Goal: Task Accomplishment & Management: Use online tool/utility

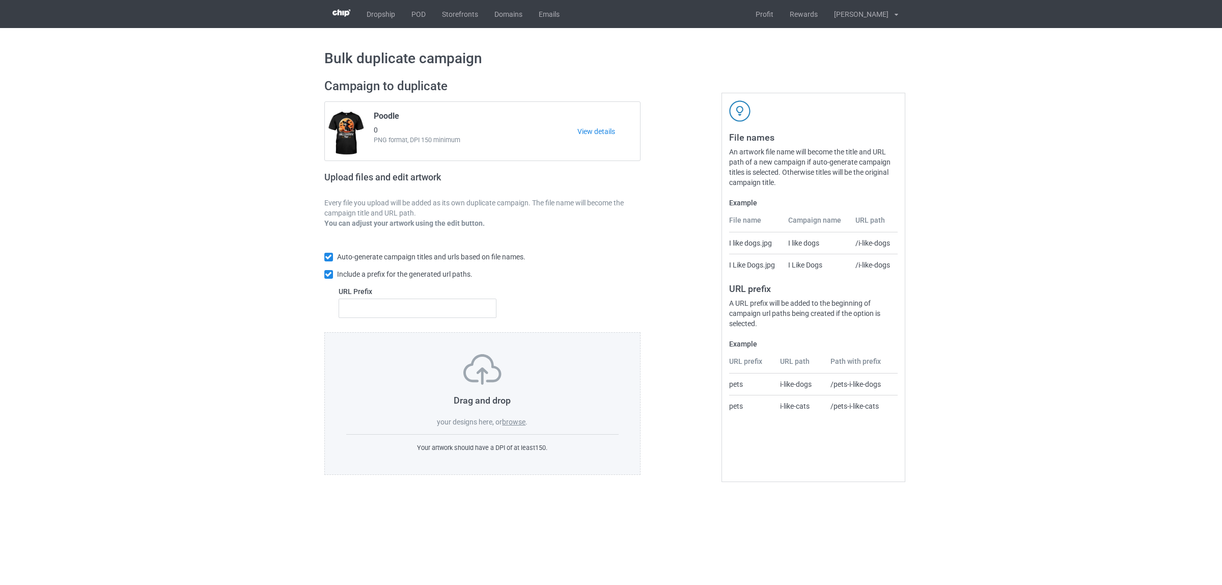
click at [520, 420] on label "browse" at bounding box center [513, 422] width 23 height 8
click at [0, 0] on input "browse" at bounding box center [0, 0] width 0 height 0
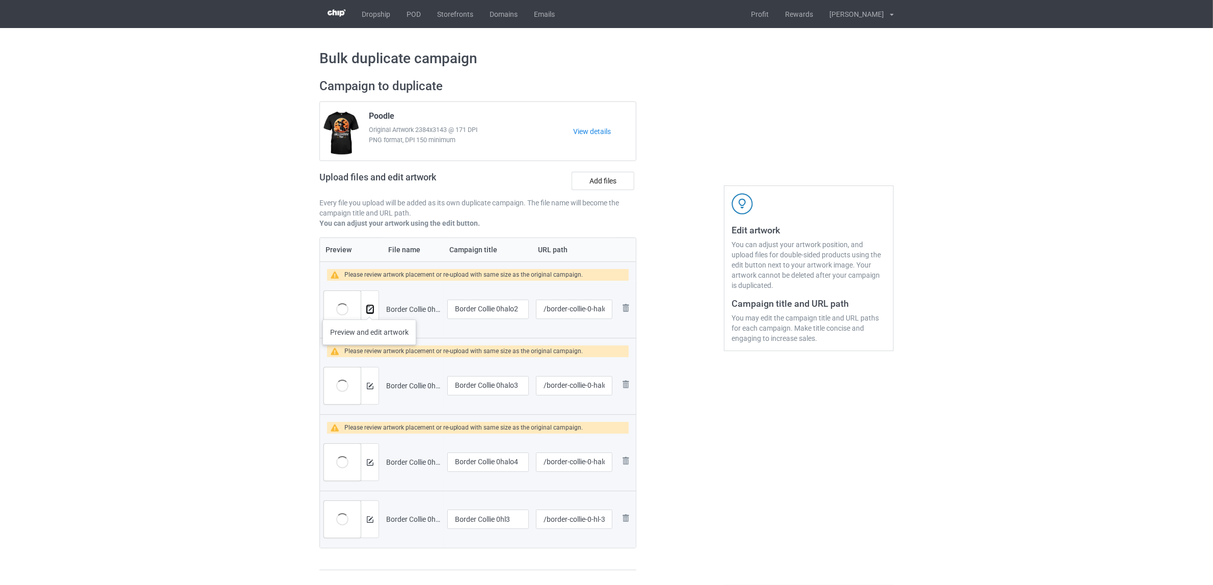
click at [369, 309] on img at bounding box center [370, 309] width 7 height 7
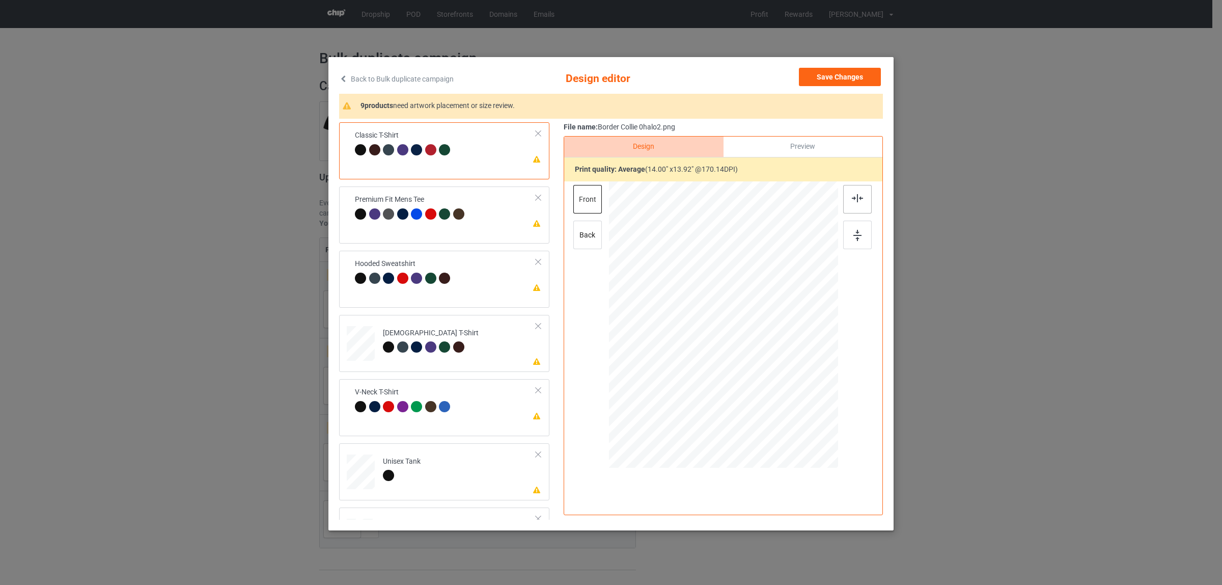
click at [857, 201] on img at bounding box center [857, 198] width 11 height 8
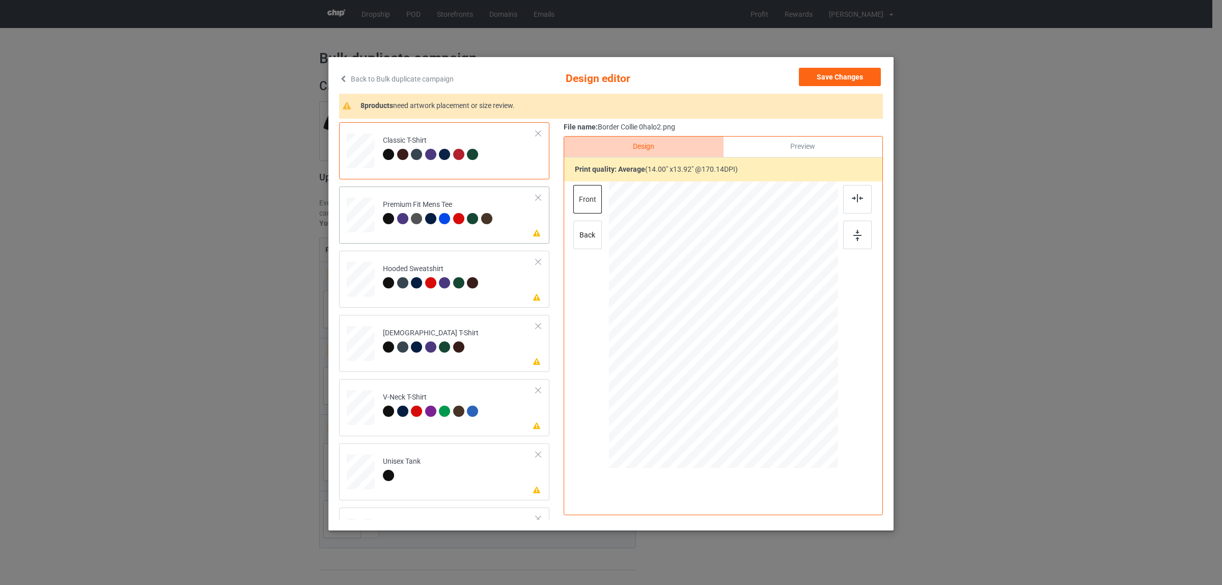
click at [397, 211] on div "Premium Fit Mens Tee" at bounding box center [439, 212] width 112 height 24
click at [852, 197] on img at bounding box center [857, 198] width 11 height 8
click at [404, 283] on div at bounding box center [404, 284] width 14 height 14
click at [852, 199] on img at bounding box center [857, 198] width 11 height 8
click at [403, 345] on div at bounding box center [402, 346] width 11 height 11
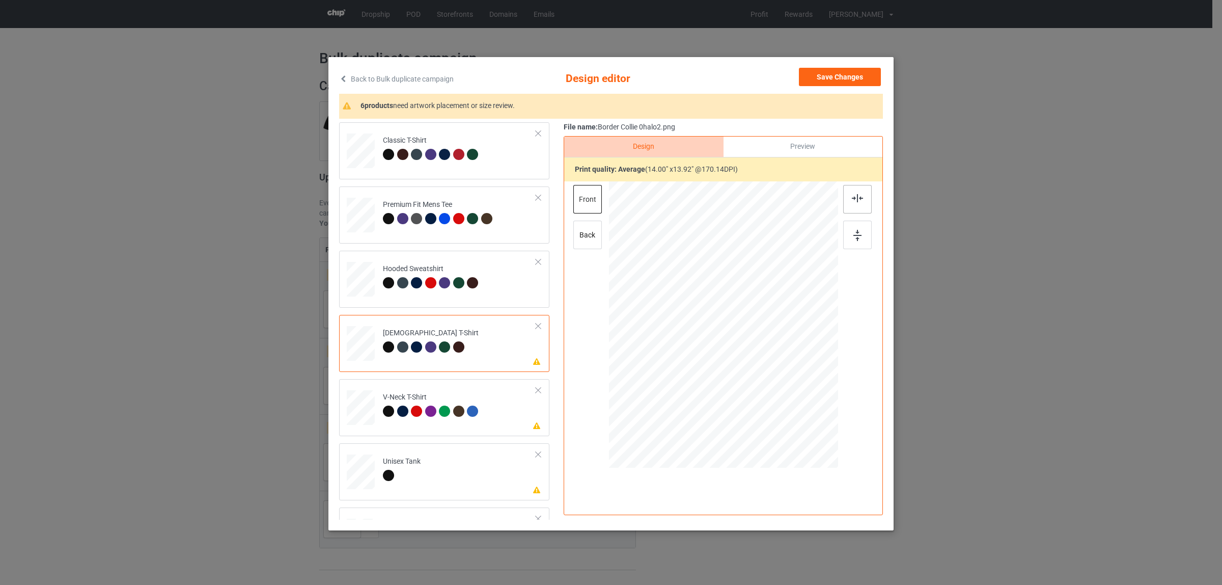
click at [859, 197] on div at bounding box center [857, 199] width 29 height 29
click at [439, 414] on div at bounding box center [444, 410] width 11 height 11
click at [843, 199] on div at bounding box center [857, 199] width 29 height 29
click at [416, 460] on div "Unisex Tank" at bounding box center [402, 468] width 38 height 24
click at [852, 198] on img at bounding box center [857, 198] width 11 height 8
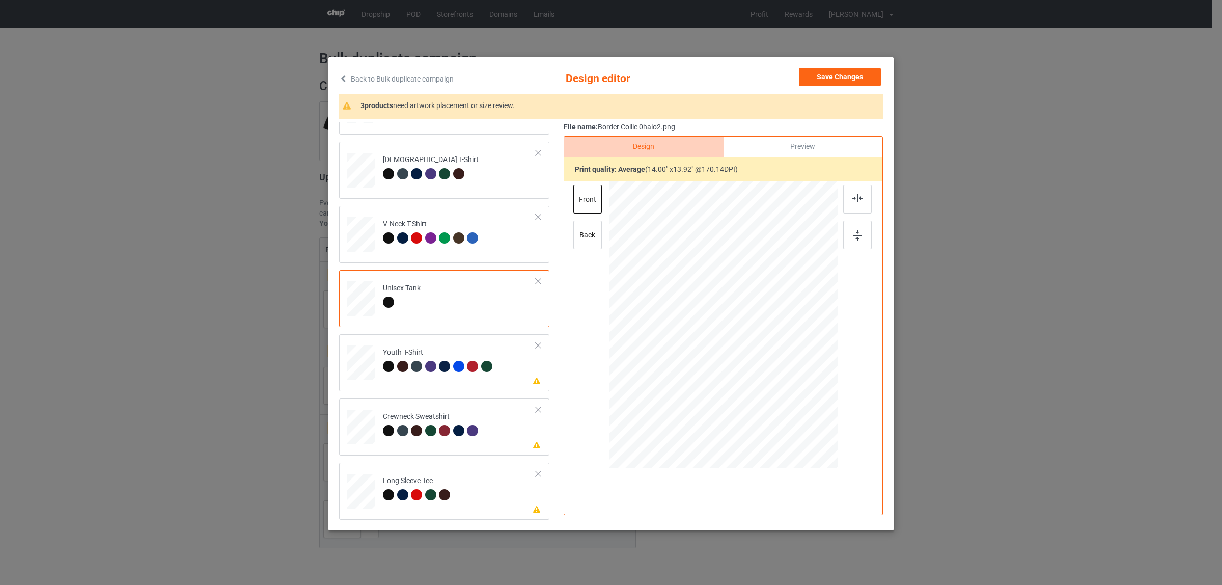
scroll to position [2, 0]
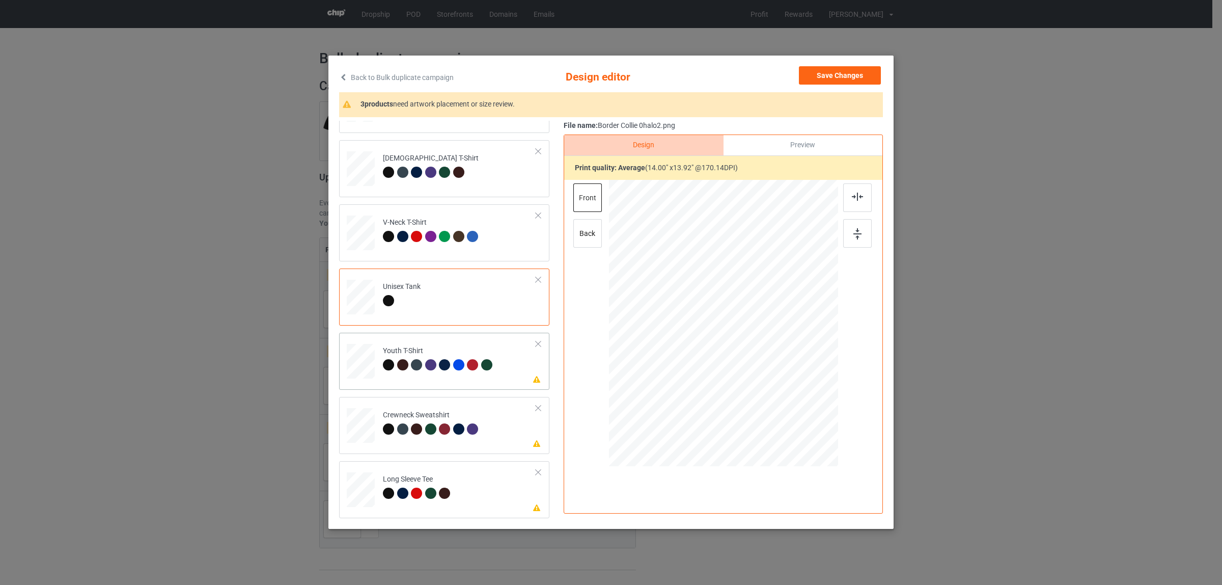
click at [411, 362] on div at bounding box center [418, 366] width 14 height 14
click at [848, 191] on div at bounding box center [857, 197] width 29 height 29
click at [401, 423] on div at bounding box center [404, 430] width 14 height 14
click at [851, 202] on div at bounding box center [857, 197] width 29 height 29
click at [404, 485] on div "Long Sleeve Tee" at bounding box center [418, 486] width 70 height 24
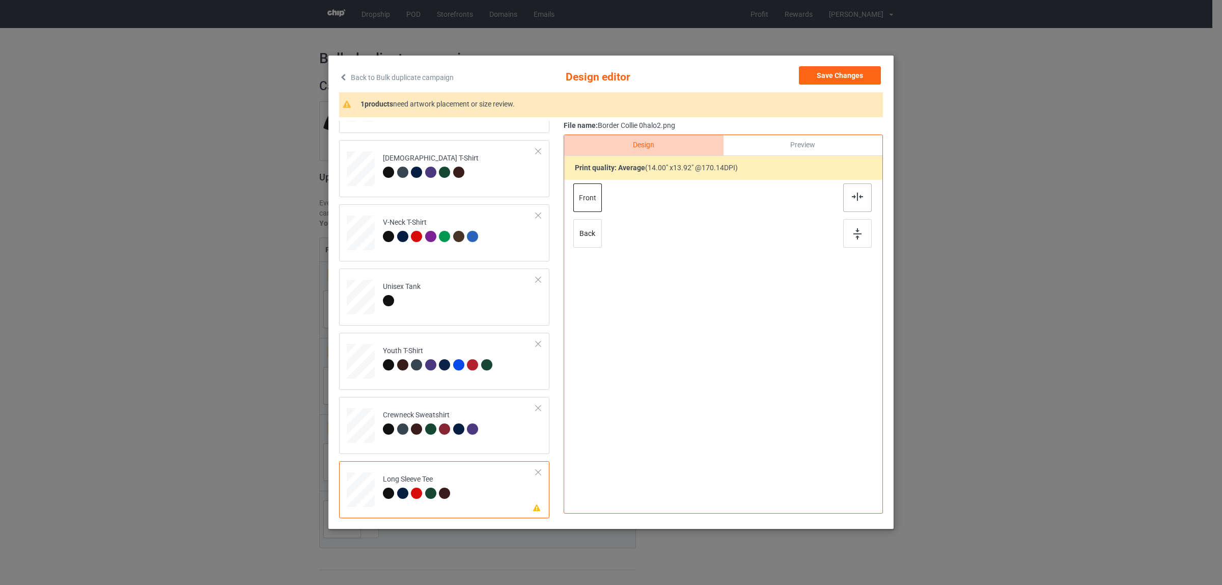
click at [852, 190] on div at bounding box center [857, 197] width 29 height 29
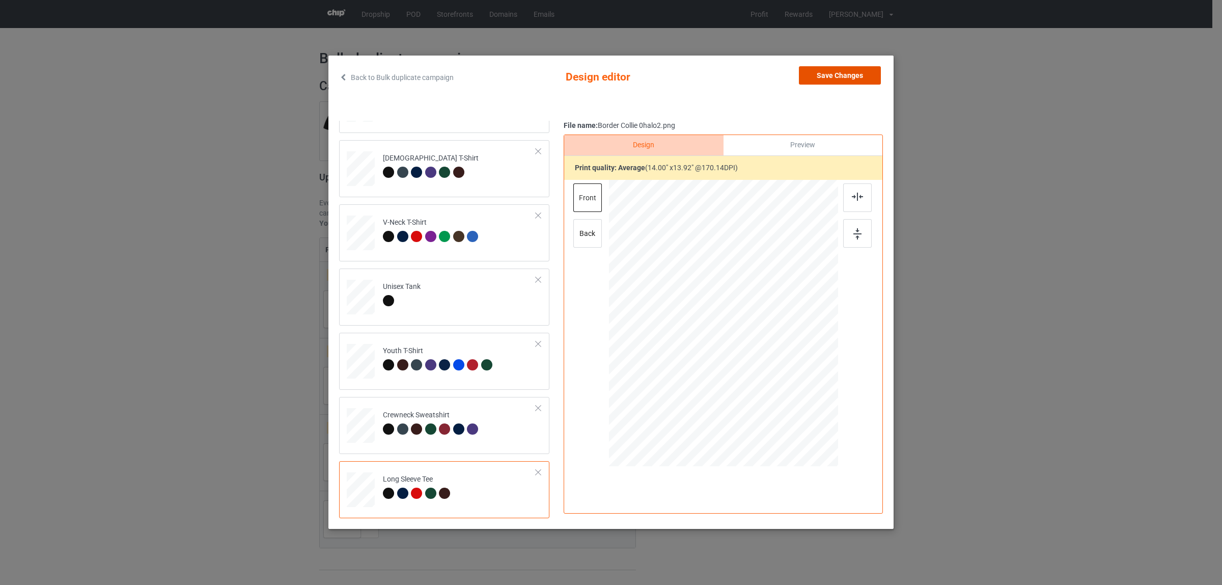
click at [814, 74] on button "Save Changes" at bounding box center [840, 75] width 82 height 18
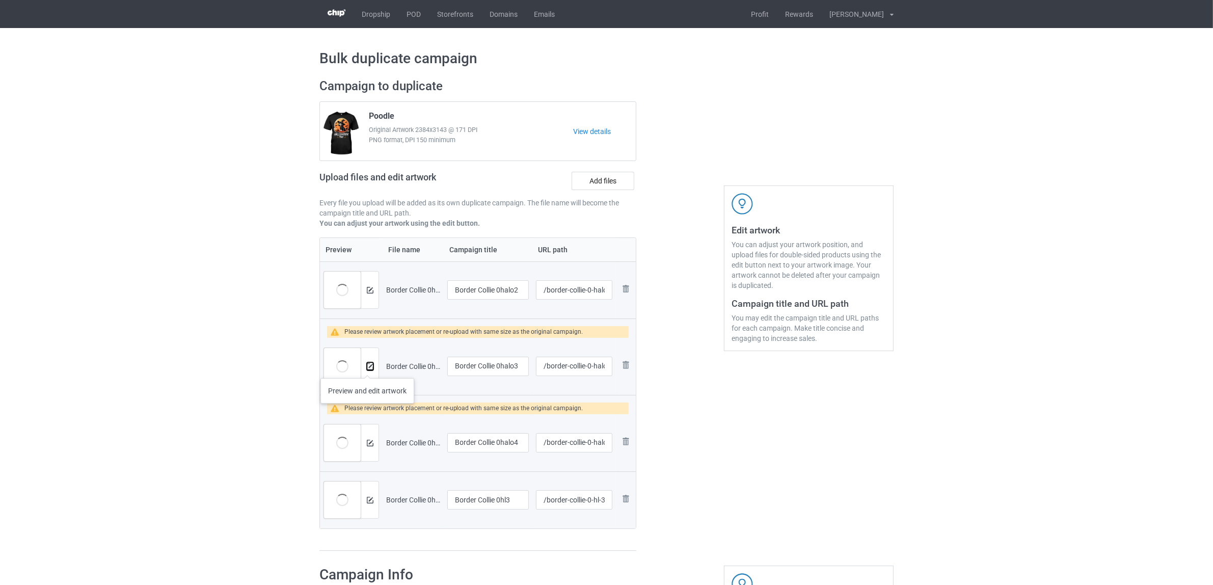
click at [367, 368] on img at bounding box center [370, 366] width 7 height 7
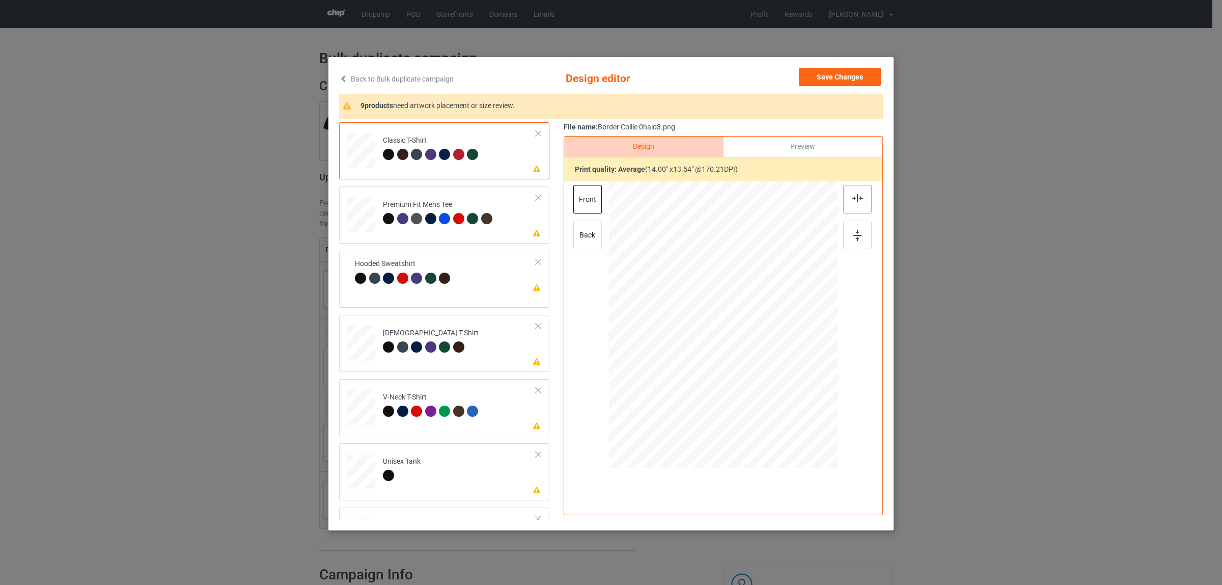
click at [844, 199] on div at bounding box center [857, 199] width 29 height 29
click at [427, 215] on div at bounding box center [430, 218] width 11 height 11
click at [852, 194] on img at bounding box center [857, 198] width 11 height 8
click at [844, 189] on div at bounding box center [857, 199] width 29 height 29
click at [379, 359] on td "Please review artwork placement [DEMOGRAPHIC_DATA] T-Shirt" at bounding box center [459, 341] width 164 height 44
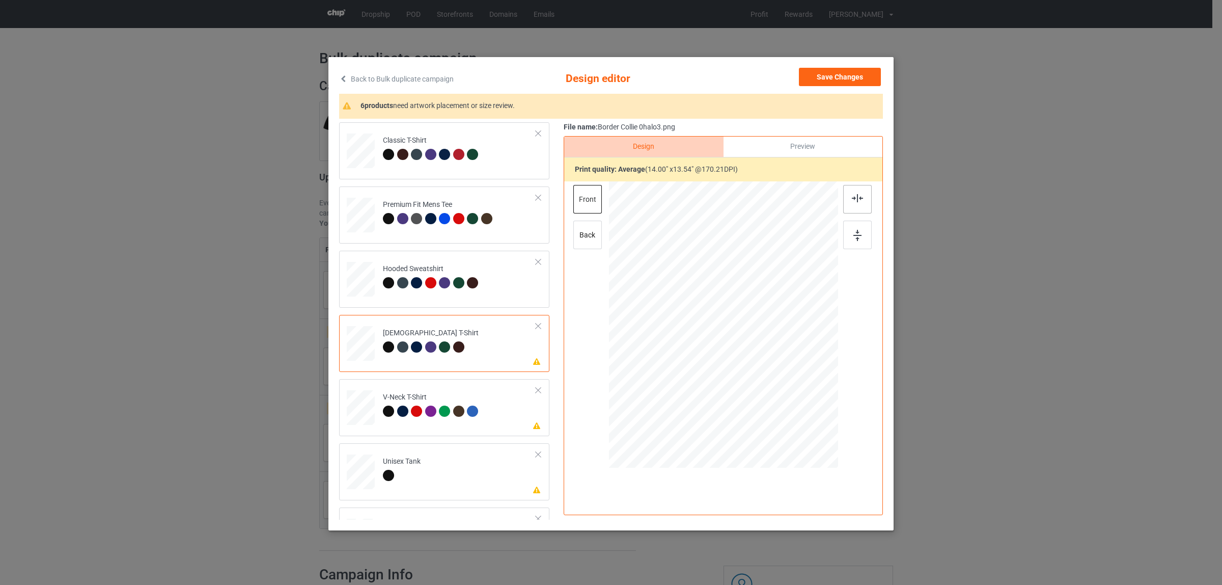
click at [852, 197] on img at bounding box center [857, 198] width 11 height 8
click at [439, 411] on div at bounding box center [444, 410] width 11 height 11
click at [852, 197] on img at bounding box center [857, 198] width 11 height 8
click at [447, 464] on td "Please review artwork placement Unisex Tank" at bounding box center [459, 469] width 164 height 44
click at [853, 192] on div at bounding box center [857, 199] width 29 height 29
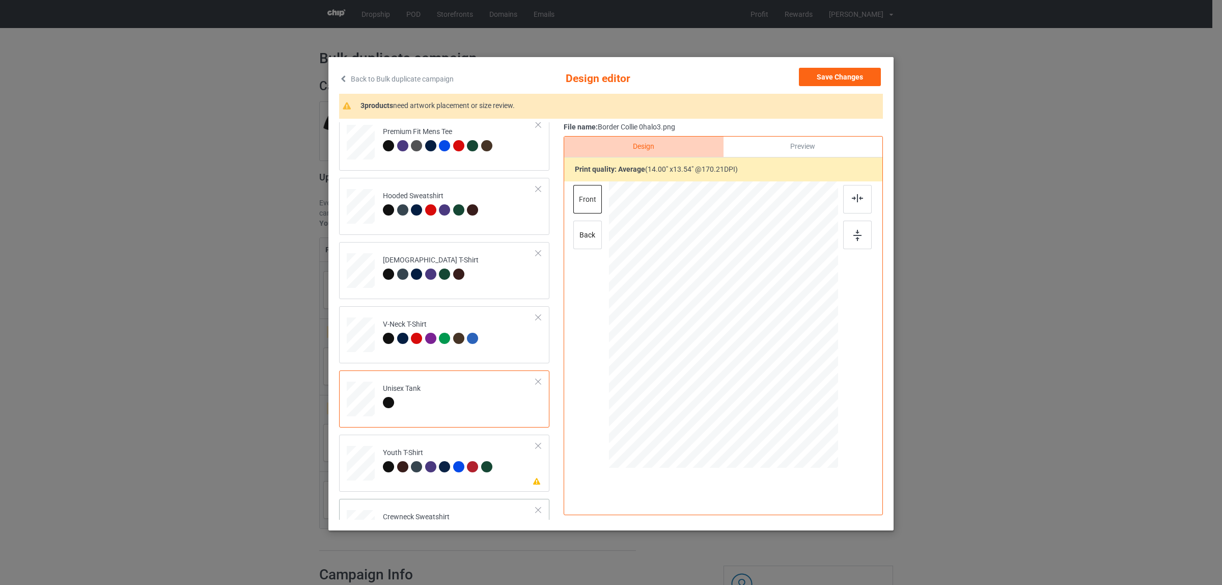
scroll to position [173, 0]
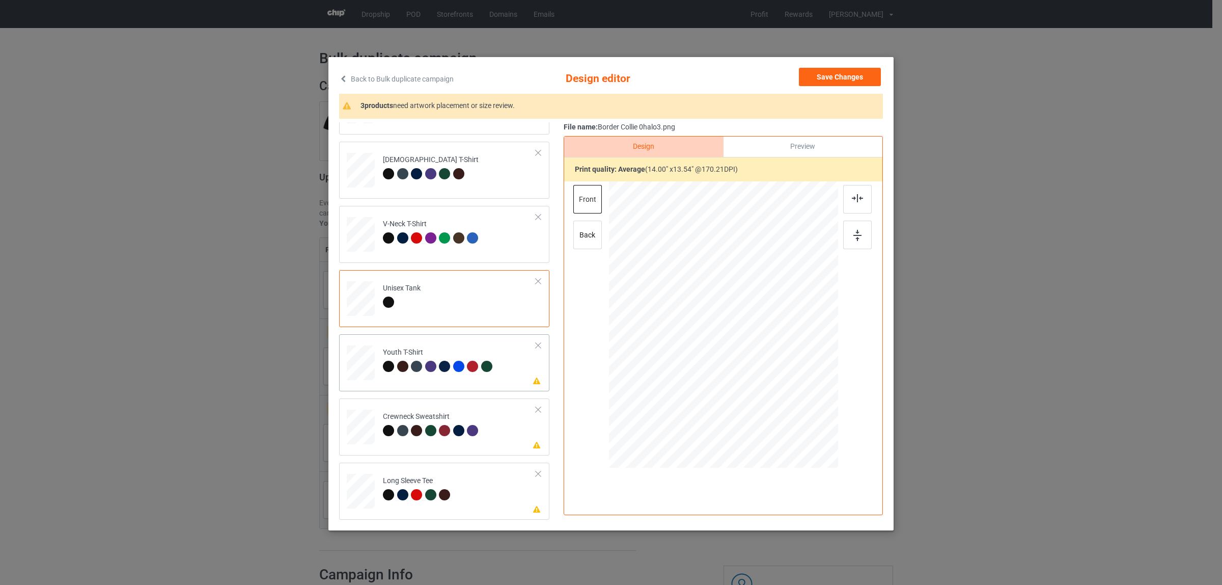
click at [391, 363] on div at bounding box center [390, 368] width 14 height 14
click at [845, 201] on div at bounding box center [857, 199] width 29 height 29
click at [433, 444] on td "Please review artwork placement Crewneck Sweatshirt" at bounding box center [459, 424] width 164 height 44
click at [853, 189] on div at bounding box center [857, 199] width 29 height 29
click at [424, 480] on div "Long Sleeve Tee" at bounding box center [418, 488] width 70 height 24
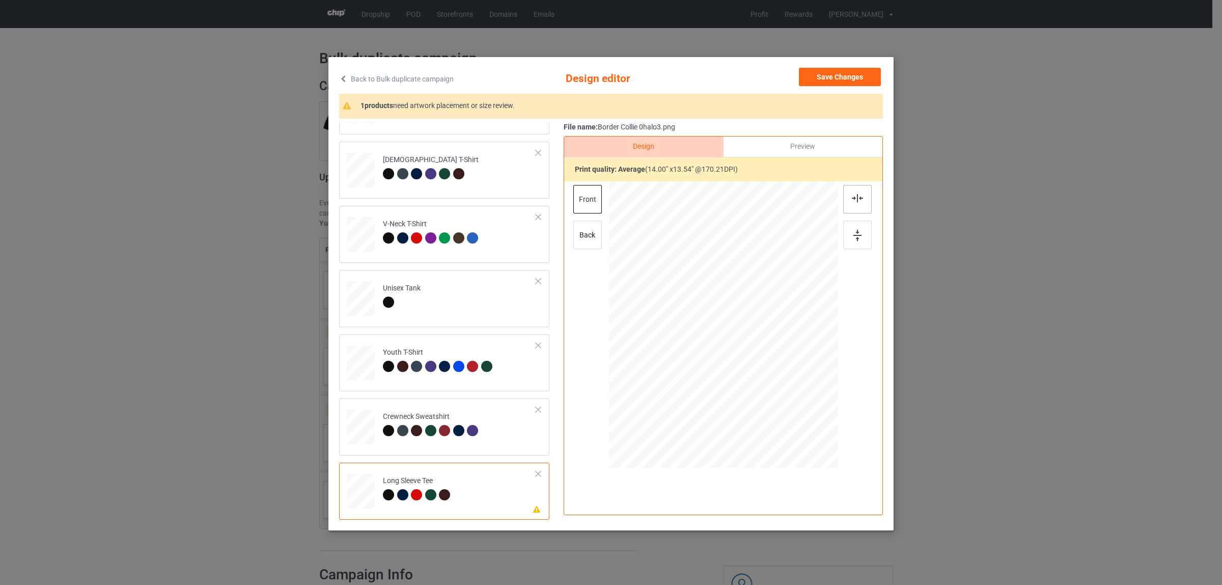
click at [852, 194] on img at bounding box center [857, 198] width 11 height 8
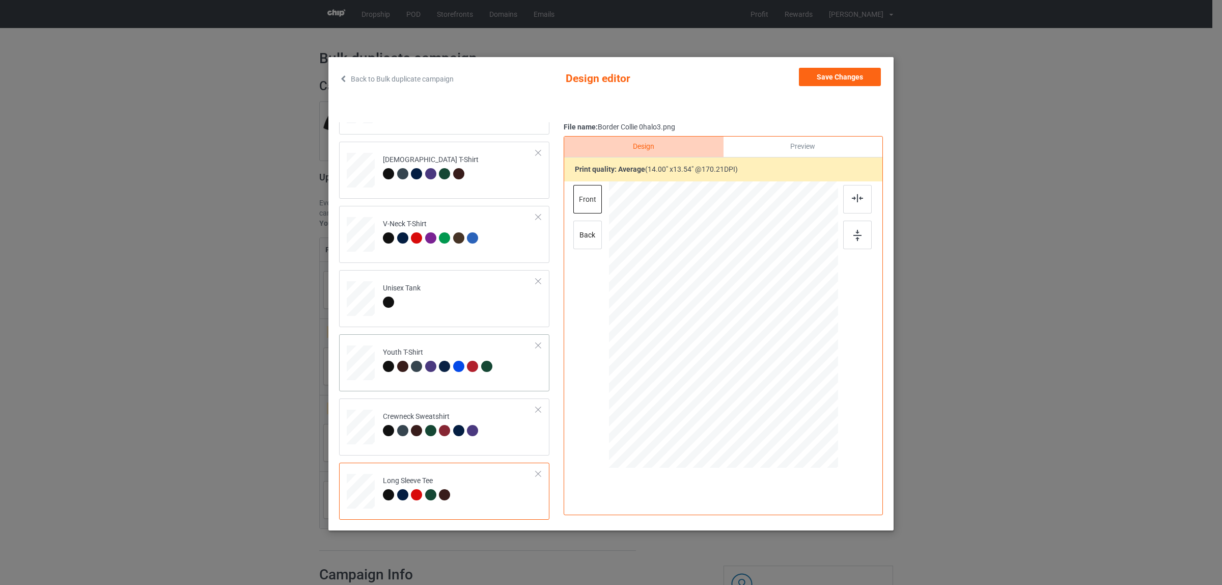
scroll to position [2, 0]
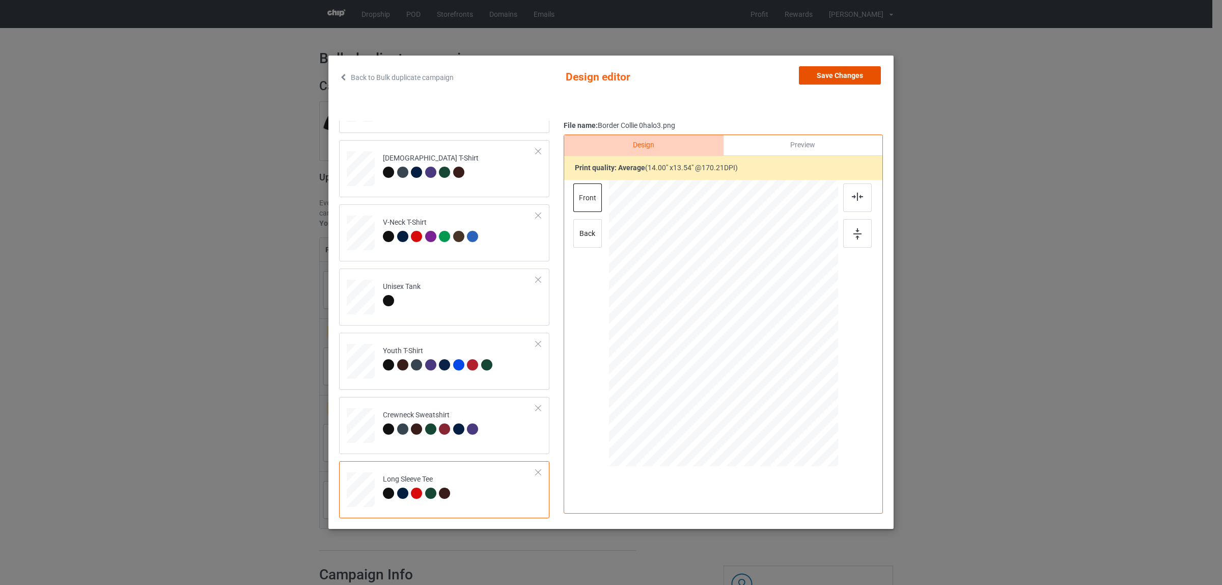
click at [811, 74] on button "Save Changes" at bounding box center [840, 75] width 82 height 18
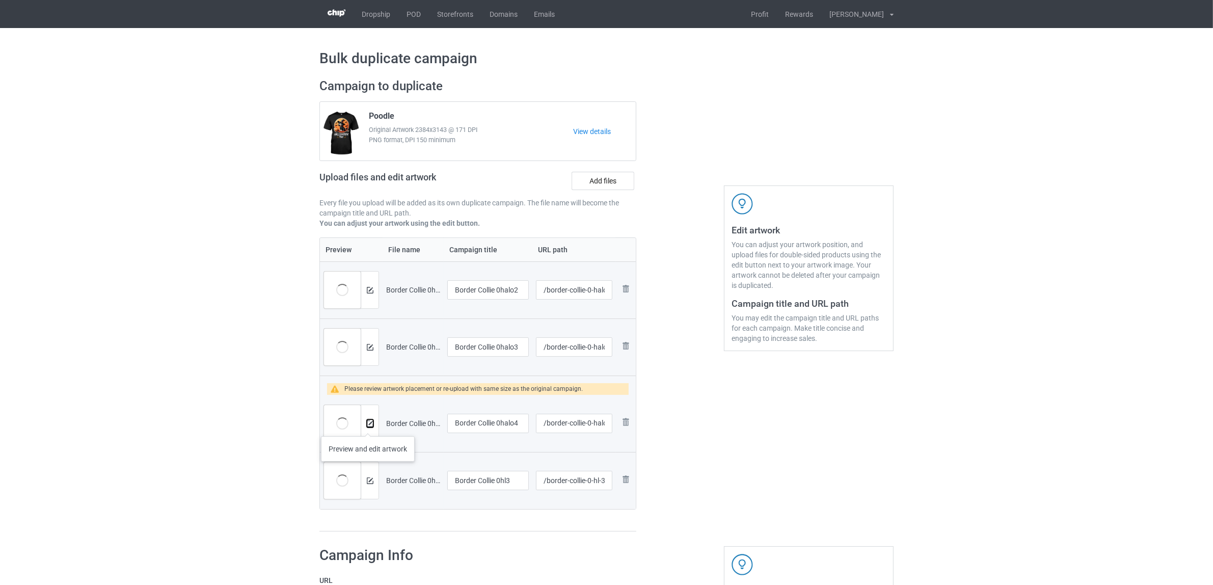
click at [368, 426] on img at bounding box center [370, 423] width 7 height 7
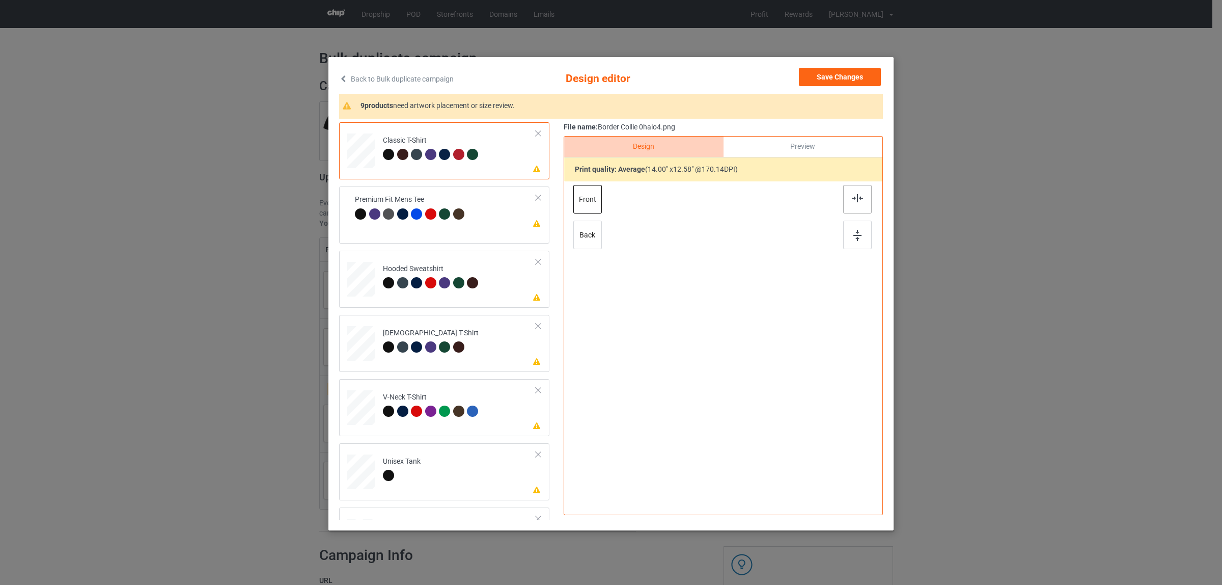
click at [856, 199] on img at bounding box center [857, 198] width 11 height 8
click at [390, 217] on div at bounding box center [388, 218] width 11 height 11
click at [844, 192] on div at bounding box center [857, 199] width 29 height 29
click at [446, 299] on div "Please review artwork placement Hooded Sweatshirt" at bounding box center [444, 279] width 210 height 57
click at [845, 206] on div at bounding box center [857, 199] width 29 height 29
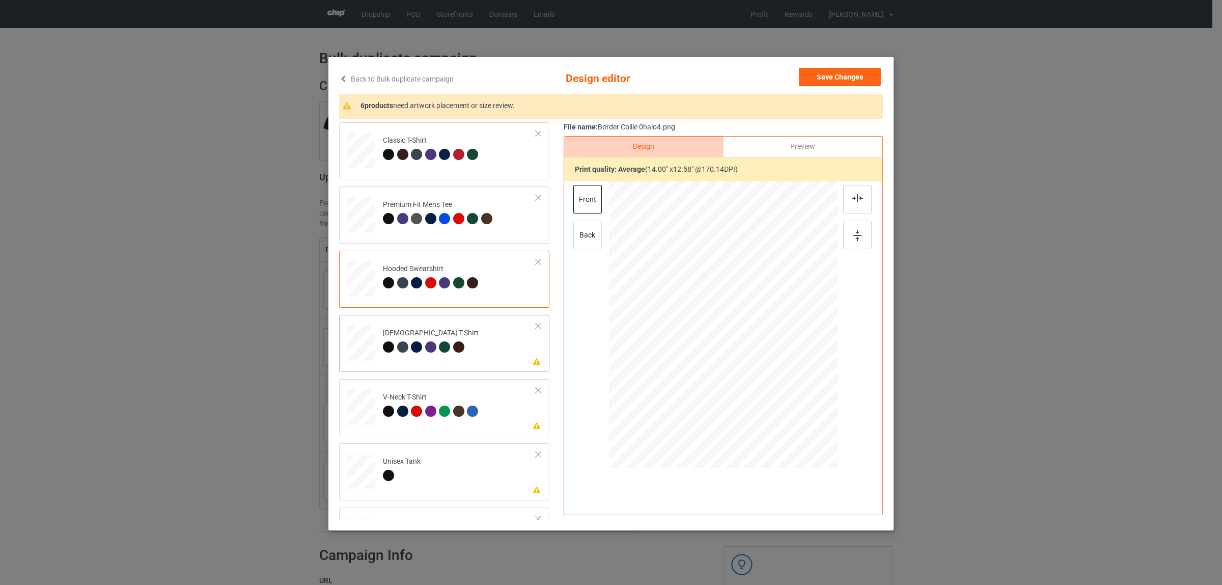
click at [425, 339] on div "[DEMOGRAPHIC_DATA] T-Shirt" at bounding box center [431, 340] width 96 height 24
click at [859, 200] on div at bounding box center [857, 199] width 29 height 29
click at [385, 414] on div at bounding box center [388, 410] width 11 height 11
click at [854, 205] on div at bounding box center [857, 199] width 29 height 29
click at [423, 465] on td "Please review artwork placement Unisex Tank" at bounding box center [459, 469] width 164 height 44
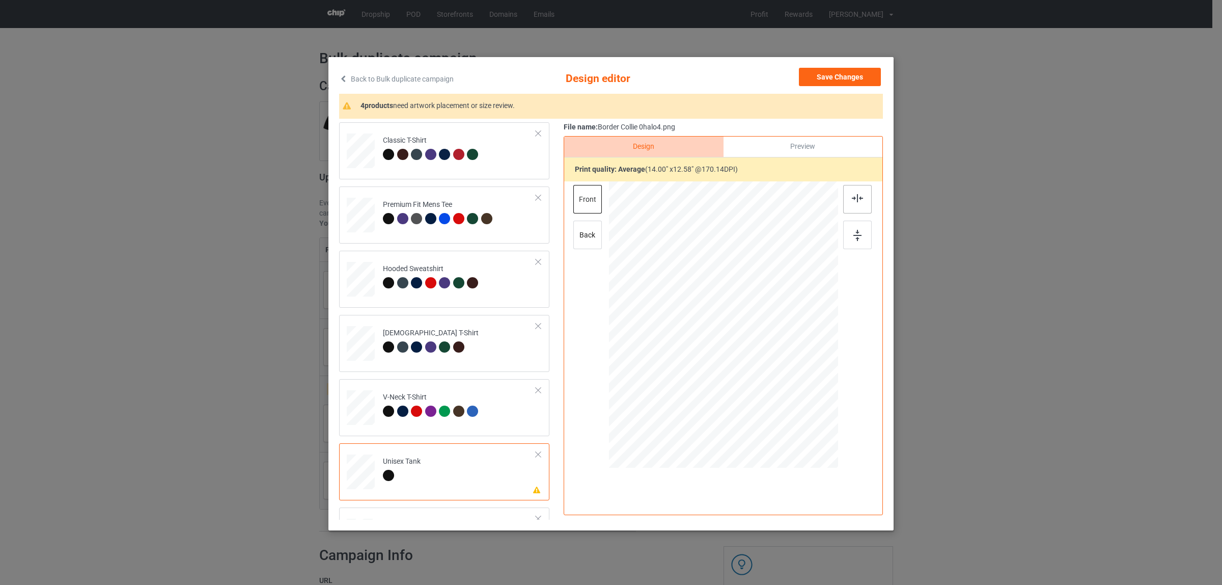
click at [844, 194] on div at bounding box center [857, 199] width 29 height 29
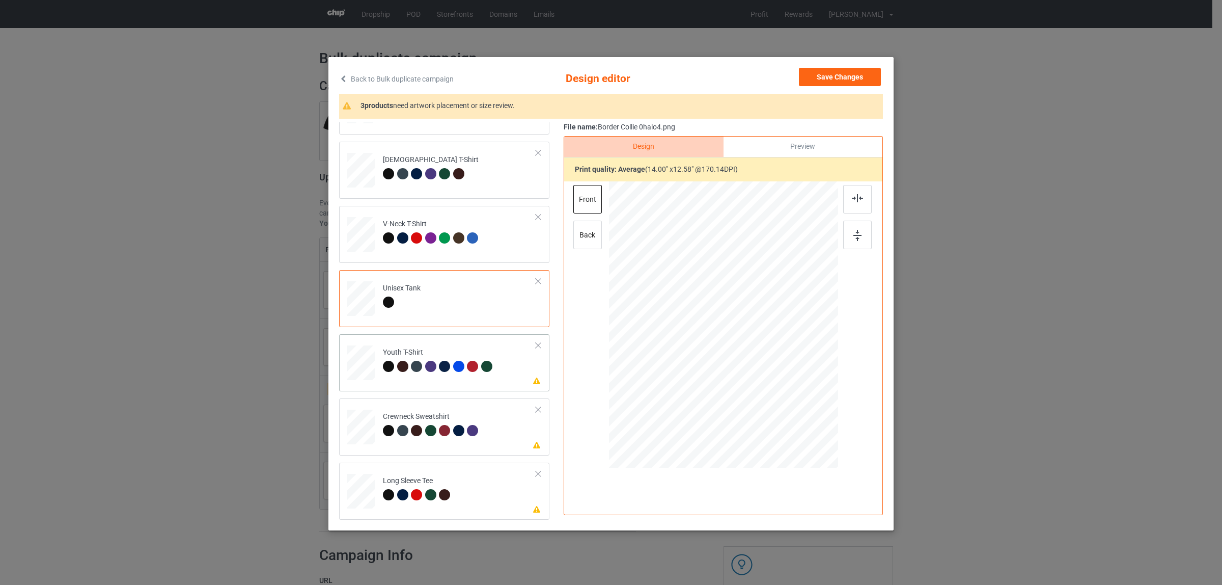
click at [397, 363] on div at bounding box center [402, 366] width 11 height 11
click at [844, 200] on div at bounding box center [857, 199] width 29 height 29
click at [453, 435] on div at bounding box center [460, 432] width 14 height 14
click at [852, 197] on img at bounding box center [857, 198] width 11 height 8
click at [433, 467] on td "Please review artwork placement Long Sleeve Tee" at bounding box center [459, 488] width 164 height 44
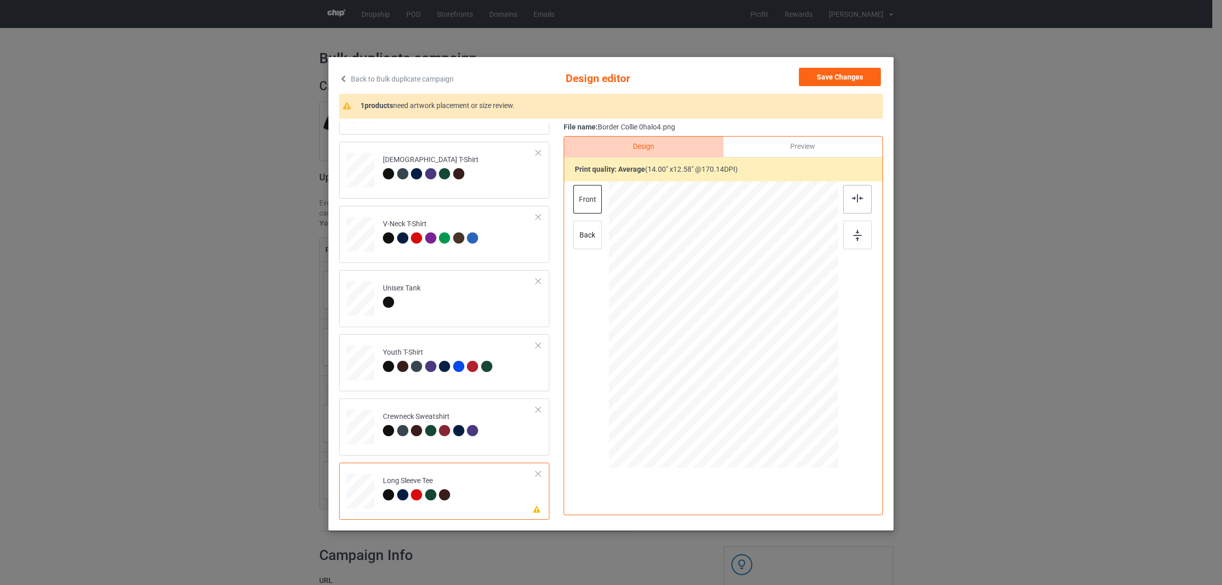
click at [851, 203] on div at bounding box center [857, 199] width 29 height 29
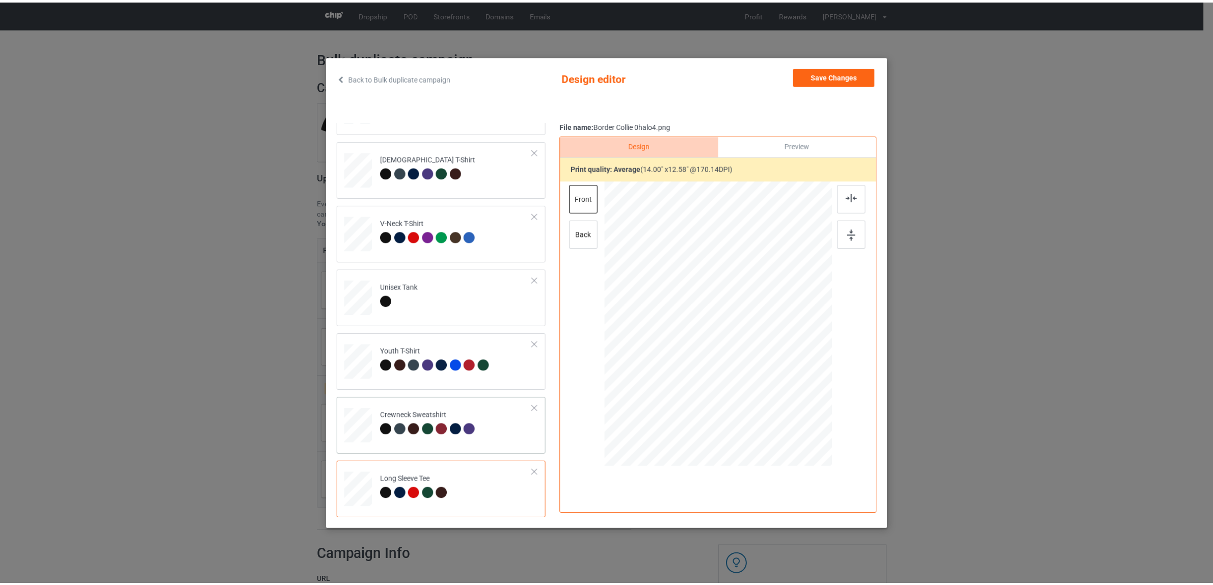
scroll to position [2, 0]
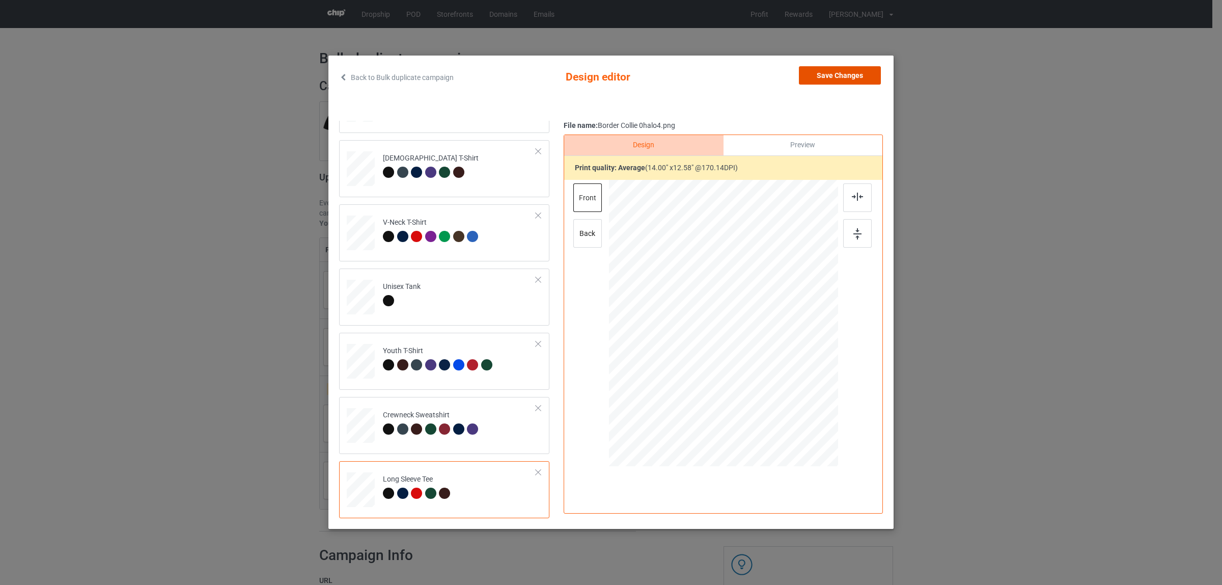
click at [808, 76] on button "Save Changes" at bounding box center [840, 75] width 82 height 18
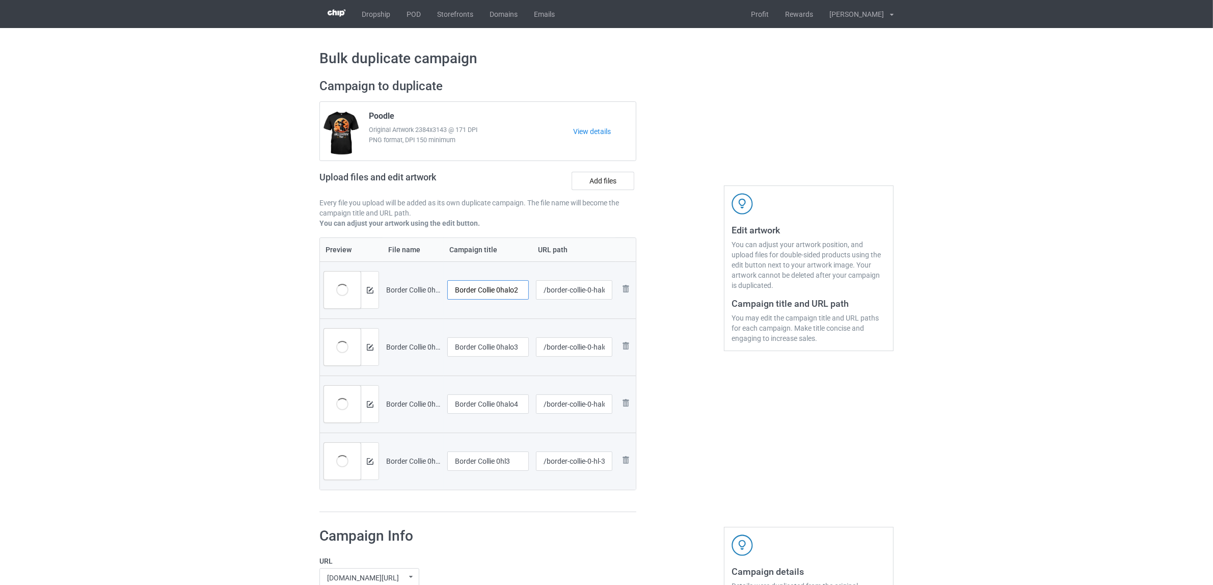
drag, startPoint x: 495, startPoint y: 291, endPoint x: 540, endPoint y: 287, distance: 45.0
click at [540, 287] on tr "Preview and edit artwork Border Collie 0halo2.png Border Collie 0halo2 /border-…" at bounding box center [478, 289] width 316 height 57
drag, startPoint x: 502, startPoint y: 286, endPoint x: 410, endPoint y: 281, distance: 91.8
click at [410, 281] on tr "Preview and edit artwork Border Collie 0halo2.png Border Collie /border-collie-…" at bounding box center [478, 289] width 316 height 57
click at [503, 288] on input "Border Collie" at bounding box center [487, 289] width 81 height 19
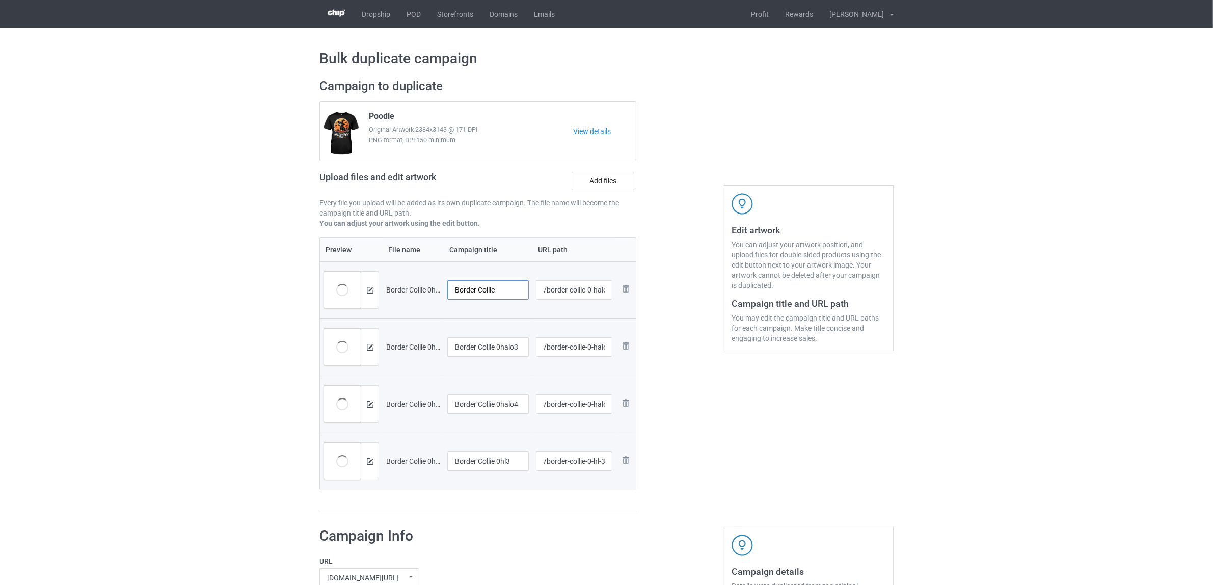
drag, startPoint x: 508, startPoint y: 288, endPoint x: 431, endPoint y: 289, distance: 76.9
click at [414, 283] on tr "Preview and edit artwork Border Collie 0halo2.png Border Collie /border-collie-…" at bounding box center [478, 289] width 316 height 57
type input "Border Collie"
click at [475, 342] on input "Border Collie 0halo3" at bounding box center [487, 346] width 81 height 19
paste input "text"
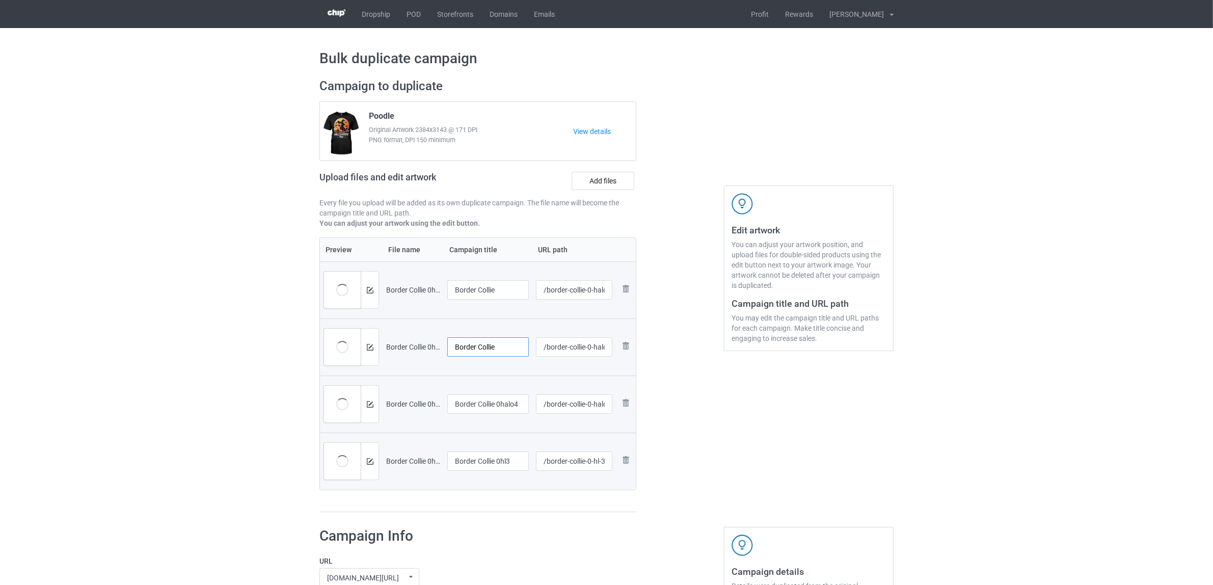
type input "Border Collie"
click at [484, 410] on input "Border Collie 0halo4" at bounding box center [487, 403] width 81 height 19
paste input "text"
type input "Border Collie"
click at [476, 467] on input "Border Collie 0hl3" at bounding box center [487, 460] width 81 height 19
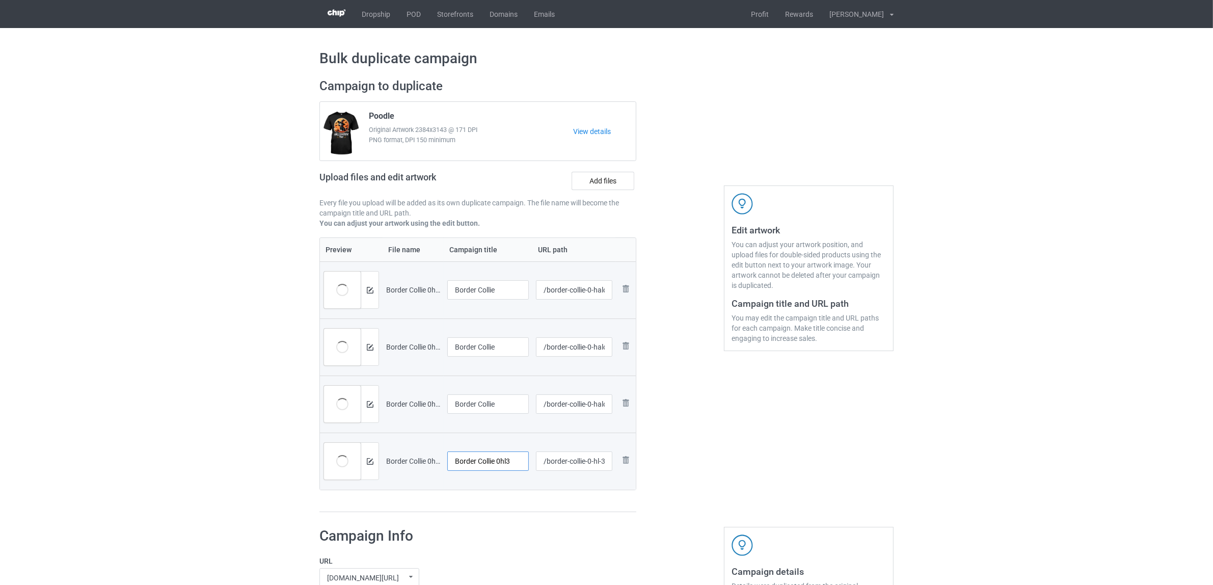
paste input "text"
type input "Border Collie"
click at [476, 493] on div "Preview File name Campaign title URL path Preview and edit artwork Border Colli…" at bounding box center [477, 374] width 317 height 275
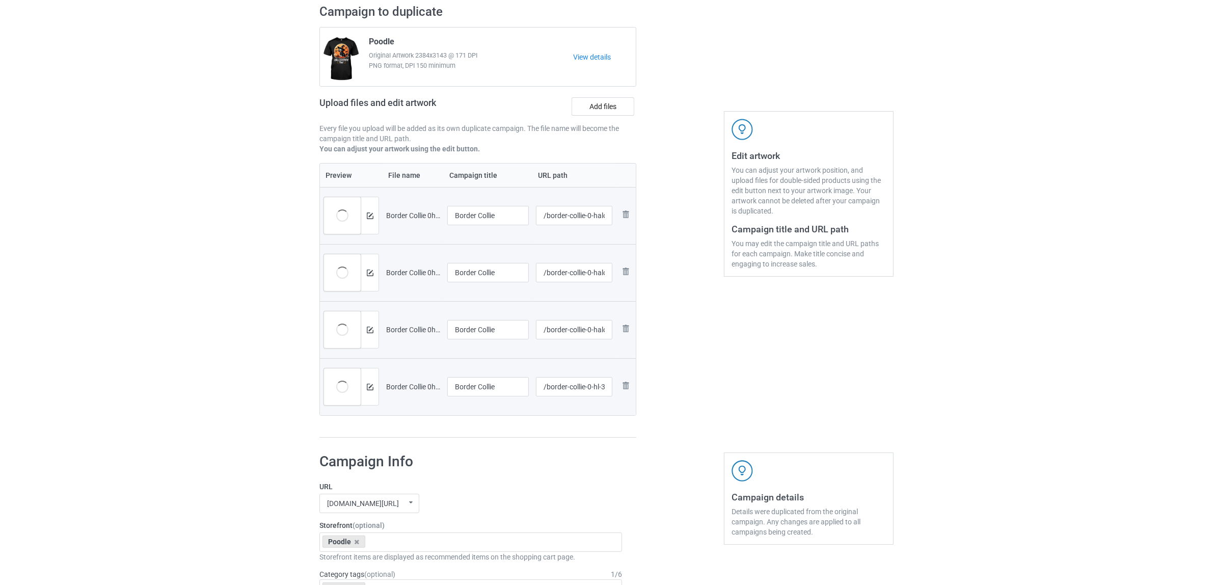
scroll to position [191, 0]
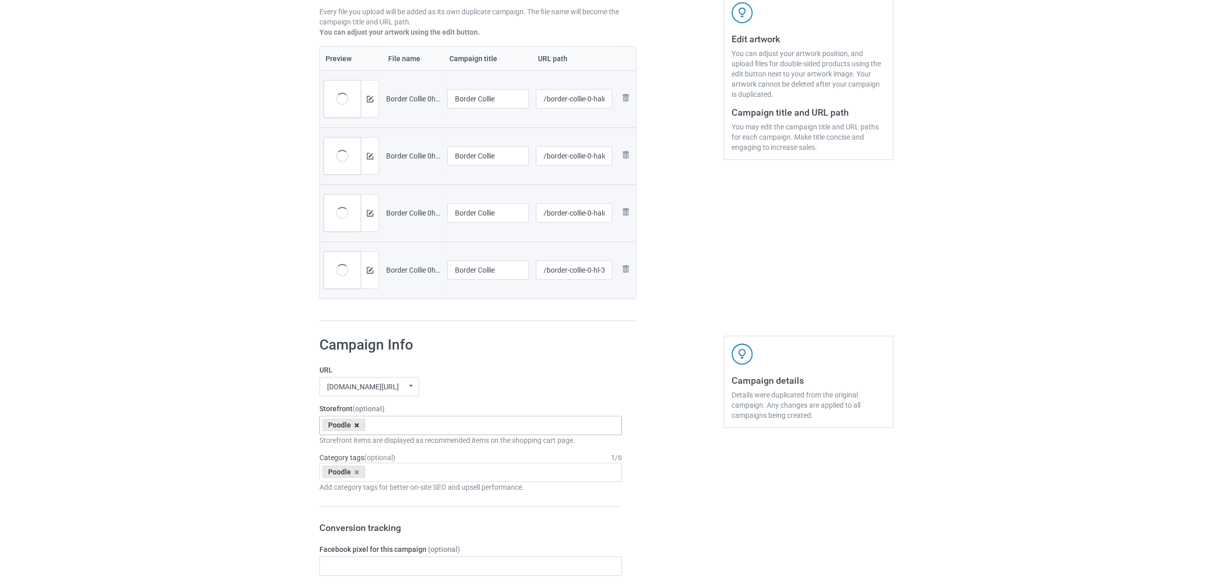
click at [358, 425] on icon at bounding box center [356, 425] width 5 height 7
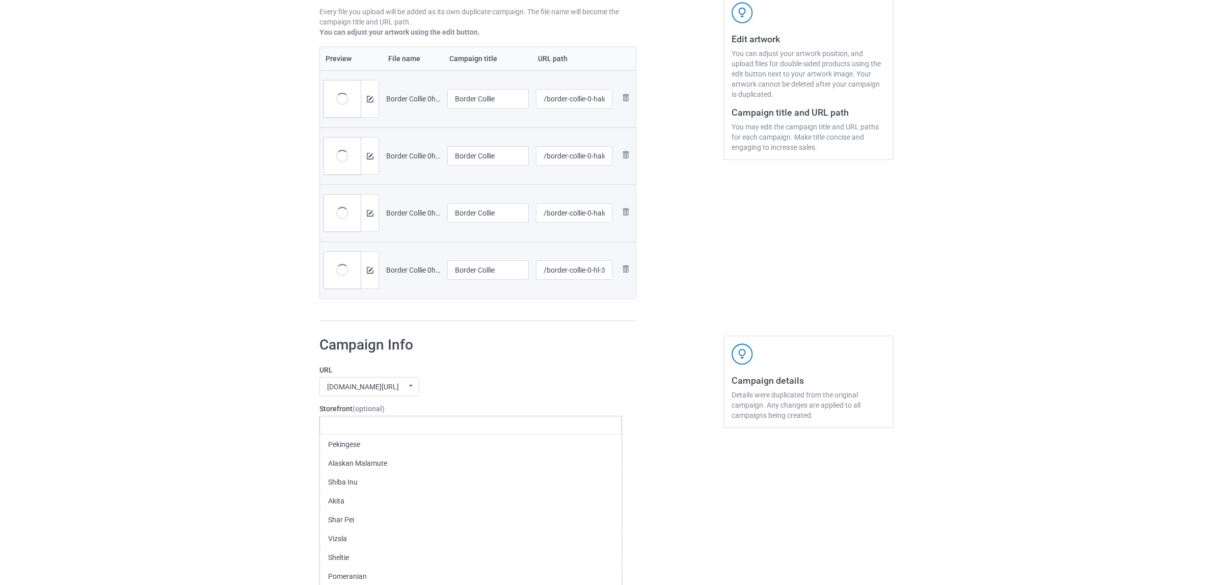
paste input "Border Collie"
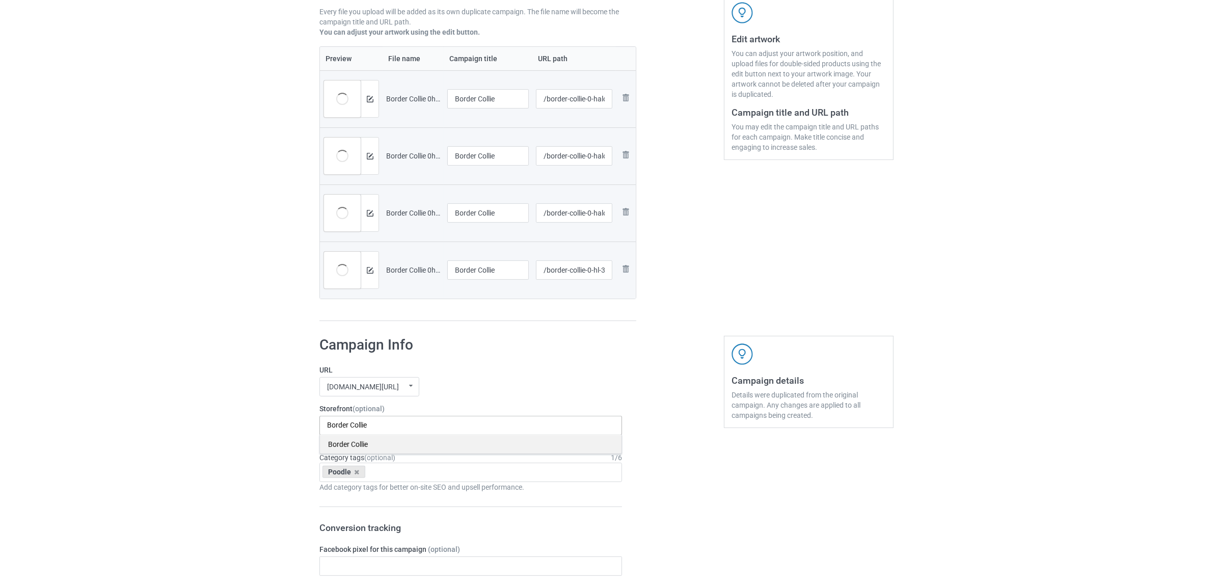
type input "Border Collie"
click at [348, 446] on div "Border Collie" at bounding box center [470, 443] width 301 height 19
click at [355, 474] on icon at bounding box center [356, 472] width 5 height 7
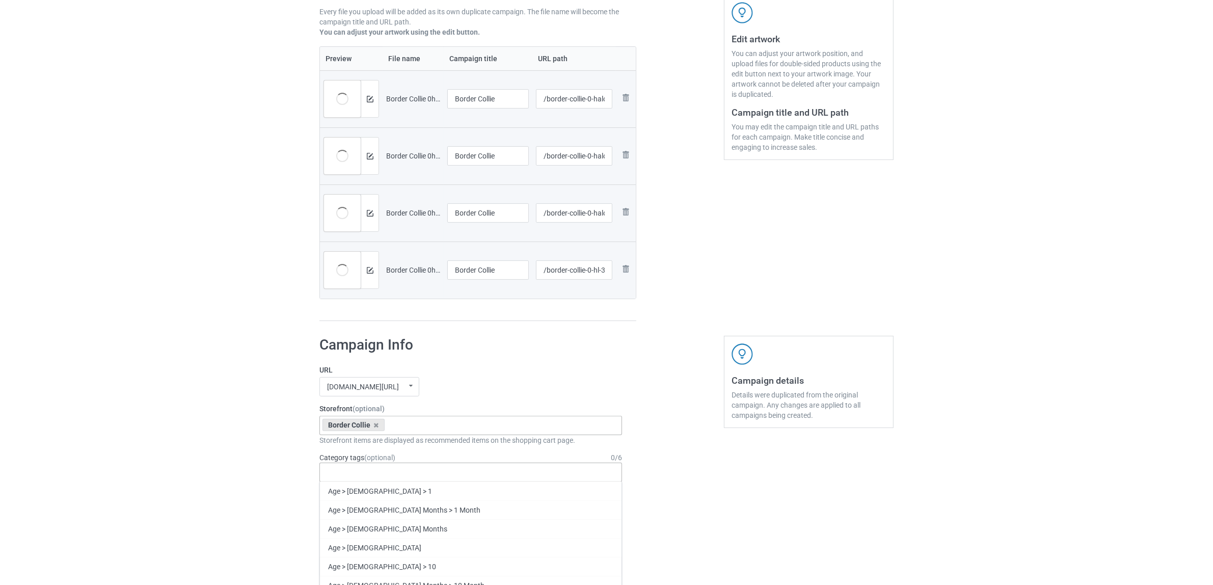
paste input "Border Collie"
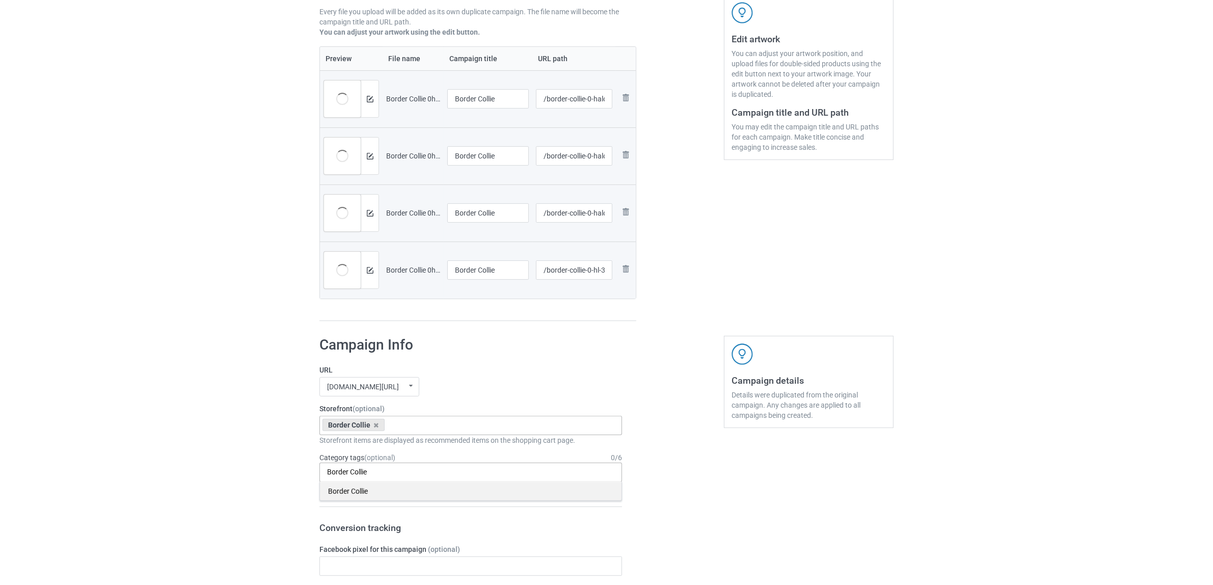
type input "Border Collie"
click at [346, 490] on div "Border Collie" at bounding box center [470, 490] width 301 height 19
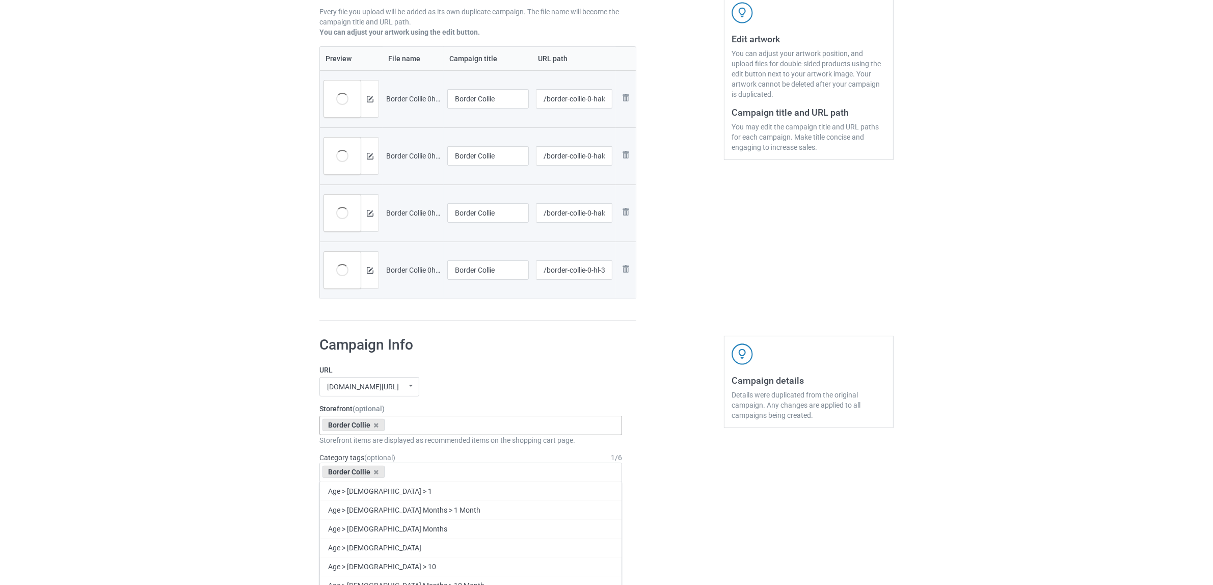
click at [227, 455] on div "Bulk duplicate campaign Campaign to duplicate Poodle Original Artwork 2384x3143…" at bounding box center [606, 557] width 1213 height 1440
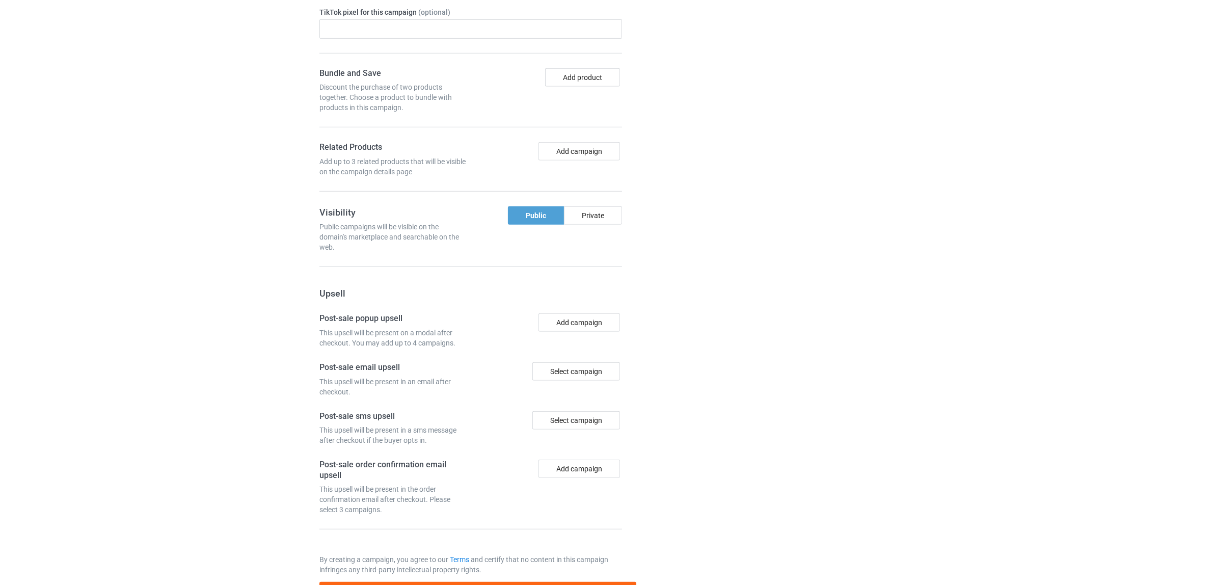
scroll to position [887, 0]
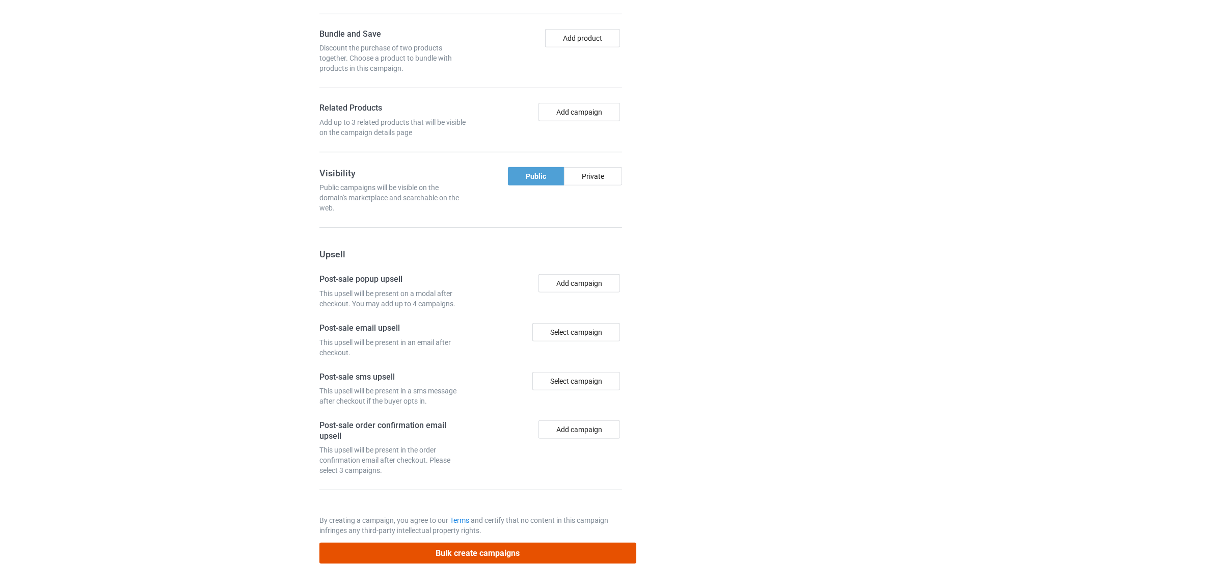
click at [452, 546] on button "Bulk create campaigns" at bounding box center [477, 552] width 317 height 21
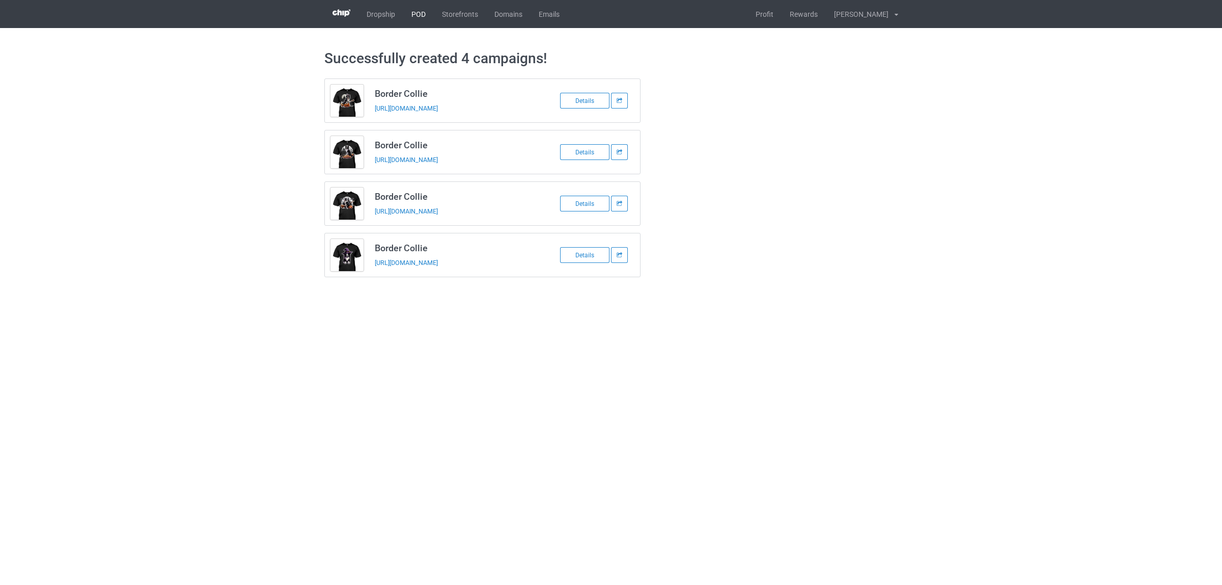
click at [421, 13] on link "POD" at bounding box center [418, 14] width 31 height 28
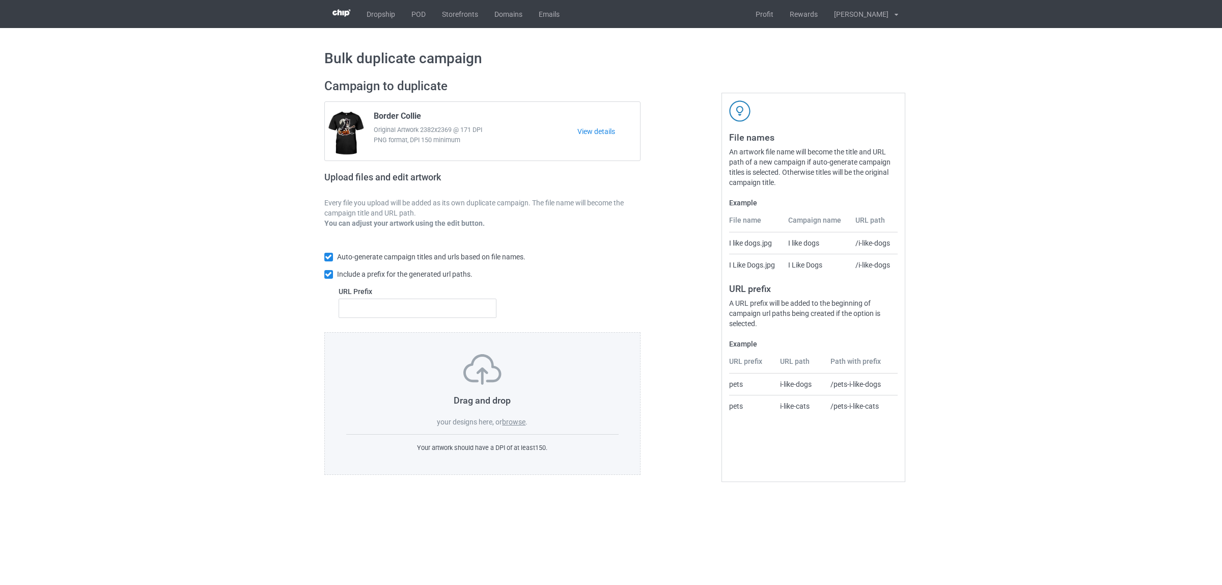
click at [515, 421] on label "browse" at bounding box center [513, 422] width 23 height 8
click at [0, 0] on input "browse" at bounding box center [0, 0] width 0 height 0
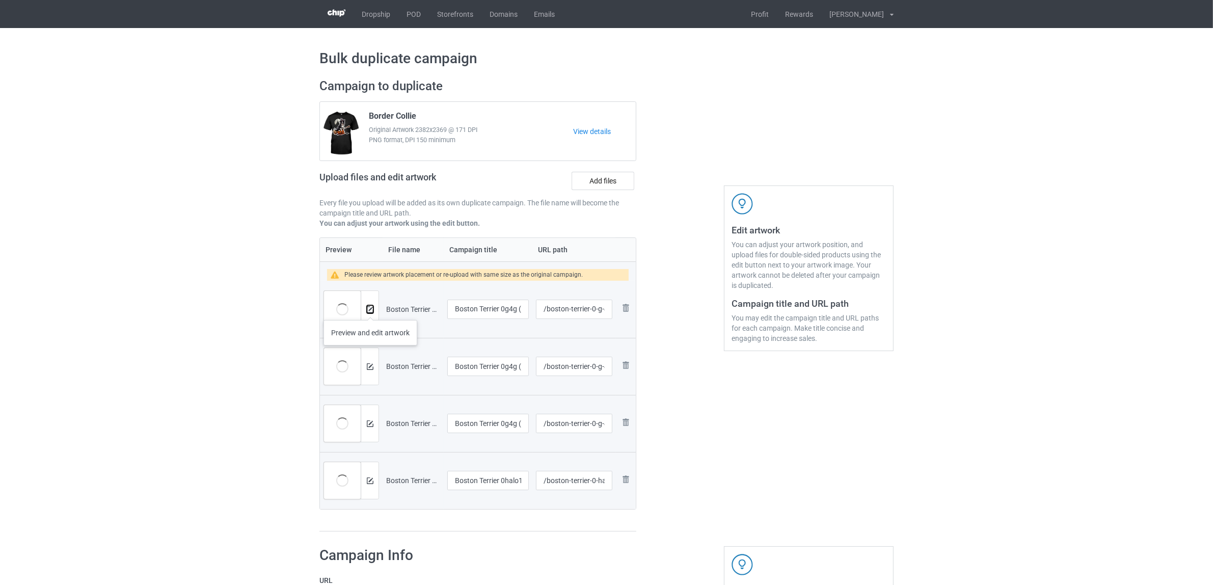
click at [370, 310] on img at bounding box center [370, 309] width 7 height 7
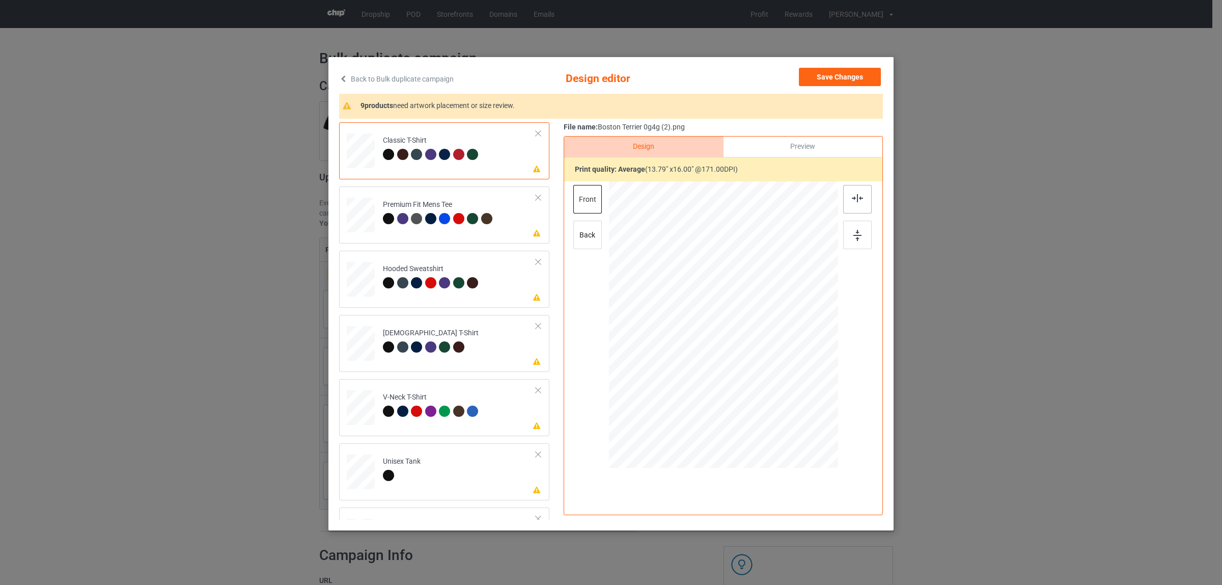
click at [846, 204] on div at bounding box center [857, 199] width 29 height 29
click at [411, 209] on div "Premium Fit Mens Tee" at bounding box center [439, 212] width 112 height 24
click at [856, 200] on img at bounding box center [857, 198] width 11 height 8
click at [454, 280] on div at bounding box center [458, 282] width 11 height 11
click at [846, 207] on div at bounding box center [857, 199] width 29 height 29
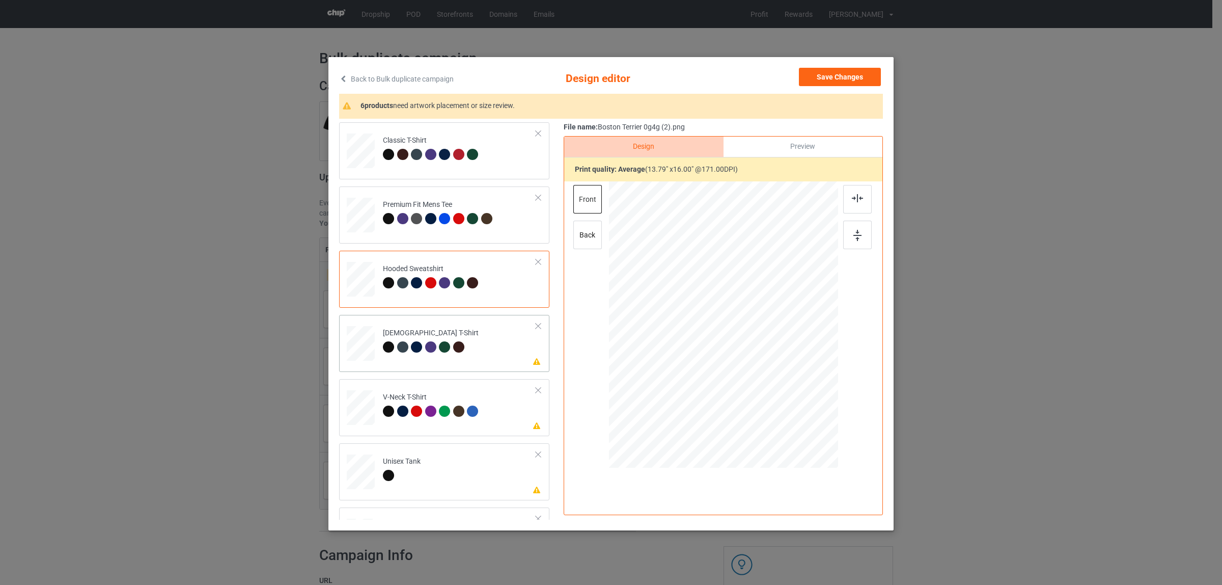
click at [459, 342] on div at bounding box center [460, 348] width 14 height 14
click at [853, 200] on img at bounding box center [857, 198] width 11 height 8
click at [383, 421] on td "Please review artwork placement V-Neck T-Shirt" at bounding box center [459, 405] width 164 height 44
click at [857, 205] on div at bounding box center [857, 199] width 29 height 29
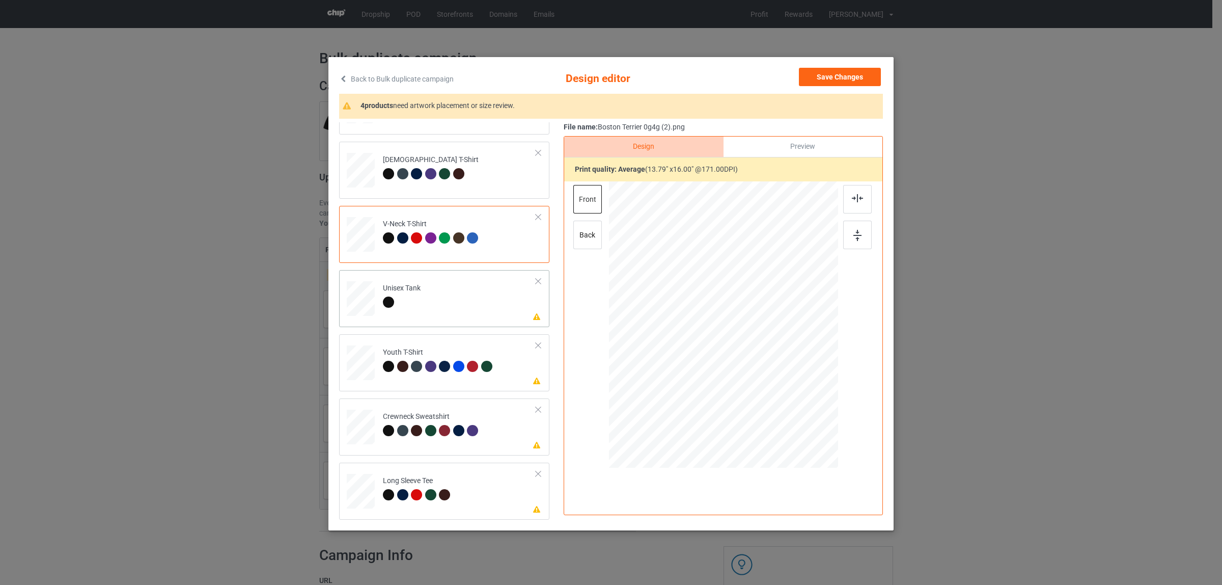
click at [383, 293] on div "Unisex Tank" at bounding box center [402, 295] width 38 height 24
click at [852, 201] on img at bounding box center [857, 198] width 11 height 8
click at [418, 371] on div at bounding box center [418, 368] width 14 height 14
click at [854, 197] on img at bounding box center [857, 198] width 11 height 8
click at [438, 419] on div "Crewneck Sweatshirt" at bounding box center [432, 423] width 98 height 24
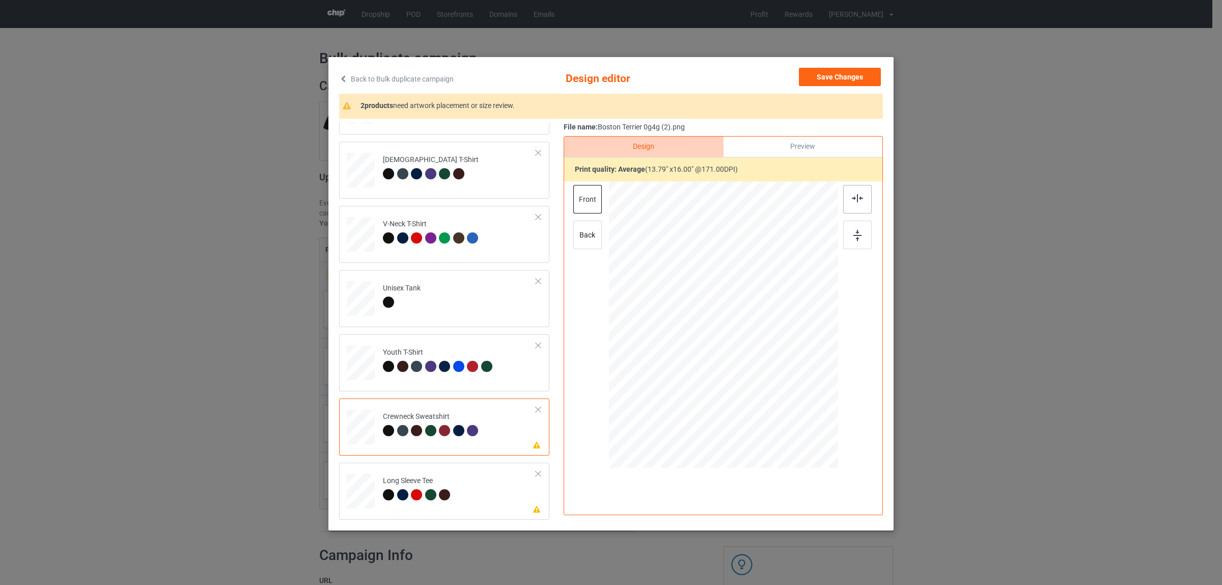
click at [859, 197] on div at bounding box center [857, 199] width 29 height 29
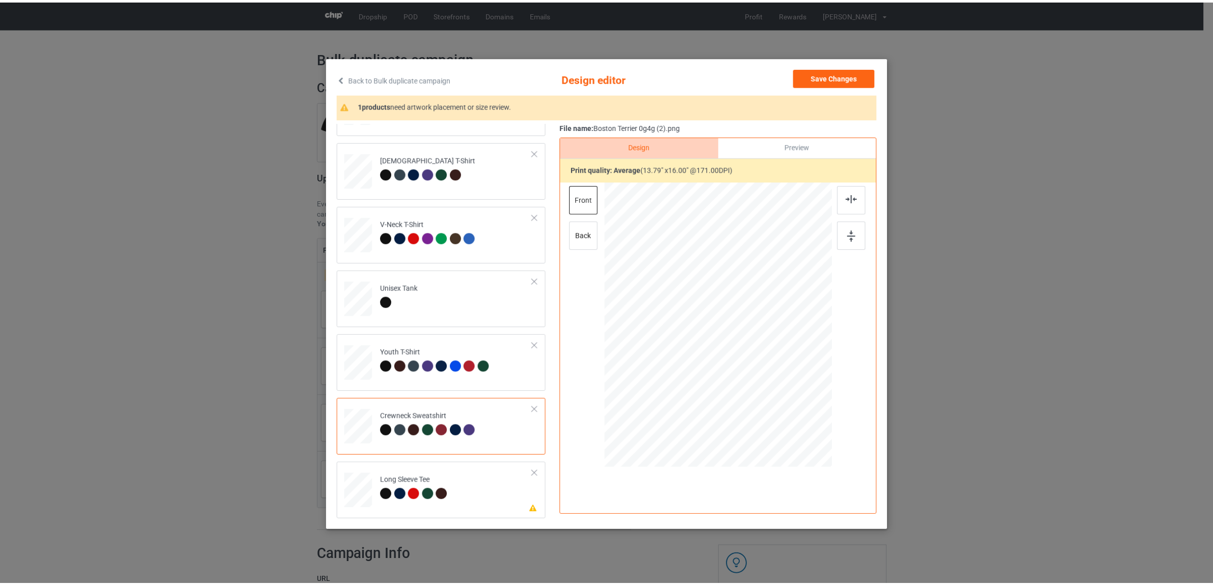
scroll to position [2, 0]
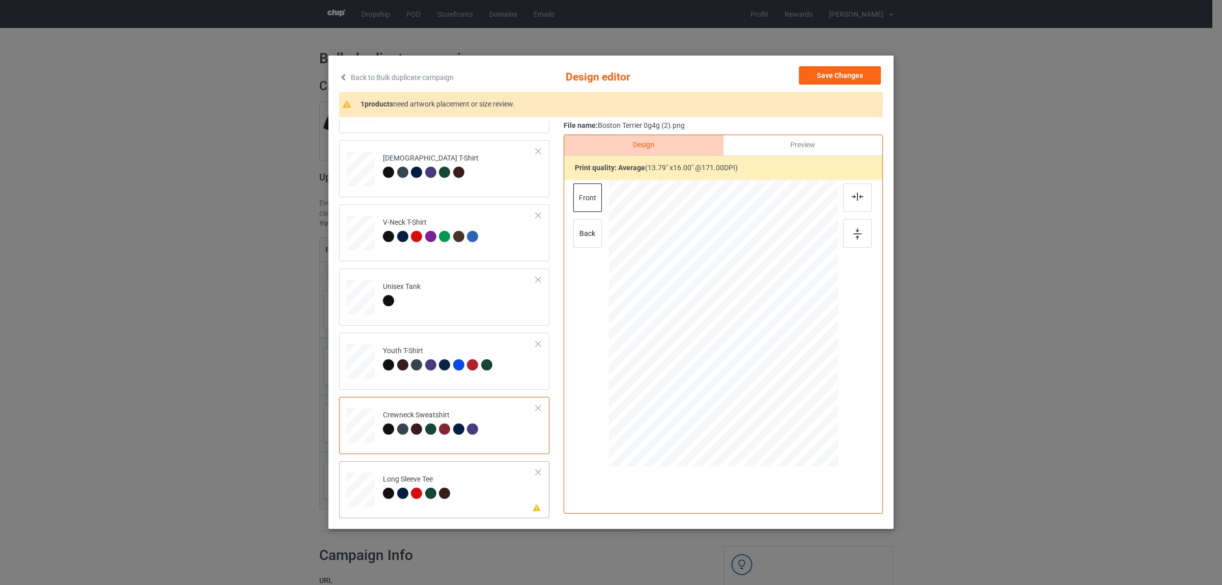
click at [408, 477] on div "Long Sleeve Tee" at bounding box center [418, 486] width 70 height 24
click at [853, 199] on img at bounding box center [857, 196] width 11 height 8
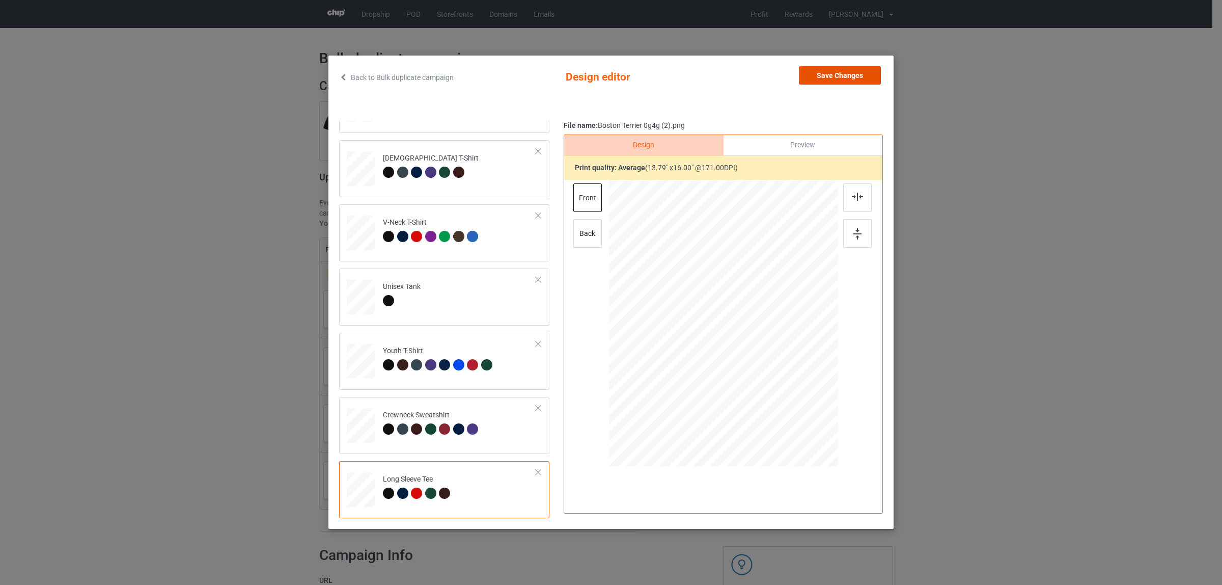
click at [821, 72] on button "Save Changes" at bounding box center [840, 75] width 82 height 18
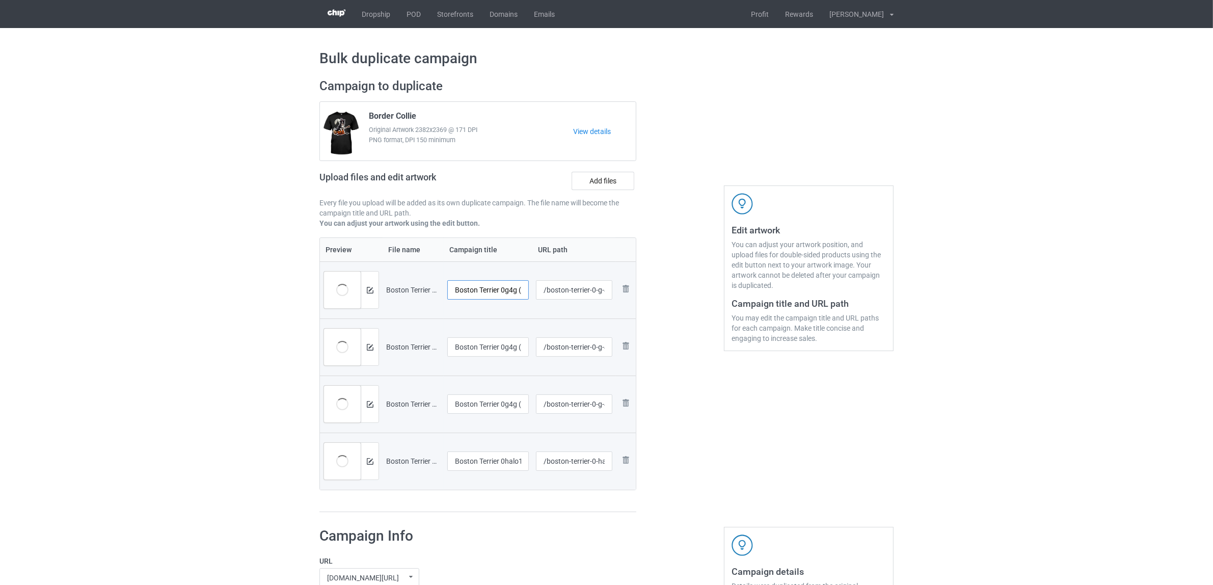
scroll to position [0, 8]
drag, startPoint x: 501, startPoint y: 285, endPoint x: 542, endPoint y: 292, distance: 42.3
click at [542, 292] on tr "Preview and edit artwork Boston Terrier 0g4g (2).png Boston Terrier 0g4g (2) /b…" at bounding box center [478, 289] width 316 height 57
drag, startPoint x: 503, startPoint y: 289, endPoint x: 451, endPoint y: 301, distance: 53.9
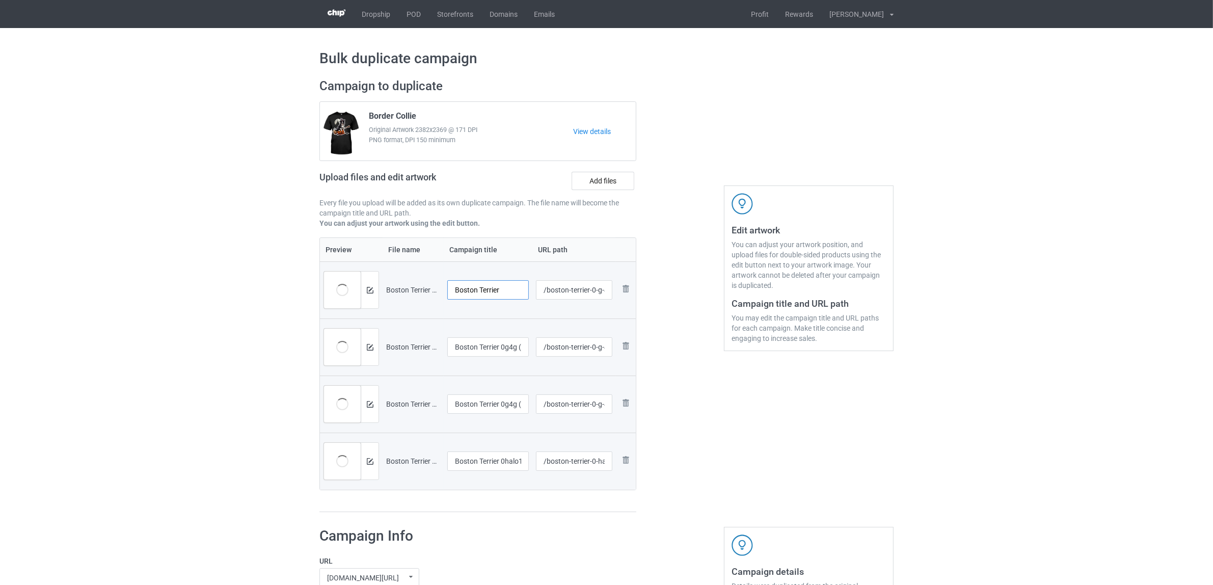
click at [407, 276] on tr "Preview and edit artwork Boston Terrier 0g4g (2).png Boston Terrier /boston-ter…" at bounding box center [478, 289] width 316 height 57
type input "Boston Terrier"
click at [492, 352] on input "Boston Terrier 0g4g (3)" at bounding box center [487, 346] width 81 height 19
paste input "text"
type input "Boston Terrier"
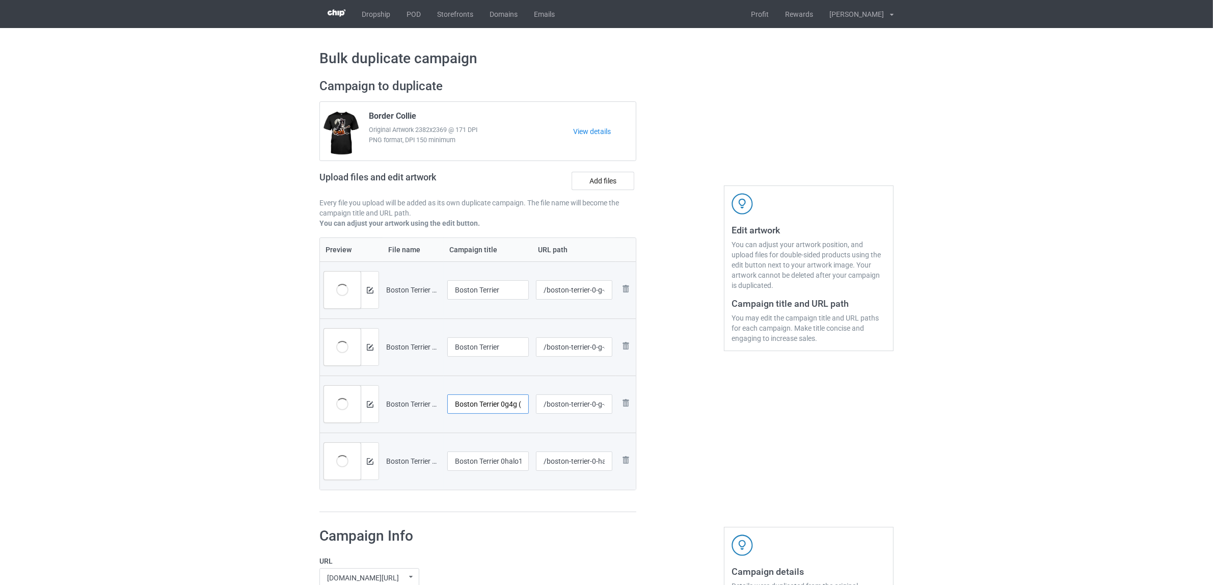
click at [488, 401] on input "Boston Terrier 0g4g (4)" at bounding box center [487, 403] width 81 height 19
paste input "text"
type input "Boston Terrier"
click at [490, 460] on input "Boston Terrier 0halo1" at bounding box center [487, 460] width 81 height 19
paste input "text"
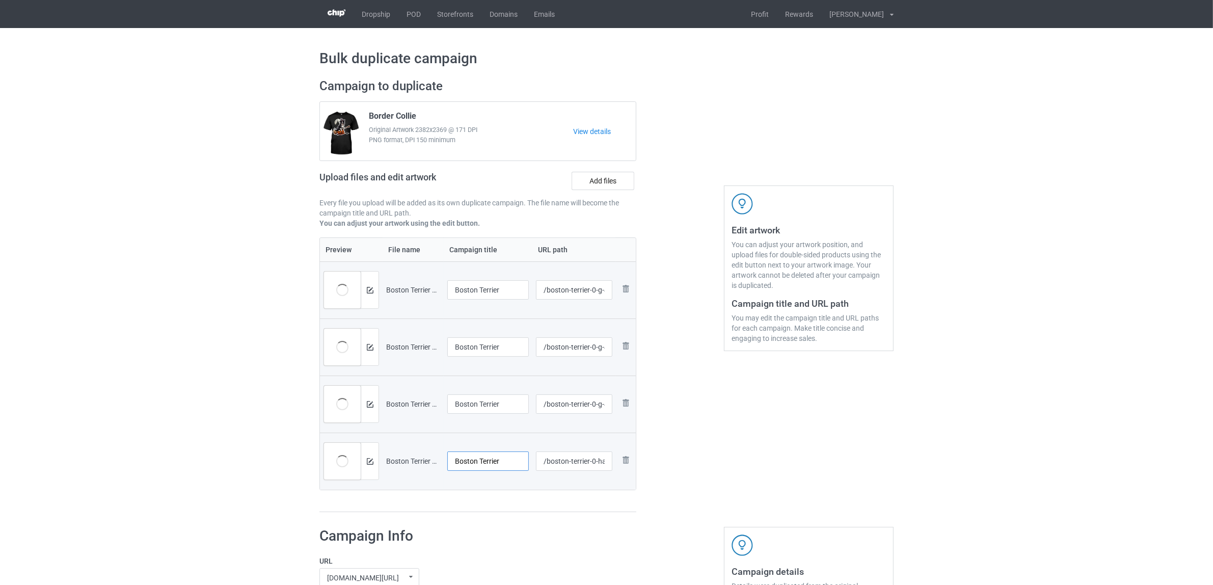
type input "Boston Terrier"
click at [492, 507] on div "Preview File name Campaign title URL path Preview and edit artwork Boston Terri…" at bounding box center [477, 374] width 317 height 275
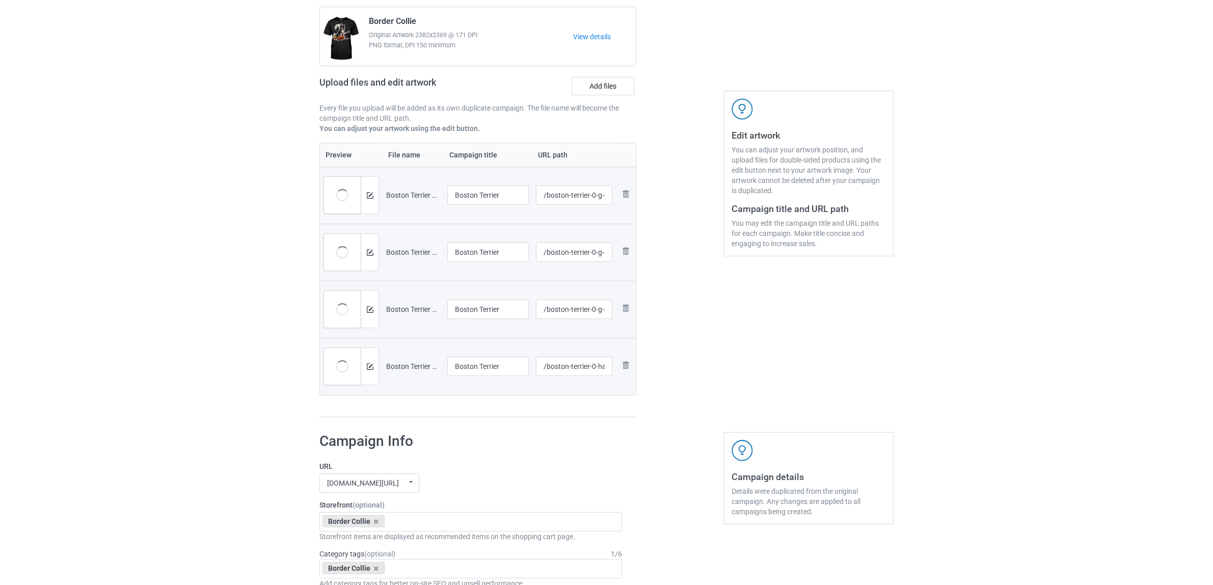
scroll to position [191, 0]
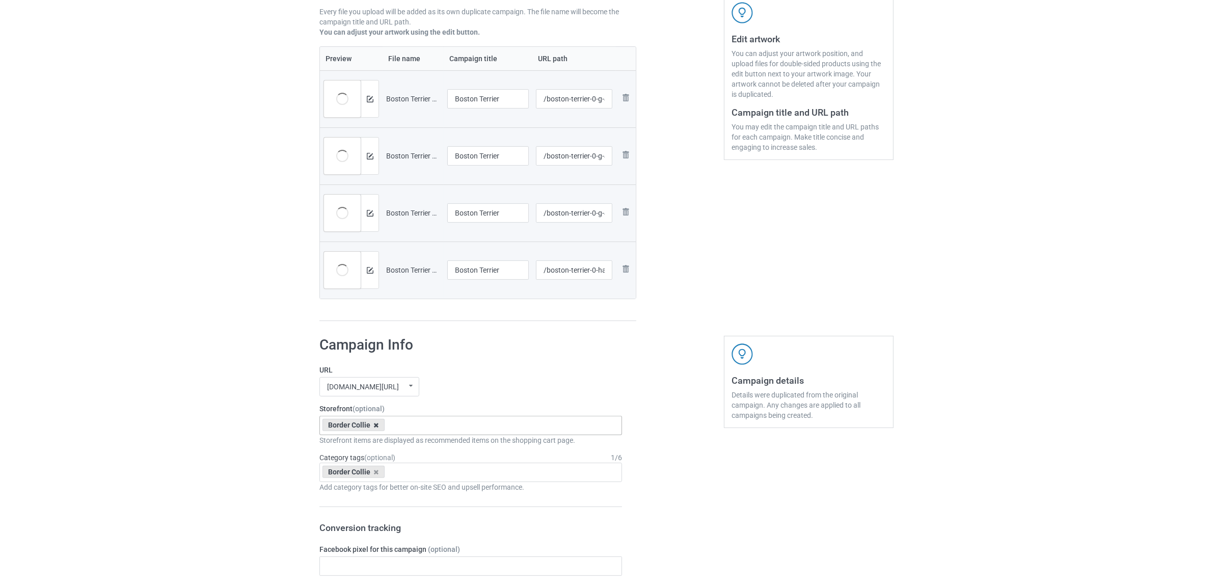
click at [374, 424] on icon at bounding box center [376, 425] width 5 height 7
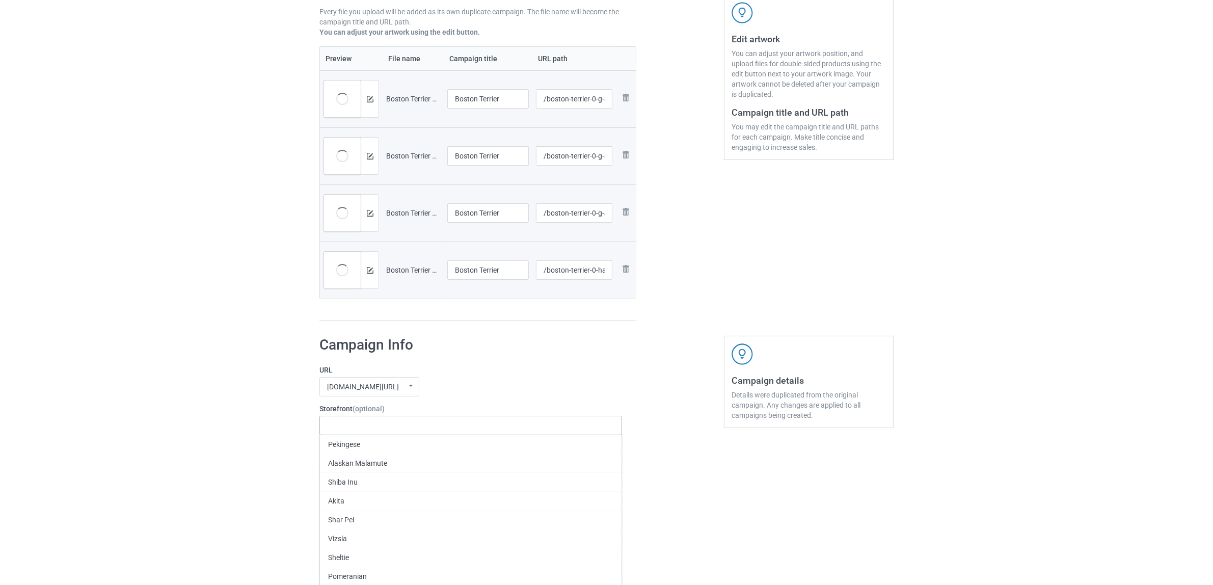
paste input "Boston Terrier"
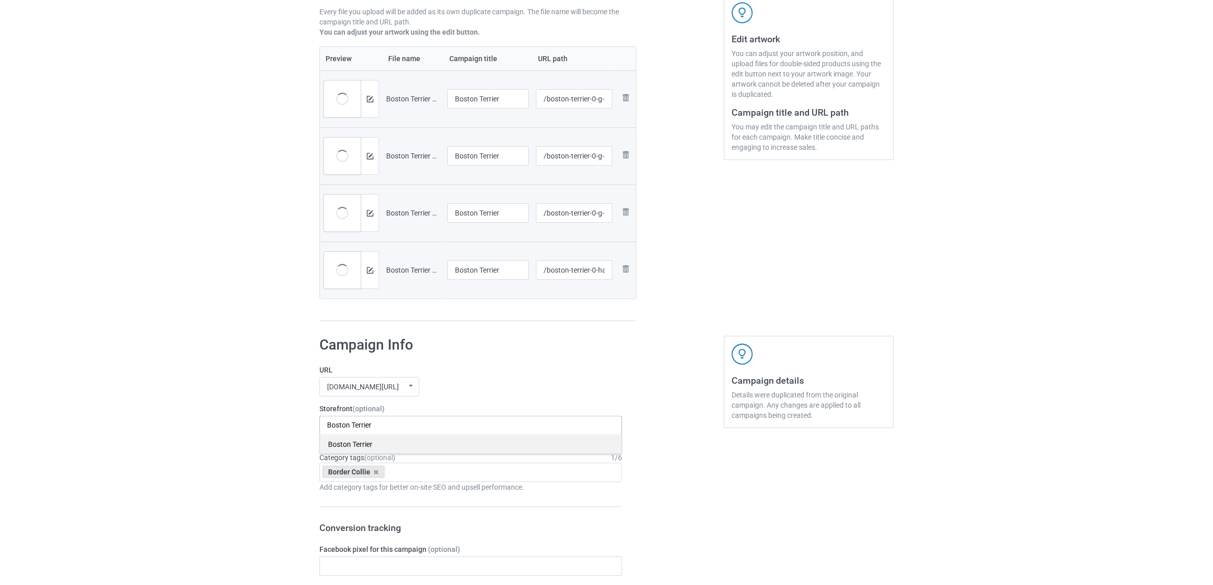
type input "Boston Terrier"
click at [360, 444] on div "Boston Terrier" at bounding box center [470, 443] width 301 height 19
click at [375, 470] on icon at bounding box center [376, 472] width 5 height 7
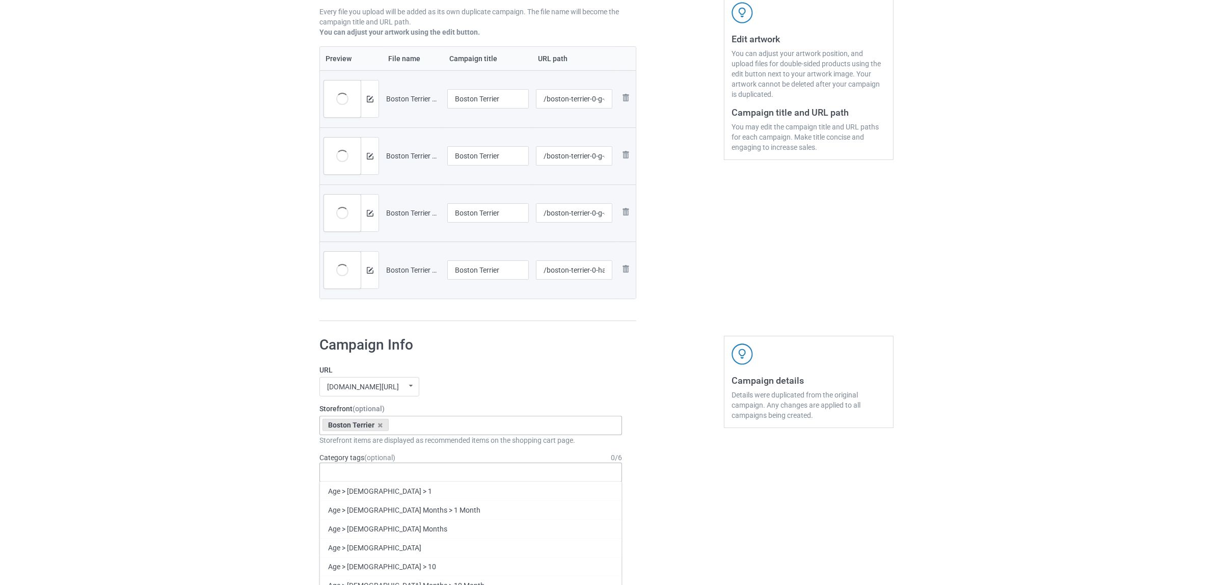
paste input "Boston Terrier"
type input "Boston Terrier"
click at [366, 512] on div "Boston Terrier" at bounding box center [470, 509] width 301 height 19
drag, startPoint x: 260, startPoint y: 454, endPoint x: 230, endPoint y: 439, distance: 33.9
click at [256, 452] on div "Bulk duplicate campaign Campaign to duplicate Border Collie Original Artwork 23…" at bounding box center [606, 557] width 1213 height 1440
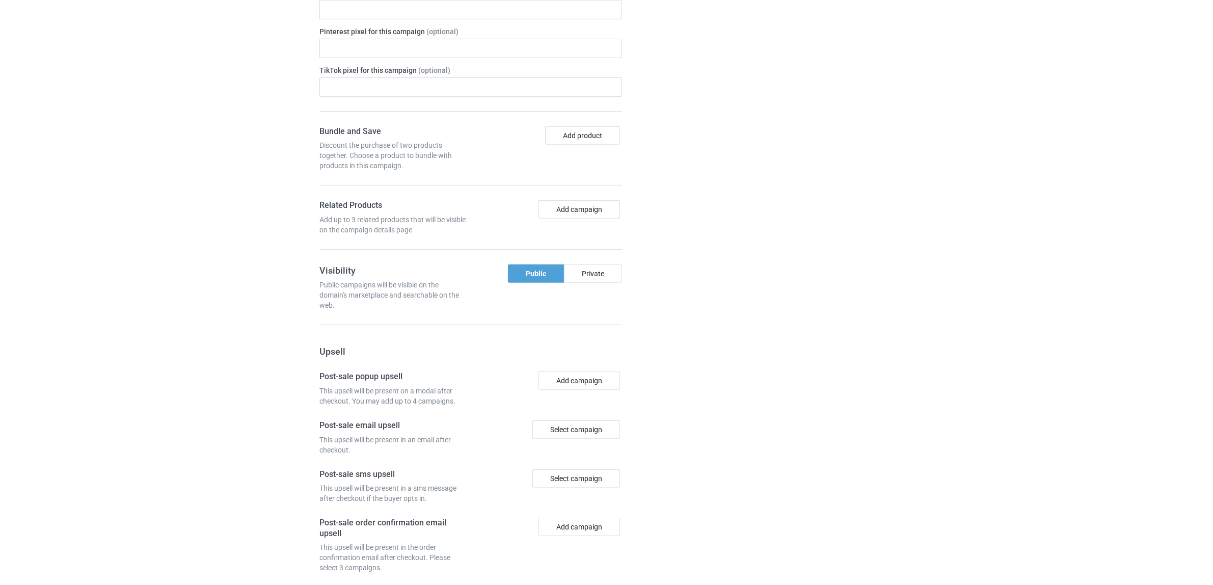
scroll to position [887, 0]
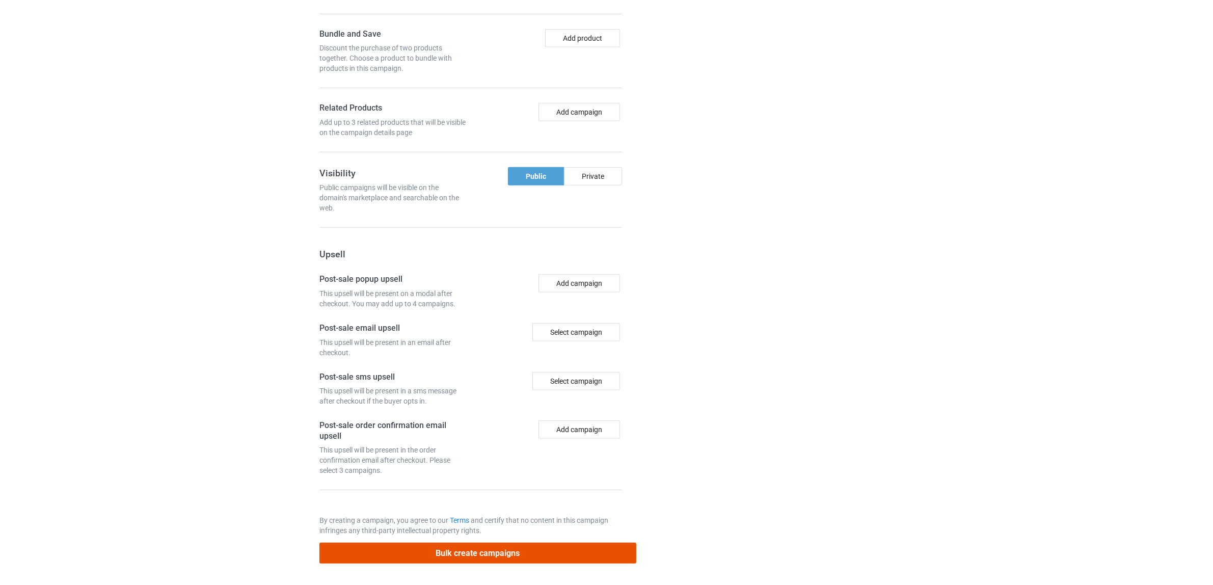
click at [444, 556] on button "Bulk create campaigns" at bounding box center [477, 552] width 317 height 21
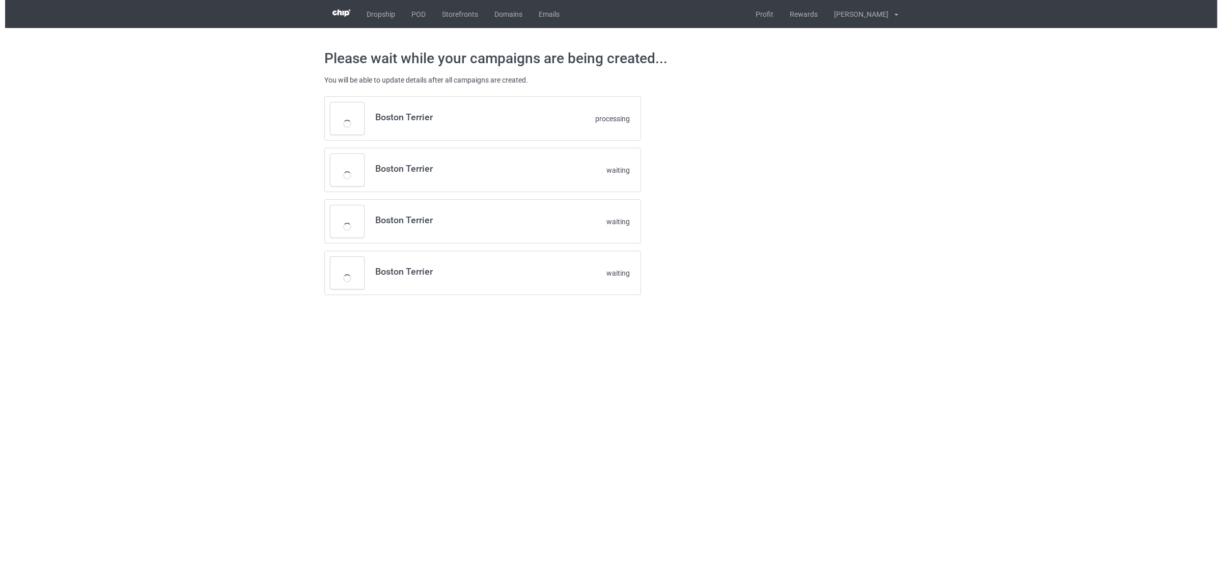
scroll to position [0, 0]
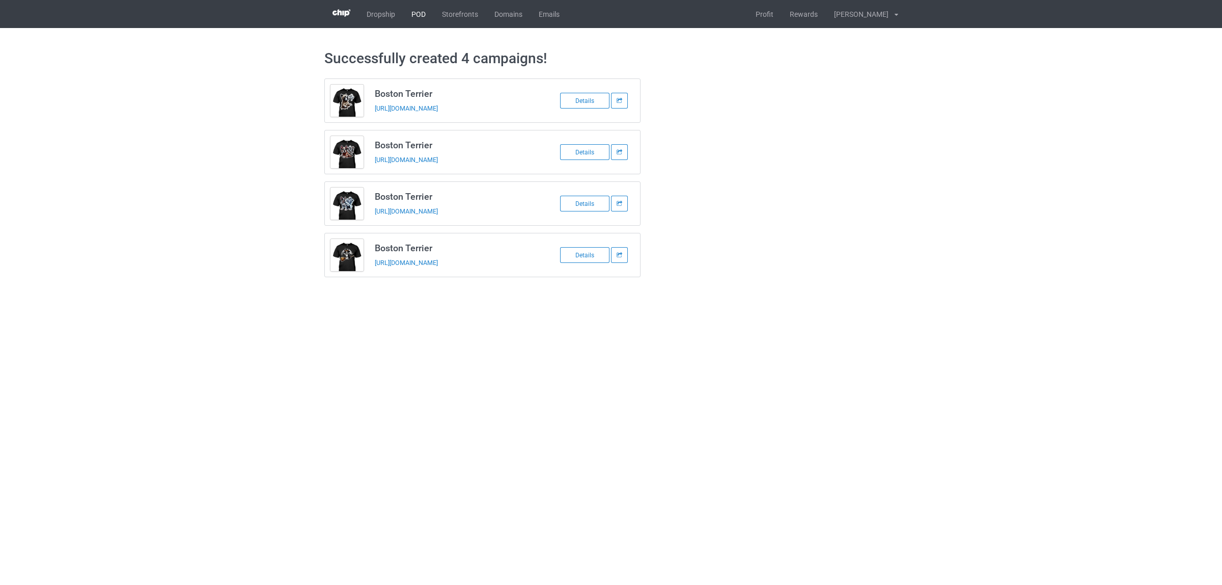
click at [419, 14] on link "POD" at bounding box center [418, 14] width 31 height 28
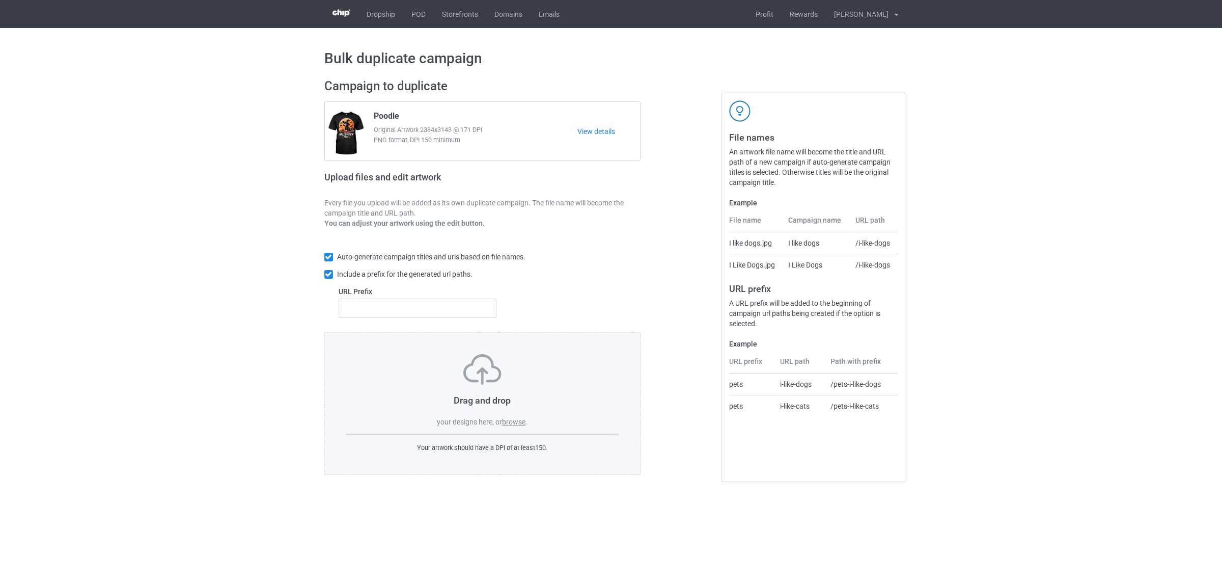
click at [514, 423] on label "browse" at bounding box center [513, 422] width 23 height 8
click at [0, 0] on input "browse" at bounding box center [0, 0] width 0 height 0
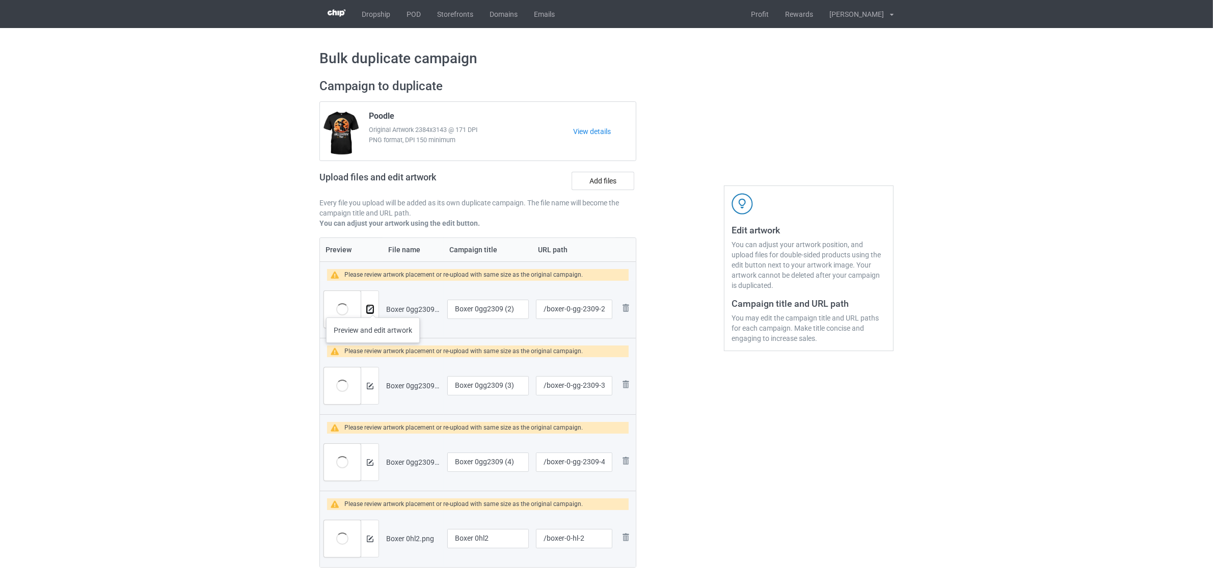
click at [373, 307] on img at bounding box center [370, 309] width 7 height 7
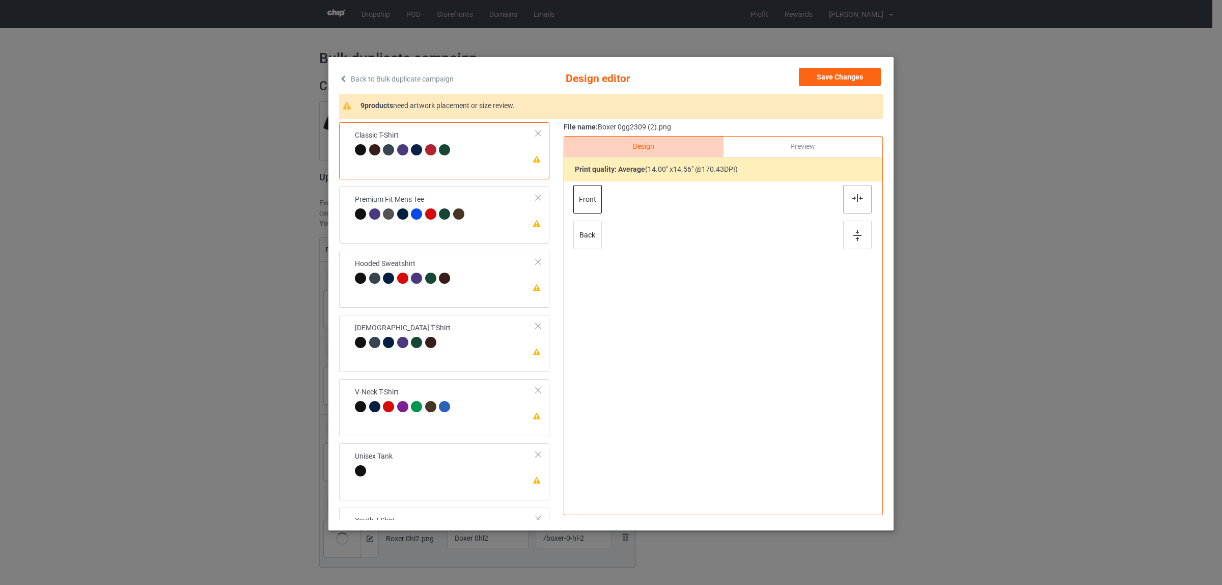
click at [852, 195] on img at bounding box center [857, 198] width 11 height 8
click at [411, 215] on div at bounding box center [416, 213] width 11 height 11
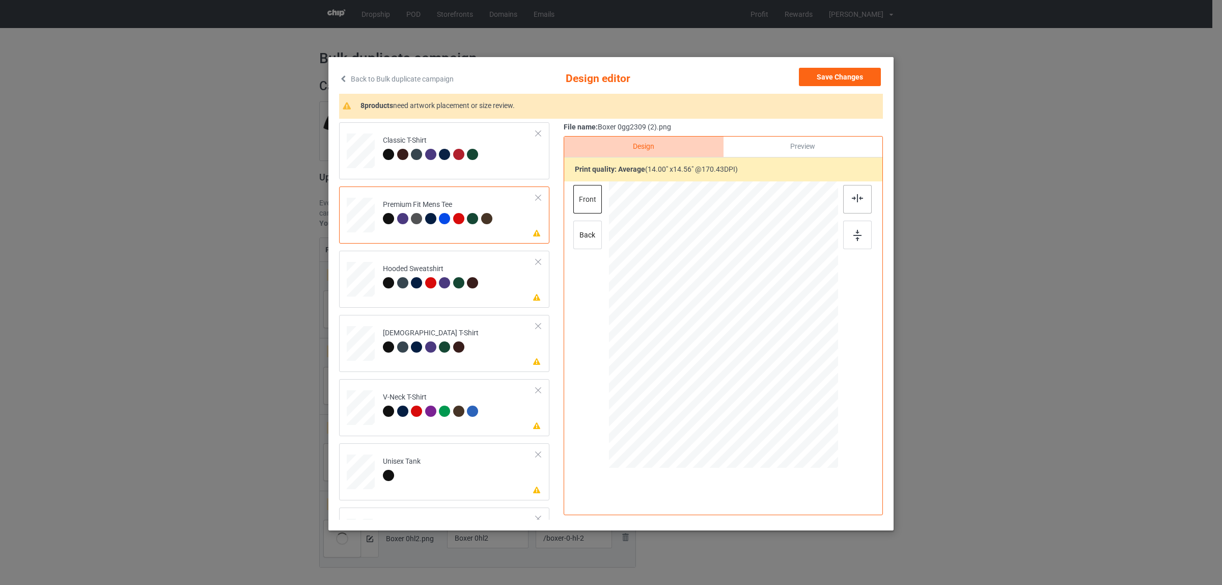
click at [843, 196] on div at bounding box center [857, 199] width 29 height 29
click at [429, 263] on td "Please review artwork placement Hooded Sweatshirt" at bounding box center [459, 277] width 164 height 44
click at [853, 202] on img at bounding box center [857, 198] width 11 height 8
click at [442, 348] on div at bounding box center [444, 346] width 11 height 11
click at [856, 197] on img at bounding box center [857, 198] width 11 height 8
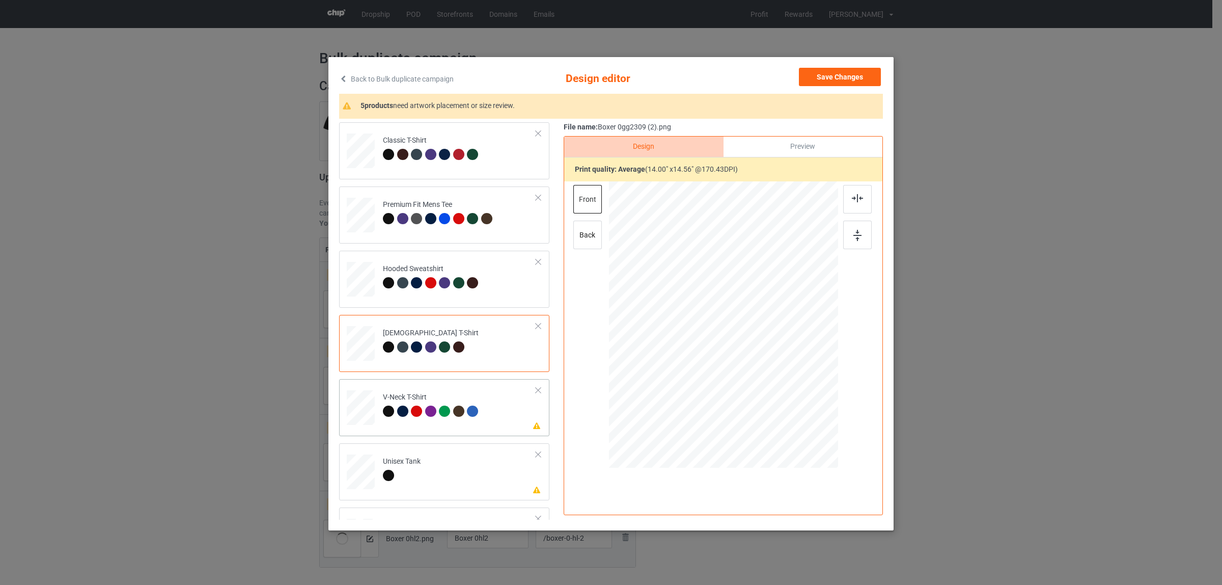
click at [452, 401] on div "V-Neck T-Shirt" at bounding box center [432, 404] width 98 height 24
click at [855, 201] on img at bounding box center [857, 198] width 11 height 8
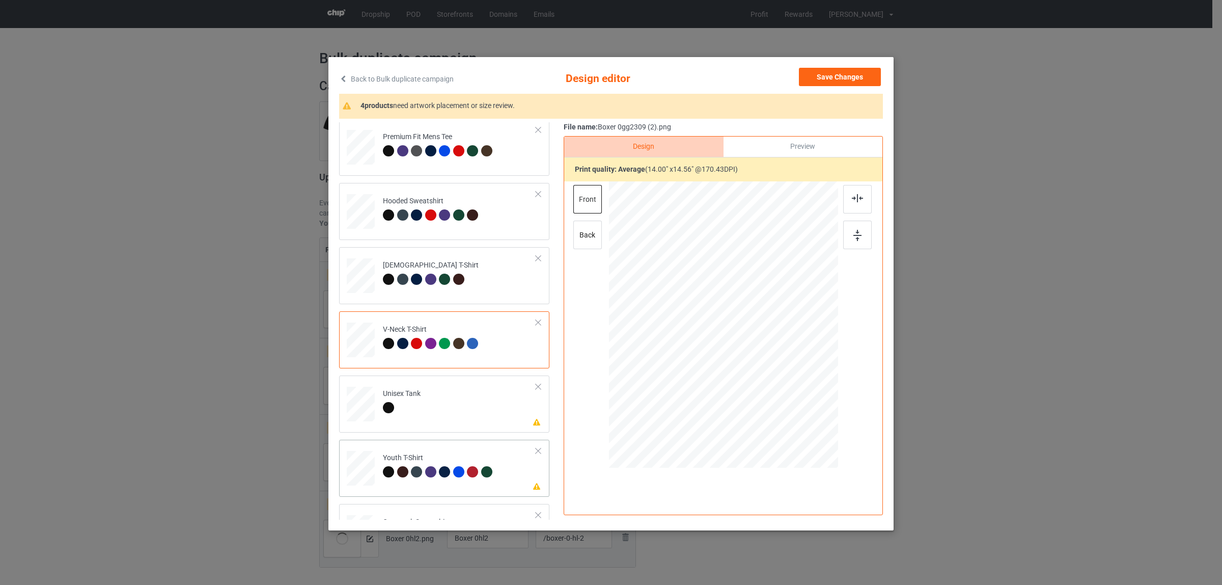
scroll to position [173, 0]
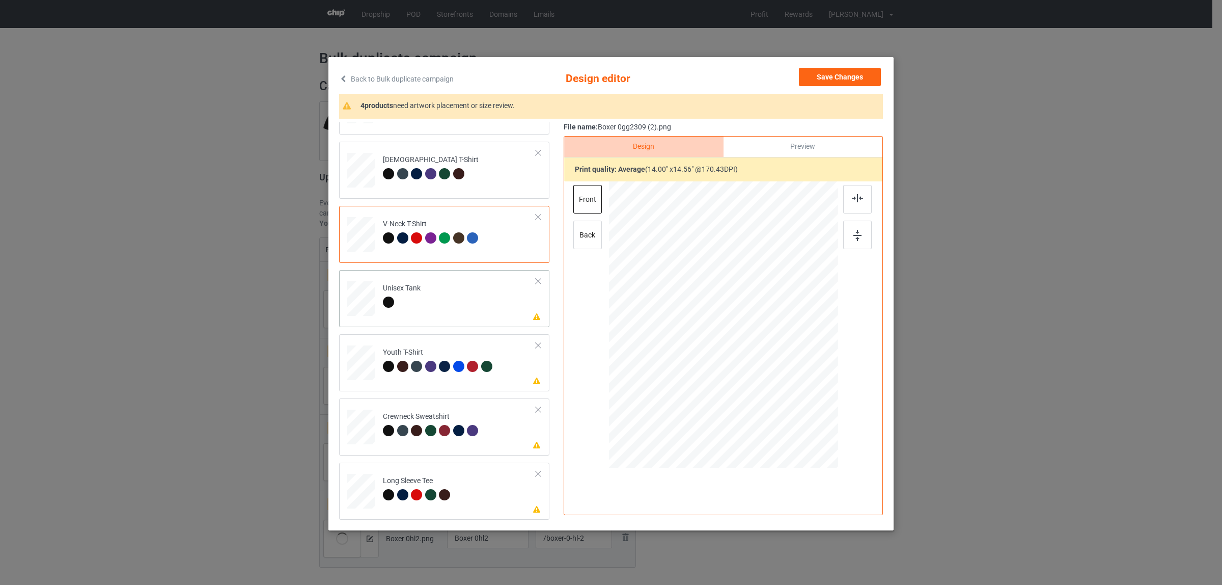
click at [408, 304] on div at bounding box center [402, 303] width 38 height 14
click at [852, 199] on img at bounding box center [857, 198] width 11 height 8
click at [459, 367] on div at bounding box center [458, 366] width 11 height 11
click at [843, 195] on div at bounding box center [857, 199] width 29 height 29
click at [461, 416] on div "Crewneck Sweatshirt" at bounding box center [432, 423] width 98 height 24
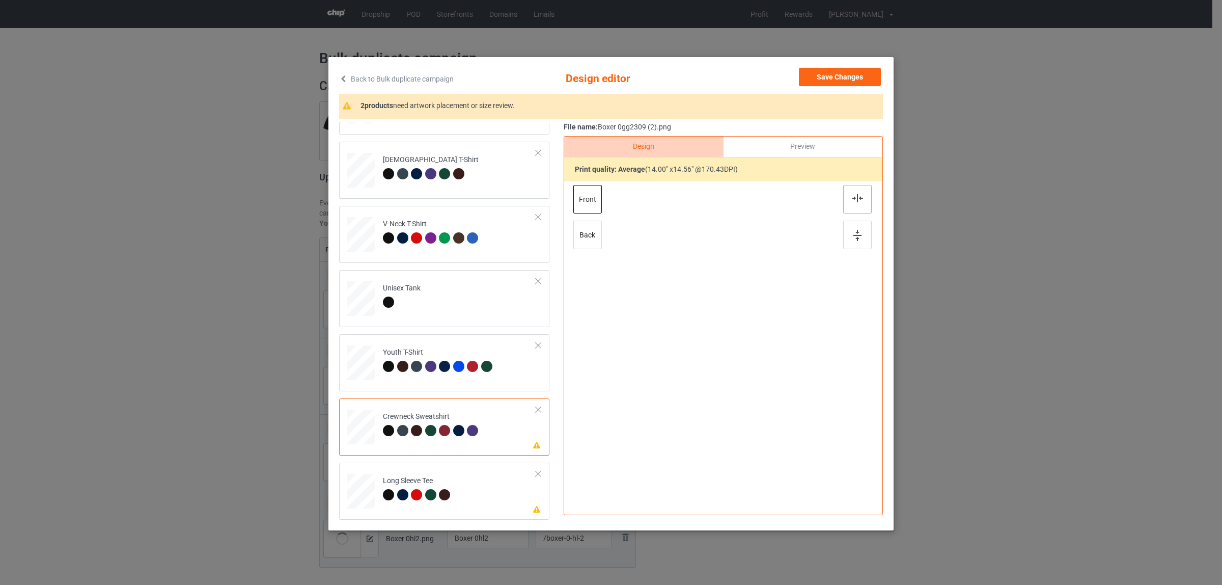
click at [846, 200] on div at bounding box center [857, 199] width 29 height 29
click at [412, 477] on div "Long Sleeve Tee" at bounding box center [418, 488] width 70 height 24
click at [852, 194] on img at bounding box center [857, 198] width 11 height 8
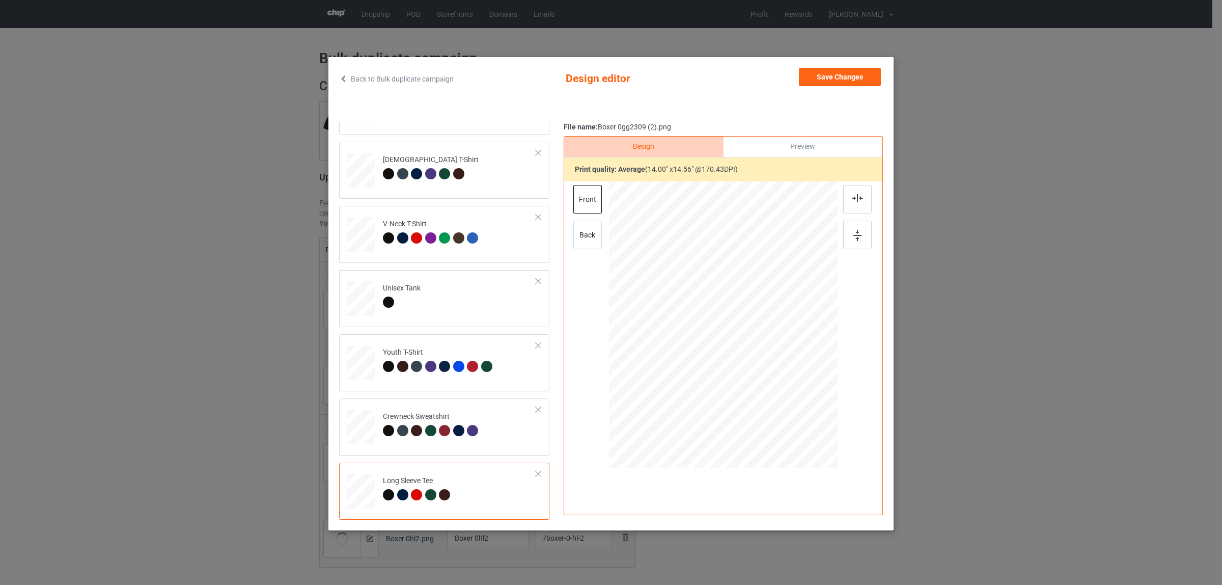
scroll to position [2, 0]
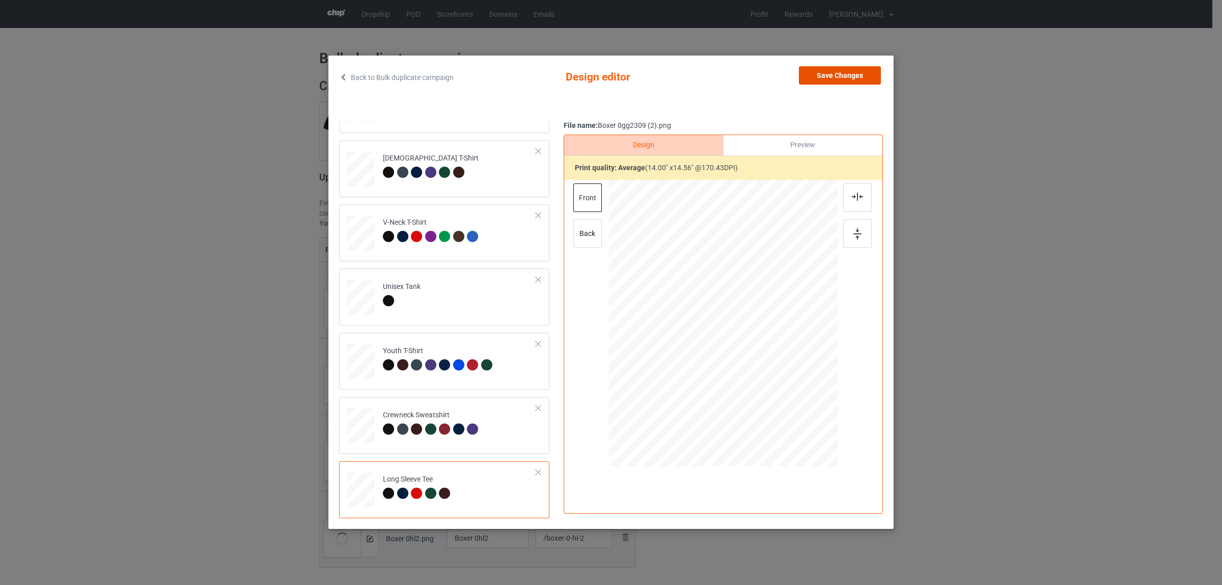
click at [845, 75] on button "Save Changes" at bounding box center [840, 75] width 82 height 18
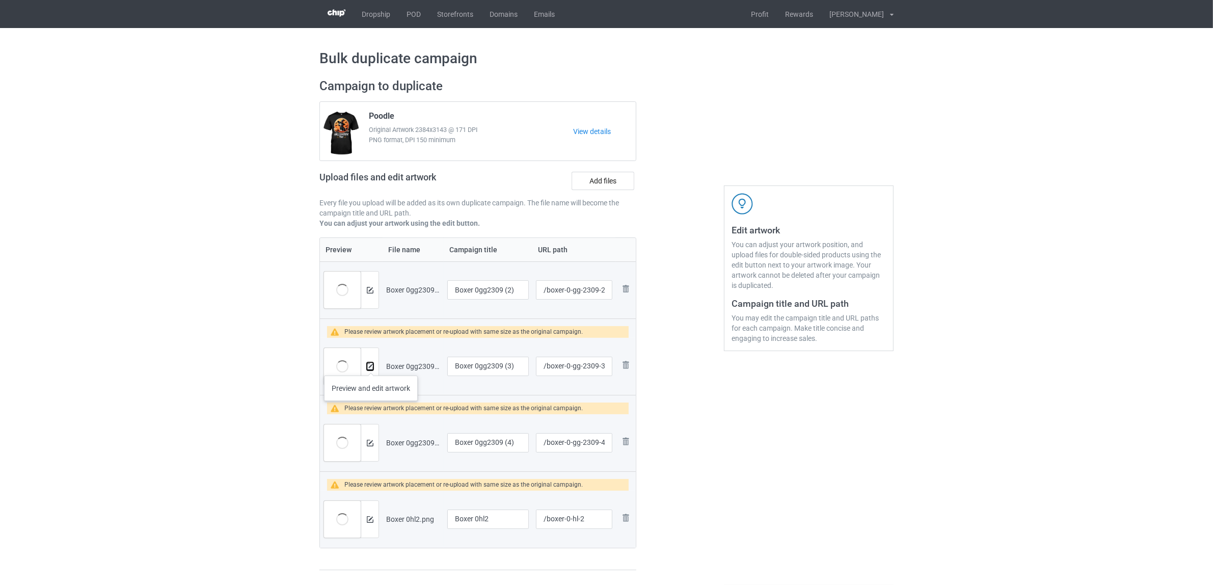
click at [371, 365] on img at bounding box center [370, 366] width 7 height 7
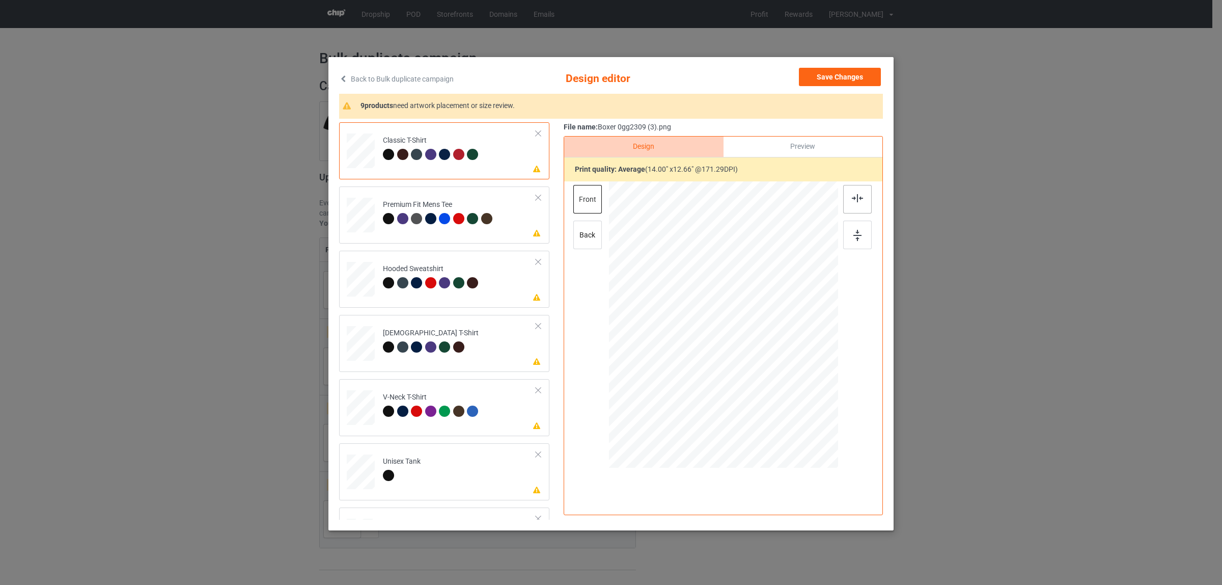
click at [856, 200] on img at bounding box center [857, 198] width 11 height 8
click at [424, 207] on div "Premium Fit Mens Tee" at bounding box center [439, 212] width 112 height 24
click at [844, 199] on div at bounding box center [857, 199] width 29 height 29
click at [450, 264] on div "Hooded Sweatshirt" at bounding box center [432, 276] width 98 height 24
click at [846, 204] on div at bounding box center [857, 199] width 29 height 29
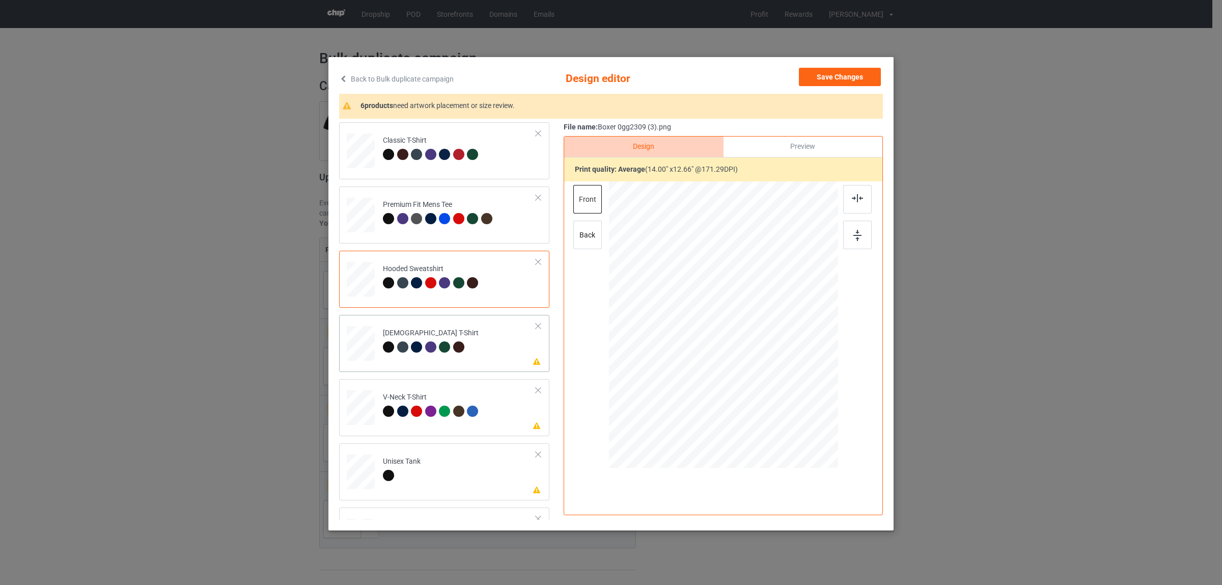
click at [475, 329] on td "Please review artwork placement [DEMOGRAPHIC_DATA] T-Shirt" at bounding box center [459, 341] width 164 height 44
click at [852, 198] on img at bounding box center [857, 198] width 11 height 8
click at [416, 403] on div "V-Neck T-Shirt" at bounding box center [432, 404] width 98 height 24
click at [861, 200] on div at bounding box center [857, 199] width 29 height 29
click at [403, 480] on div at bounding box center [402, 477] width 38 height 14
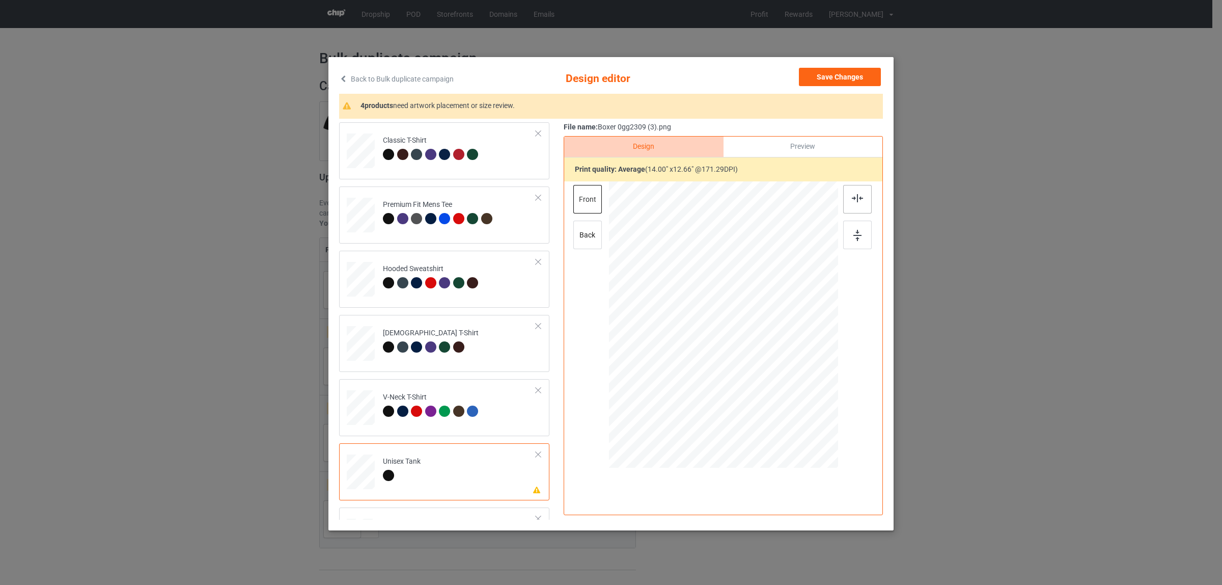
click at [852, 201] on img at bounding box center [857, 198] width 11 height 8
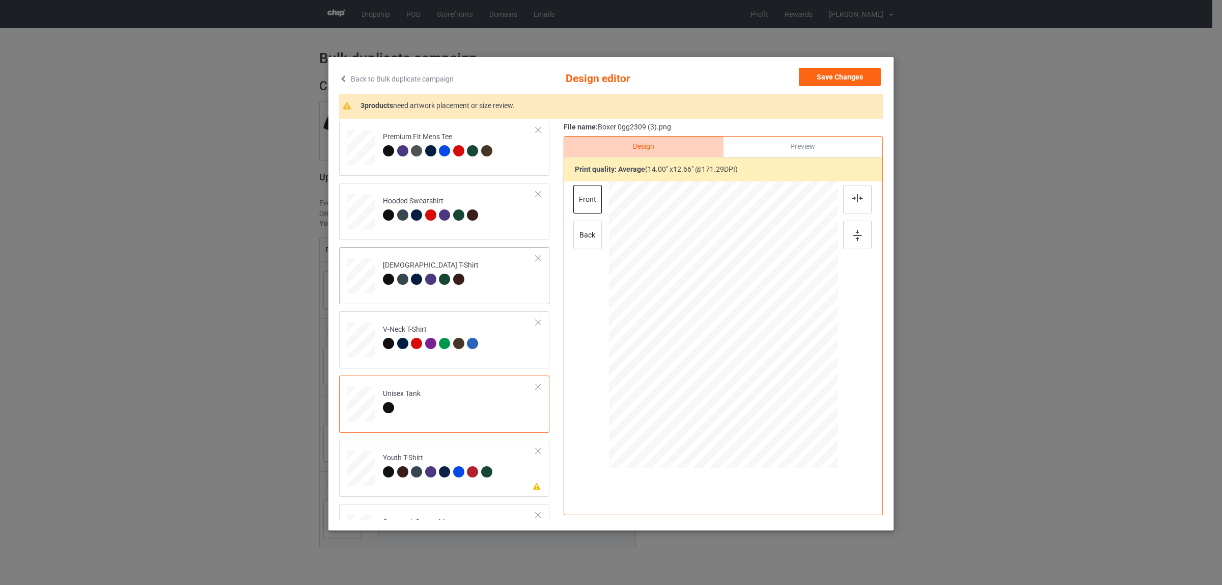
scroll to position [173, 0]
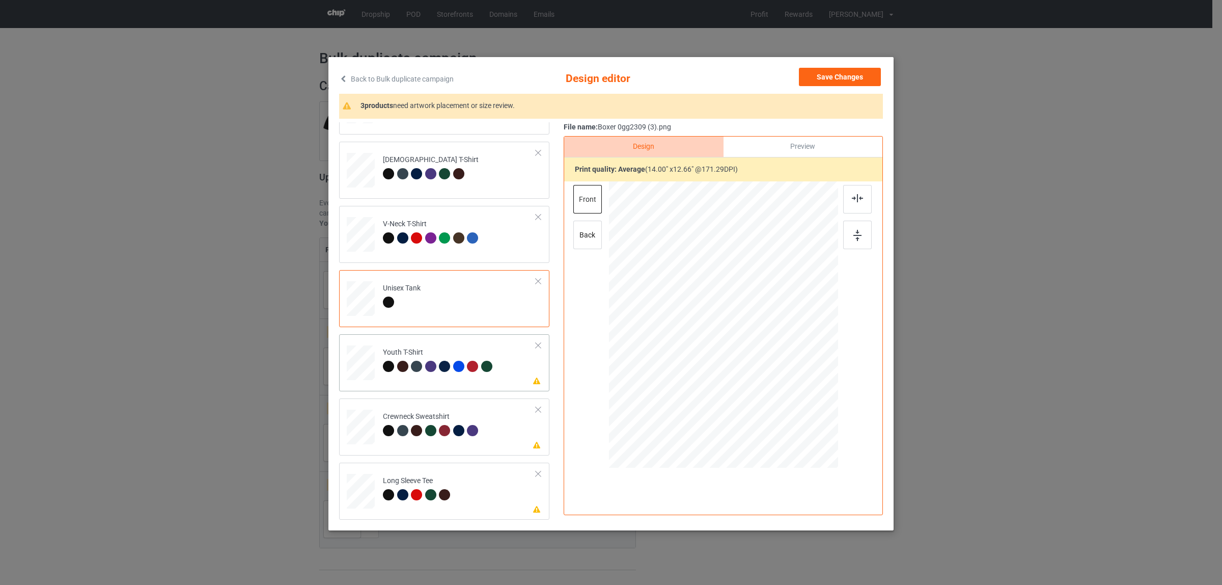
click at [416, 358] on div "Youth T-Shirt" at bounding box center [439, 359] width 112 height 24
click at [856, 201] on img at bounding box center [857, 198] width 11 height 8
click at [856, 196] on img at bounding box center [857, 198] width 11 height 8
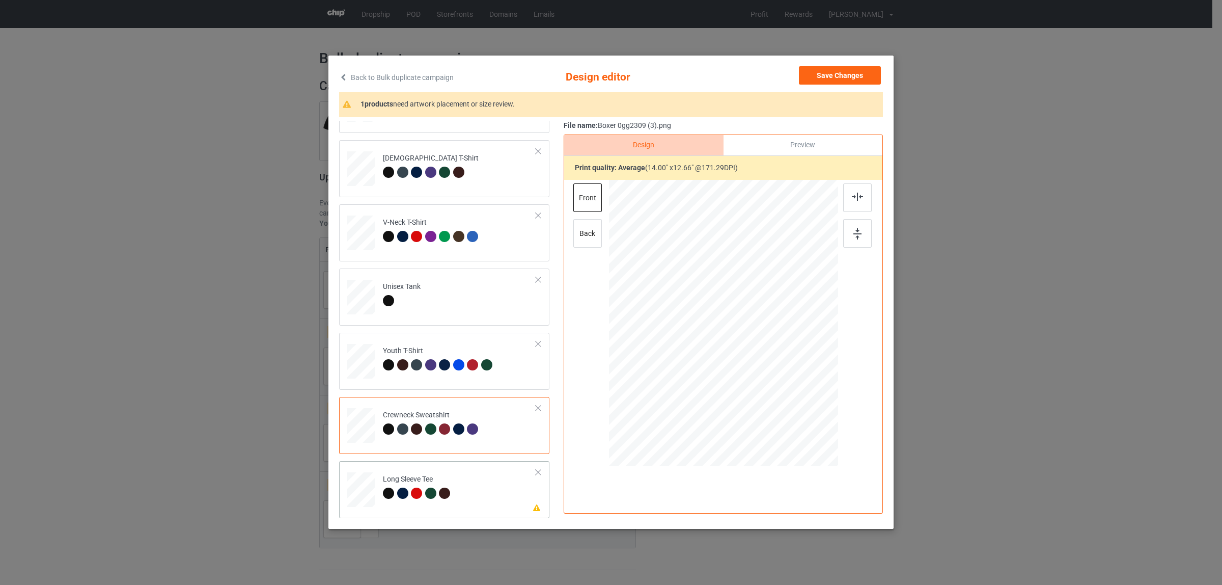
click at [404, 478] on div "Long Sleeve Tee" at bounding box center [418, 486] width 70 height 24
click at [852, 197] on img at bounding box center [857, 196] width 11 height 8
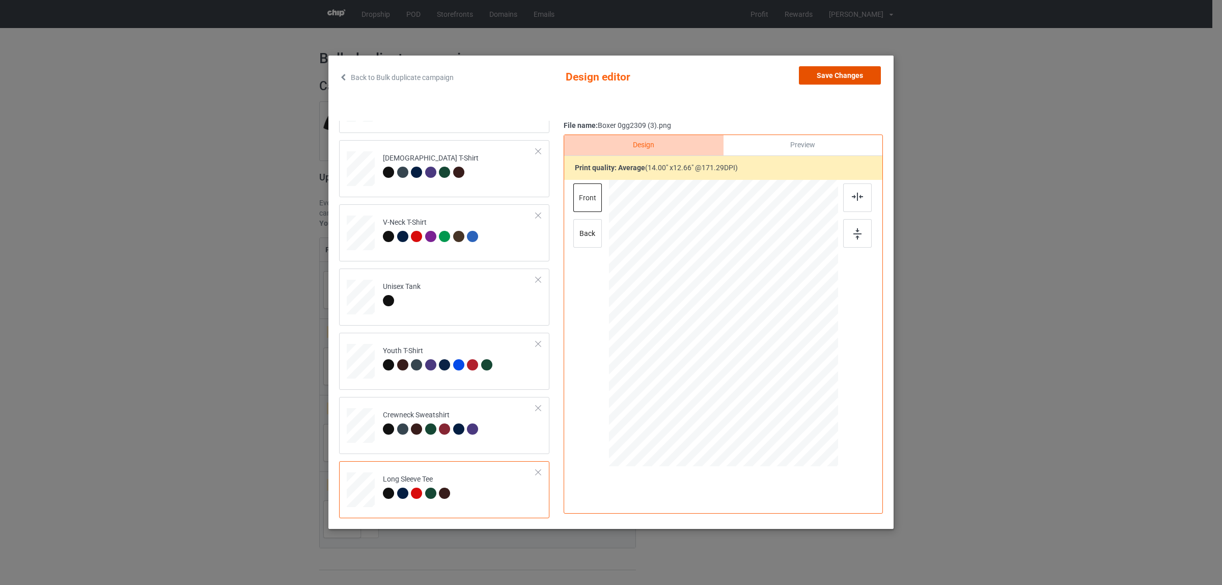
click at [819, 79] on button "Save Changes" at bounding box center [840, 75] width 82 height 18
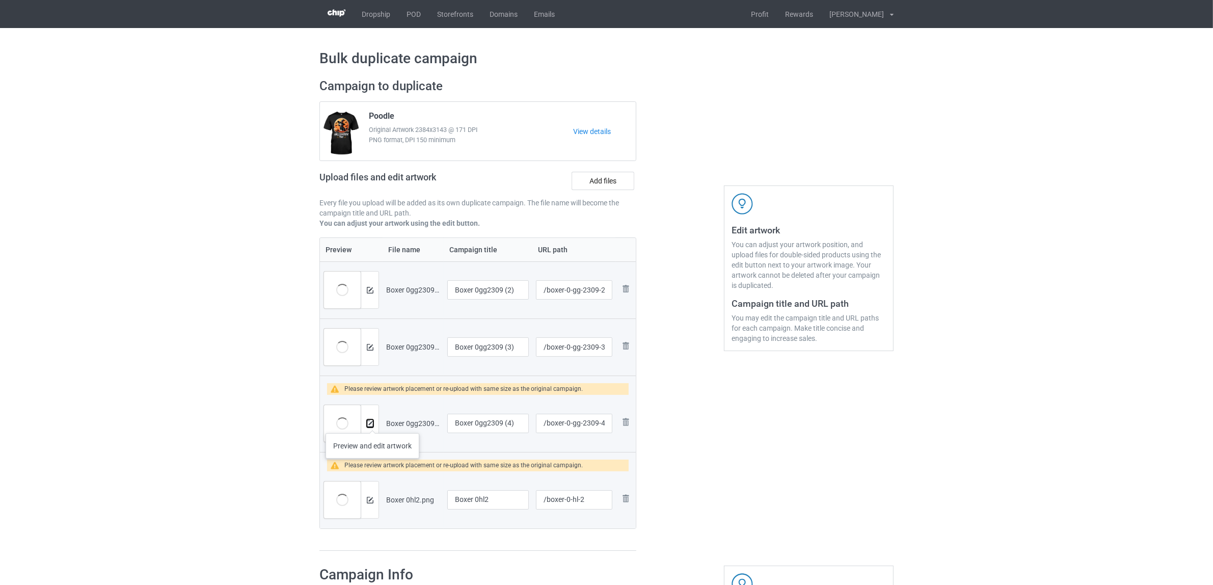
click at [372, 423] on img at bounding box center [370, 423] width 7 height 7
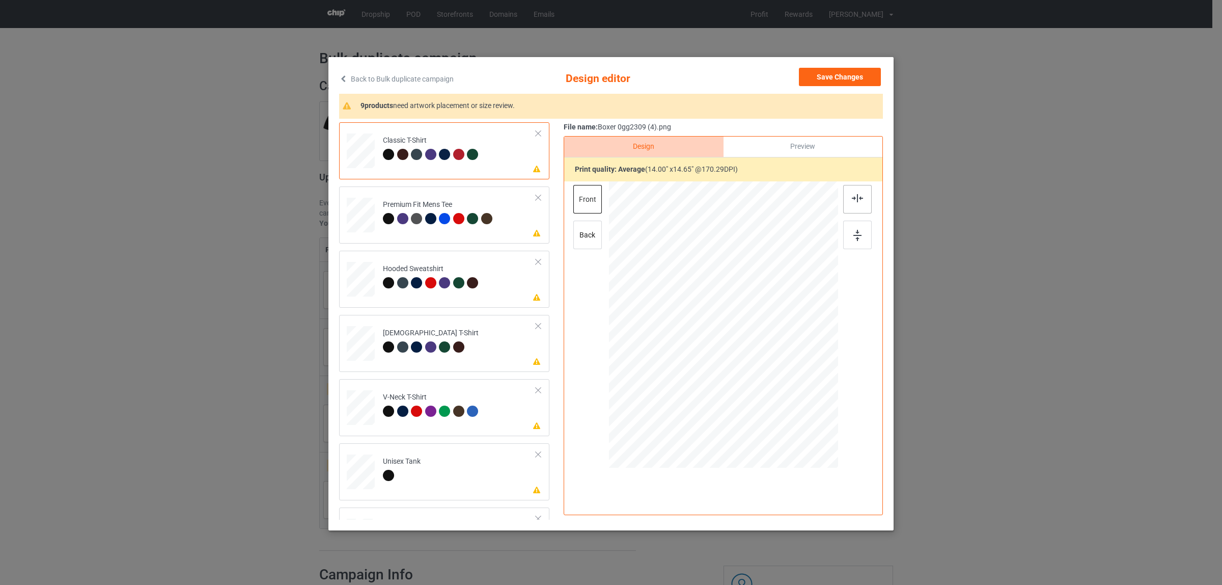
click at [855, 198] on img at bounding box center [857, 198] width 11 height 8
click at [428, 217] on div at bounding box center [430, 218] width 11 height 11
click at [853, 199] on img at bounding box center [857, 198] width 11 height 8
click at [429, 260] on td "Please review artwork placement Hooded Sweatshirt" at bounding box center [459, 277] width 164 height 44
click at [857, 201] on img at bounding box center [857, 198] width 11 height 8
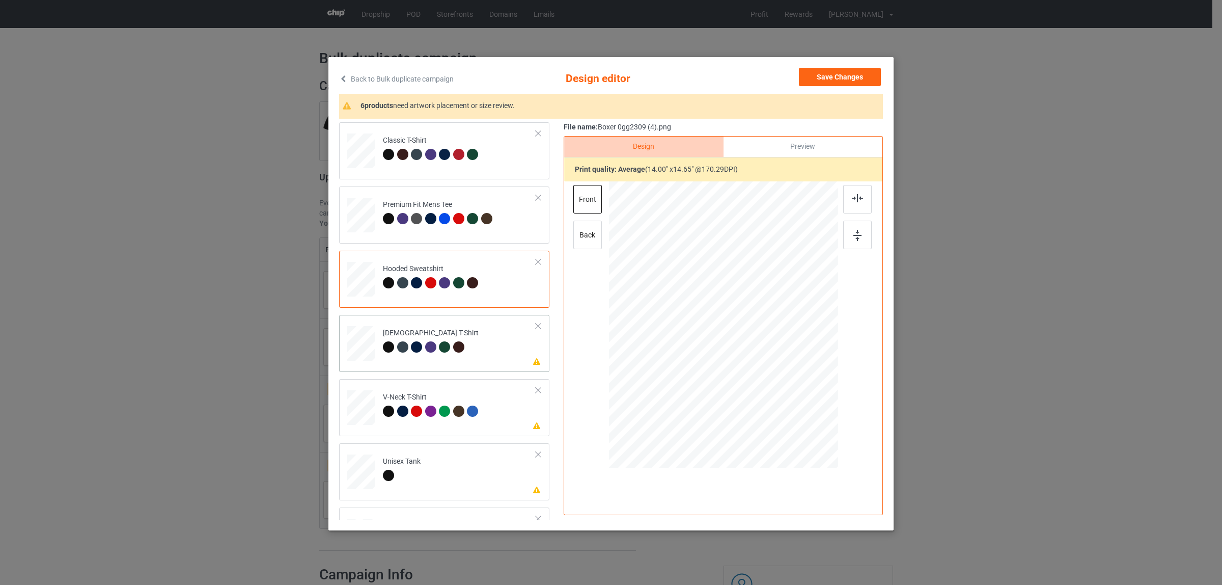
click at [472, 332] on td "Please review artwork placement [DEMOGRAPHIC_DATA] T-Shirt" at bounding box center [459, 341] width 164 height 44
click at [862, 199] on div at bounding box center [857, 199] width 29 height 29
click at [442, 411] on div at bounding box center [444, 410] width 11 height 11
click at [846, 198] on div at bounding box center [857, 199] width 29 height 29
click at [411, 456] on div "Unisex Tank" at bounding box center [402, 468] width 38 height 24
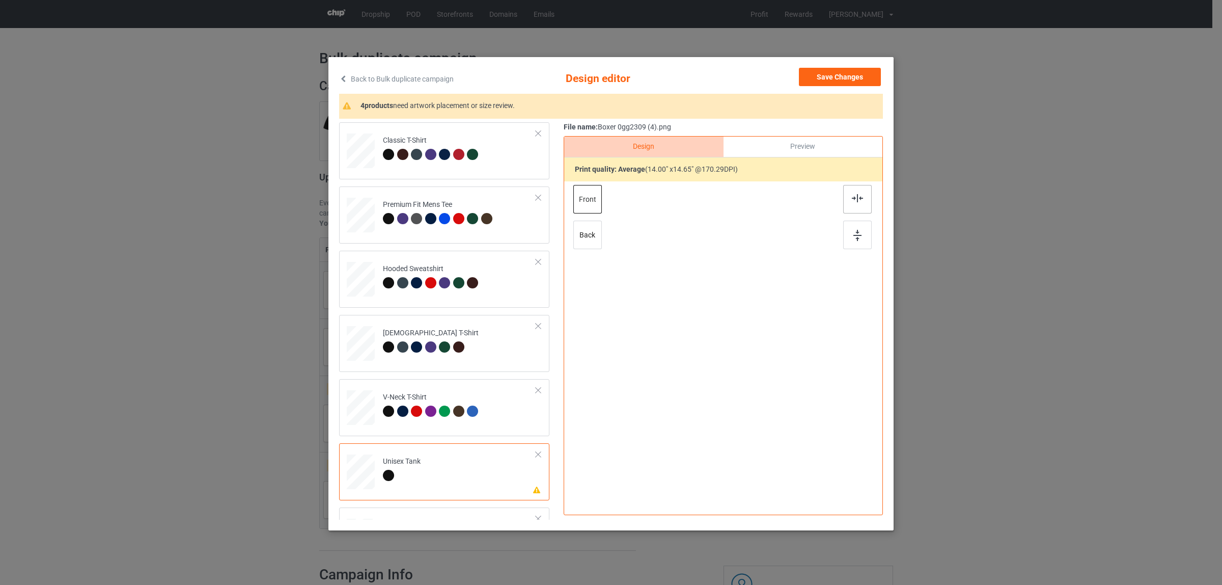
click at [854, 196] on img at bounding box center [857, 198] width 11 height 8
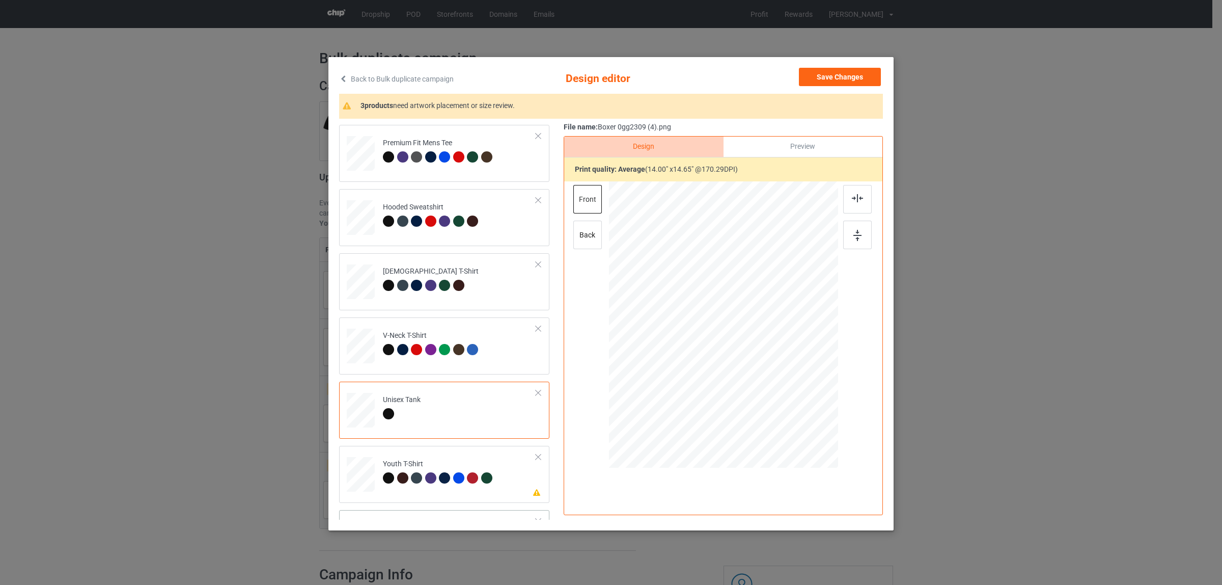
scroll to position [173, 0]
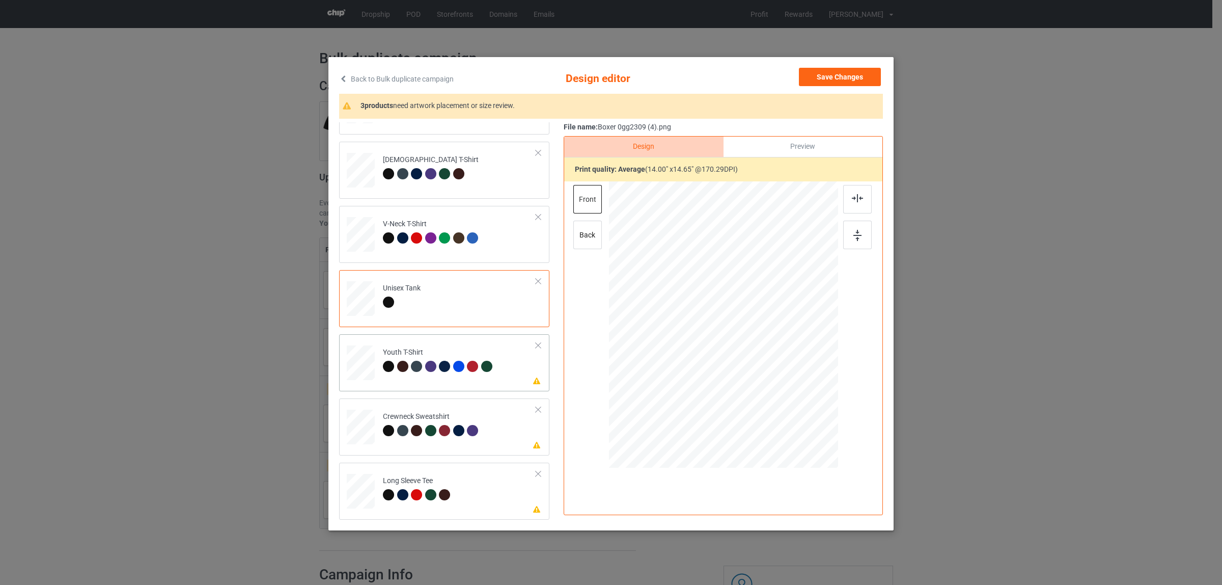
click at [425, 363] on div at bounding box center [432, 368] width 14 height 14
click at [852, 202] on img at bounding box center [857, 198] width 11 height 8
click at [844, 203] on div at bounding box center [857, 199] width 29 height 29
click at [427, 480] on div "Long Sleeve Tee" at bounding box center [418, 488] width 70 height 24
click at [846, 195] on div at bounding box center [857, 199] width 29 height 29
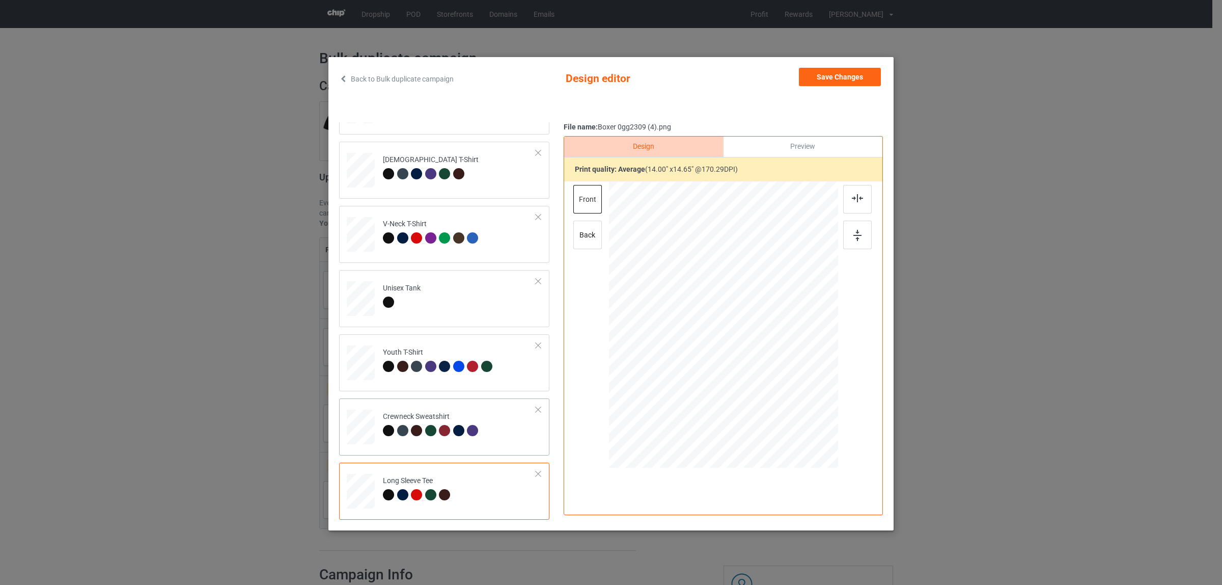
scroll to position [2, 0]
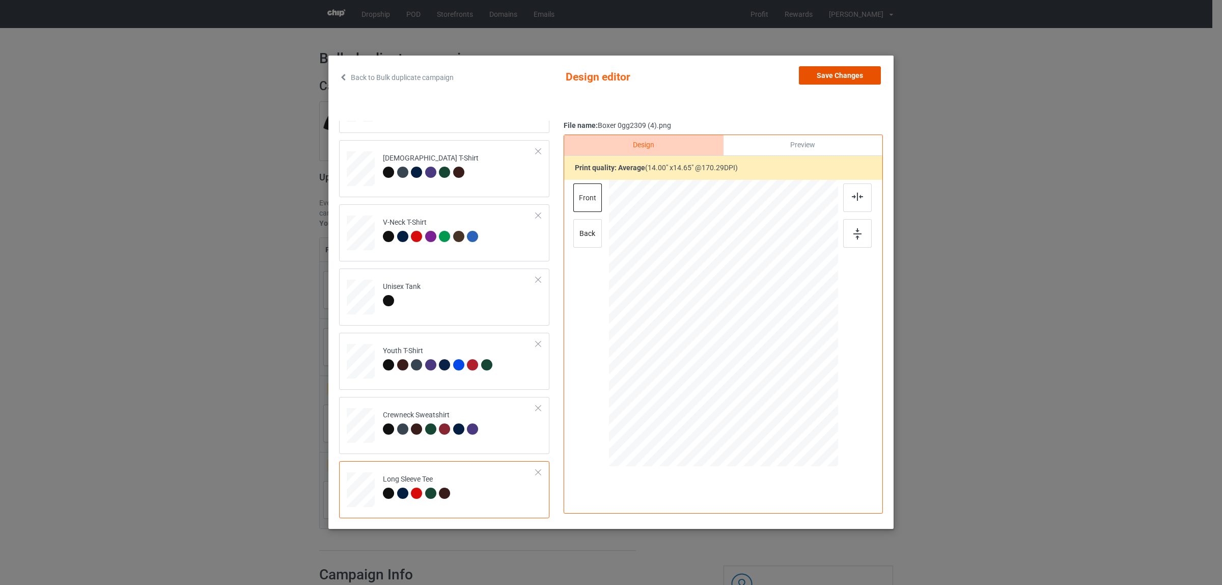
click at [813, 79] on button "Save Changes" at bounding box center [840, 75] width 82 height 18
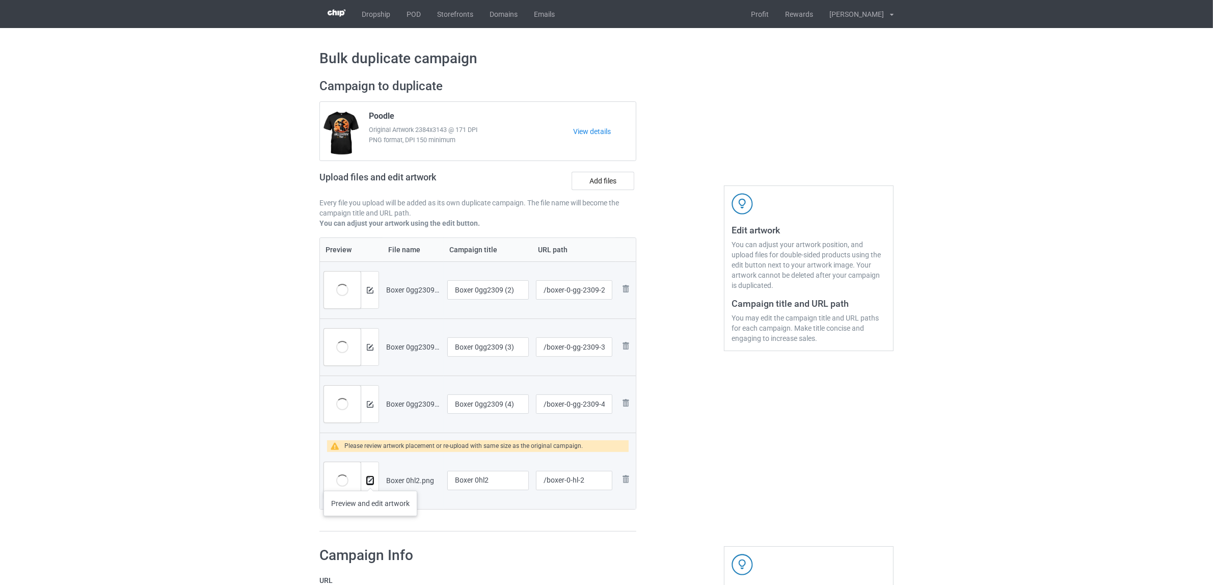
click at [370, 480] on img at bounding box center [370, 480] width 7 height 7
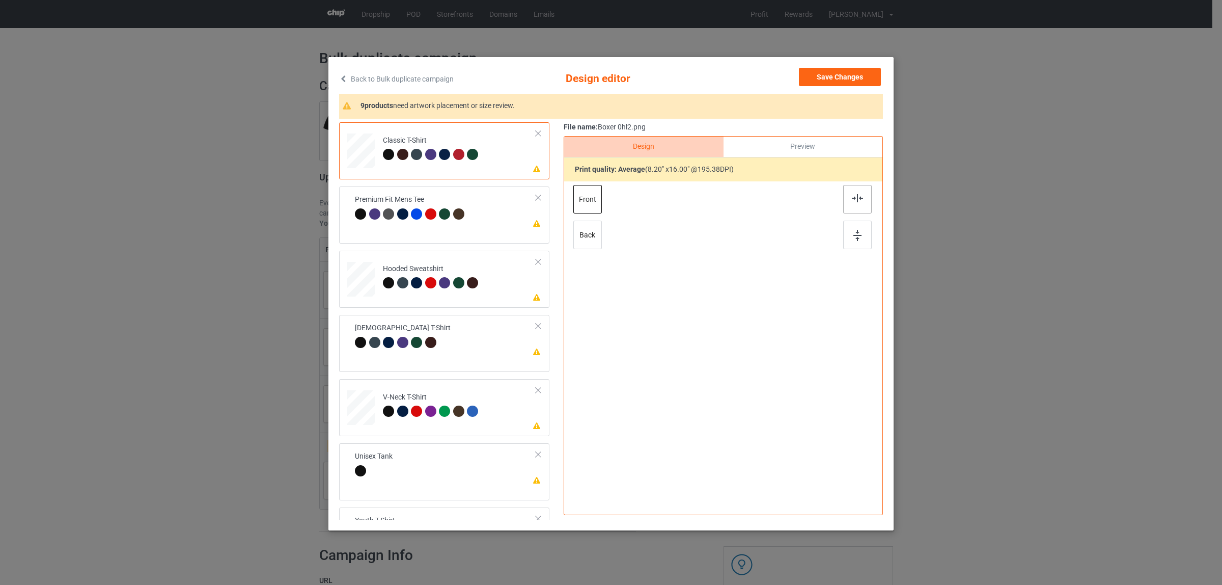
click at [852, 195] on img at bounding box center [857, 198] width 11 height 8
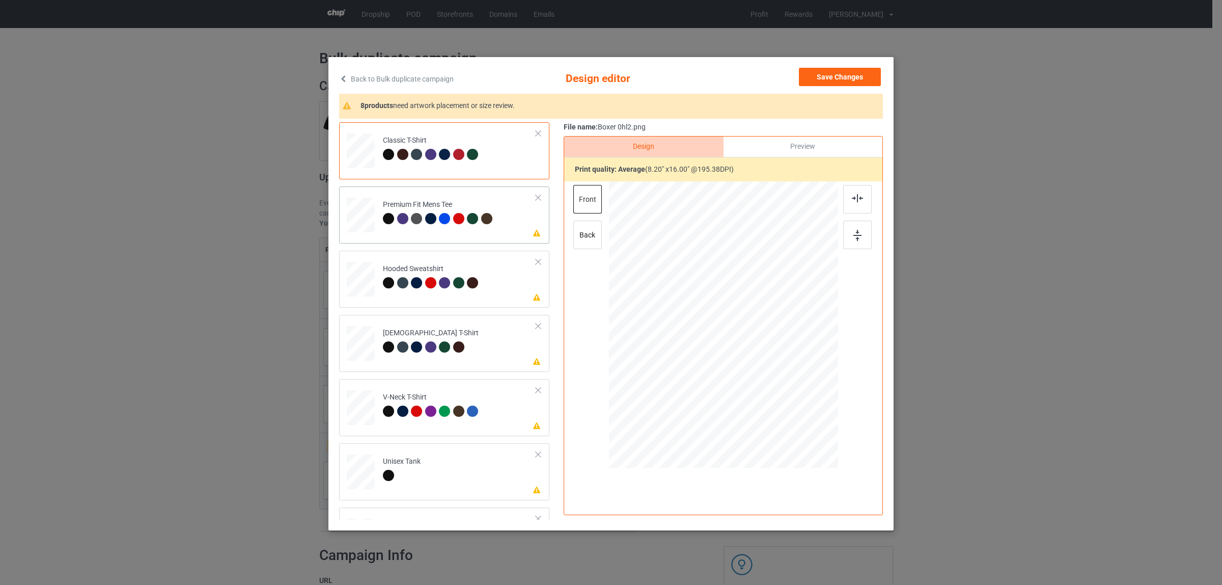
click at [458, 203] on div "Premium Fit Mens Tee" at bounding box center [439, 212] width 112 height 24
click at [852, 196] on img at bounding box center [857, 198] width 11 height 8
drag, startPoint x: 853, startPoint y: 202, endPoint x: 843, endPoint y: 200, distance: 10.4
click at [853, 202] on img at bounding box center [857, 198] width 11 height 8
click at [428, 350] on div at bounding box center [430, 346] width 11 height 11
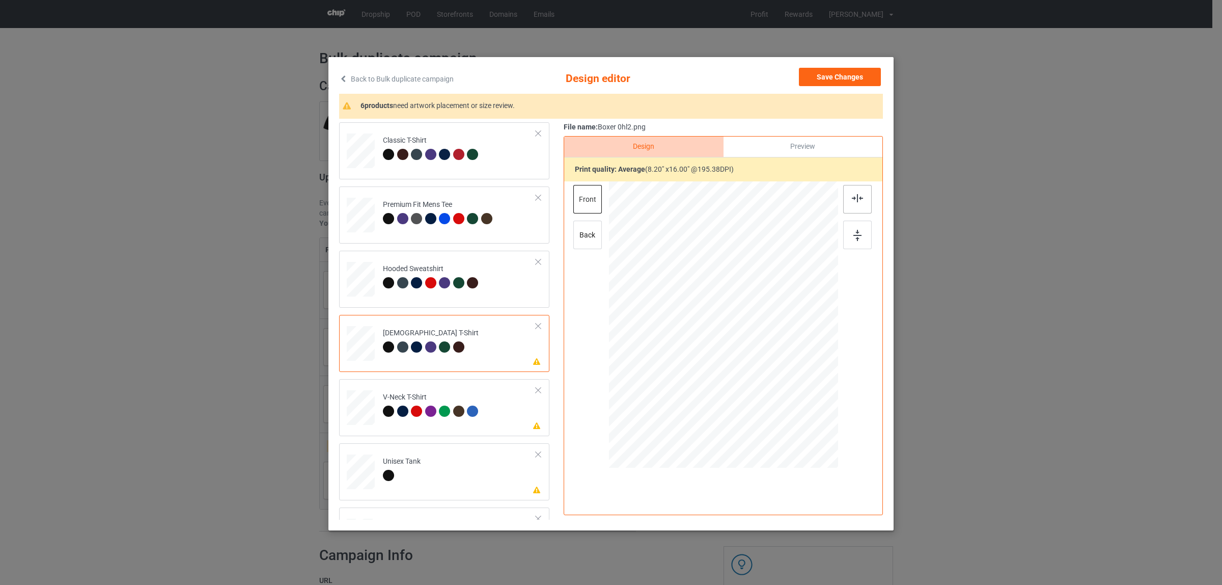
click at [853, 197] on img at bounding box center [857, 198] width 11 height 8
click at [426, 393] on div "V-Neck T-Shirt" at bounding box center [432, 404] width 98 height 24
click at [852, 205] on div at bounding box center [857, 199] width 29 height 29
click at [426, 481] on td "Please review artwork placement Unisex Tank" at bounding box center [459, 469] width 164 height 44
click at [847, 205] on div at bounding box center [857, 199] width 29 height 29
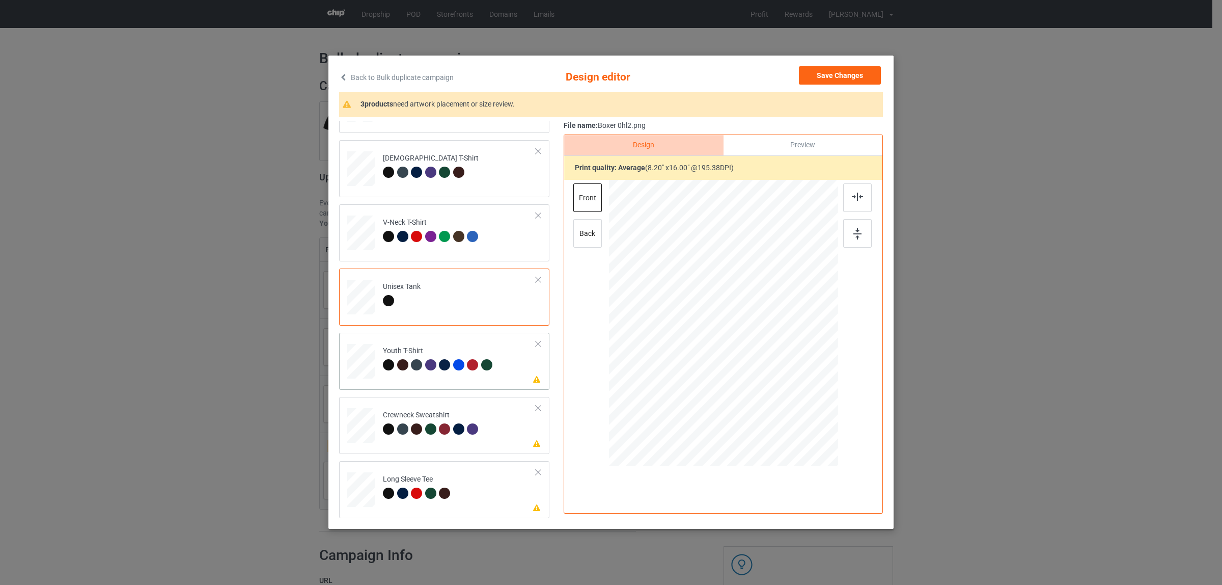
click at [422, 354] on div "Youth T-Shirt" at bounding box center [439, 358] width 112 height 24
click at [852, 199] on img at bounding box center [857, 196] width 11 height 8
click at [490, 430] on td "Please review artwork placement Crewneck Sweatshirt" at bounding box center [459, 423] width 164 height 44
click at [858, 189] on div at bounding box center [857, 197] width 29 height 29
click at [444, 479] on div "Long Sleeve Tee" at bounding box center [418, 486] width 70 height 24
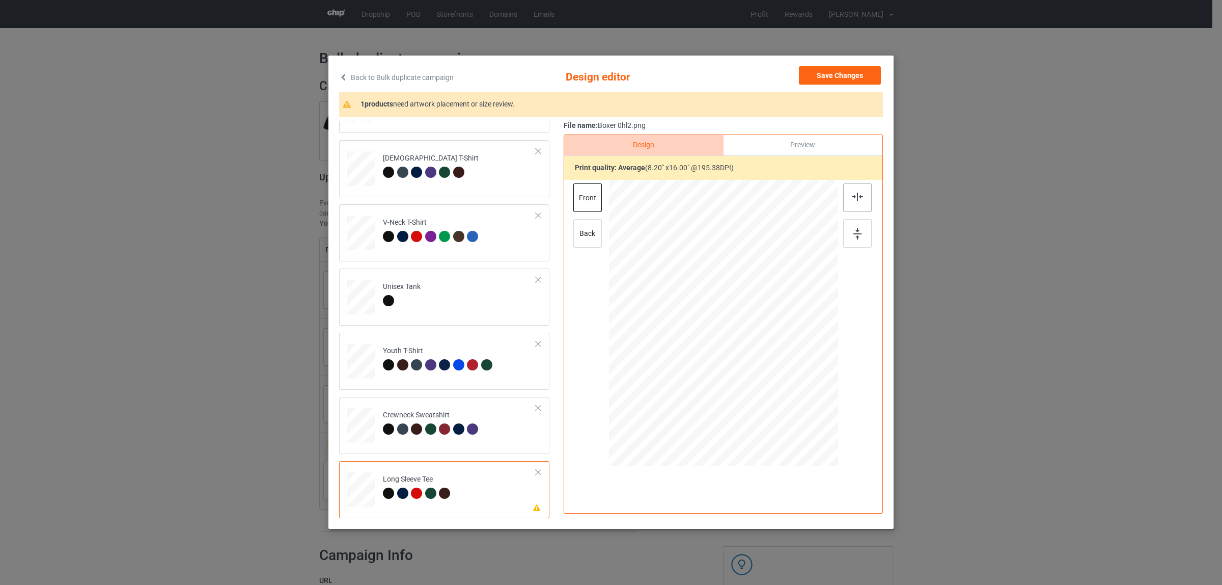
click at [852, 194] on img at bounding box center [857, 196] width 11 height 8
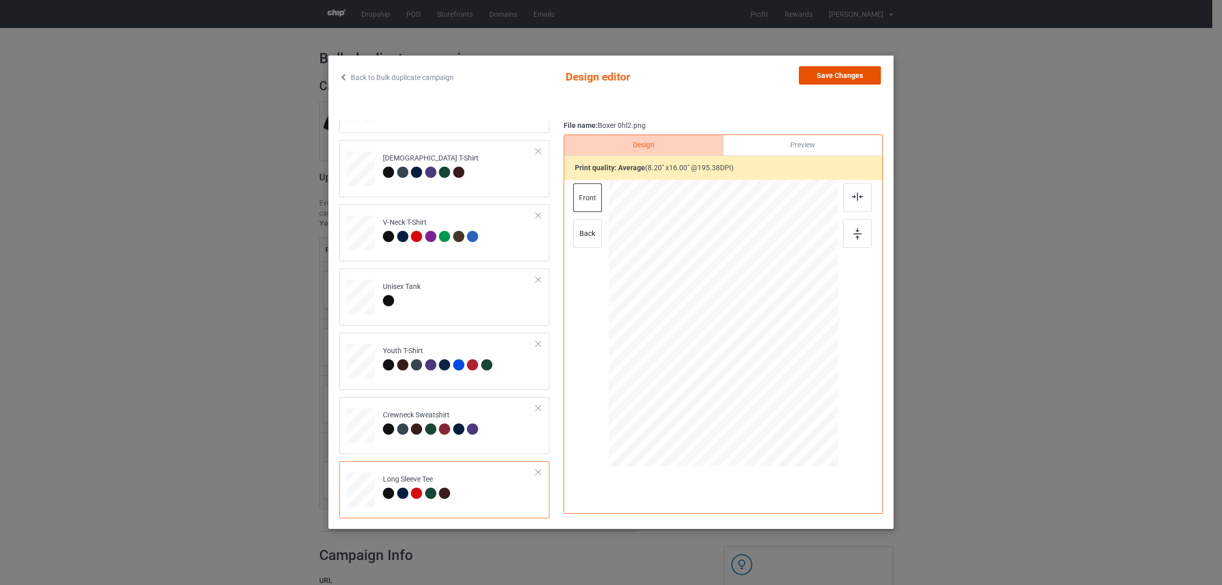
click at [823, 75] on button "Save Changes" at bounding box center [840, 75] width 82 height 18
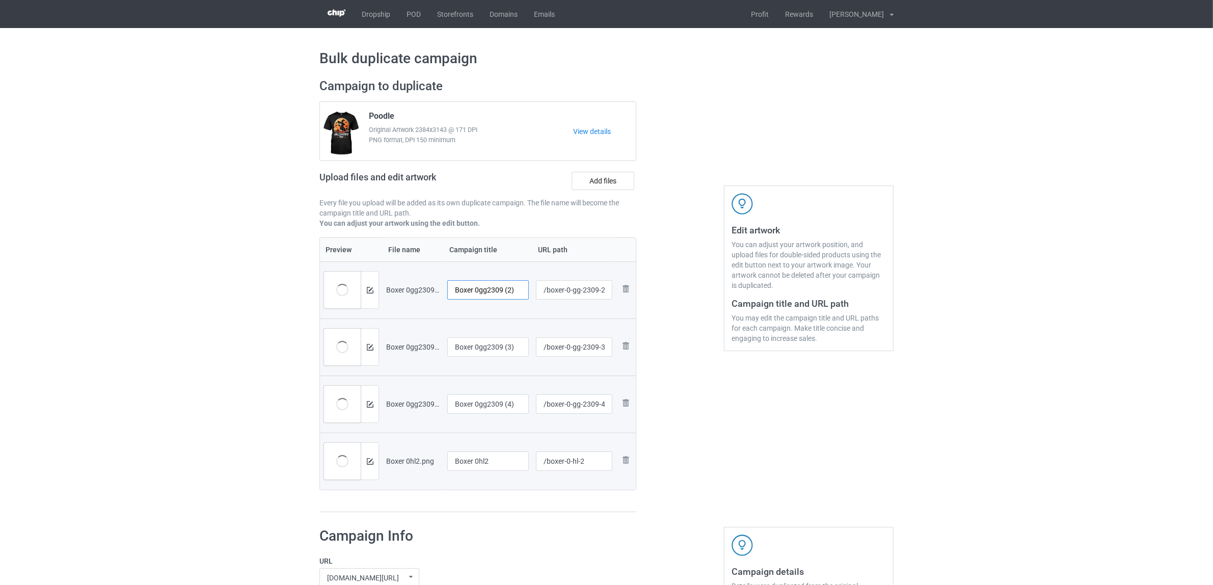
drag, startPoint x: 475, startPoint y: 289, endPoint x: 525, endPoint y: 293, distance: 49.6
click at [525, 293] on input "Boxer 0gg2309 (2)" at bounding box center [487, 289] width 81 height 19
drag, startPoint x: 498, startPoint y: 291, endPoint x: 480, endPoint y: 296, distance: 17.9
click at [426, 281] on tr "Preview and edit artwork Boxer 0gg2309 (2).png Boxer /boxer-0-gg-2309-2 Remove …" at bounding box center [478, 289] width 316 height 57
type input "Boxer"
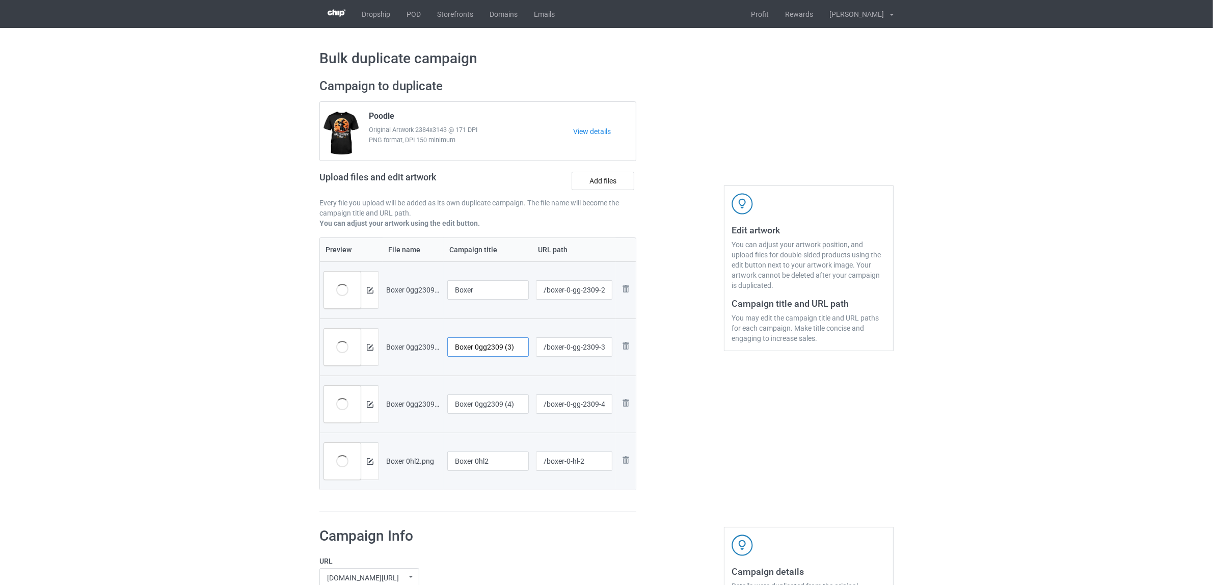
click at [483, 347] on input "Boxer 0gg2309 (3)" at bounding box center [487, 346] width 81 height 19
paste input "text"
type input "Boxer"
click at [481, 406] on input "Boxer 0gg2309 (4)" at bounding box center [487, 403] width 81 height 19
paste input "text"
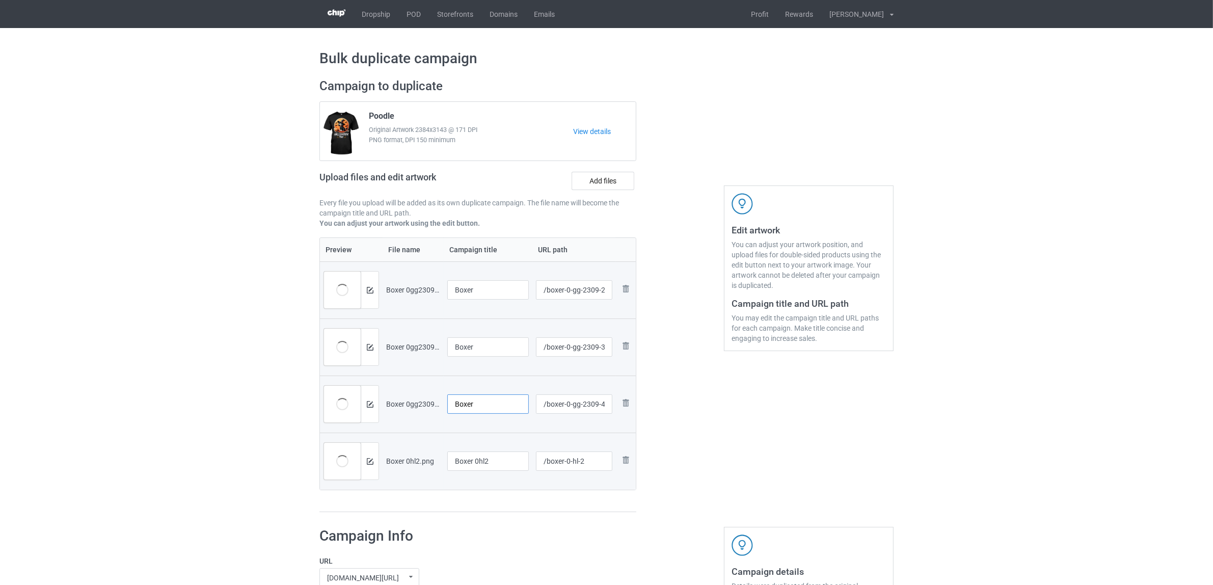
type input "Boxer"
click at [461, 452] on input "Boxer 0hl2" at bounding box center [487, 460] width 81 height 19
click at [470, 462] on input "Boxer 0hl2" at bounding box center [487, 460] width 81 height 19
paste input "text"
type input "Boxer"
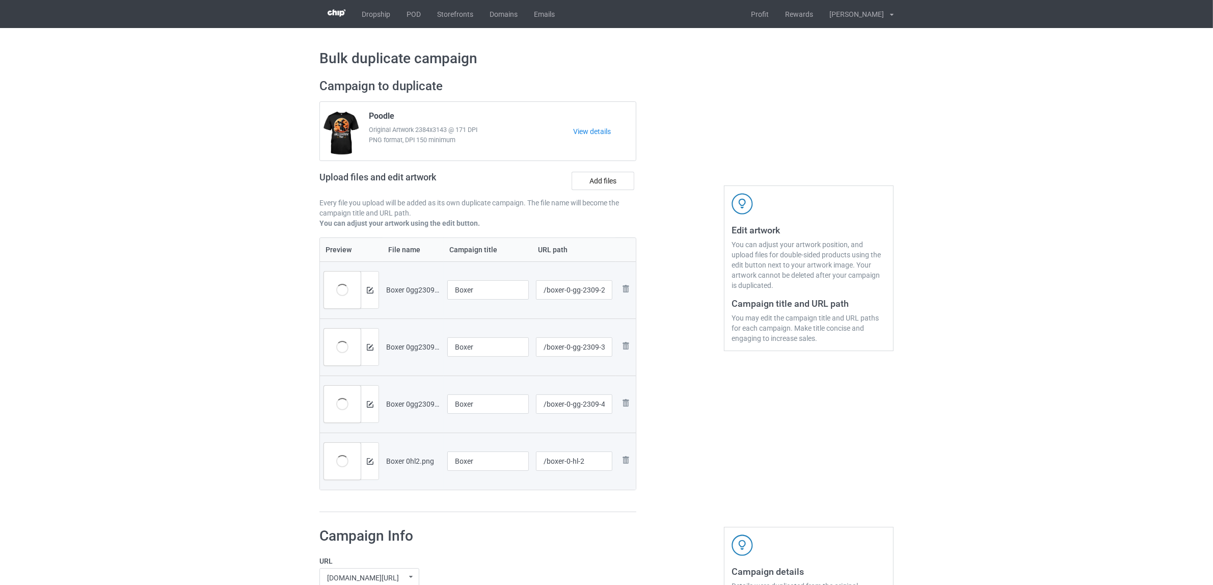
click at [477, 504] on div "Preview File name Campaign title URL path Preview and edit artwork Boxer 0gg230…" at bounding box center [477, 374] width 317 height 275
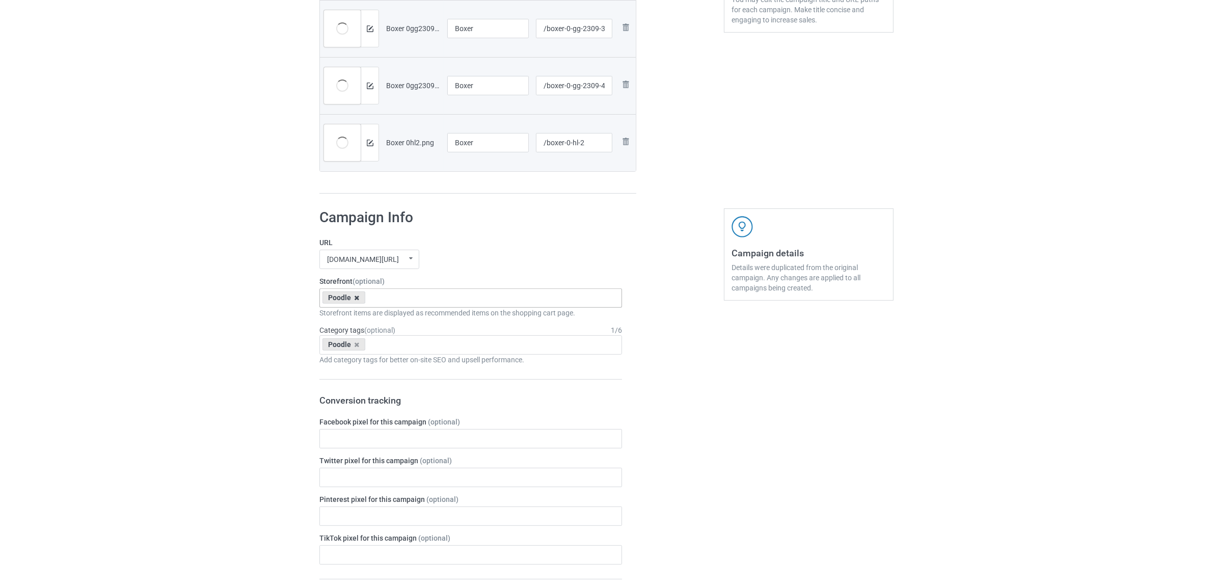
click at [354, 298] on icon at bounding box center [356, 297] width 5 height 7
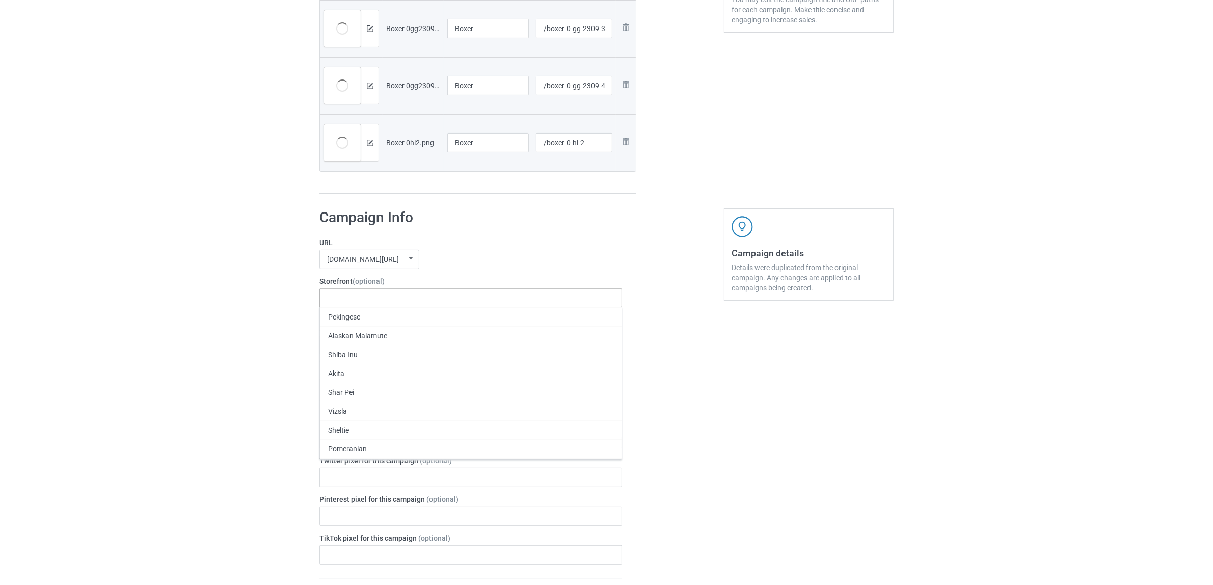
paste input "Boxer"
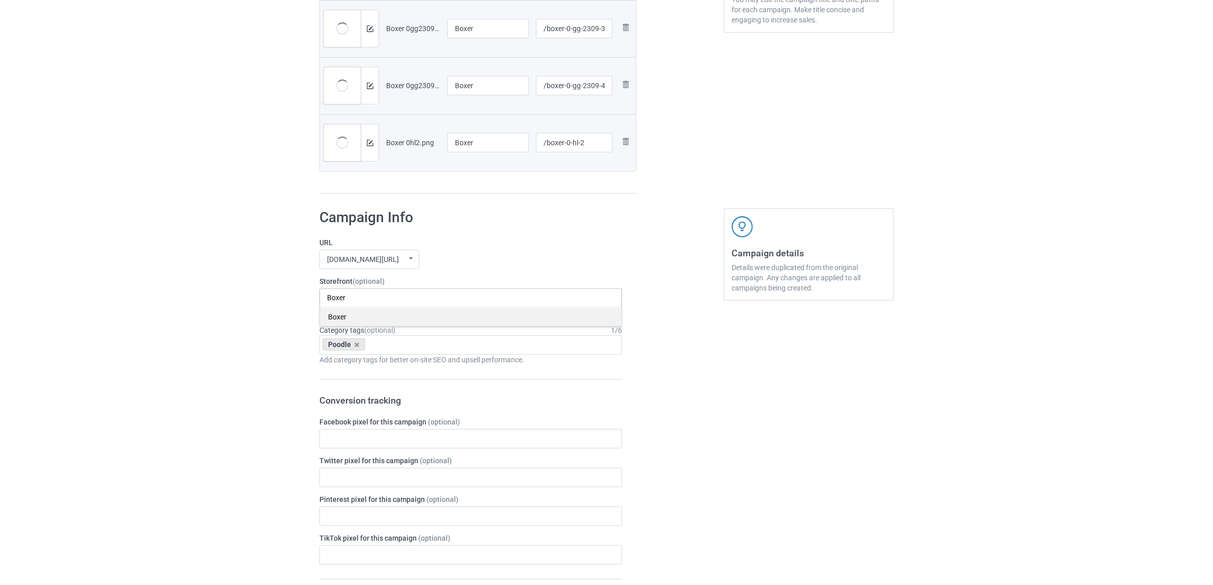
type input "Boxer"
click at [339, 317] on div "Boxer" at bounding box center [470, 316] width 301 height 19
click at [354, 347] on icon at bounding box center [356, 344] width 5 height 7
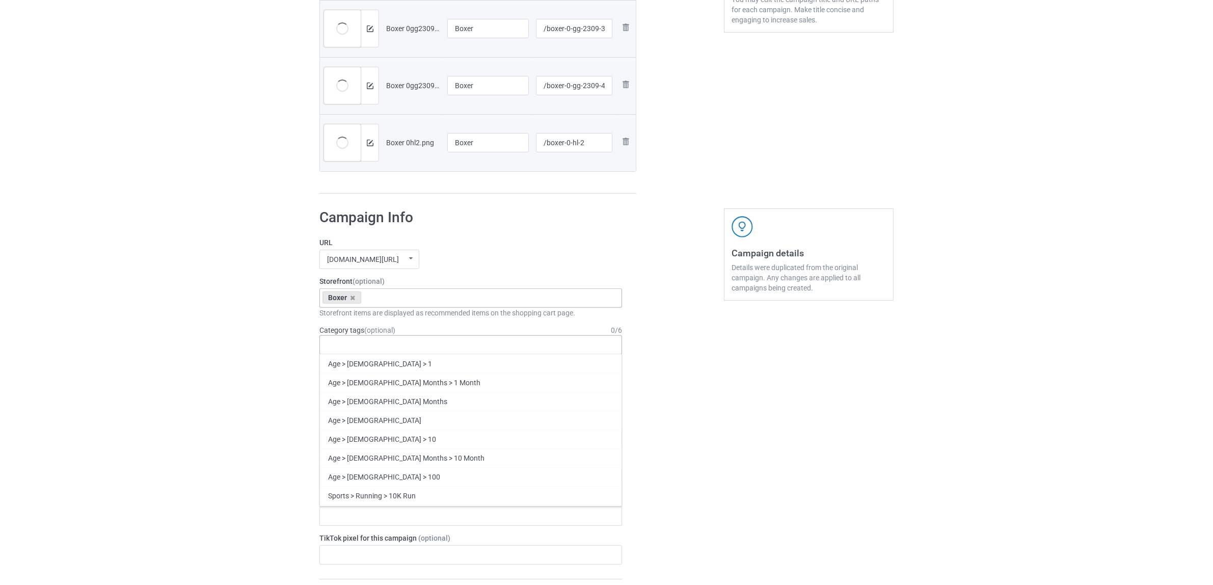
paste input "Boxer"
type input "Boxer"
click at [335, 384] on div "Boxer" at bounding box center [470, 382] width 301 height 19
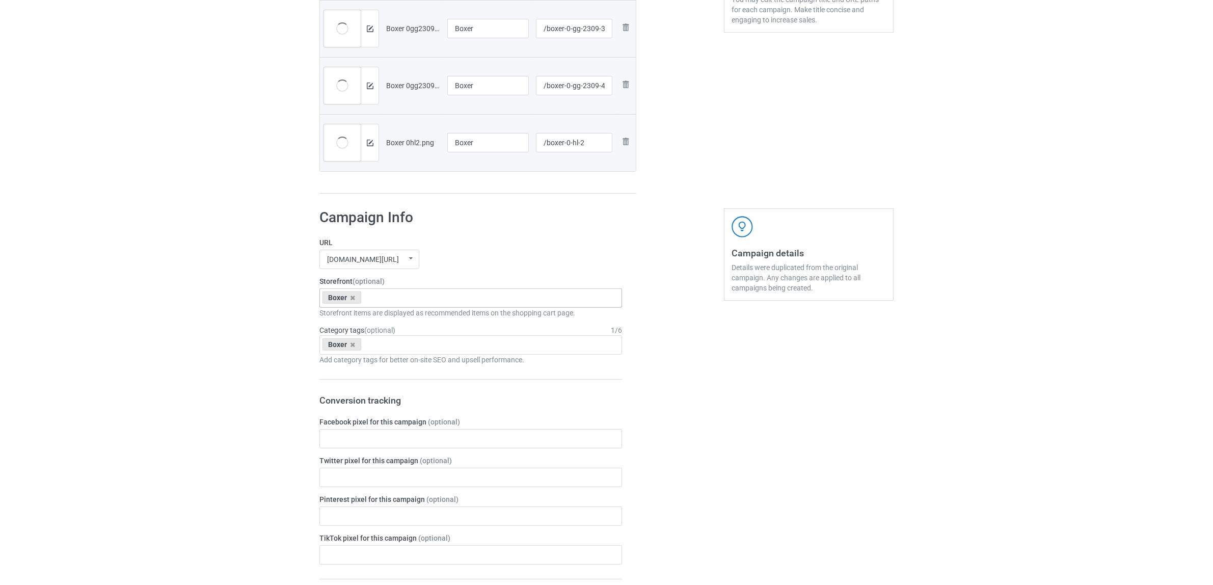
click at [185, 316] on div "Bulk duplicate campaign Campaign to duplicate Poodle Original Artwork 2384x3143…" at bounding box center [606, 430] width 1213 height 1440
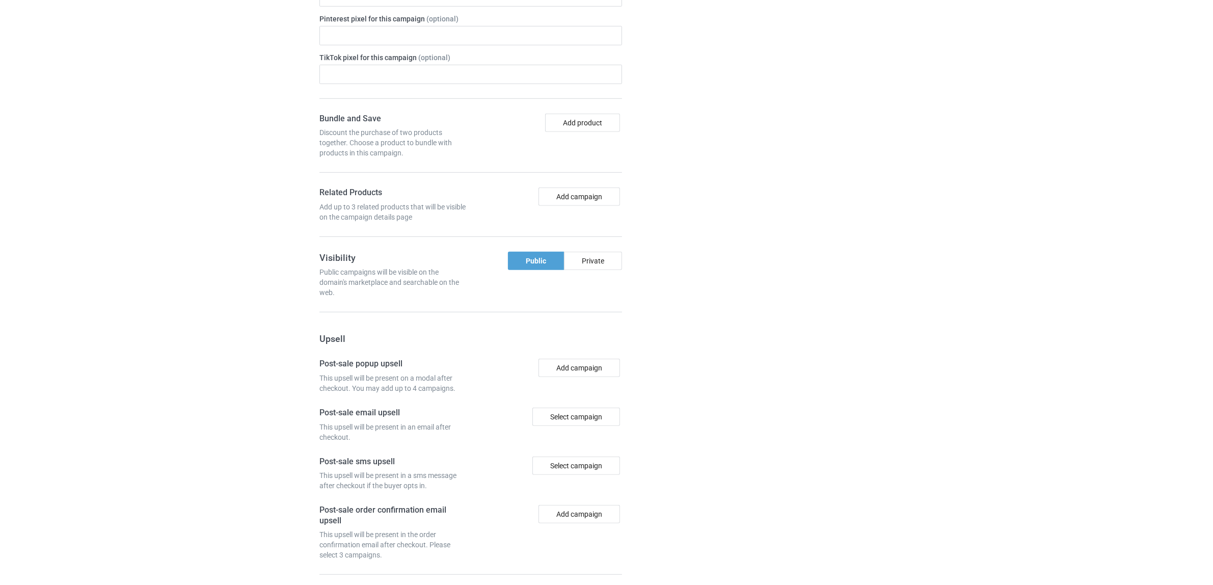
scroll to position [887, 0]
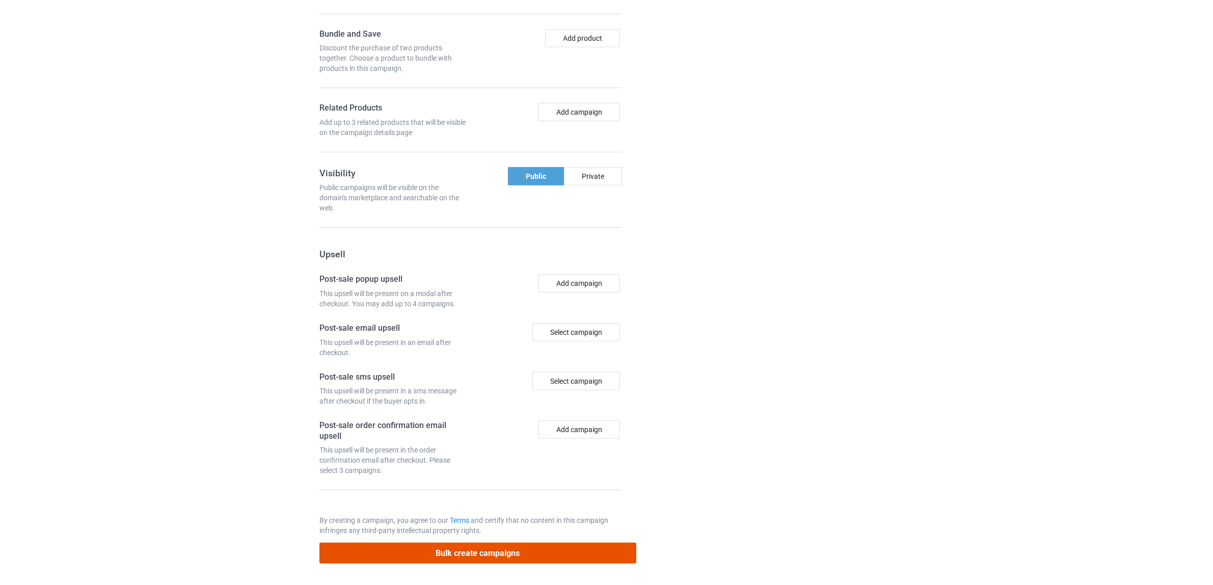
click at [495, 554] on button "Bulk create campaigns" at bounding box center [477, 552] width 317 height 21
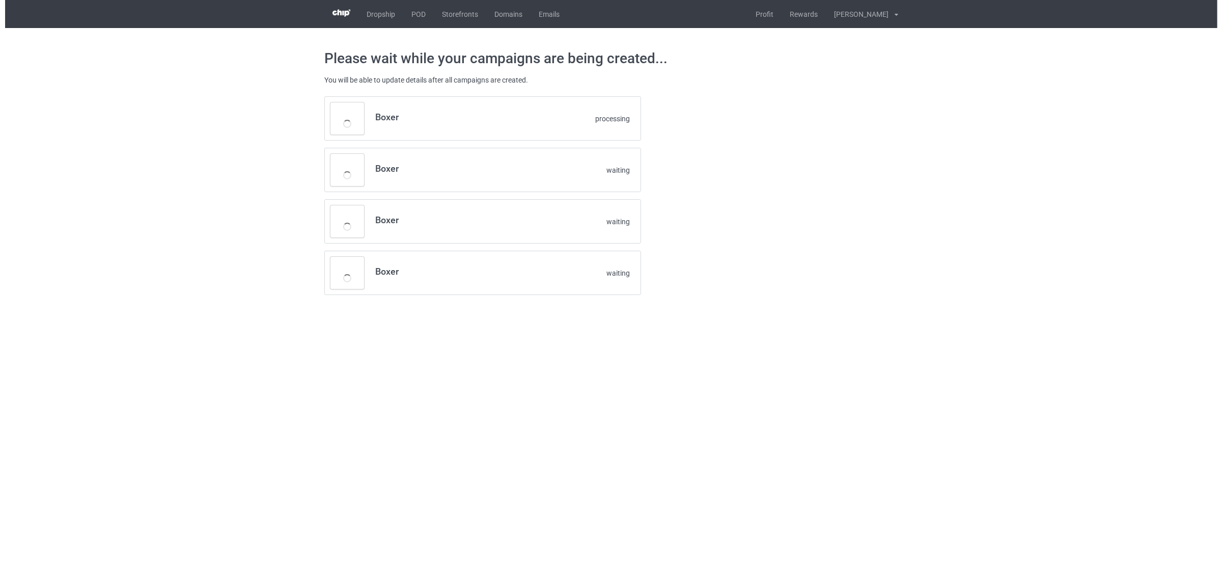
scroll to position [0, 0]
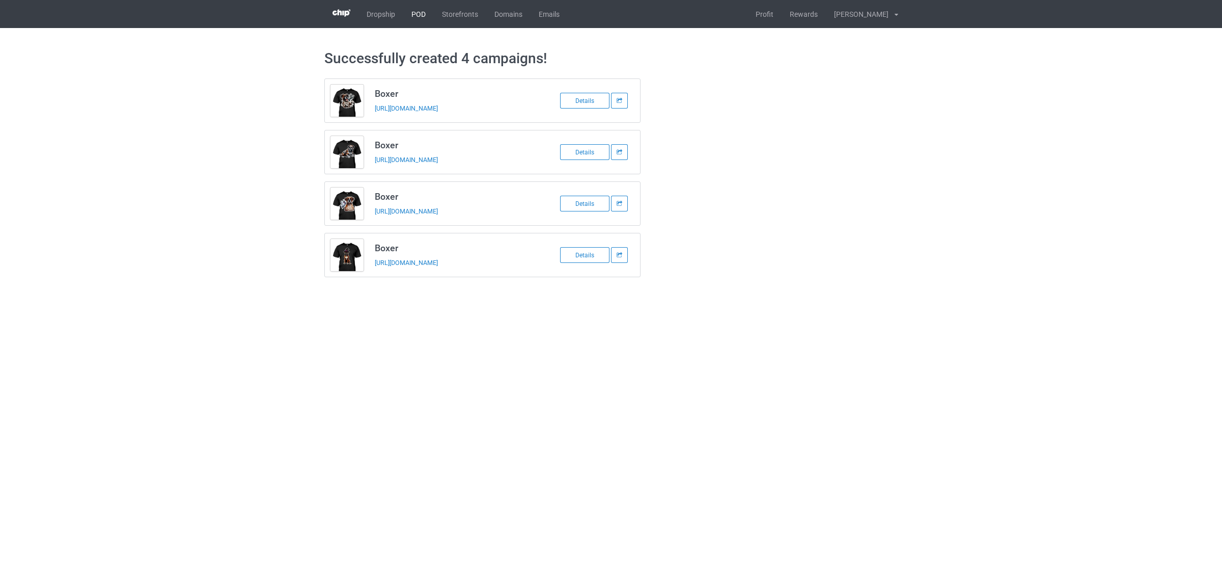
click at [414, 13] on link "POD" at bounding box center [418, 14] width 31 height 28
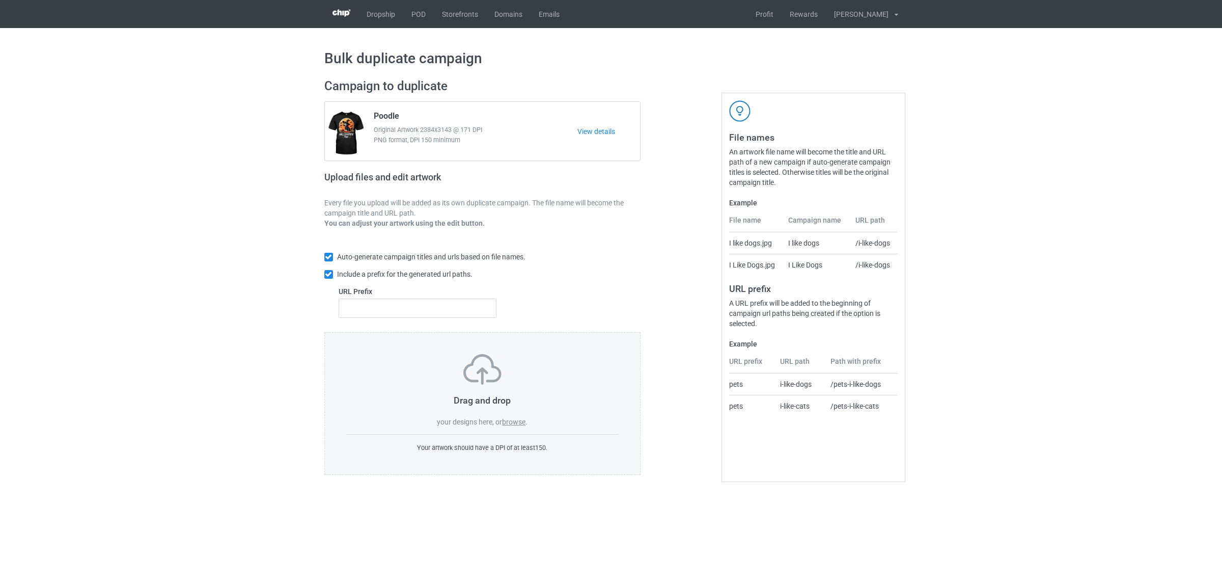
click at [510, 418] on label "browse" at bounding box center [513, 422] width 23 height 8
click at [0, 0] on input "browse" at bounding box center [0, 0] width 0 height 0
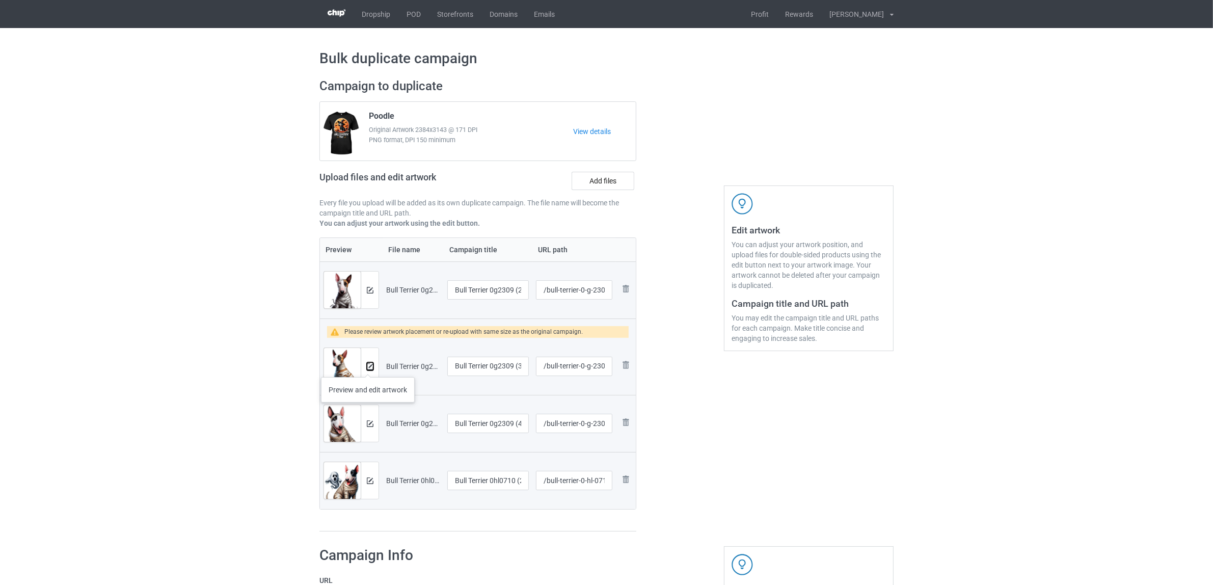
click at [368, 366] on img at bounding box center [370, 366] width 7 height 7
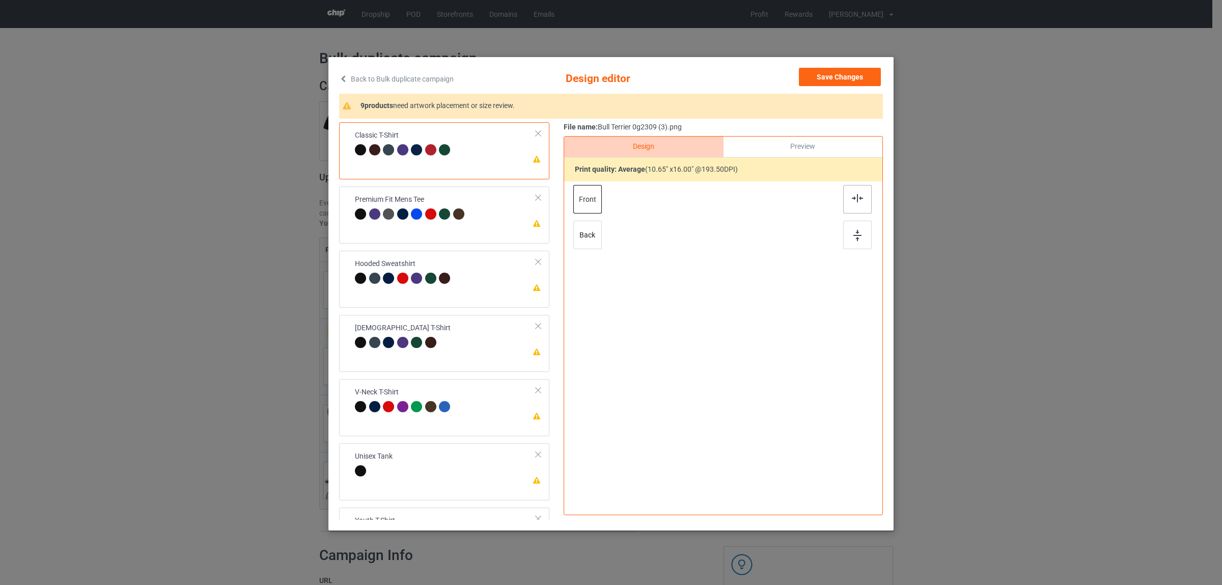
click at [854, 198] on img at bounding box center [857, 198] width 11 height 8
click at [461, 219] on div at bounding box center [460, 215] width 14 height 14
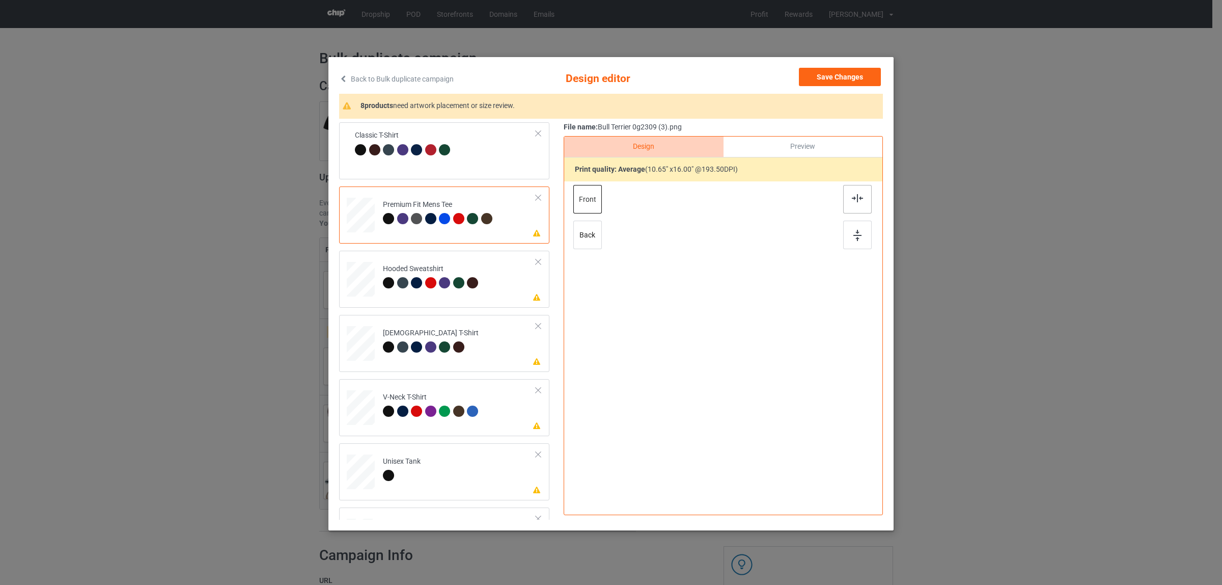
click at [846, 198] on div at bounding box center [857, 199] width 29 height 29
click at [425, 281] on div at bounding box center [430, 282] width 11 height 11
click at [846, 199] on div at bounding box center [857, 199] width 29 height 29
click at [431, 344] on div at bounding box center [432, 348] width 14 height 14
click at [843, 194] on div at bounding box center [857, 199] width 29 height 29
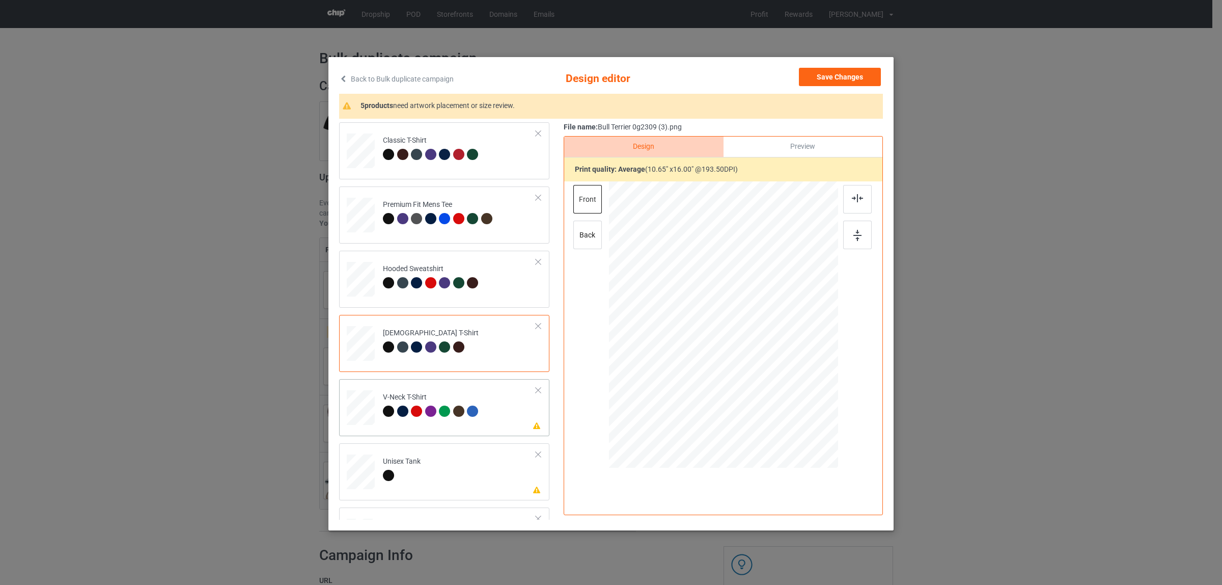
click at [439, 407] on div at bounding box center [444, 410] width 11 height 11
click at [854, 200] on img at bounding box center [857, 198] width 11 height 8
click at [445, 490] on td "Please review artwork placement Unisex Tank" at bounding box center [459, 469] width 164 height 44
click at [851, 205] on div at bounding box center [857, 199] width 29 height 29
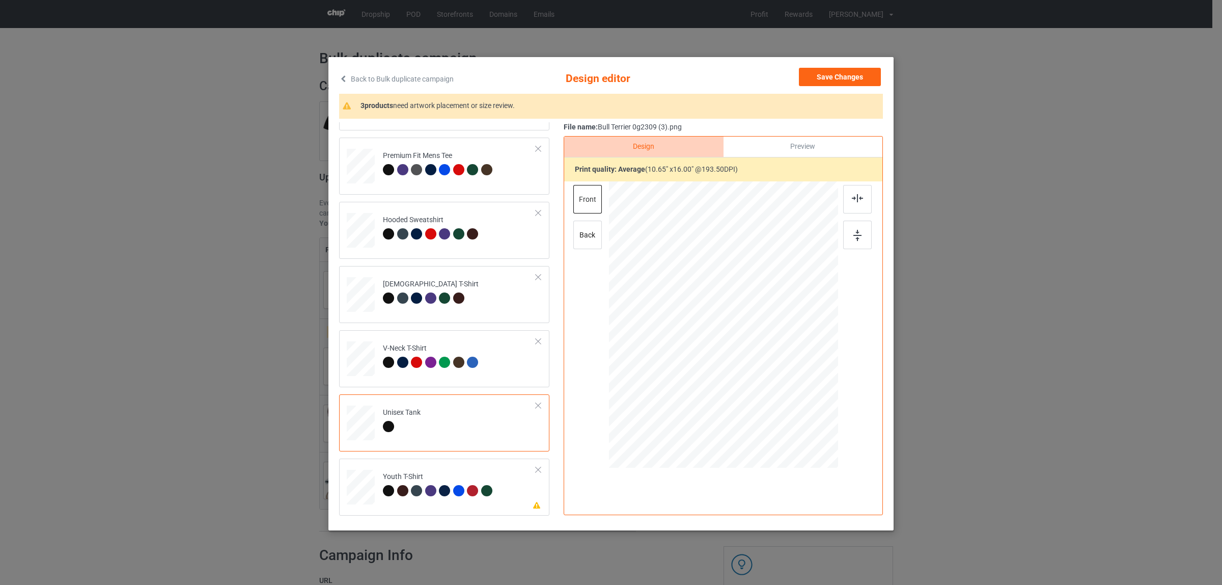
scroll to position [173, 0]
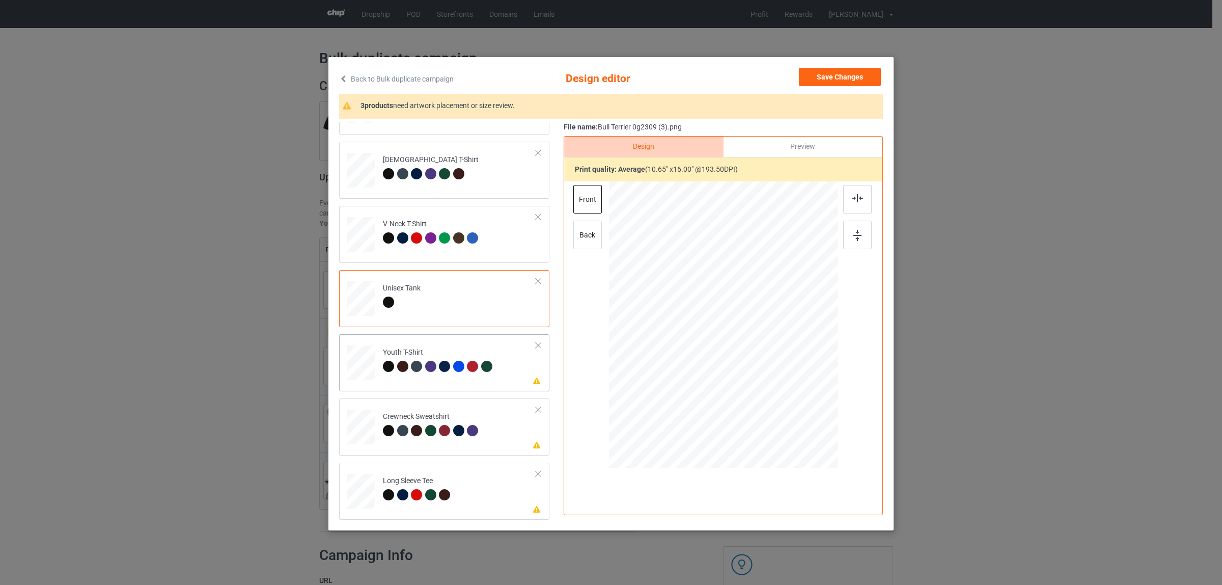
click at [413, 383] on div "Please review artwork placement Youth T-Shirt" at bounding box center [444, 362] width 210 height 57
click at [852, 199] on img at bounding box center [857, 198] width 11 height 8
click at [472, 427] on div at bounding box center [472, 430] width 11 height 11
click at [849, 209] on div at bounding box center [857, 199] width 29 height 29
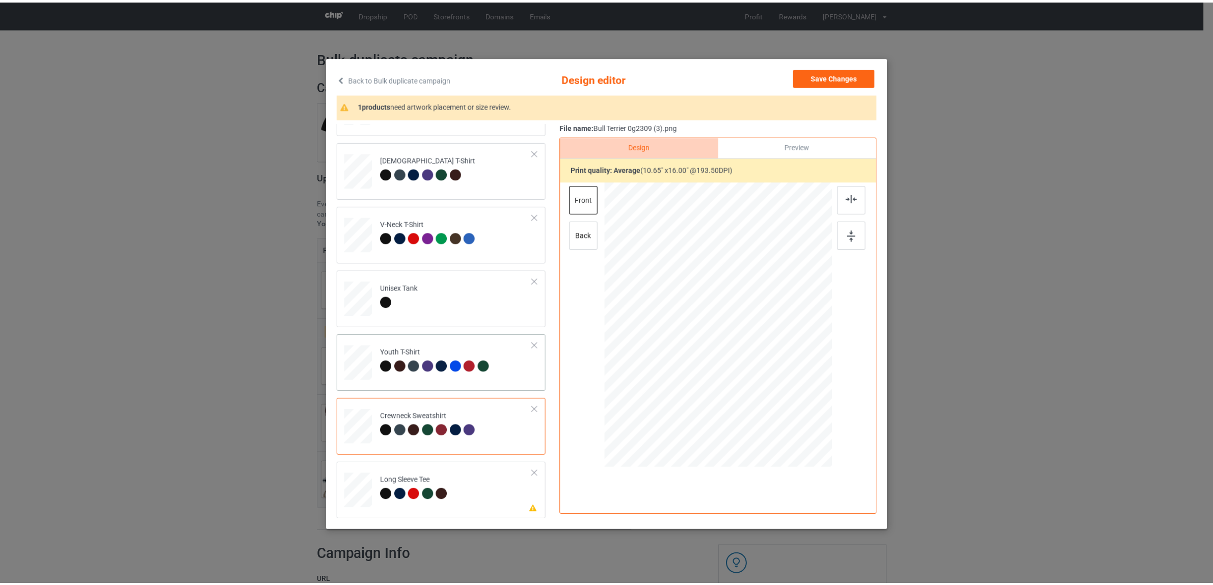
scroll to position [2, 0]
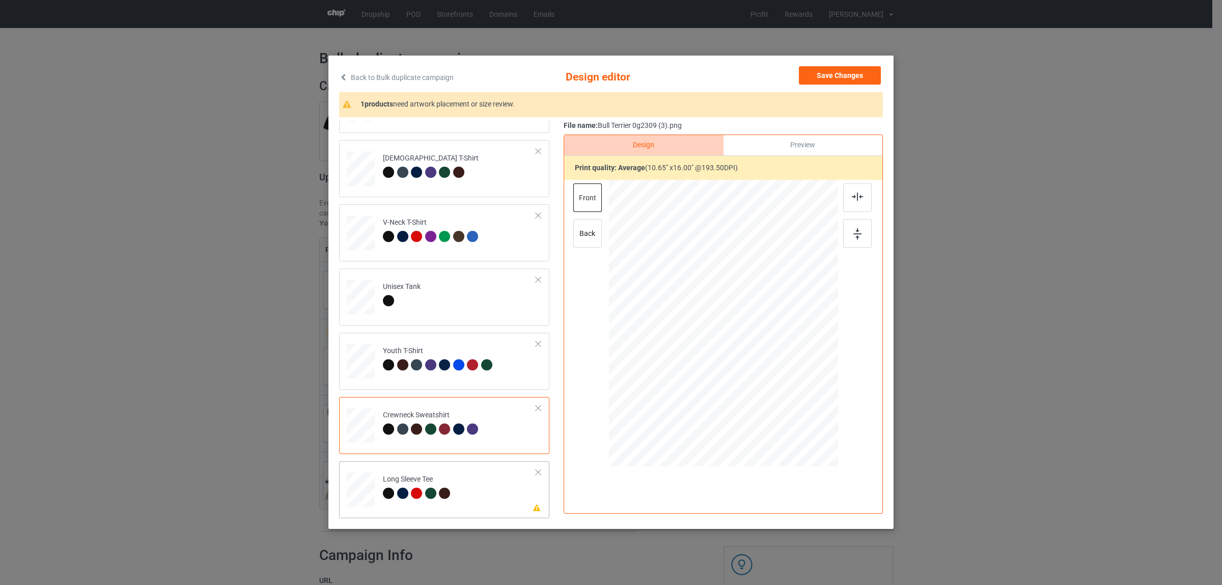
click at [412, 475] on div "Long Sleeve Tee" at bounding box center [418, 486] width 70 height 24
click at [852, 195] on img at bounding box center [857, 196] width 11 height 8
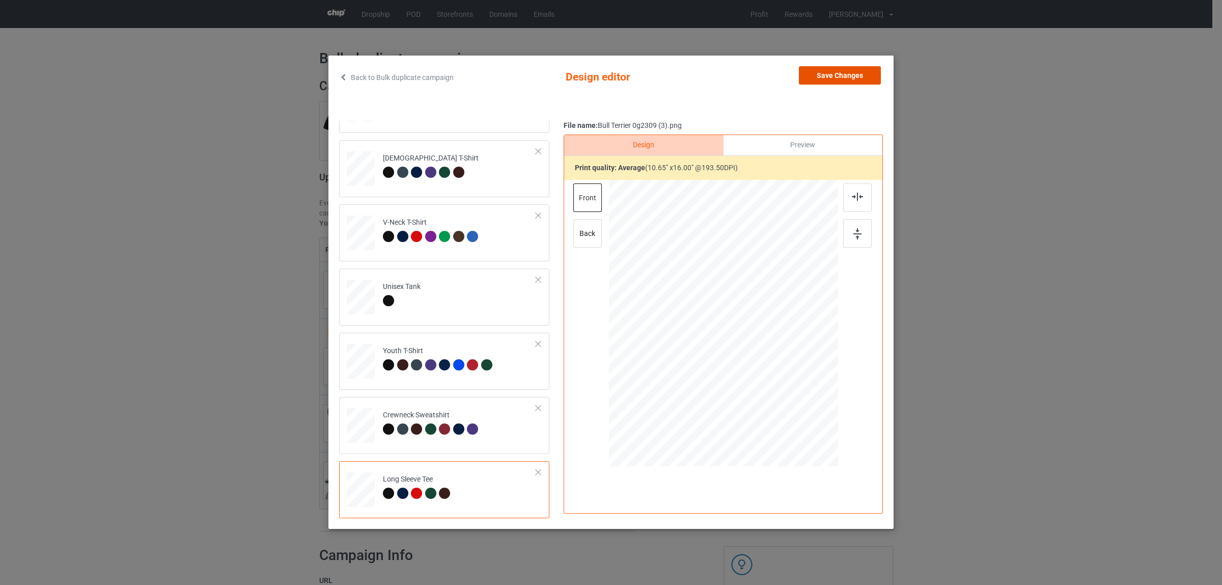
click at [820, 73] on button "Save Changes" at bounding box center [840, 75] width 82 height 18
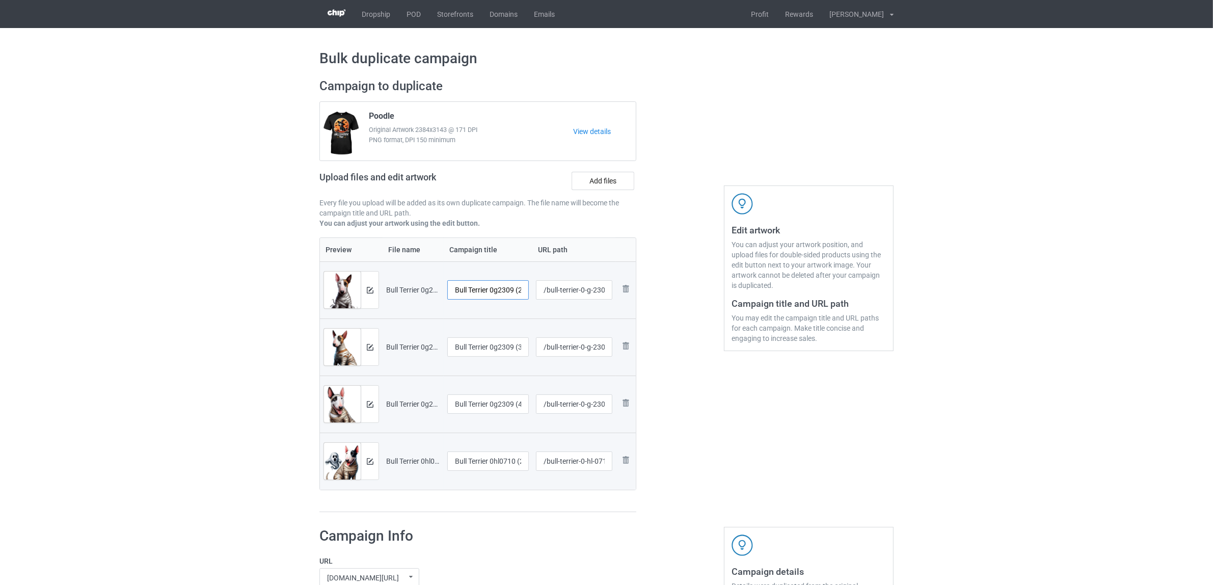
scroll to position [0, 5]
drag, startPoint x: 491, startPoint y: 292, endPoint x: 527, endPoint y: 291, distance: 35.7
click at [527, 291] on input "Bull Terrier 0g2309 (2)" at bounding box center [487, 289] width 81 height 19
drag, startPoint x: 502, startPoint y: 290, endPoint x: 399, endPoint y: 284, distance: 103.6
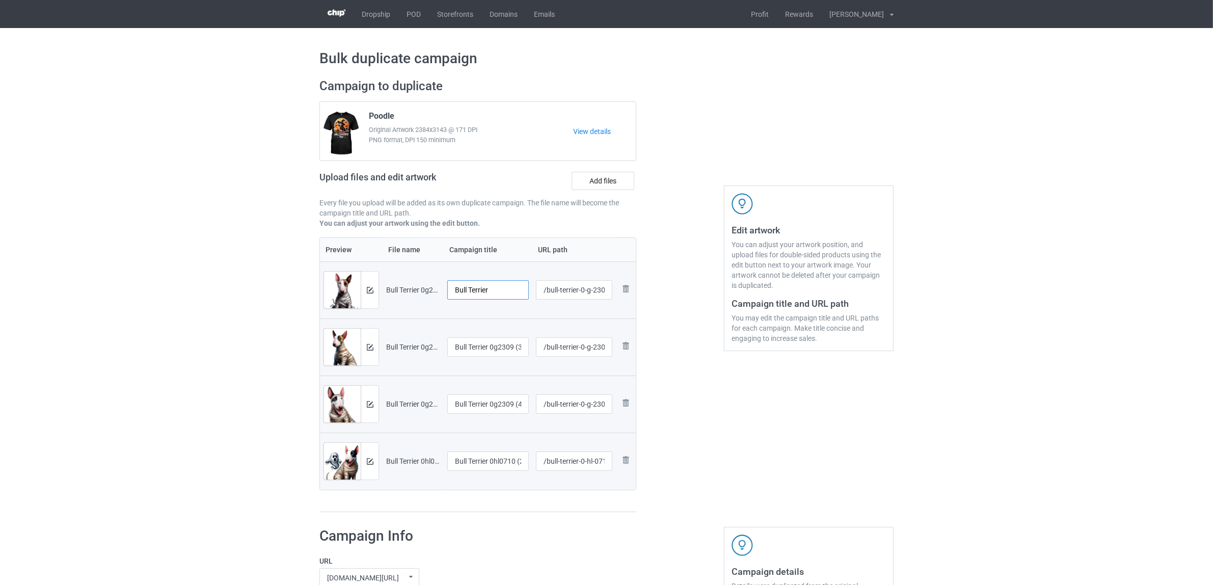
click at [378, 276] on tr "Preview and edit artwork Bull Terrier 0g2309 (2).png Bull Terrier /bull-terrier…" at bounding box center [478, 289] width 316 height 57
type input "Bull Terrier"
click at [491, 347] on input "Bull Terrier 0g2309 (3)" at bounding box center [487, 346] width 81 height 19
paste input "text"
type input "Bull Terrier"
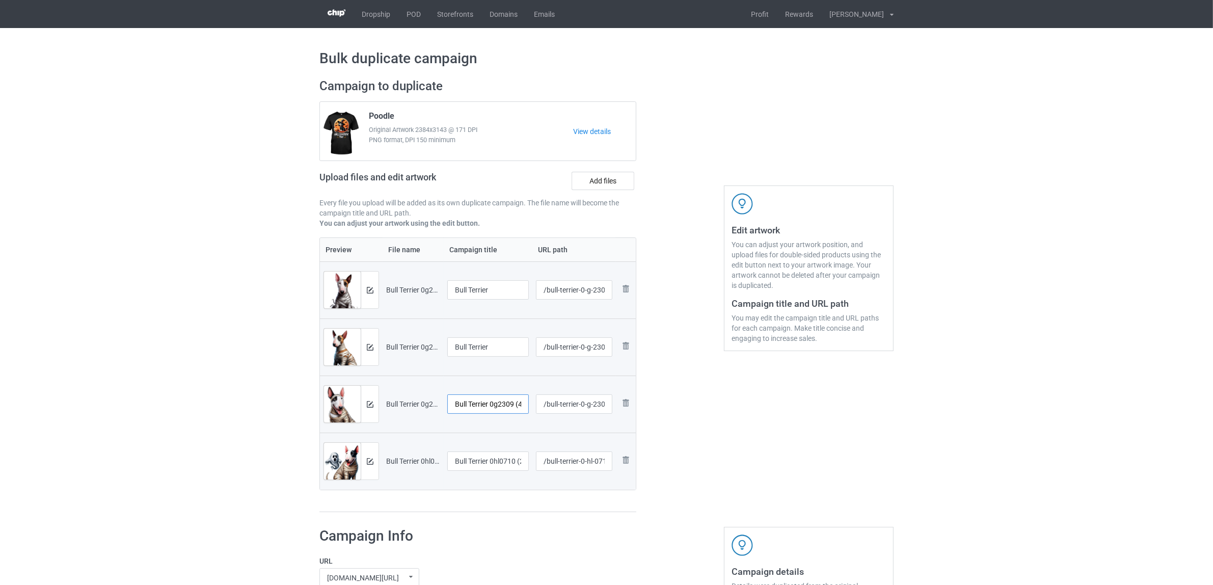
click at [490, 408] on input "Bull Terrier 0g2309 (4)" at bounding box center [487, 403] width 81 height 19
paste input "text"
type input "Bull Terrier"
click at [499, 462] on input "Bull Terrier 0hl0710 (2)" at bounding box center [487, 460] width 81 height 19
paste input "text"
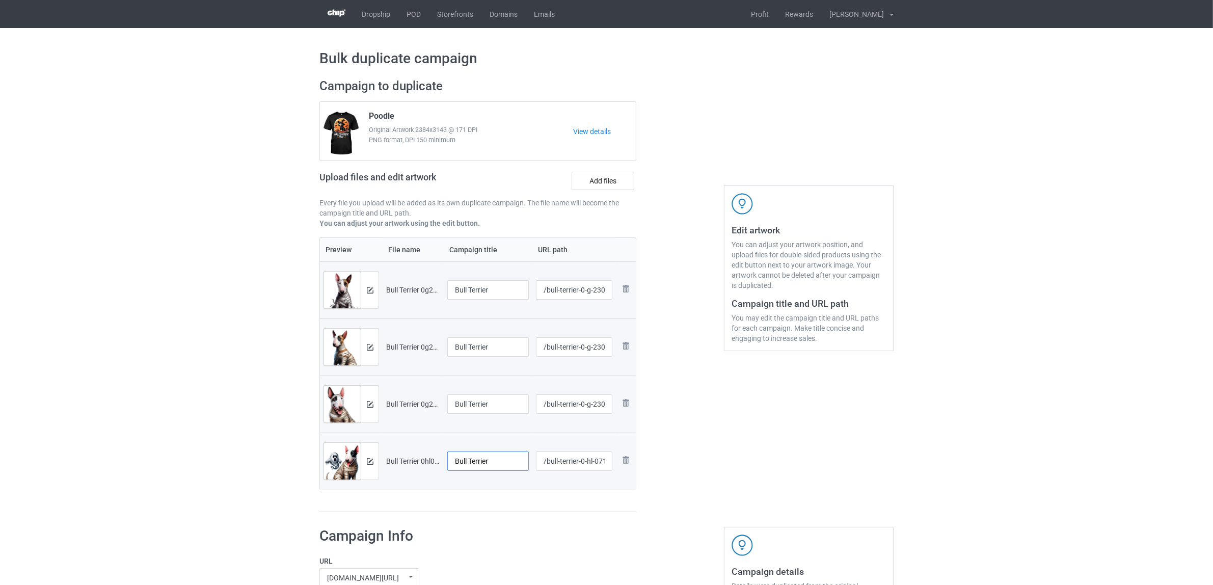
type input "Bull Terrier"
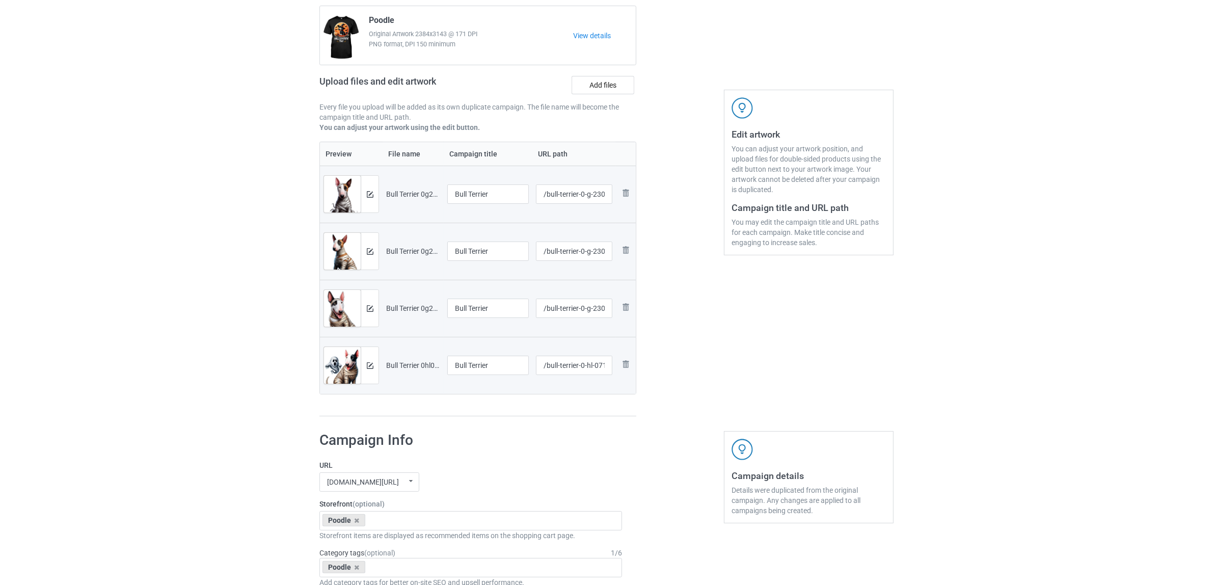
scroll to position [191, 0]
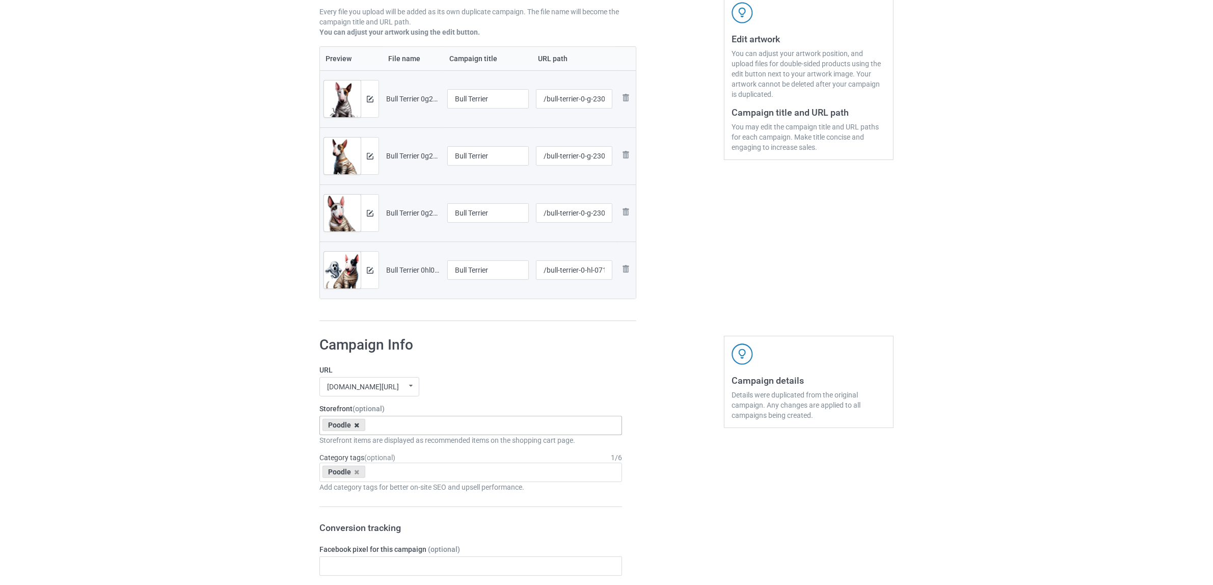
click at [355, 426] on icon at bounding box center [356, 425] width 5 height 7
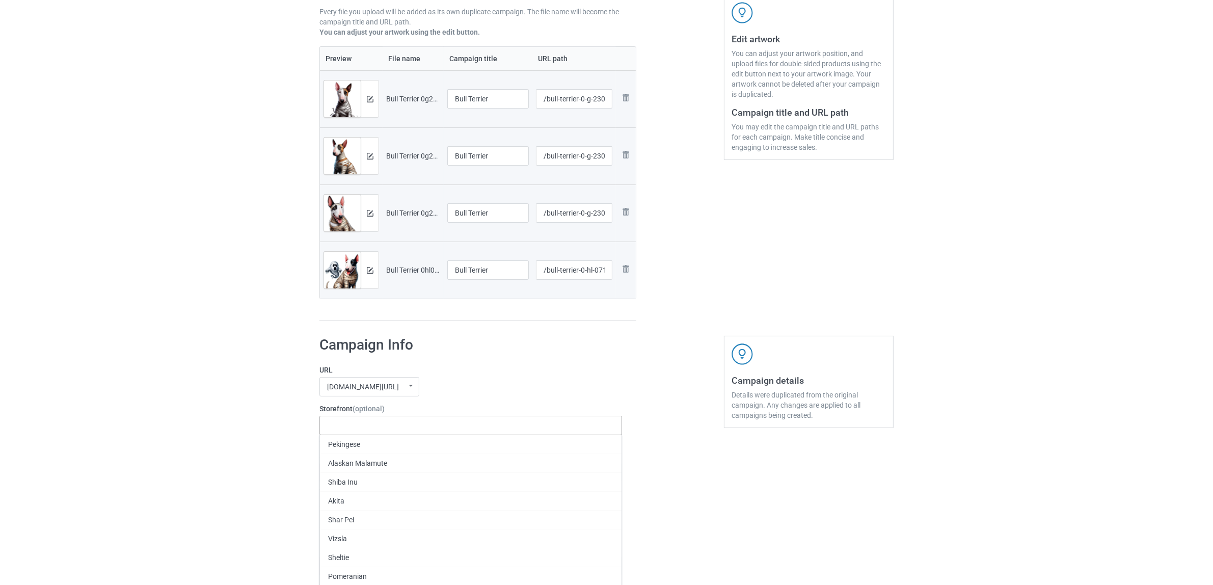
paste input "Bull Terrier"
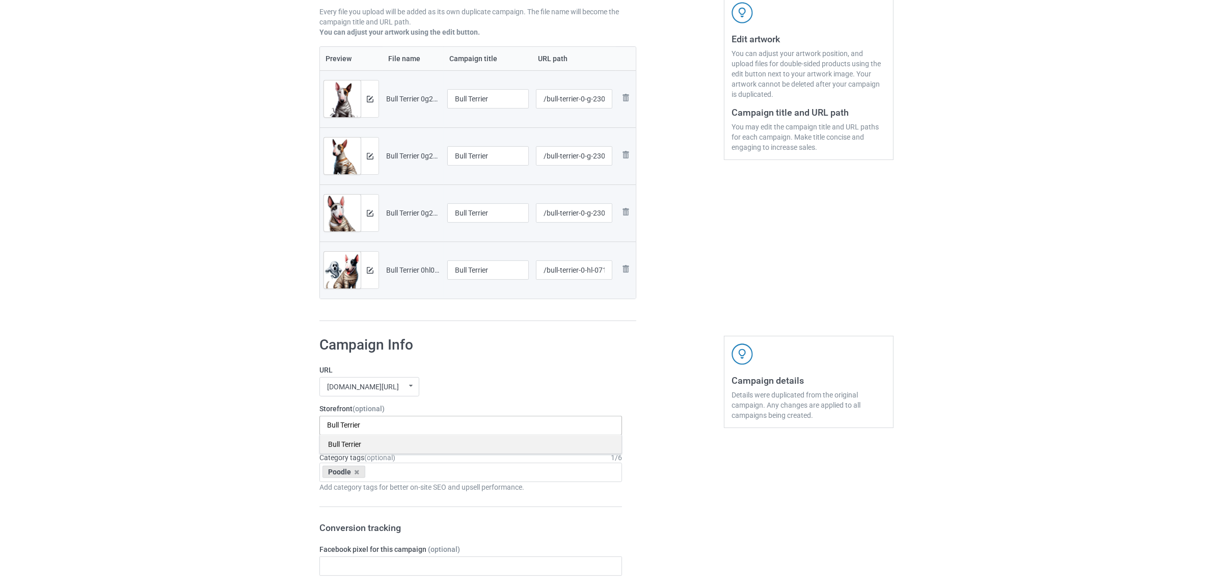
type input "Bull Terrier"
click at [345, 447] on div "Bull Terrier" at bounding box center [470, 443] width 301 height 19
click at [356, 475] on icon at bounding box center [356, 472] width 5 height 7
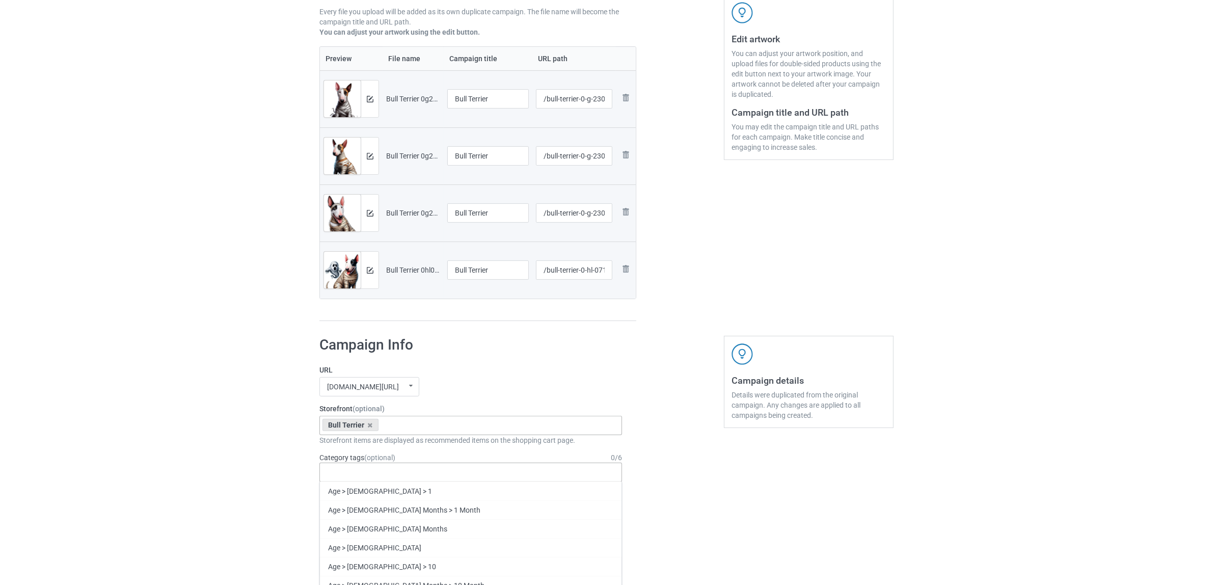
paste input "Bull Terrier"
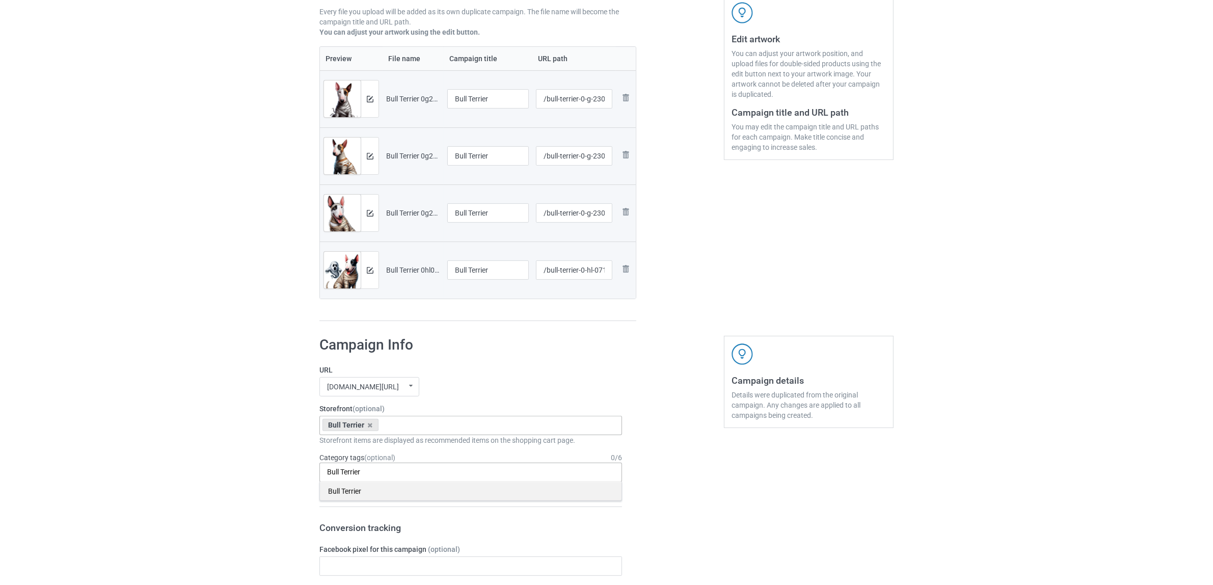
type input "Bull Terrier"
click at [337, 492] on div "Bull Terrier" at bounding box center [470, 490] width 301 height 19
click at [181, 431] on div "Bulk duplicate campaign Campaign to duplicate Poodle Original Artwork 2384x3143…" at bounding box center [606, 557] width 1213 height 1440
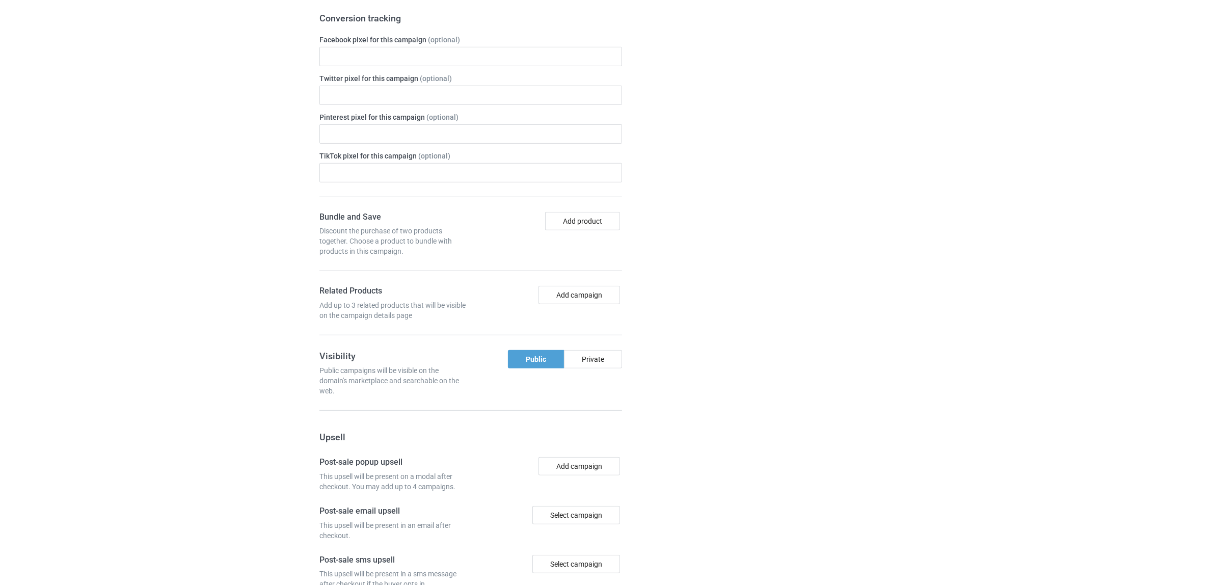
scroll to position [887, 0]
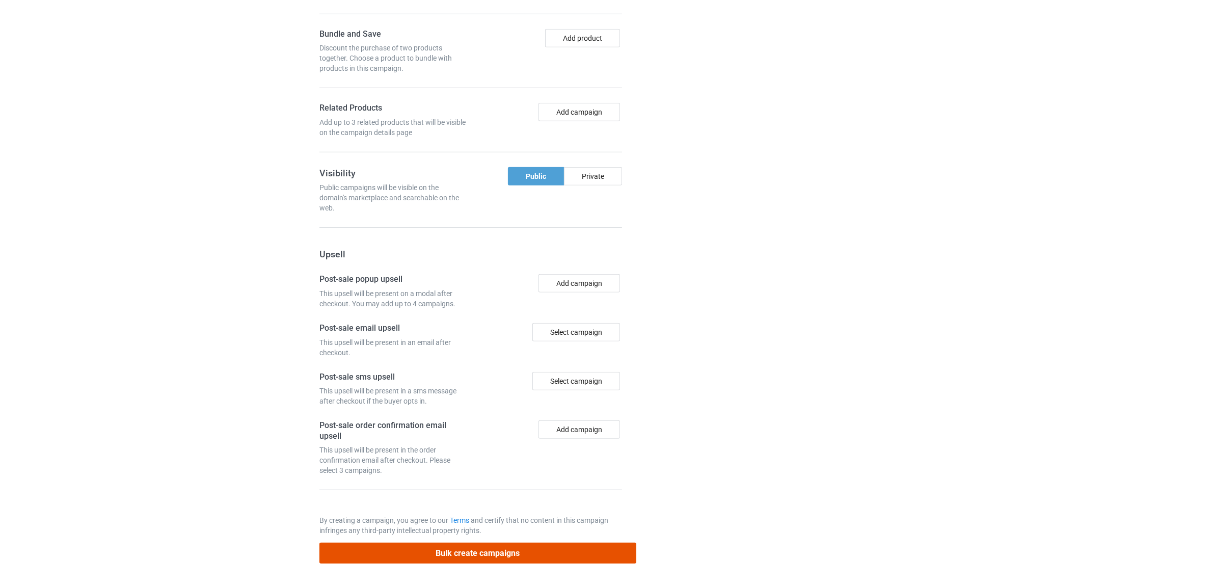
click at [487, 550] on button "Bulk create campaigns" at bounding box center [477, 552] width 317 height 21
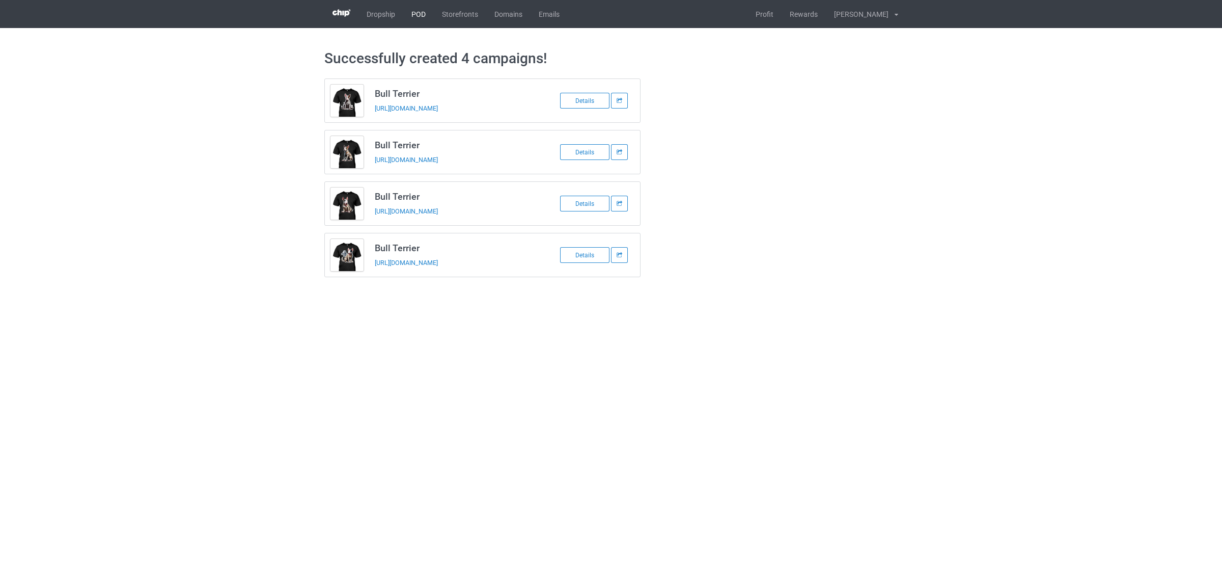
click at [410, 15] on link "POD" at bounding box center [418, 14] width 31 height 28
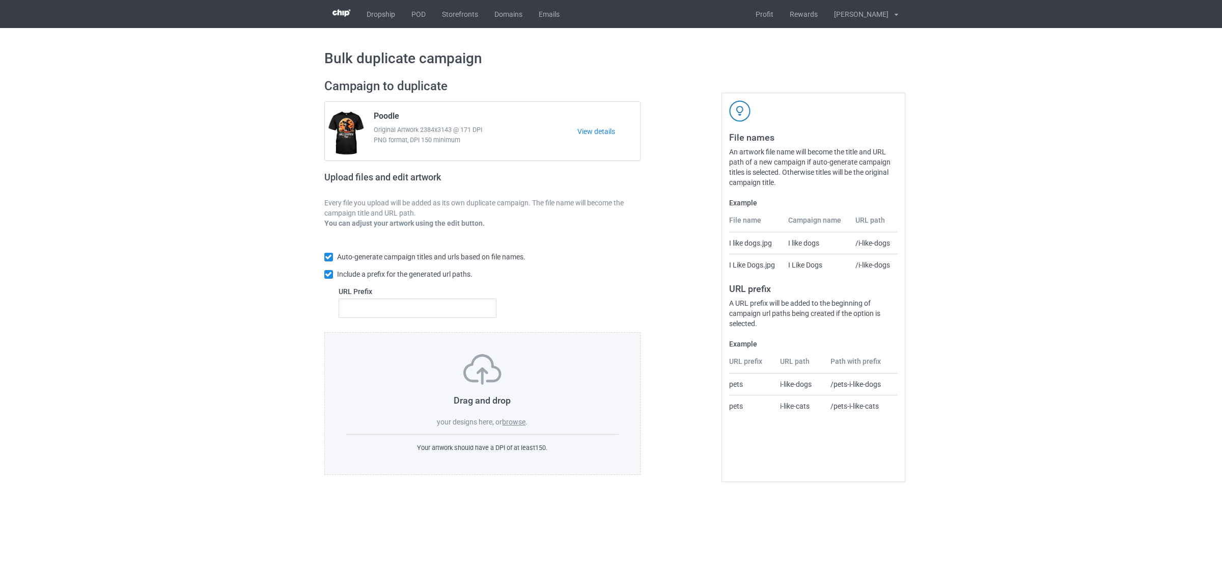
click at [513, 418] on label "browse" at bounding box center [513, 422] width 23 height 8
click at [0, 0] on input "browse" at bounding box center [0, 0] width 0 height 0
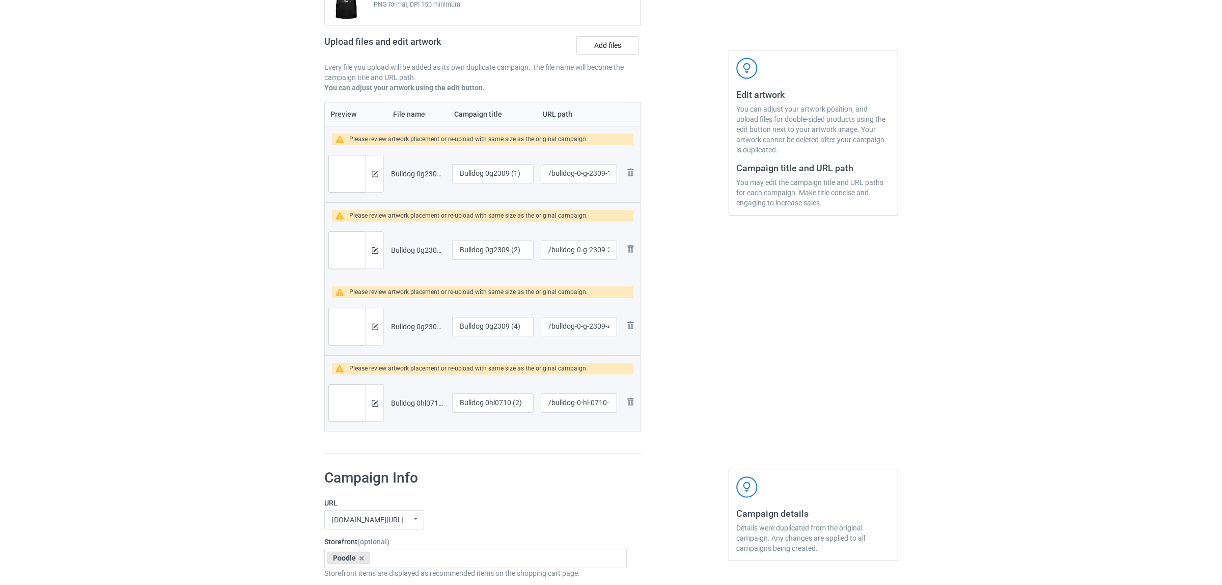
scroll to position [191, 0]
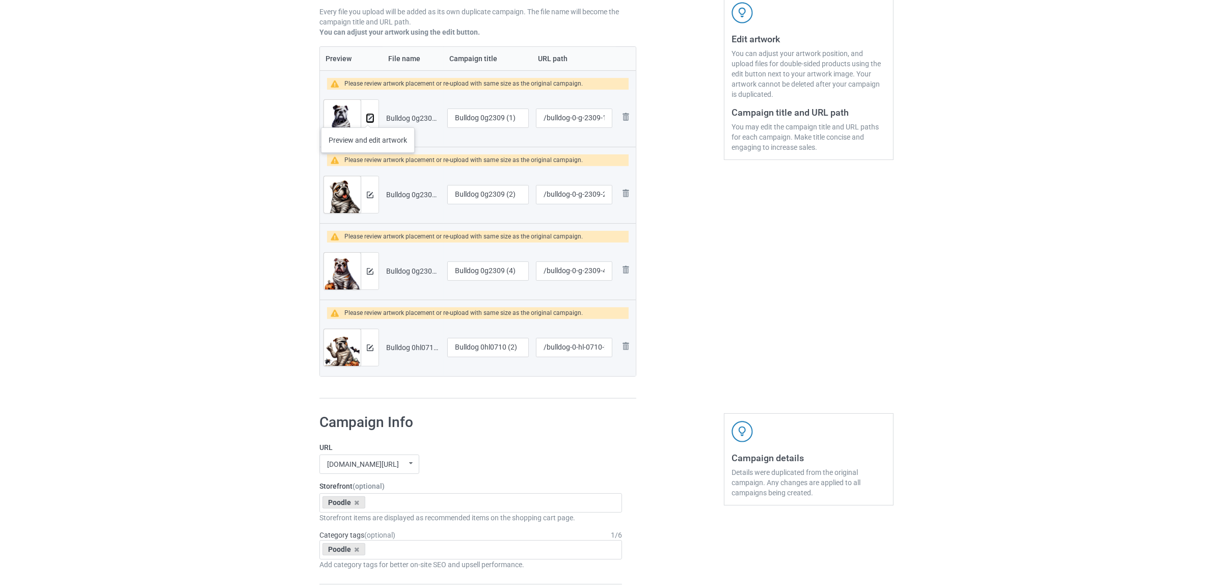
click at [368, 117] on img at bounding box center [370, 118] width 7 height 7
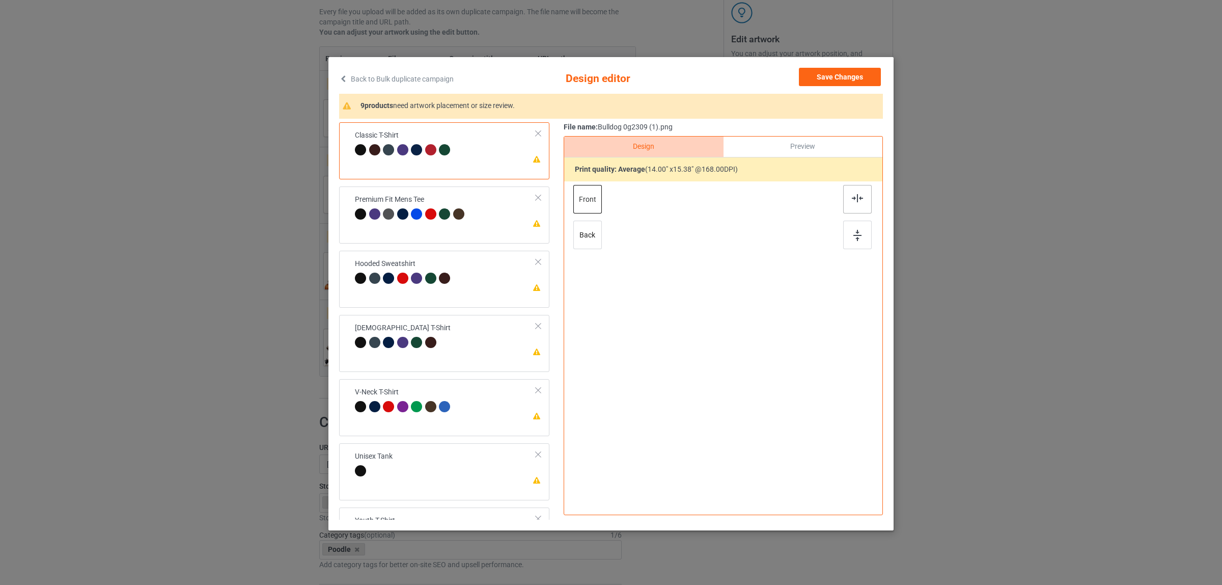
click at [852, 201] on img at bounding box center [857, 198] width 11 height 8
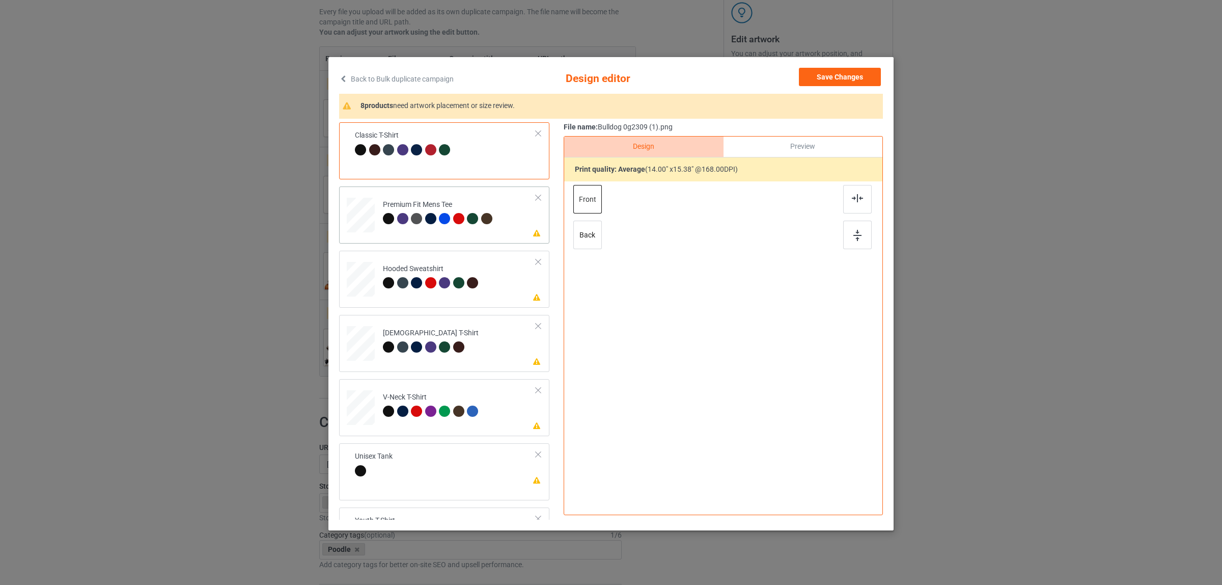
click at [436, 206] on div "Premium Fit Mens Tee" at bounding box center [439, 212] width 112 height 24
click at [860, 192] on div at bounding box center [857, 199] width 29 height 29
click at [434, 262] on td "Please review artwork placement Hooded Sweatshirt" at bounding box center [459, 277] width 164 height 44
click at [851, 207] on div at bounding box center [857, 199] width 29 height 29
click at [470, 342] on td "Please review artwork placement [DEMOGRAPHIC_DATA] T-Shirt" at bounding box center [459, 341] width 164 height 44
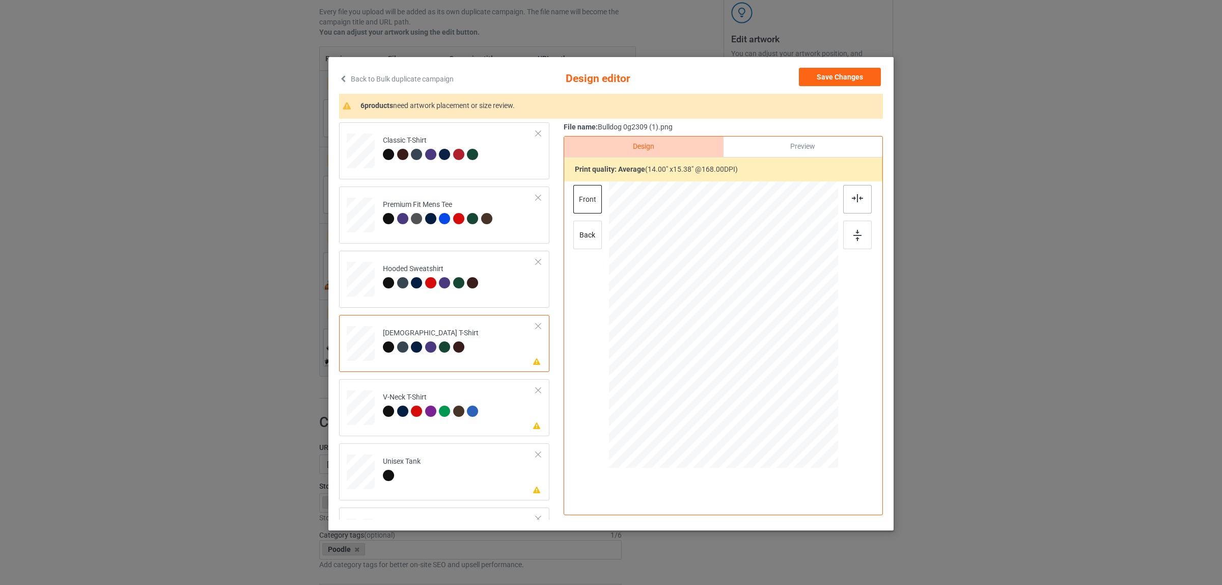
click at [858, 195] on img at bounding box center [857, 198] width 11 height 8
click at [450, 395] on div "V-Neck T-Shirt" at bounding box center [432, 404] width 98 height 24
click at [845, 209] on div at bounding box center [857, 199] width 29 height 29
click at [464, 462] on td "Please review artwork placement Unisex Tank" at bounding box center [459, 469] width 164 height 44
click at [845, 196] on div at bounding box center [857, 199] width 29 height 29
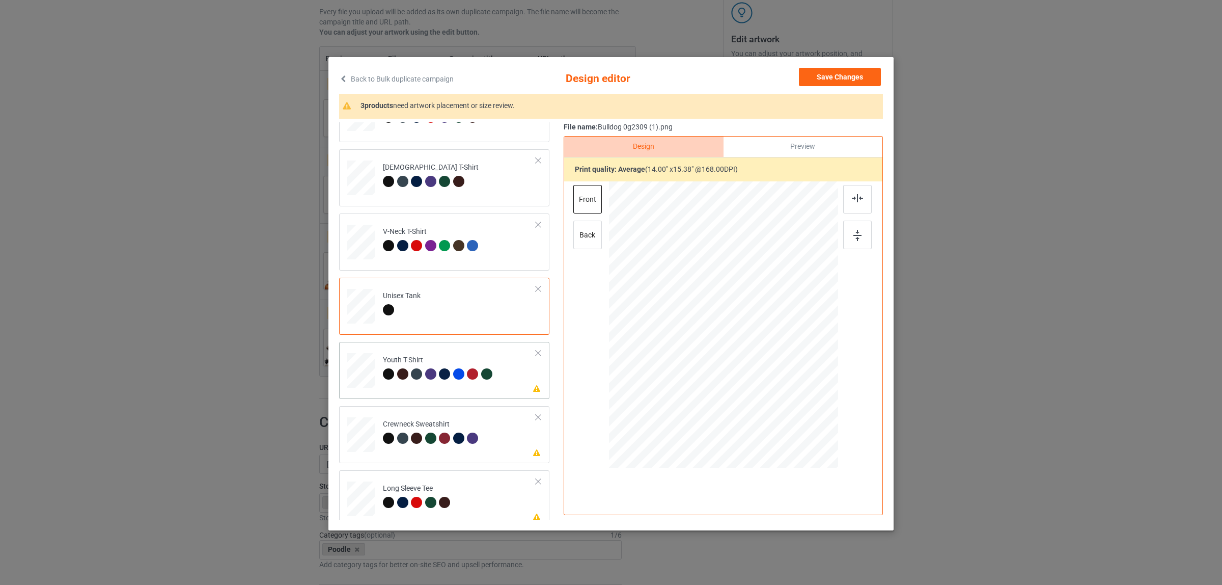
scroll to position [173, 0]
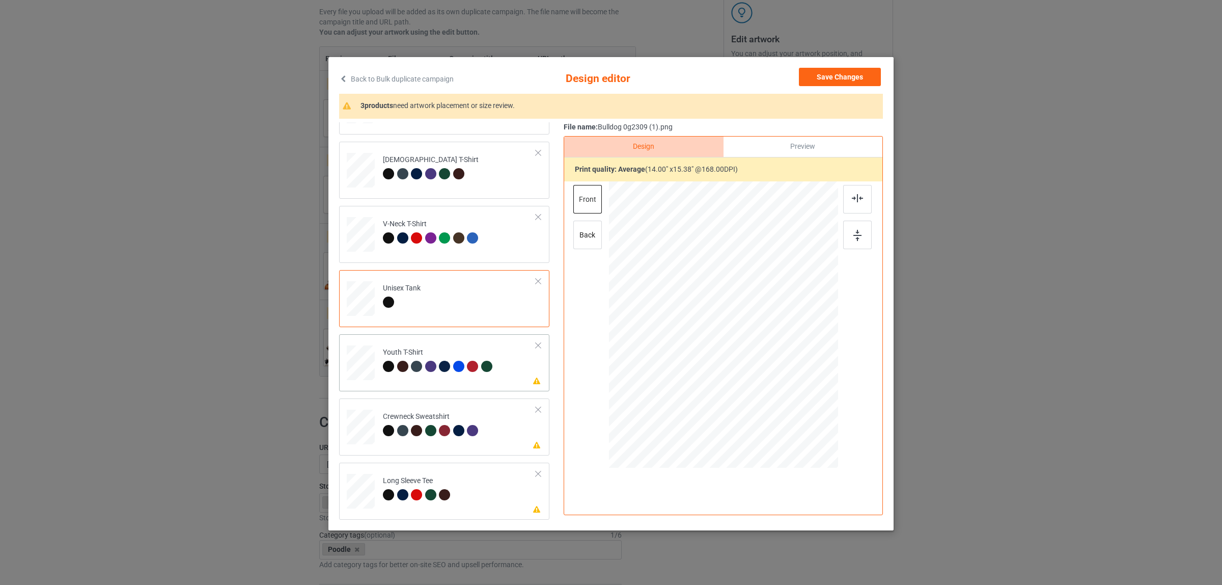
click at [445, 370] on div at bounding box center [446, 368] width 14 height 14
click at [856, 199] on img at bounding box center [857, 198] width 11 height 8
click at [442, 425] on div at bounding box center [446, 432] width 14 height 14
click at [853, 204] on div at bounding box center [857, 199] width 29 height 29
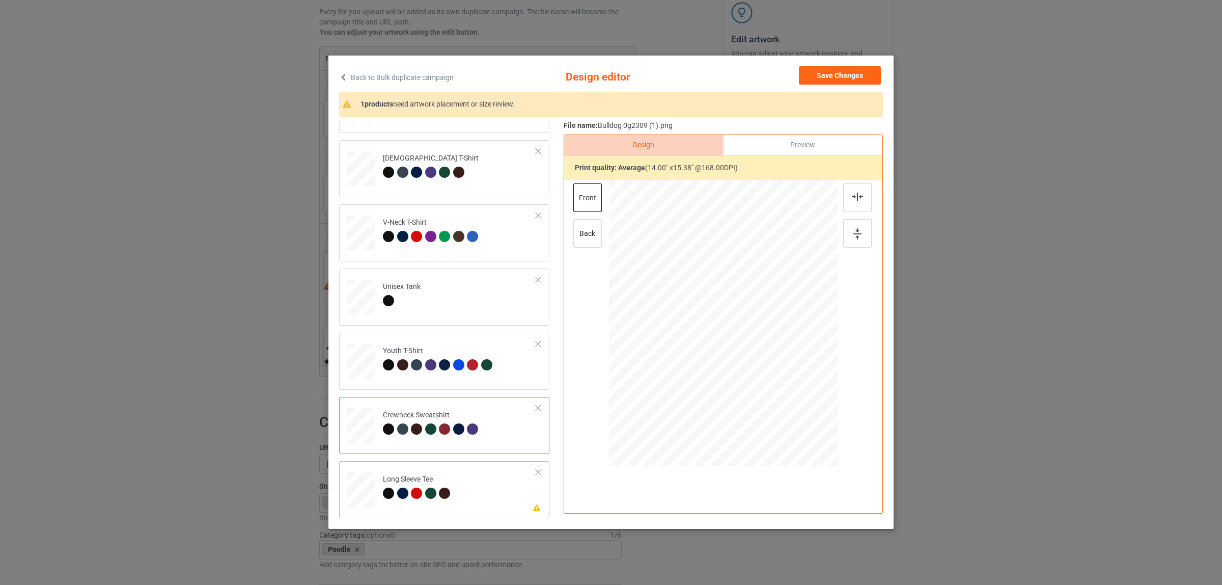
click at [397, 487] on div at bounding box center [402, 492] width 11 height 11
click at [847, 202] on div at bounding box center [857, 197] width 29 height 29
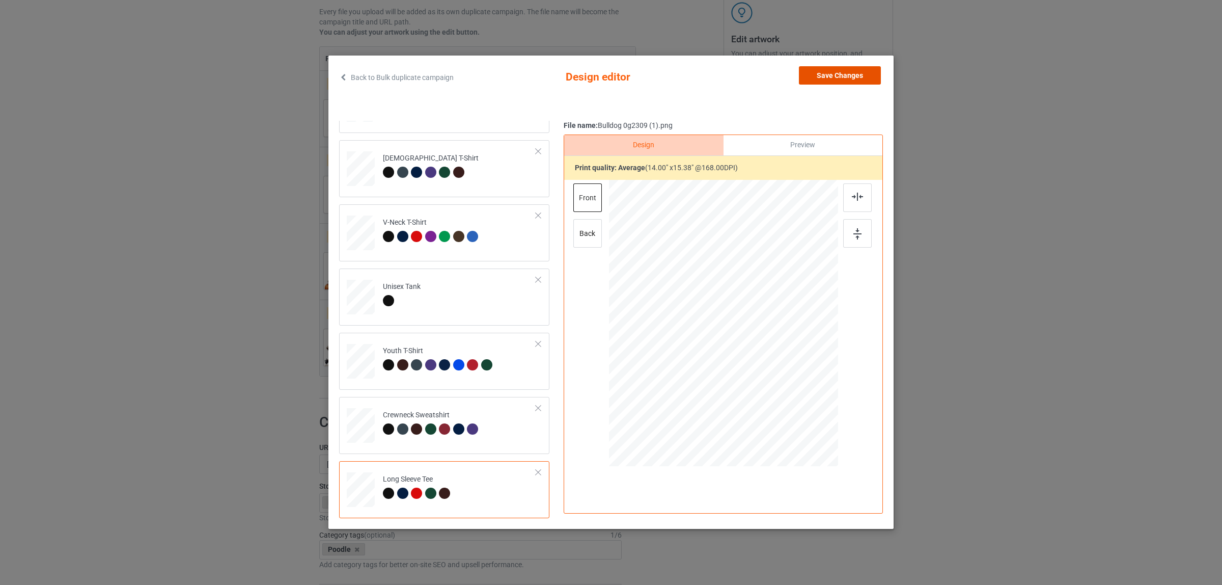
click at [835, 72] on button "Save Changes" at bounding box center [840, 75] width 82 height 18
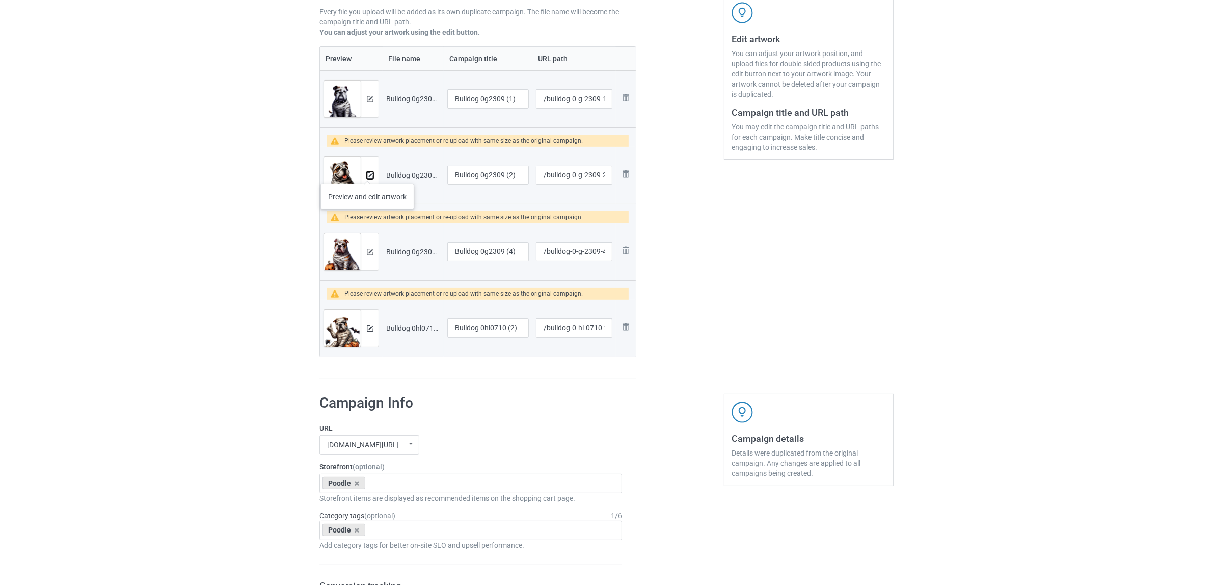
click at [367, 174] on img at bounding box center [370, 175] width 7 height 7
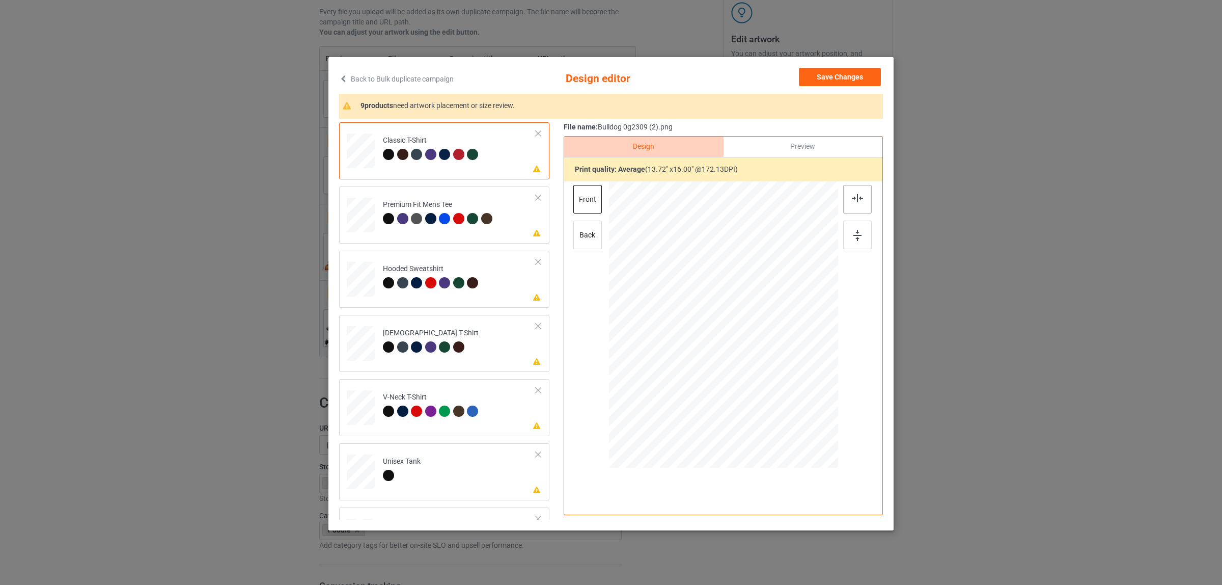
click at [845, 194] on div at bounding box center [857, 199] width 29 height 29
click at [434, 209] on div "Premium Fit Mens Tee" at bounding box center [439, 212] width 112 height 24
click at [851, 192] on div at bounding box center [857, 199] width 29 height 29
click at [431, 265] on div "Hooded Sweatshirt" at bounding box center [432, 276] width 98 height 24
click at [856, 202] on img at bounding box center [857, 198] width 11 height 8
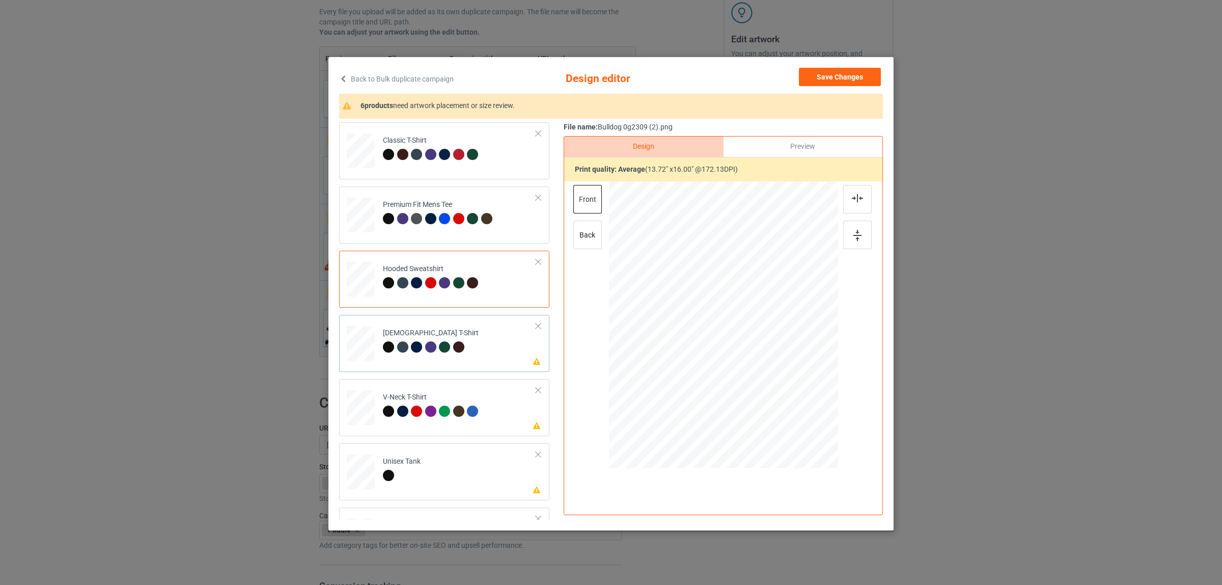
click at [411, 341] on div at bounding box center [416, 346] width 11 height 11
click at [853, 197] on img at bounding box center [857, 198] width 11 height 8
click at [405, 405] on div "V-Neck T-Shirt" at bounding box center [432, 404] width 98 height 24
click at [845, 199] on div at bounding box center [857, 199] width 29 height 29
click at [417, 452] on td "Please review artwork placement Unisex Tank" at bounding box center [459, 469] width 164 height 44
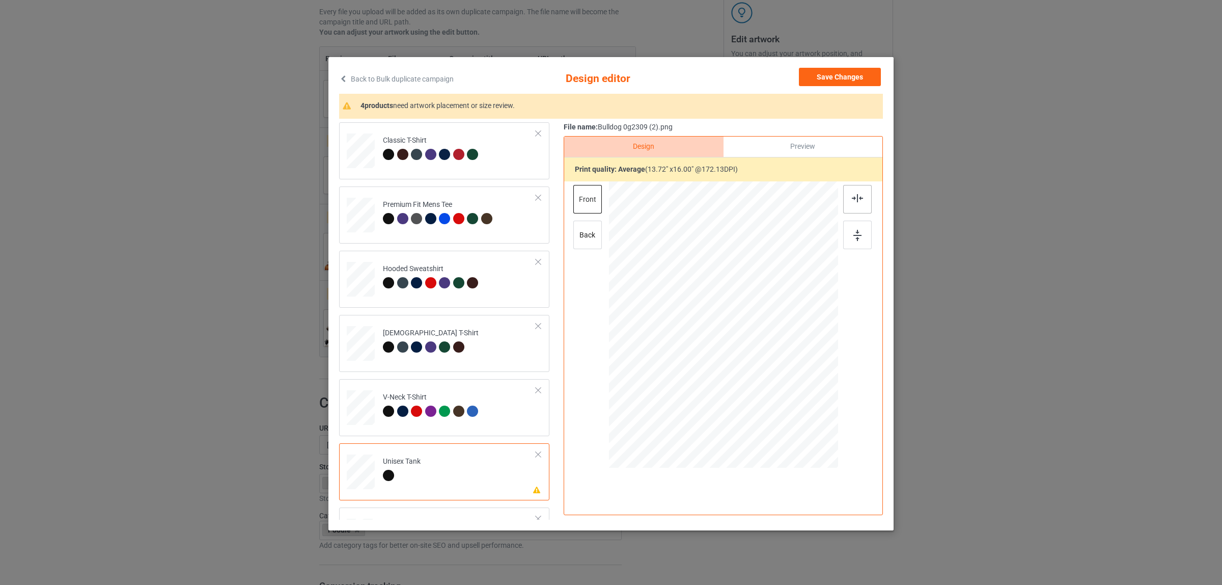
click at [852, 202] on img at bounding box center [857, 198] width 11 height 8
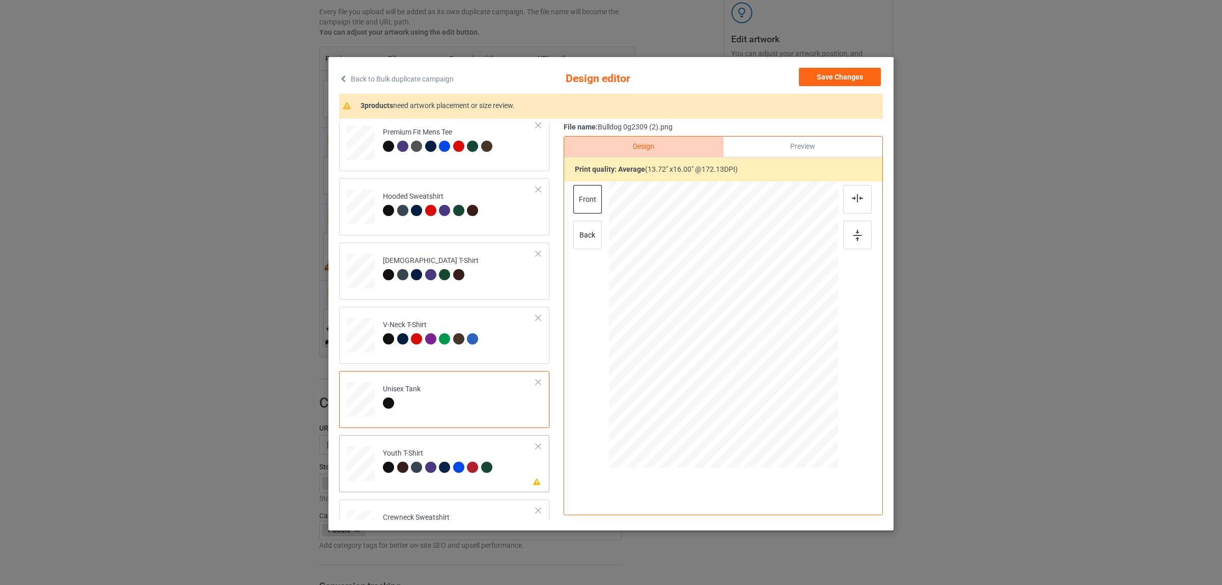
scroll to position [173, 0]
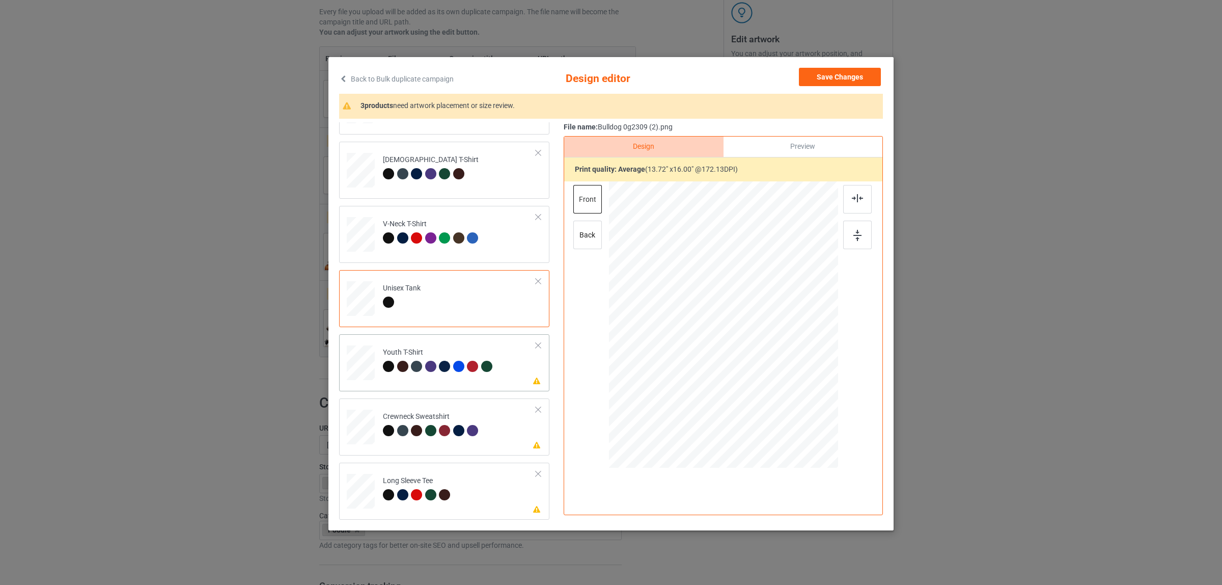
click at [434, 347] on div "Youth T-Shirt" at bounding box center [439, 359] width 112 height 24
click at [852, 198] on img at bounding box center [857, 198] width 11 height 8
click at [383, 420] on div "Crewneck Sweatshirt" at bounding box center [432, 423] width 98 height 24
click at [859, 196] on div at bounding box center [857, 199] width 29 height 29
click at [411, 475] on td "Please review artwork placement Long Sleeve Tee" at bounding box center [459, 488] width 164 height 44
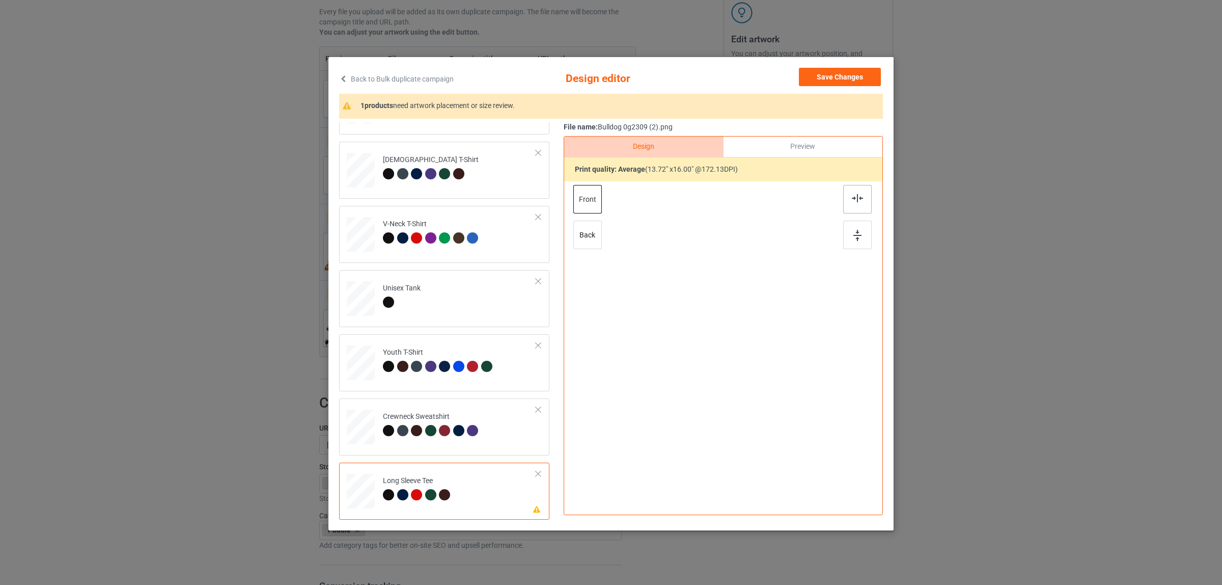
click at [855, 191] on div at bounding box center [857, 199] width 29 height 29
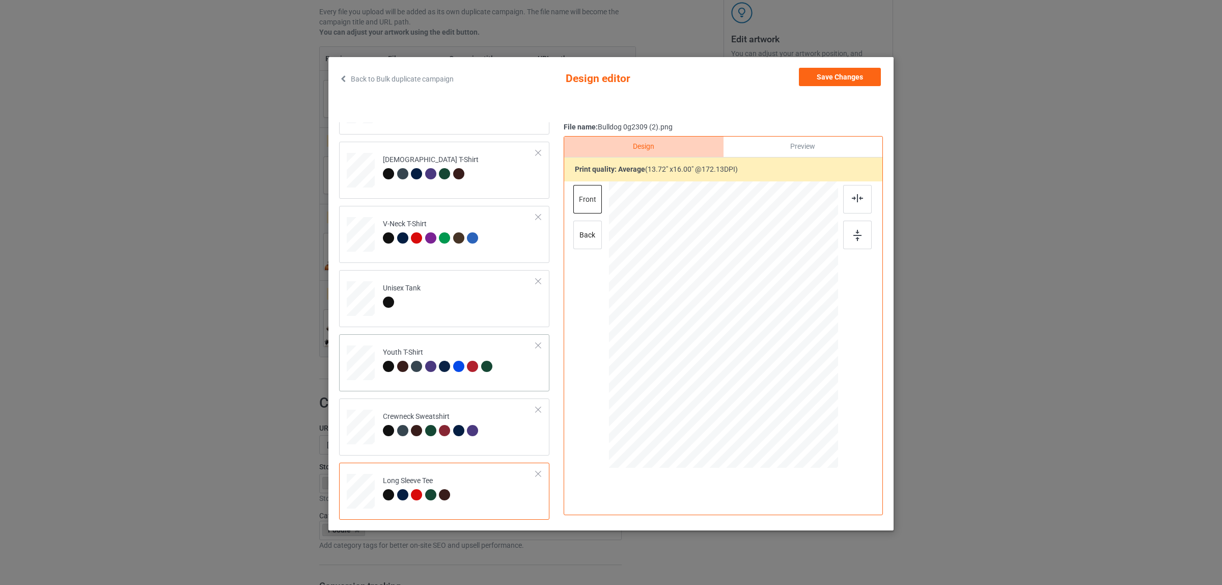
scroll to position [2, 0]
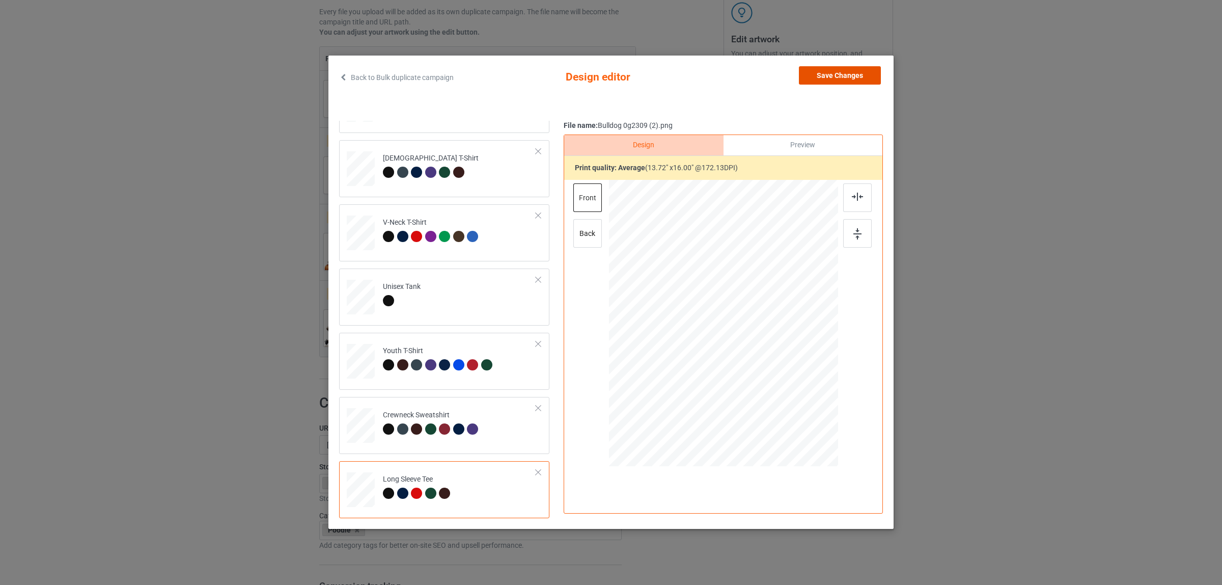
click at [813, 80] on button "Save Changes" at bounding box center [840, 75] width 82 height 18
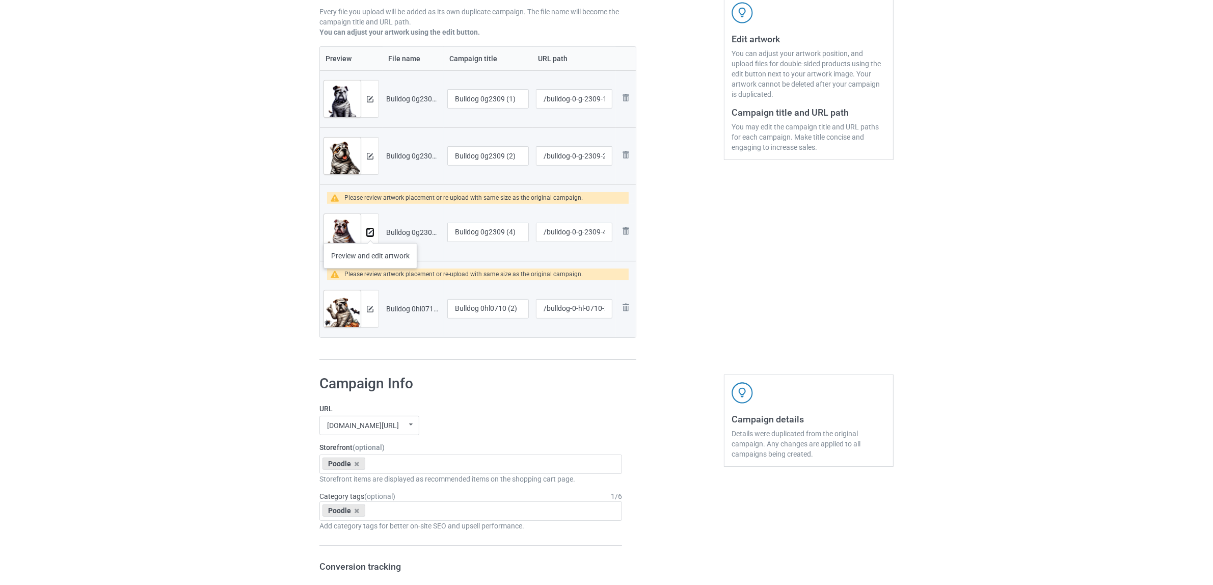
click at [370, 233] on img at bounding box center [370, 232] width 7 height 7
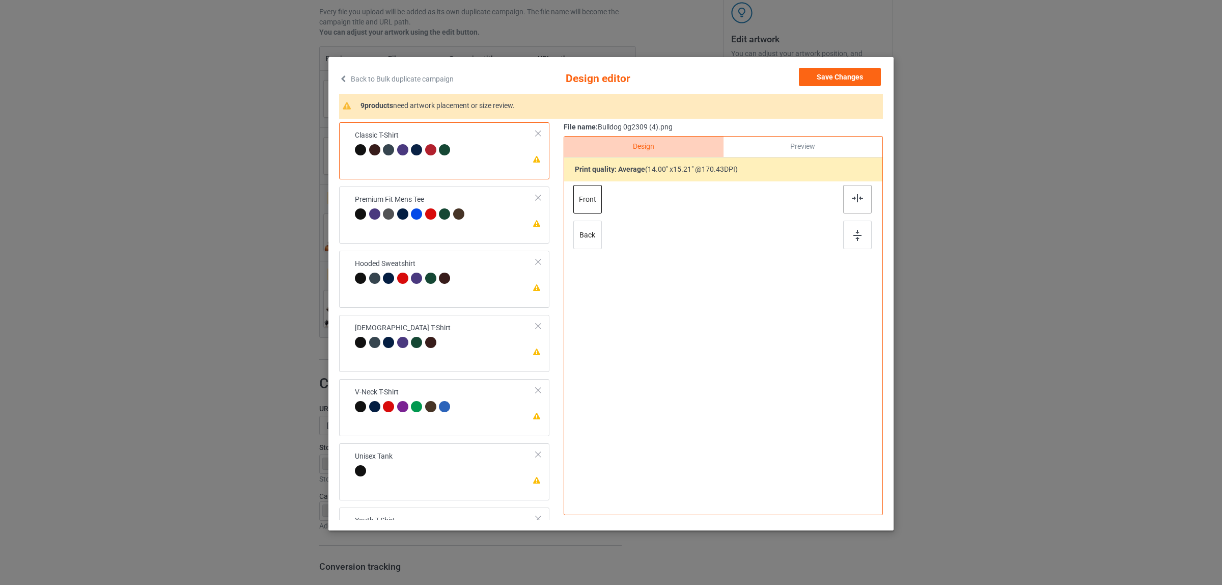
click at [859, 198] on img at bounding box center [857, 198] width 11 height 8
click at [417, 222] on div at bounding box center [418, 215] width 14 height 14
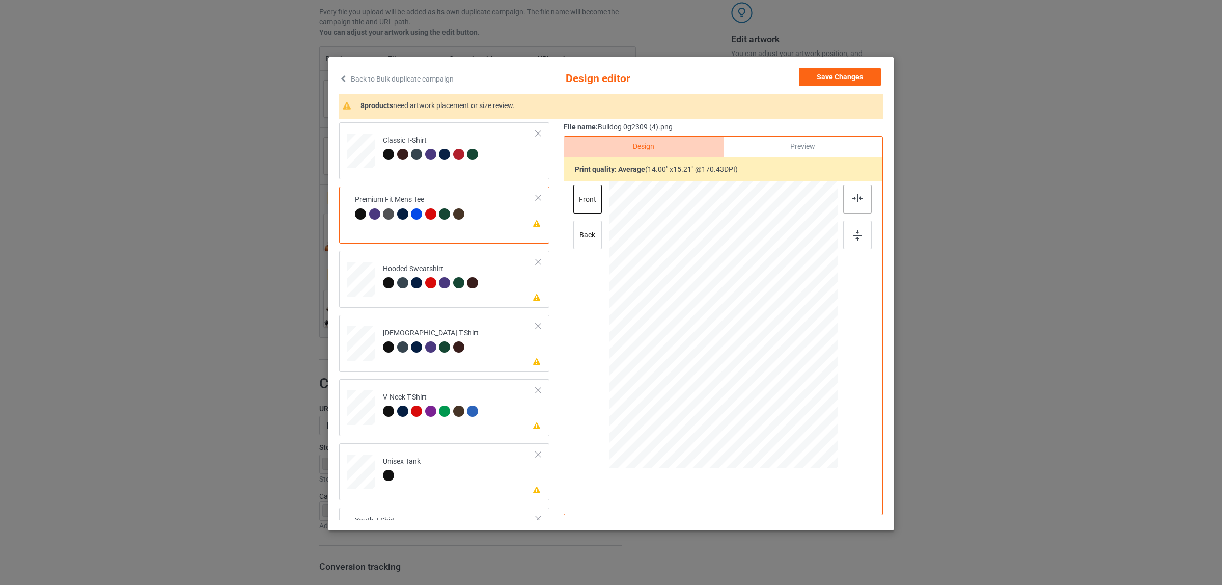
click at [844, 194] on div at bounding box center [857, 199] width 29 height 29
click at [467, 281] on div at bounding box center [472, 282] width 11 height 11
click at [852, 197] on img at bounding box center [857, 198] width 11 height 8
click at [452, 321] on td "Please review artwork placement [DEMOGRAPHIC_DATA] T-Shirt" at bounding box center [459, 341] width 164 height 44
click at [857, 205] on div at bounding box center [857, 199] width 29 height 29
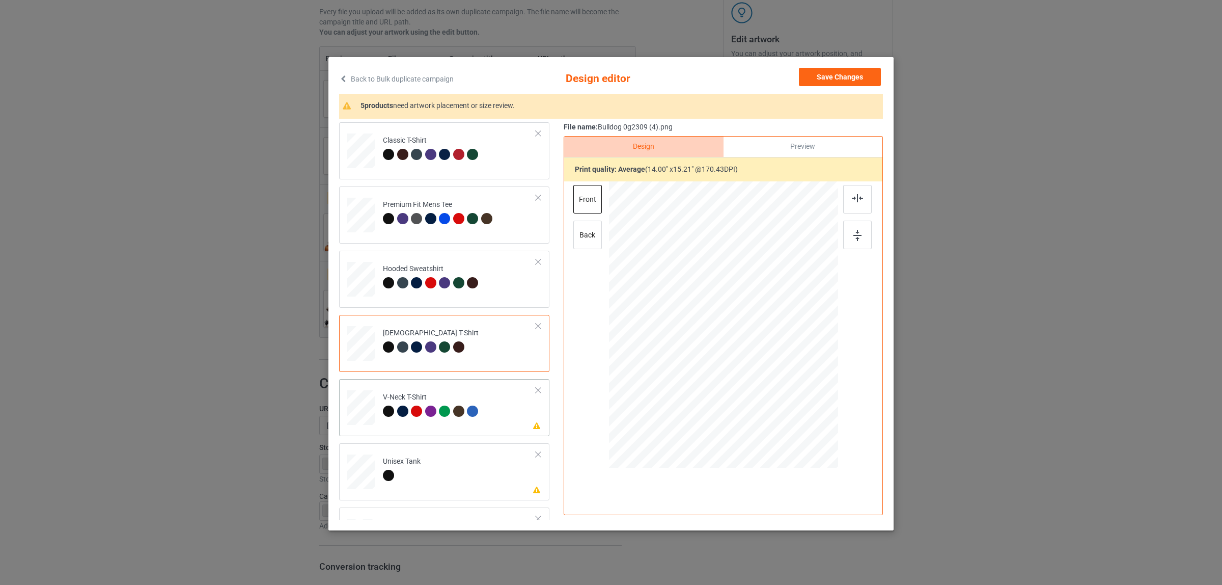
click at [475, 402] on div "V-Neck T-Shirt" at bounding box center [432, 404] width 98 height 24
click at [853, 209] on div at bounding box center [857, 199] width 29 height 29
click at [414, 449] on td "Please review artwork placement Unisex Tank" at bounding box center [459, 469] width 164 height 44
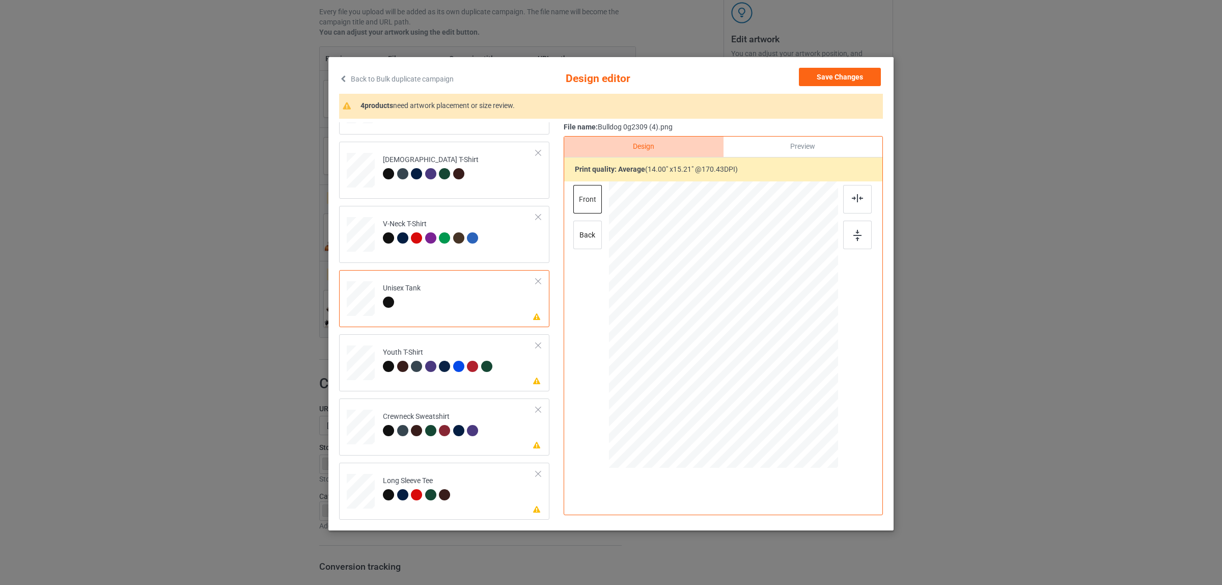
click at [428, 299] on td "Please review artwork placement Unisex Tank" at bounding box center [459, 296] width 164 height 44
click at [854, 195] on img at bounding box center [857, 198] width 11 height 8
click at [429, 389] on div "Please review artwork placement Youth T-Shirt" at bounding box center [444, 362] width 210 height 57
click at [856, 203] on div at bounding box center [857, 199] width 29 height 29
click at [473, 439] on td "Please review artwork placement Crewneck Sweatshirt" at bounding box center [459, 424] width 164 height 44
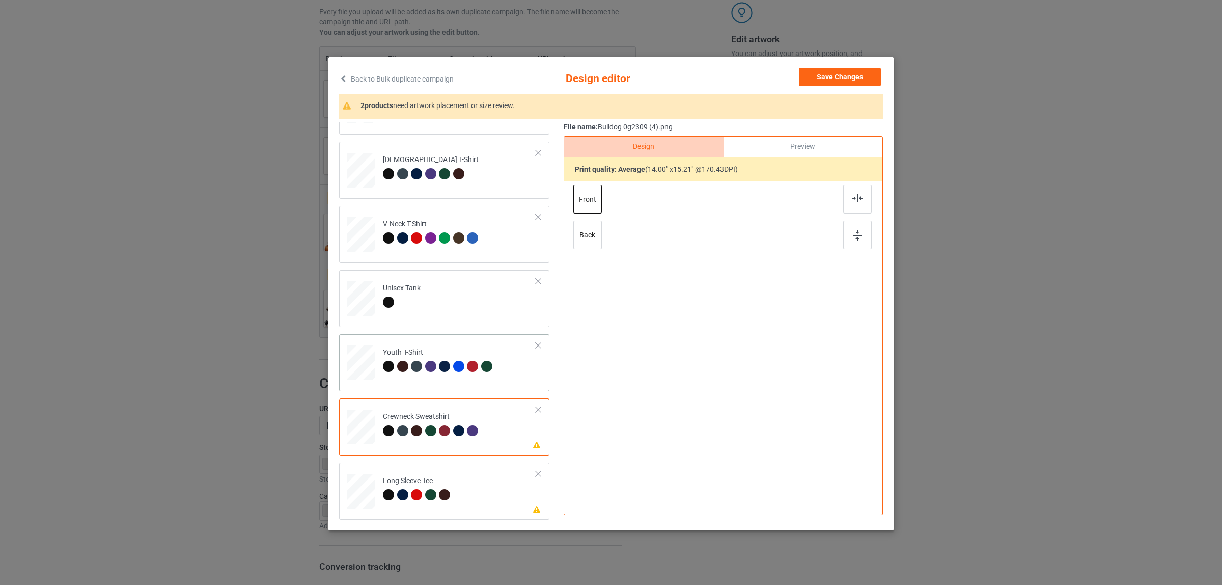
drag, startPoint x: 846, startPoint y: 200, endPoint x: 458, endPoint y: 358, distance: 419.1
click at [843, 201] on div at bounding box center [857, 199] width 29 height 29
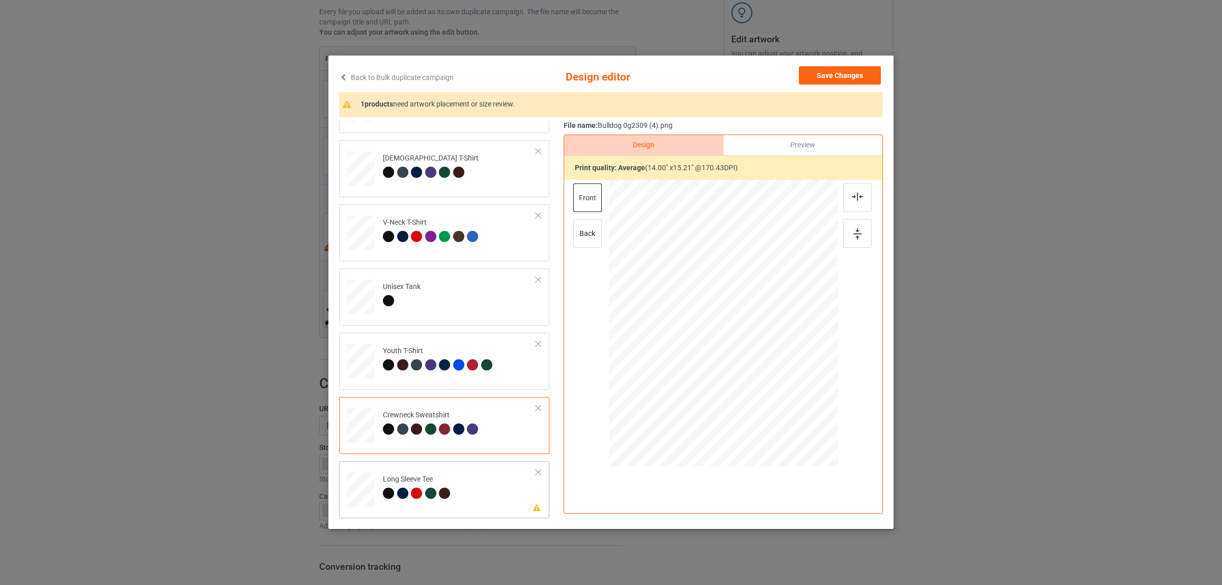
click at [408, 480] on div "Long Sleeve Tee" at bounding box center [418, 486] width 70 height 24
click at [852, 197] on img at bounding box center [857, 196] width 11 height 8
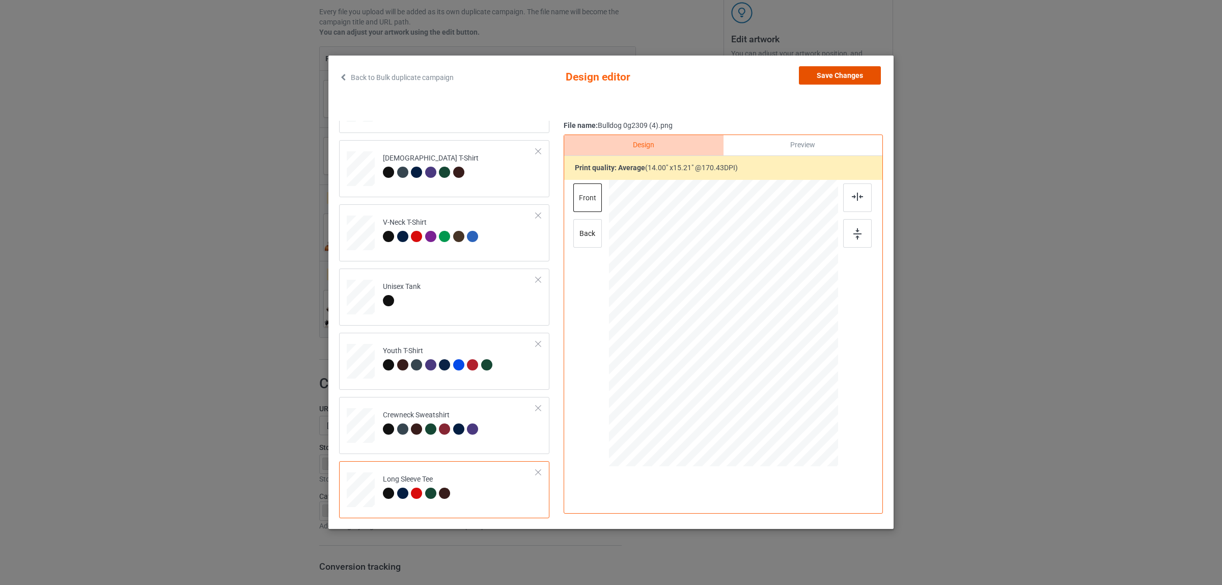
click at [831, 76] on button "Save Changes" at bounding box center [840, 75] width 82 height 18
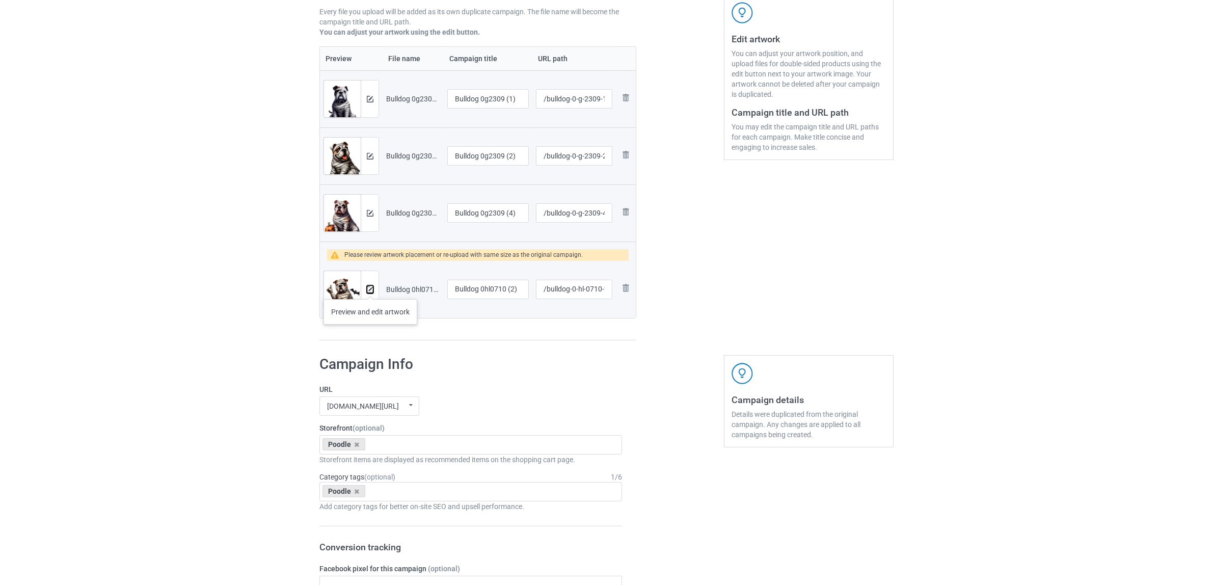
click at [370, 288] on img at bounding box center [370, 289] width 7 height 7
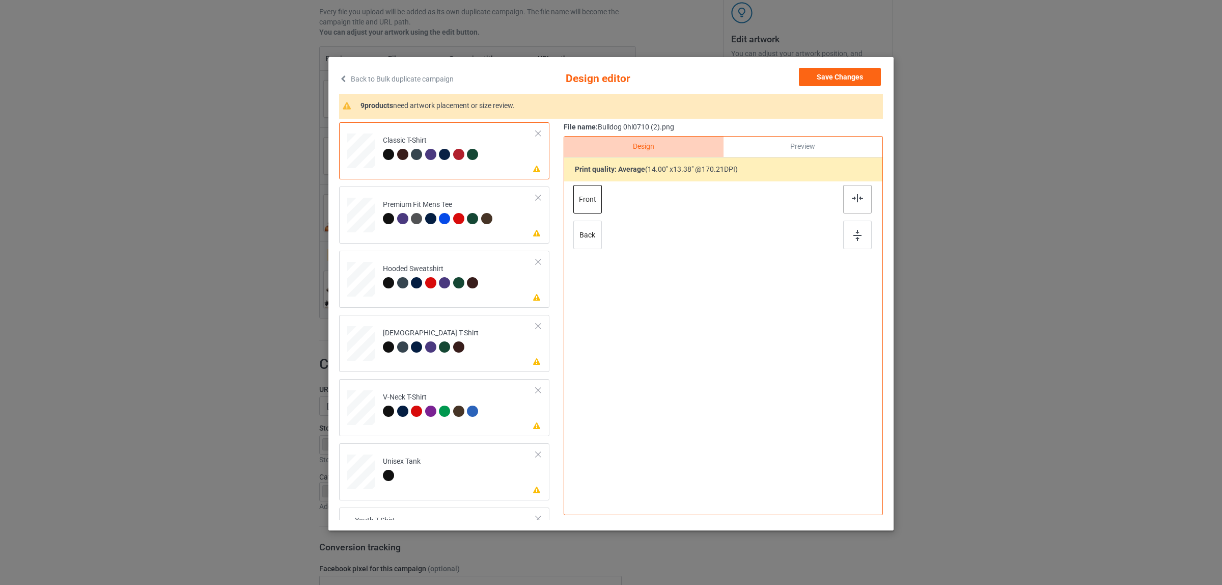
click at [846, 200] on div at bounding box center [857, 199] width 29 height 29
click at [411, 219] on div at bounding box center [416, 218] width 11 height 11
click at [853, 201] on img at bounding box center [857, 198] width 11 height 8
click at [453, 299] on div "Please review artwork placement Hooded Sweatshirt" at bounding box center [444, 279] width 210 height 57
click at [859, 197] on div at bounding box center [857, 199] width 29 height 29
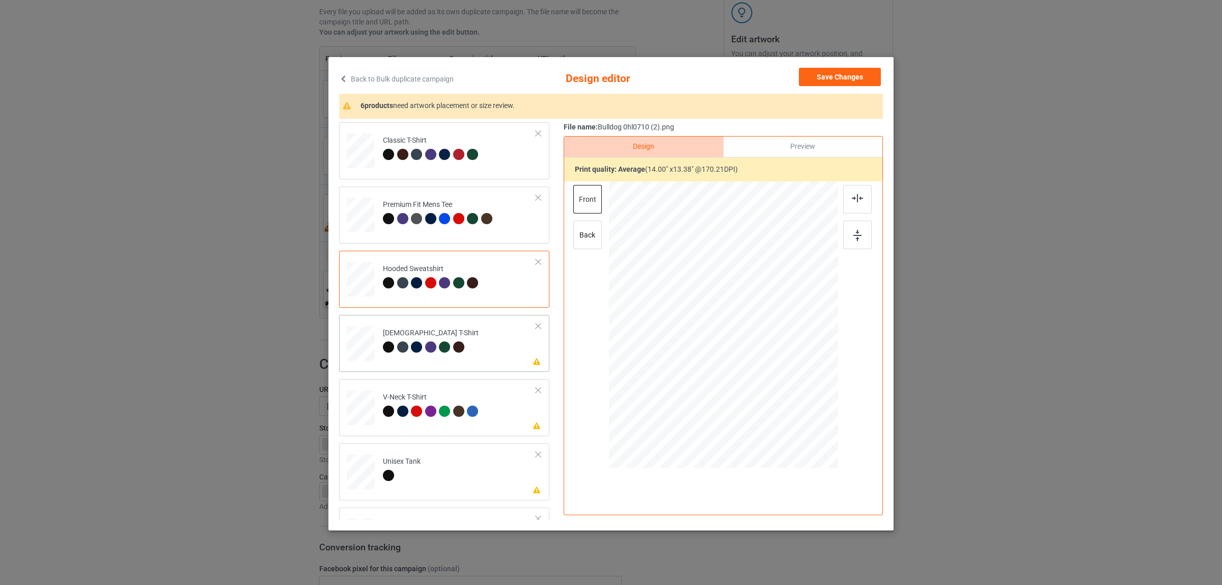
click at [417, 326] on td "Please review artwork placement [DEMOGRAPHIC_DATA] T-Shirt" at bounding box center [459, 341] width 164 height 44
click at [855, 199] on img at bounding box center [857, 198] width 11 height 8
click at [489, 414] on td "Please review artwork placement V-Neck T-Shirt" at bounding box center [459, 405] width 164 height 44
click at [844, 198] on div at bounding box center [857, 199] width 29 height 29
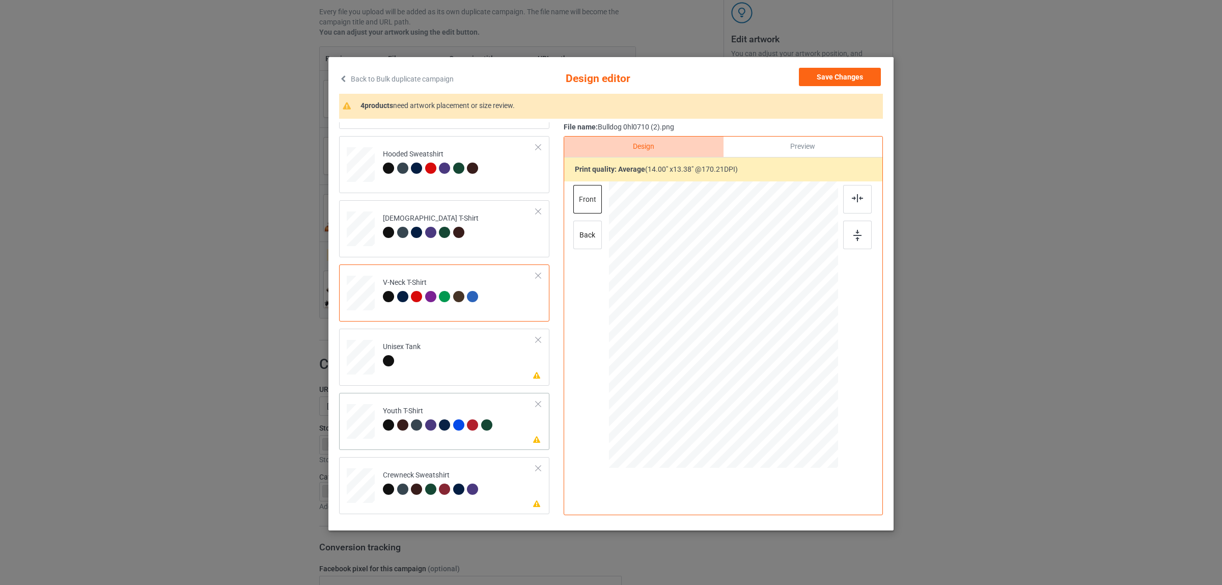
scroll to position [127, 0]
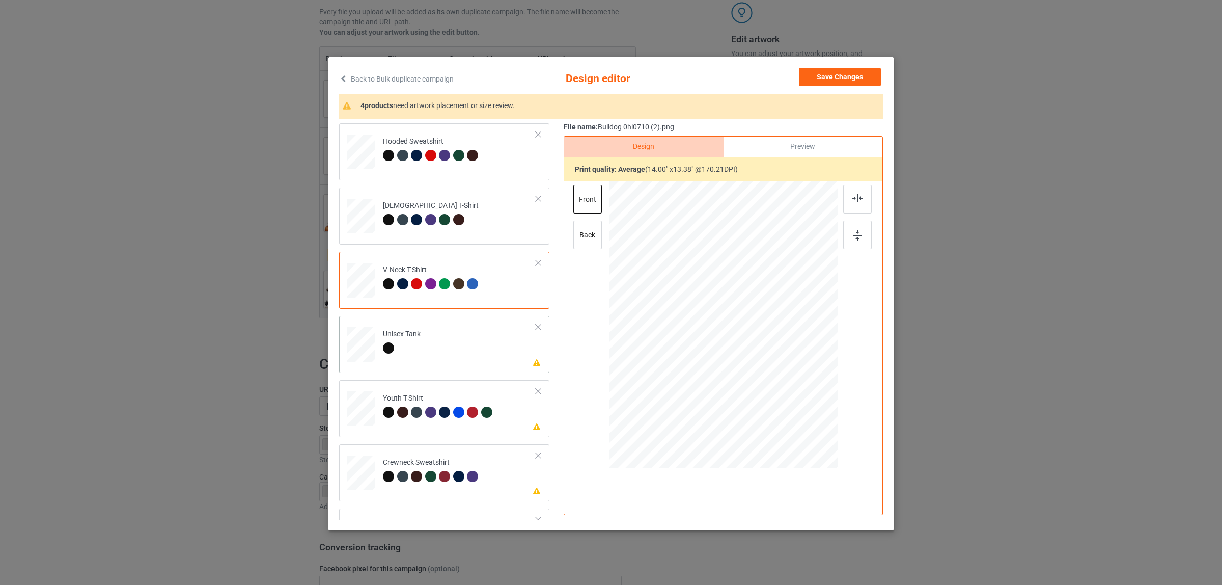
click at [402, 344] on div at bounding box center [402, 349] width 38 height 14
click at [857, 207] on div at bounding box center [857, 199] width 29 height 29
click at [460, 431] on div "Please review artwork placement Youth T-Shirt" at bounding box center [444, 408] width 210 height 57
click at [843, 197] on div at bounding box center [857, 199] width 29 height 29
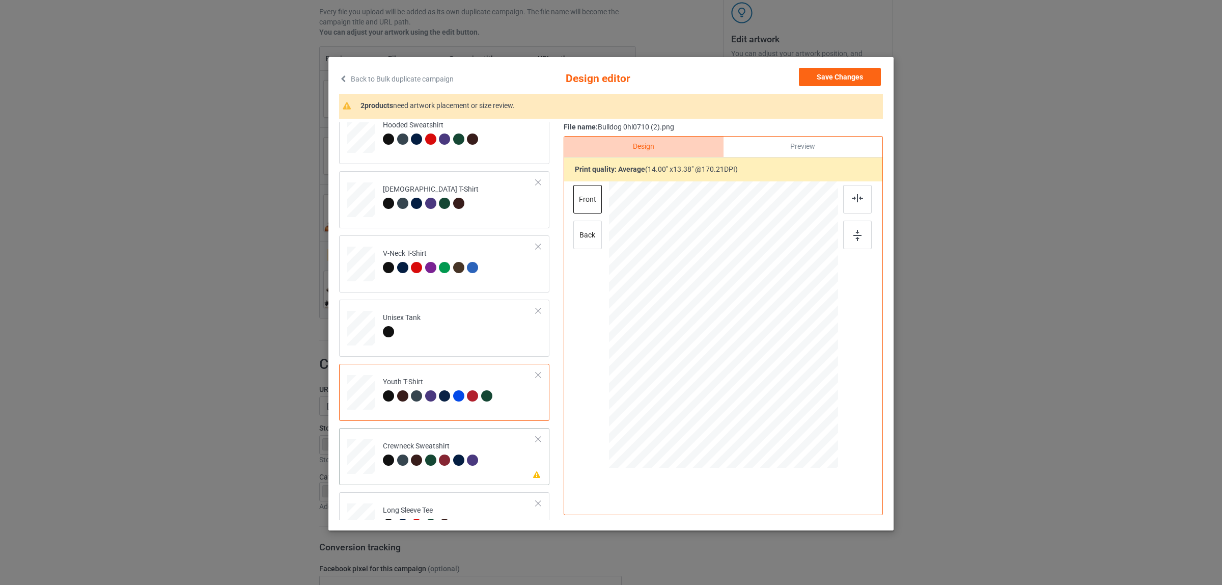
scroll to position [173, 0]
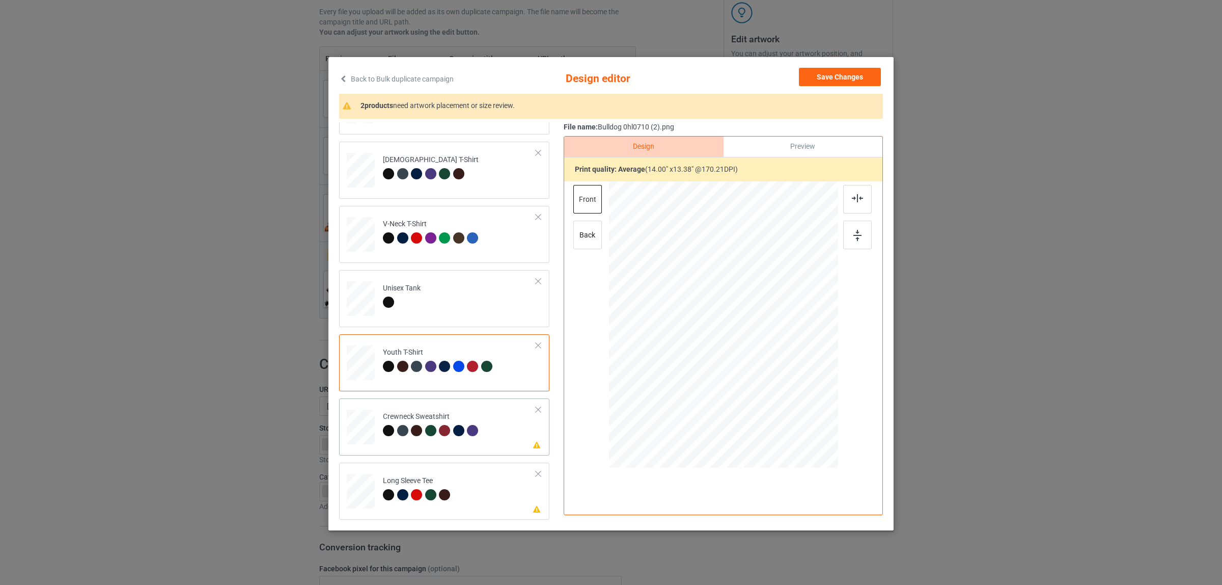
click at [415, 418] on div "Crewneck Sweatshirt" at bounding box center [432, 423] width 98 height 24
click at [859, 203] on div at bounding box center [857, 199] width 29 height 29
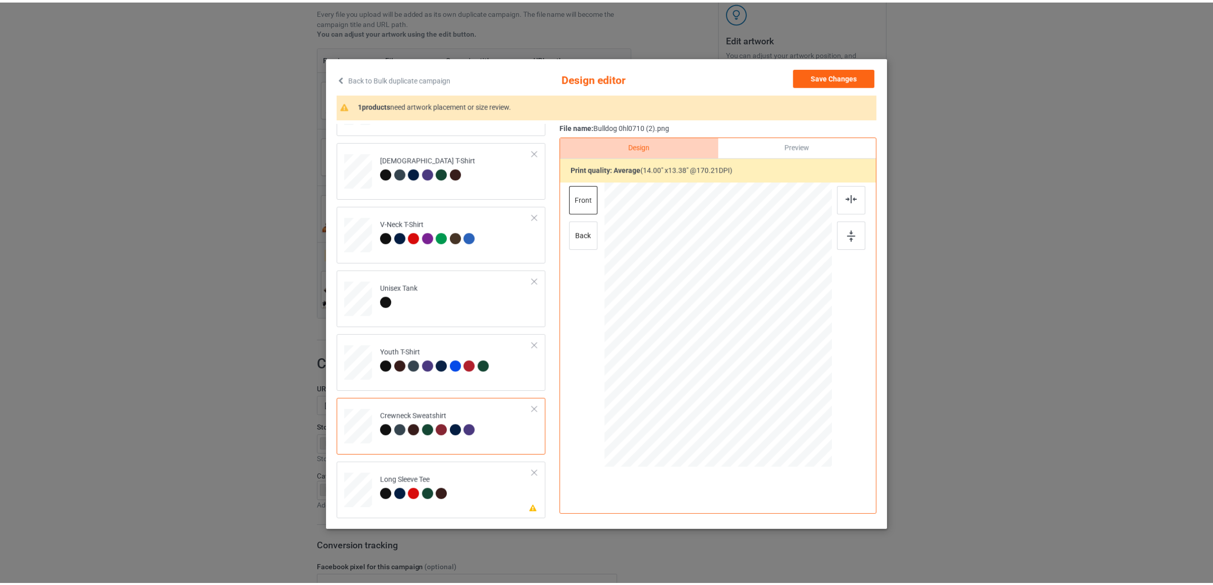
scroll to position [2, 0]
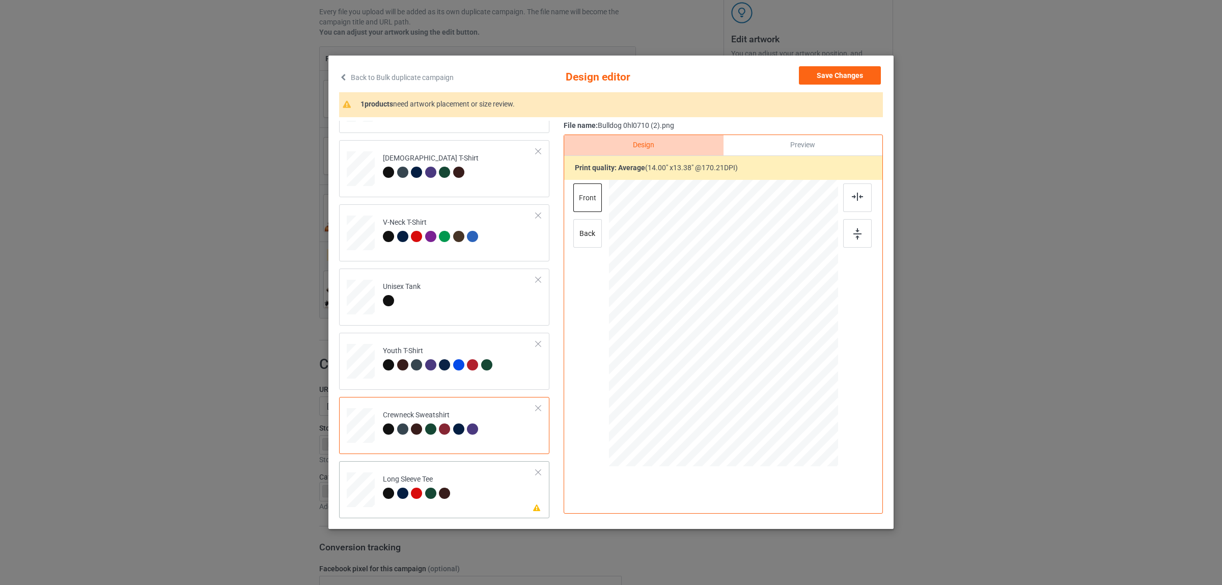
click at [416, 476] on div "Long Sleeve Tee" at bounding box center [418, 486] width 70 height 24
click at [853, 196] on img at bounding box center [857, 196] width 11 height 8
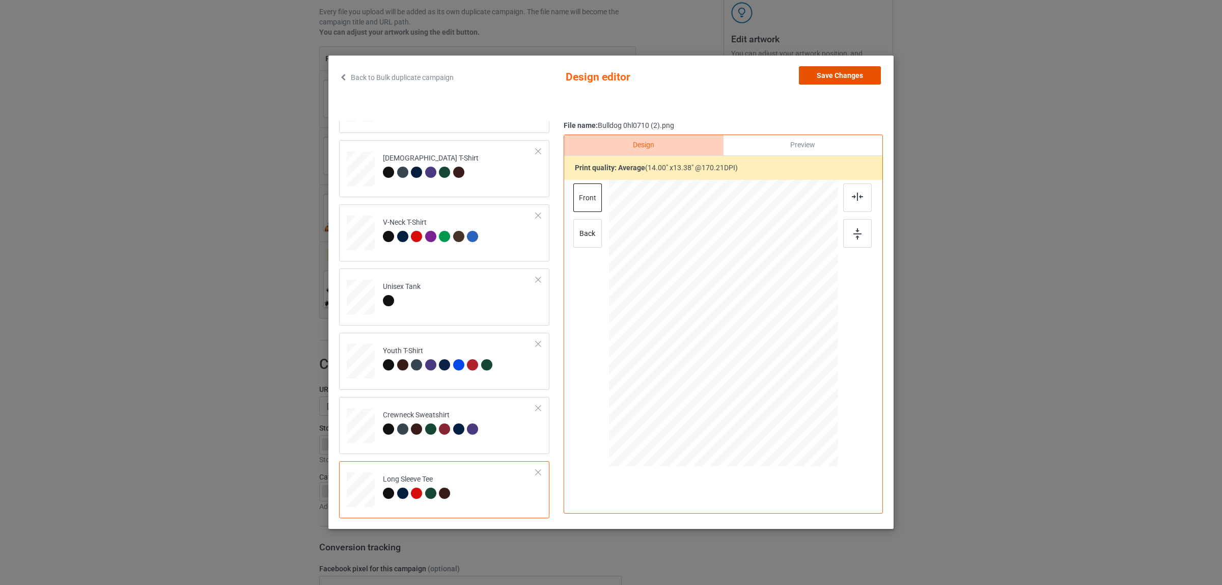
click at [823, 79] on button "Save Changes" at bounding box center [840, 75] width 82 height 18
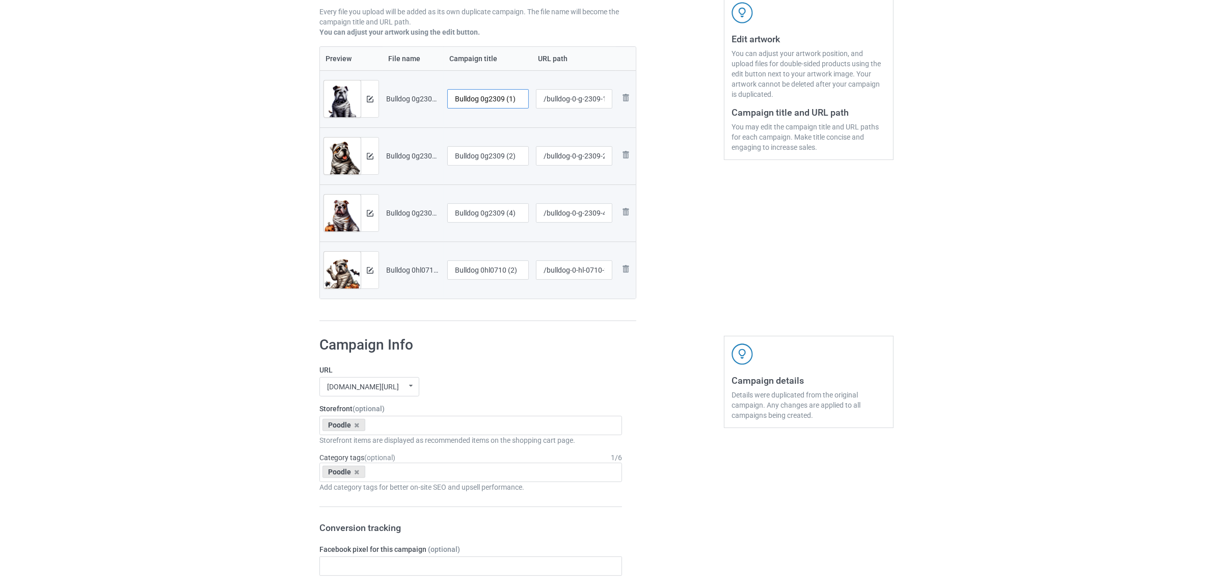
drag, startPoint x: 481, startPoint y: 97, endPoint x: 525, endPoint y: 97, distance: 43.3
click at [525, 97] on input "Bulldog 0g2309 (1)" at bounding box center [487, 98] width 81 height 19
drag, startPoint x: 448, startPoint y: 101, endPoint x: 414, endPoint y: 99, distance: 34.7
click at [411, 99] on tr "Preview and edit artwork Bulldog 0g2309 (1).png Bulldog /bulldog-0-g-2309-1 Rem…" at bounding box center [478, 98] width 316 height 57
type input "Bulldog"
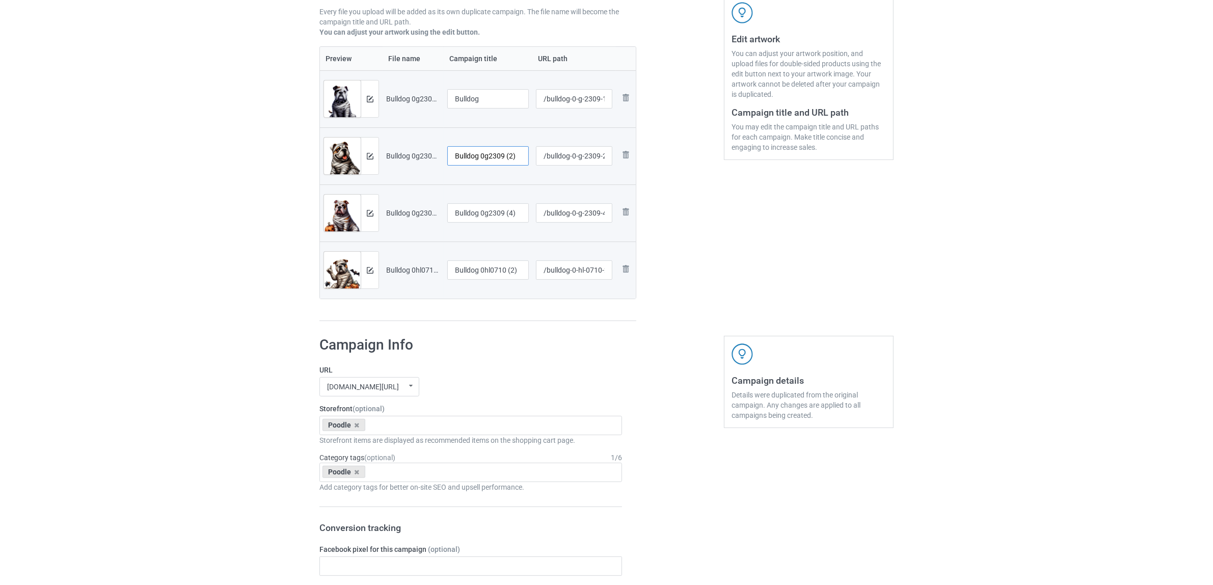
click at [487, 158] on input "Bulldog 0g2309 (2)" at bounding box center [487, 155] width 81 height 19
paste input "text"
type input "Bulldog"
click at [483, 219] on input "Bulldog 0g2309 (4)" at bounding box center [487, 212] width 81 height 19
paste input "text"
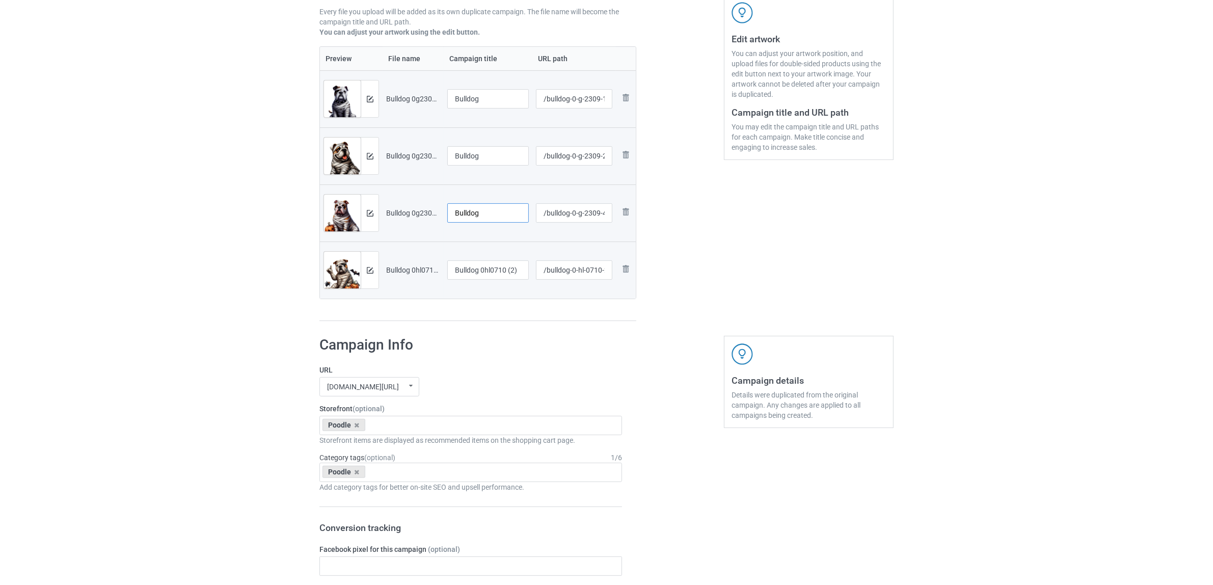
type input "Bulldog"
click at [472, 277] on input "Bulldog 0hl0710 (2)" at bounding box center [487, 269] width 81 height 19
paste input "text"
type input "Bulldog"
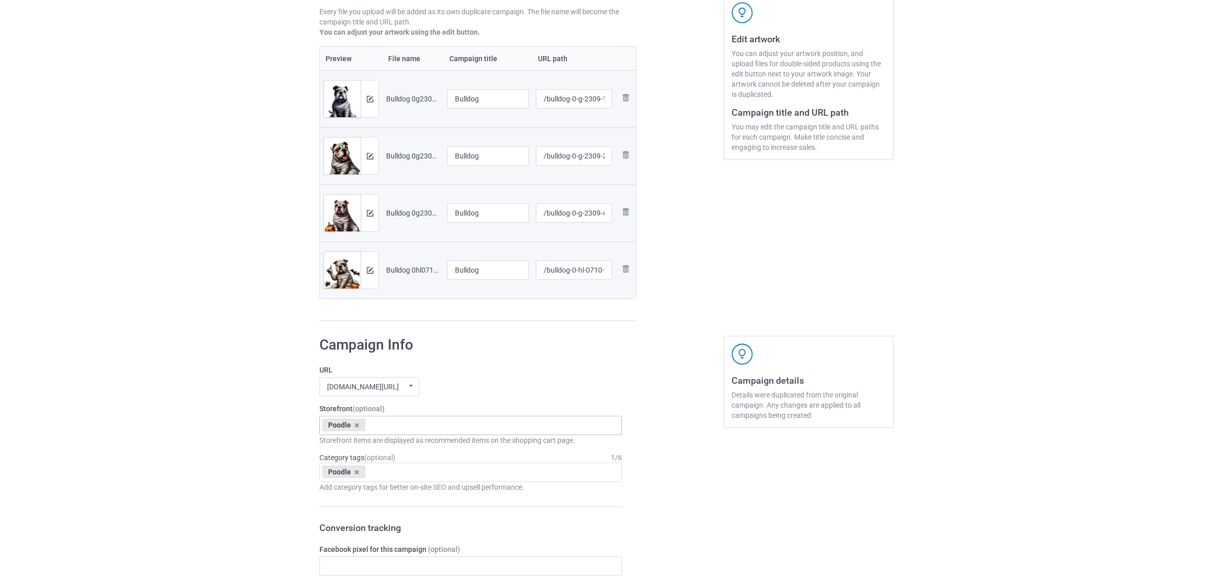
click at [356, 424] on icon at bounding box center [356, 425] width 5 height 7
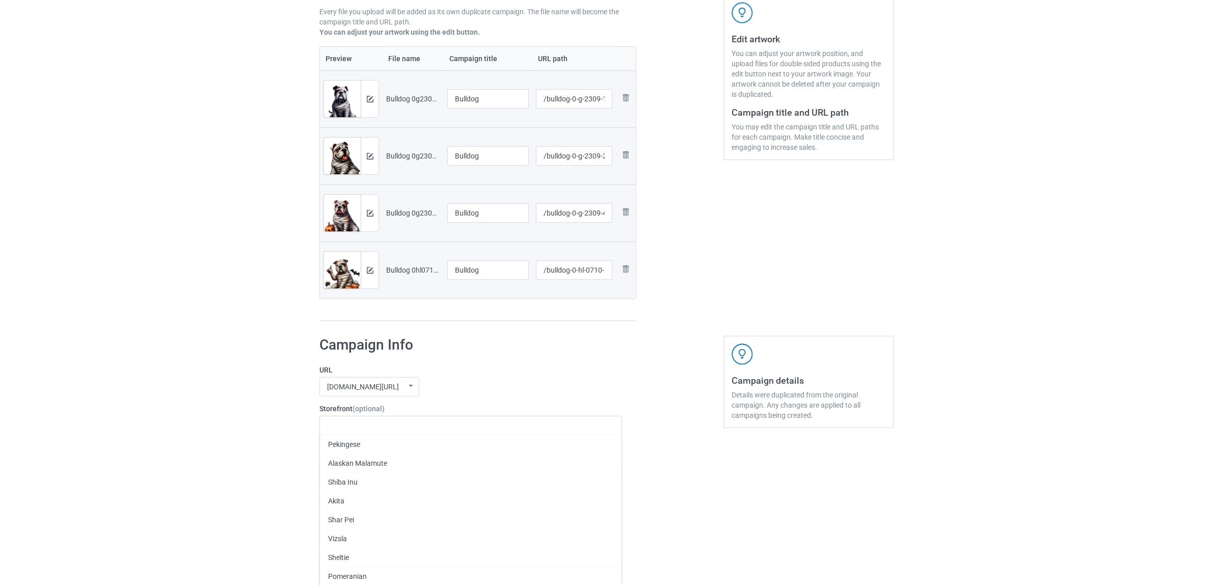
paste input "Bulldog"
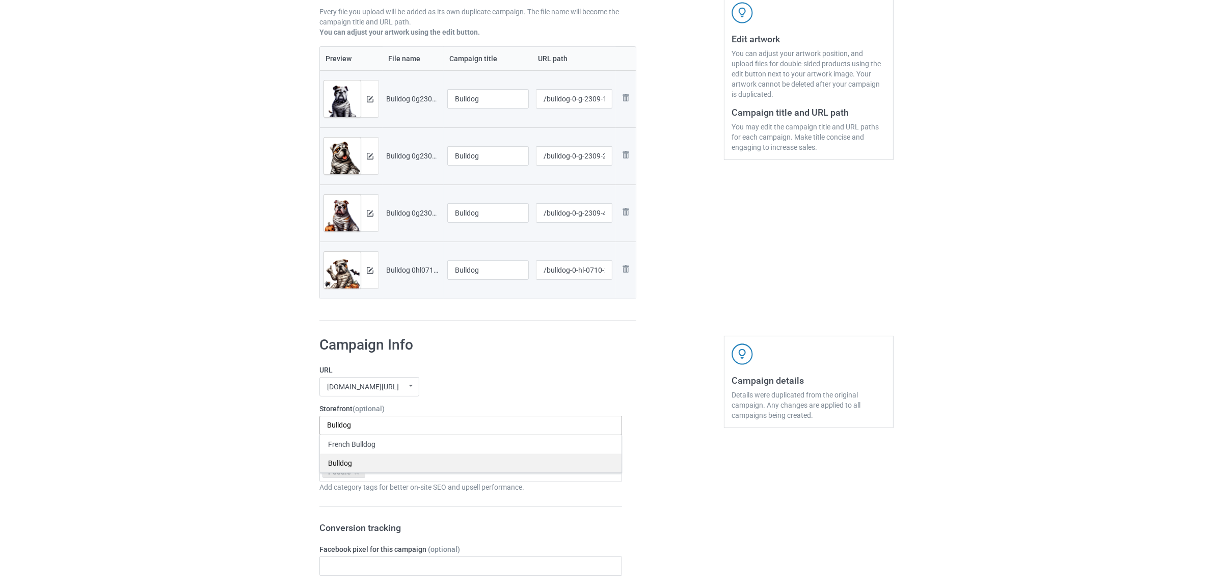
type input "Bulldog"
click at [339, 460] on div "Bulldog" at bounding box center [470, 462] width 301 height 19
click at [355, 473] on icon at bounding box center [356, 472] width 5 height 7
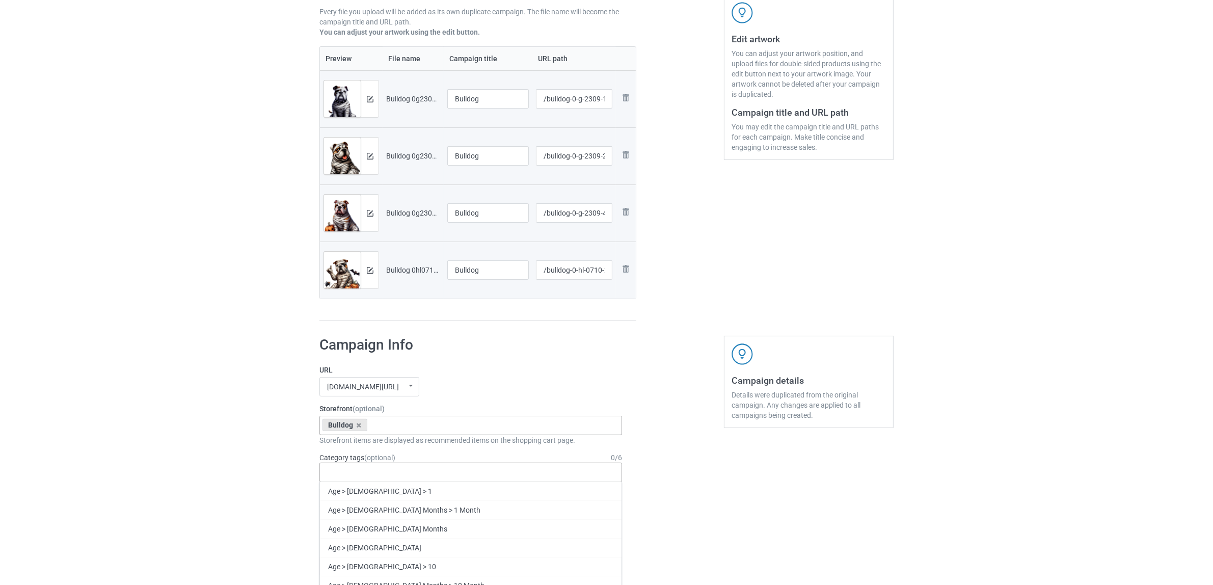
paste input "Bulldog"
type input "Bulldog"
click at [340, 526] on div "Bulldog" at bounding box center [470, 528] width 301 height 19
click at [208, 467] on div "Bulk duplicate campaign Campaign to duplicate Poodle Original Artwork 2384x3143…" at bounding box center [606, 557] width 1213 height 1440
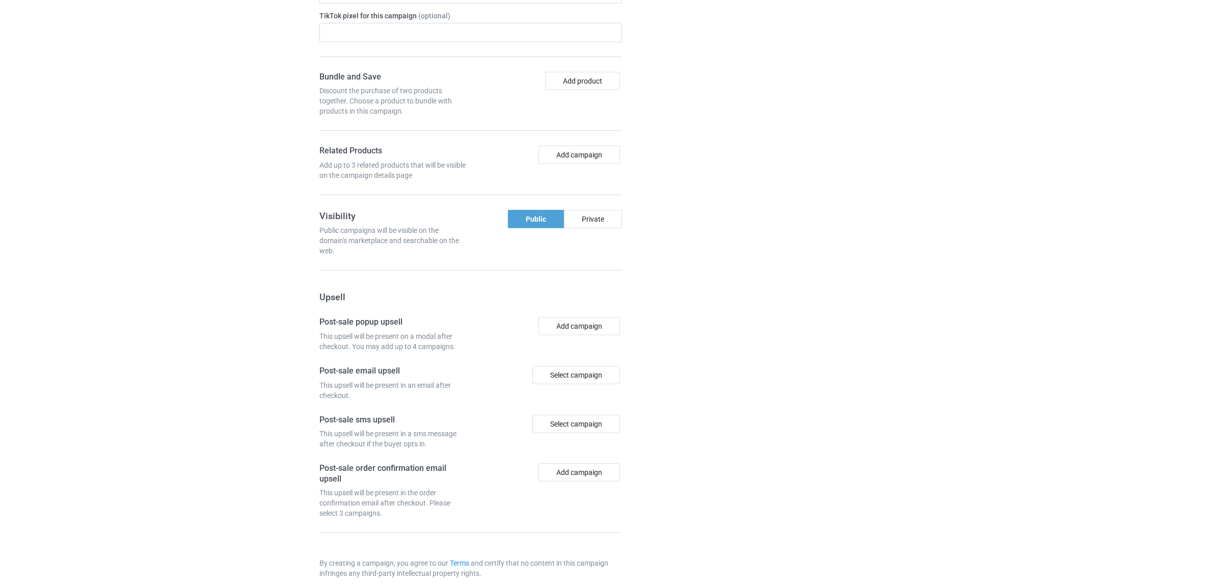
scroll to position [887, 0]
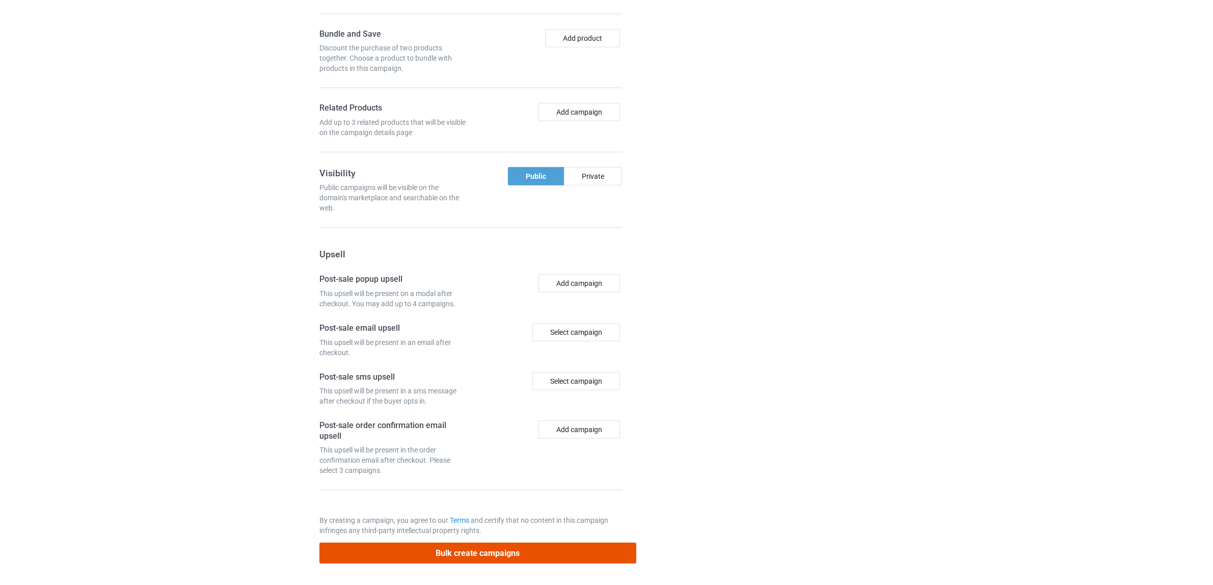
click at [498, 553] on button "Bulk create campaigns" at bounding box center [477, 552] width 317 height 21
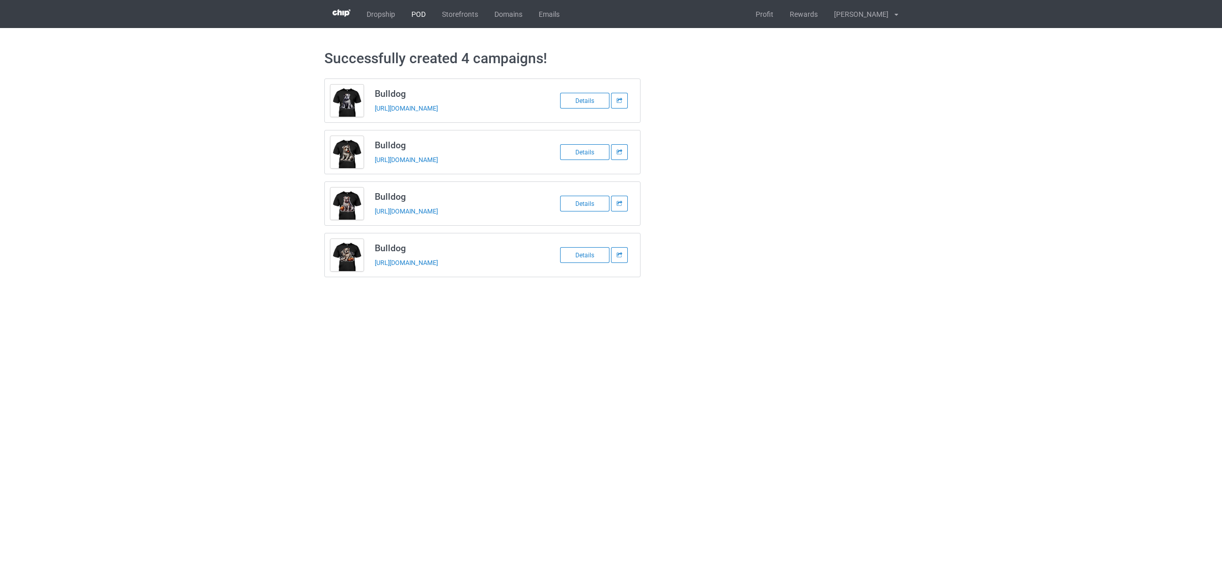
click at [412, 10] on link "POD" at bounding box center [418, 14] width 31 height 28
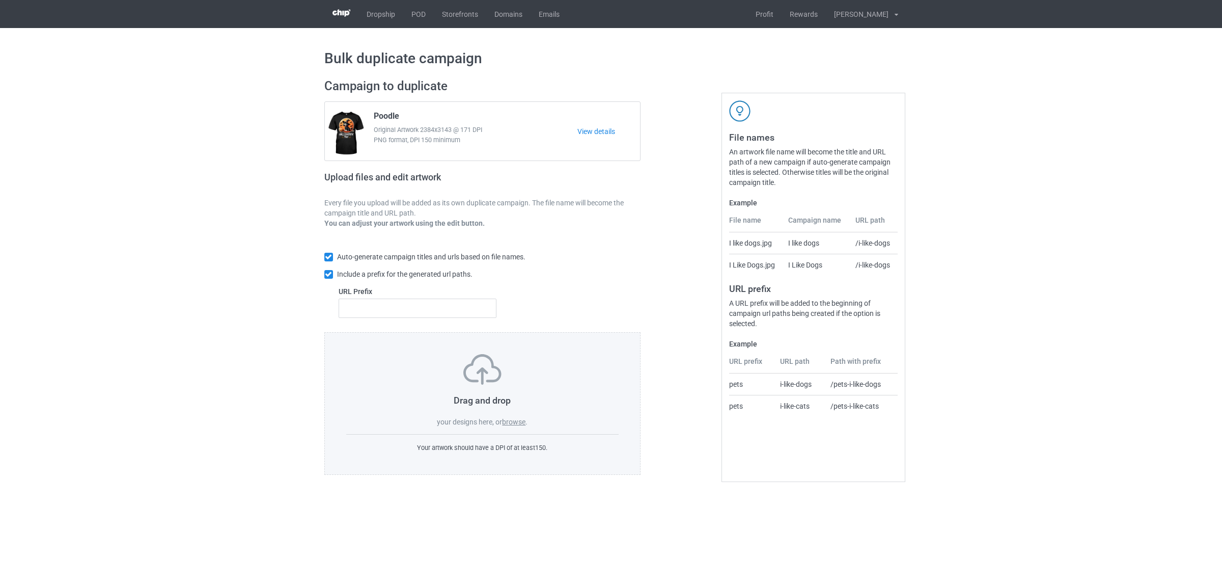
click at [513, 421] on label "browse" at bounding box center [513, 422] width 23 height 8
click at [0, 0] on input "browse" at bounding box center [0, 0] width 0 height 0
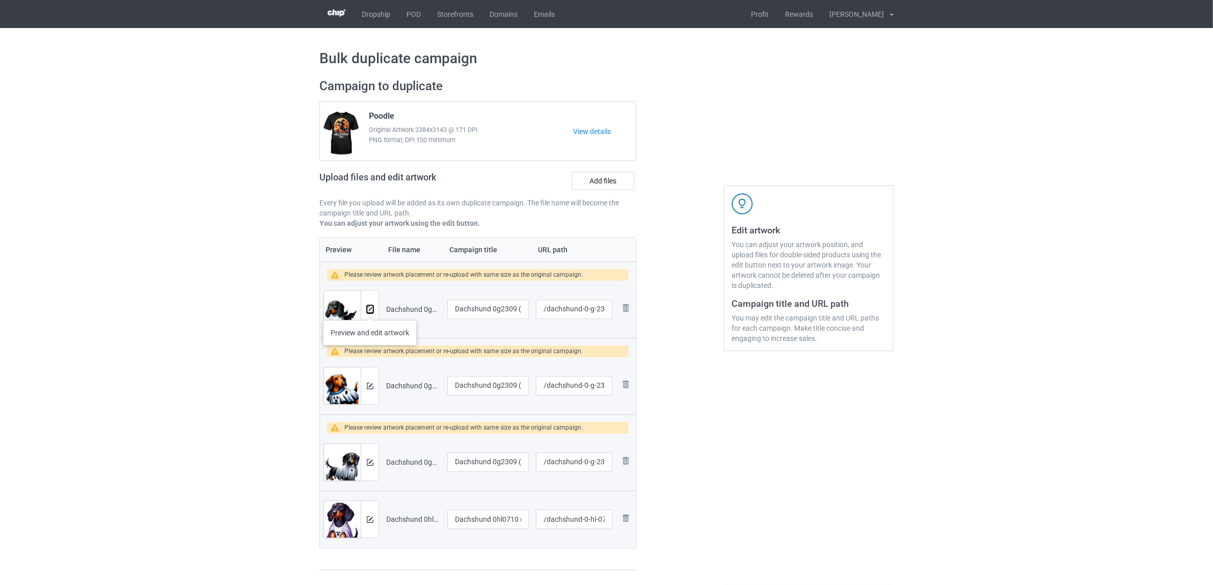
click at [370, 310] on img at bounding box center [370, 309] width 7 height 7
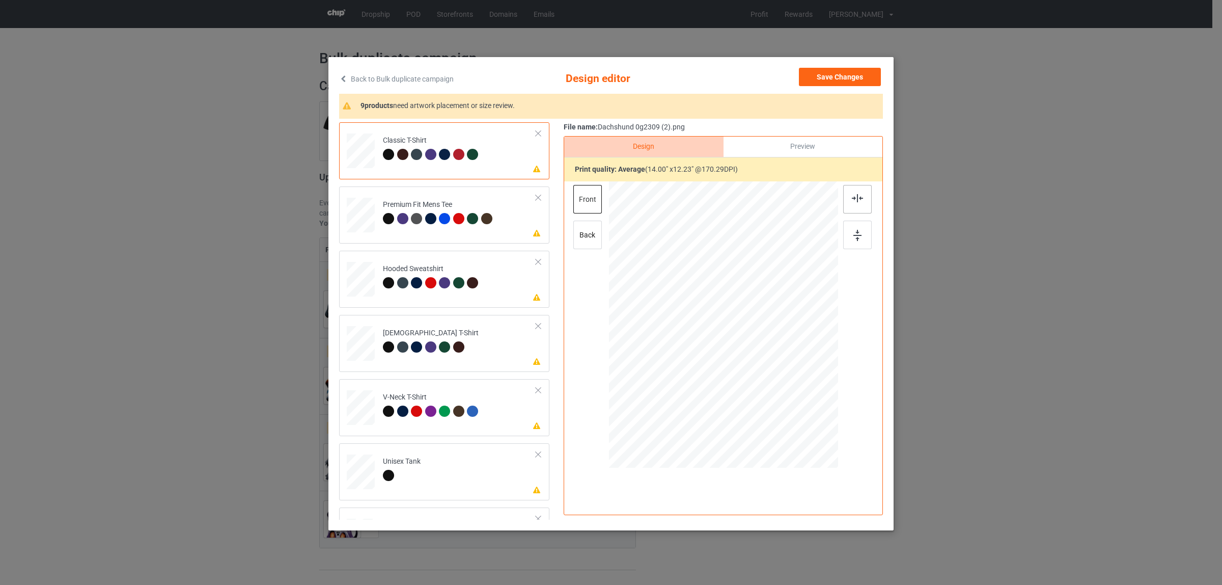
drag, startPoint x: 853, startPoint y: 202, endPoint x: 841, endPoint y: 200, distance: 12.9
click at [853, 202] on img at bounding box center [857, 198] width 11 height 8
click at [396, 200] on div "Premium Fit Mens Tee" at bounding box center [439, 212] width 112 height 24
click at [857, 200] on img at bounding box center [857, 198] width 11 height 8
click at [431, 269] on div "Hooded Sweatshirt" at bounding box center [432, 276] width 98 height 24
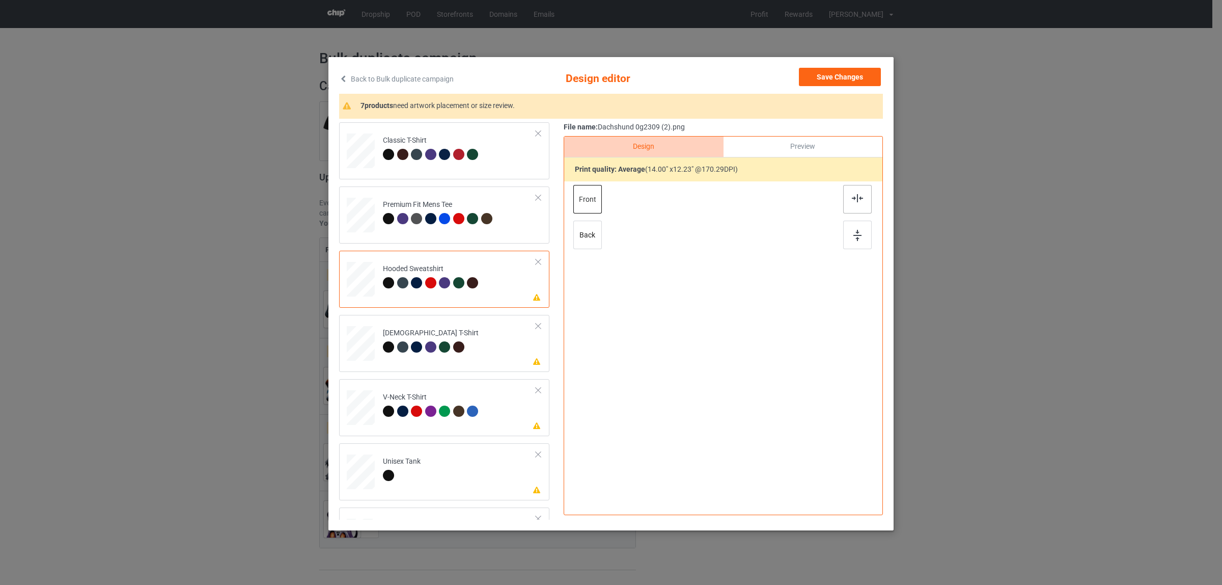
click at [844, 195] on div at bounding box center [857, 199] width 29 height 29
click at [442, 340] on div "[DEMOGRAPHIC_DATA] T-Shirt" at bounding box center [431, 340] width 96 height 24
click at [856, 195] on img at bounding box center [857, 198] width 11 height 8
click at [391, 393] on div "V-Neck T-Shirt" at bounding box center [432, 404] width 98 height 24
click at [852, 202] on img at bounding box center [857, 198] width 11 height 8
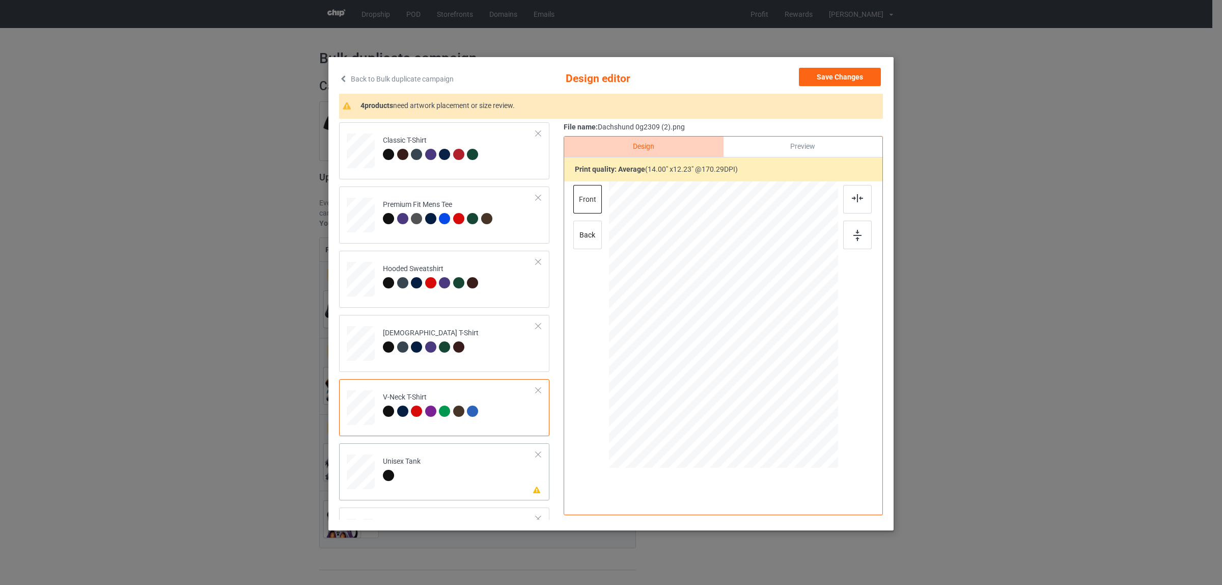
click at [398, 455] on td "Please review artwork placement Unisex Tank" at bounding box center [459, 469] width 164 height 44
click at [856, 197] on img at bounding box center [857, 198] width 11 height 8
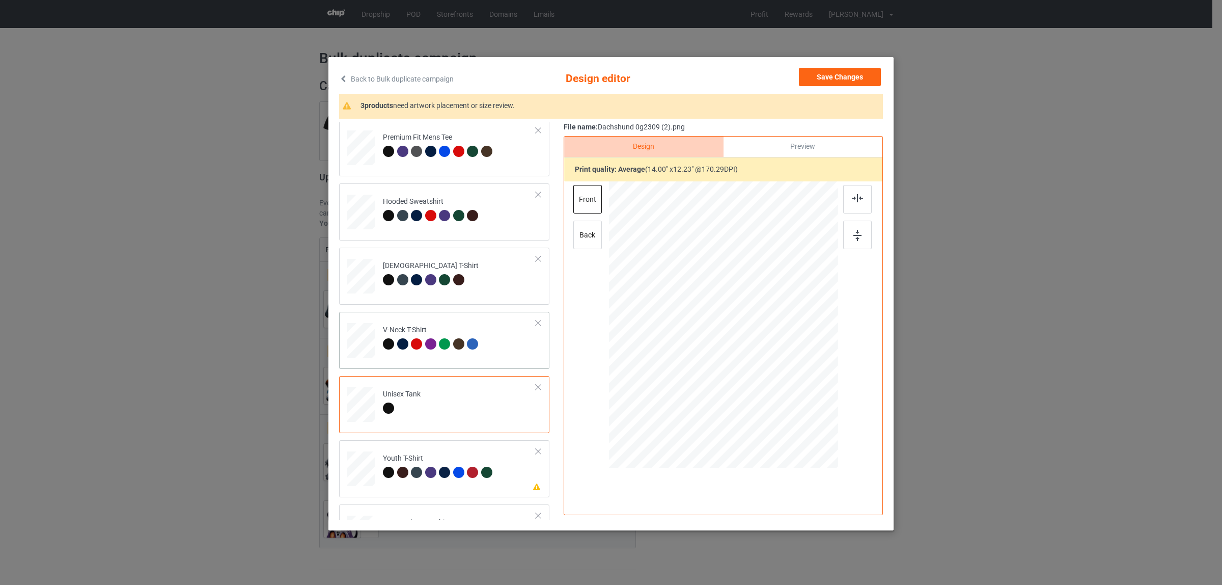
scroll to position [173, 0]
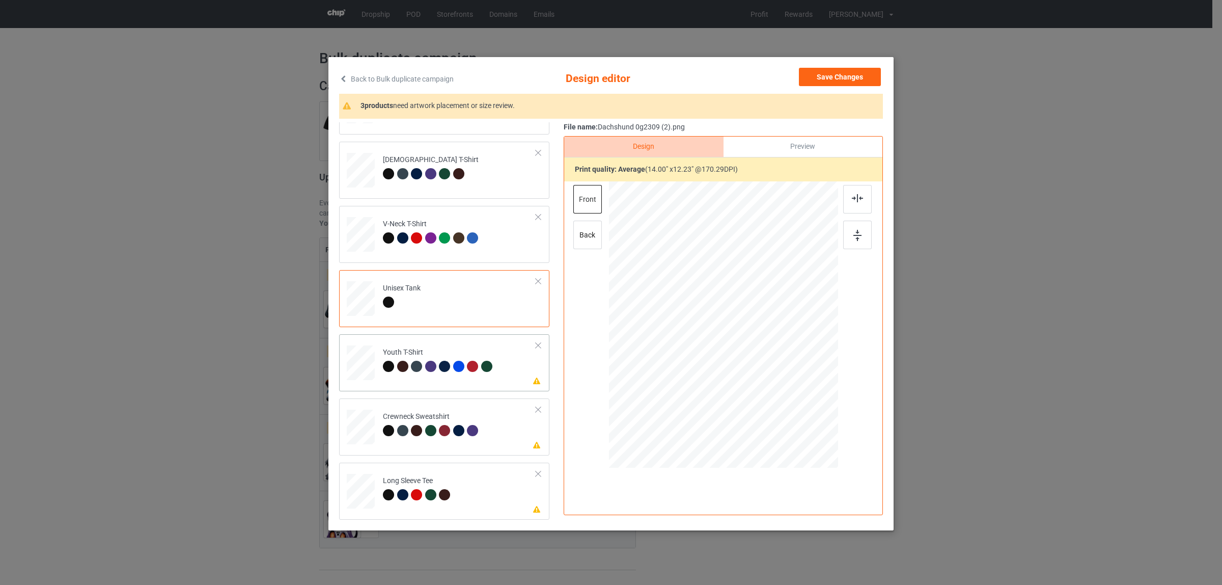
click at [418, 352] on div "Youth T-Shirt" at bounding box center [439, 359] width 112 height 24
click at [852, 199] on img at bounding box center [857, 198] width 11 height 8
click at [411, 429] on div at bounding box center [416, 430] width 11 height 11
click at [856, 202] on img at bounding box center [857, 198] width 11 height 8
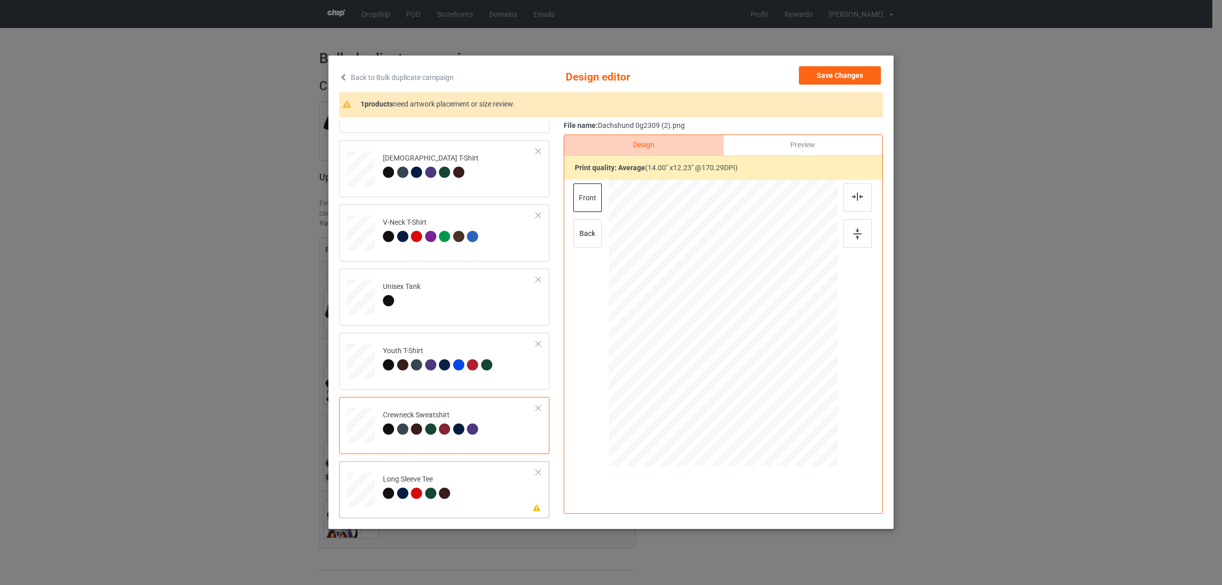
click at [416, 485] on div "Long Sleeve Tee" at bounding box center [418, 486] width 70 height 24
click at [852, 194] on img at bounding box center [857, 196] width 11 height 8
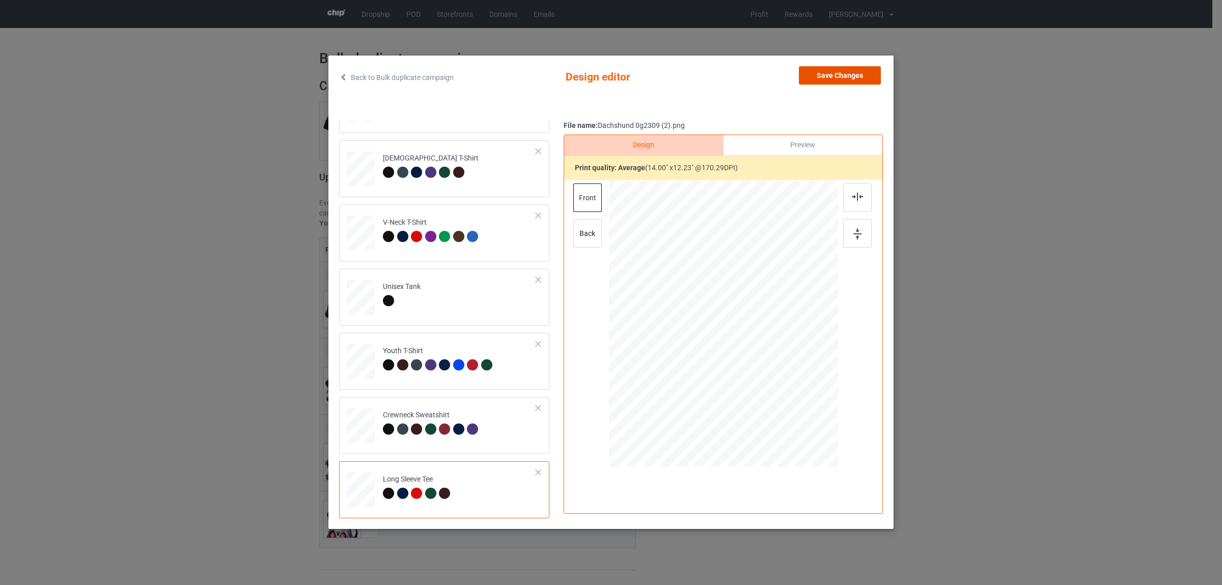
click at [817, 80] on button "Save Changes" at bounding box center [840, 75] width 82 height 18
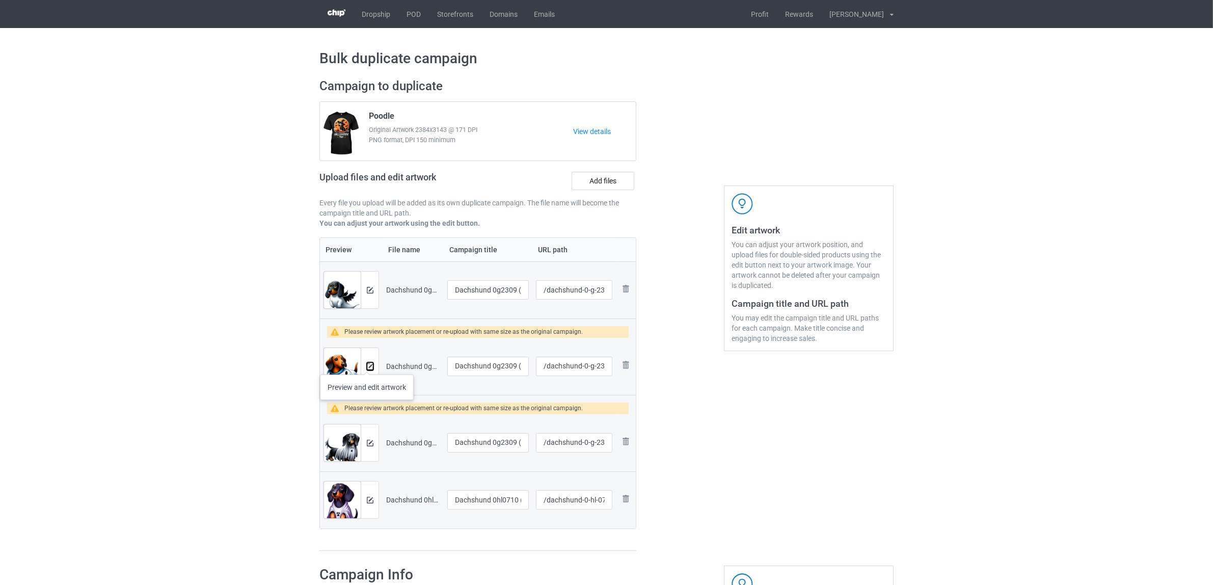
click at [367, 364] on img at bounding box center [370, 366] width 7 height 7
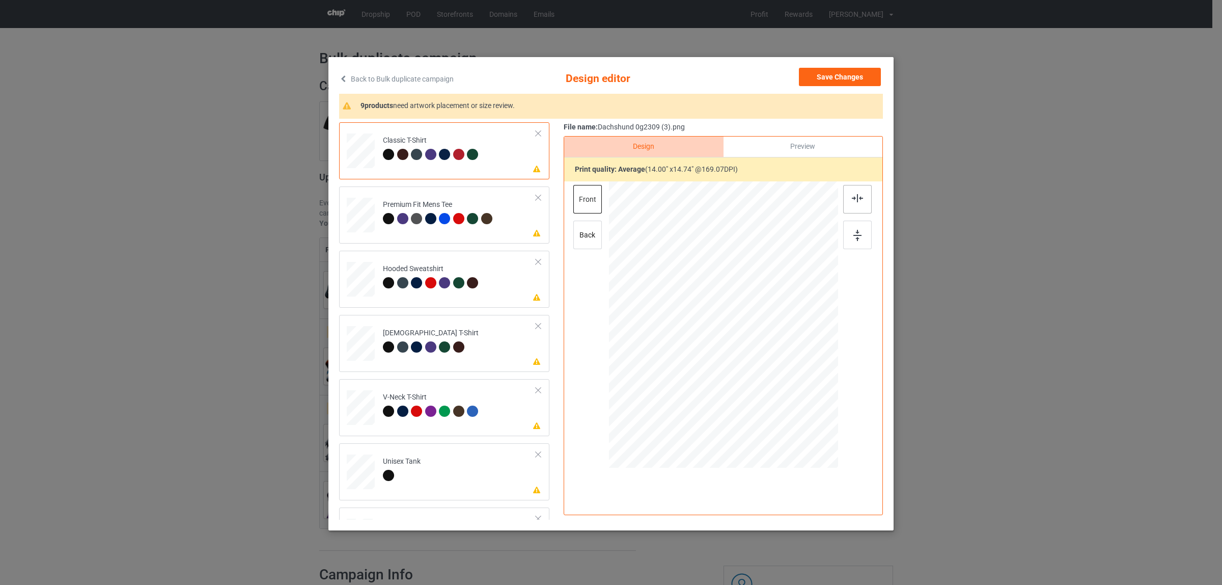
click at [844, 196] on div at bounding box center [857, 199] width 29 height 29
click at [442, 224] on div at bounding box center [444, 218] width 11 height 11
click at [843, 195] on div at bounding box center [857, 199] width 29 height 29
click at [450, 270] on div "Hooded Sweatshirt" at bounding box center [432, 276] width 98 height 24
click at [844, 205] on div at bounding box center [857, 199] width 29 height 29
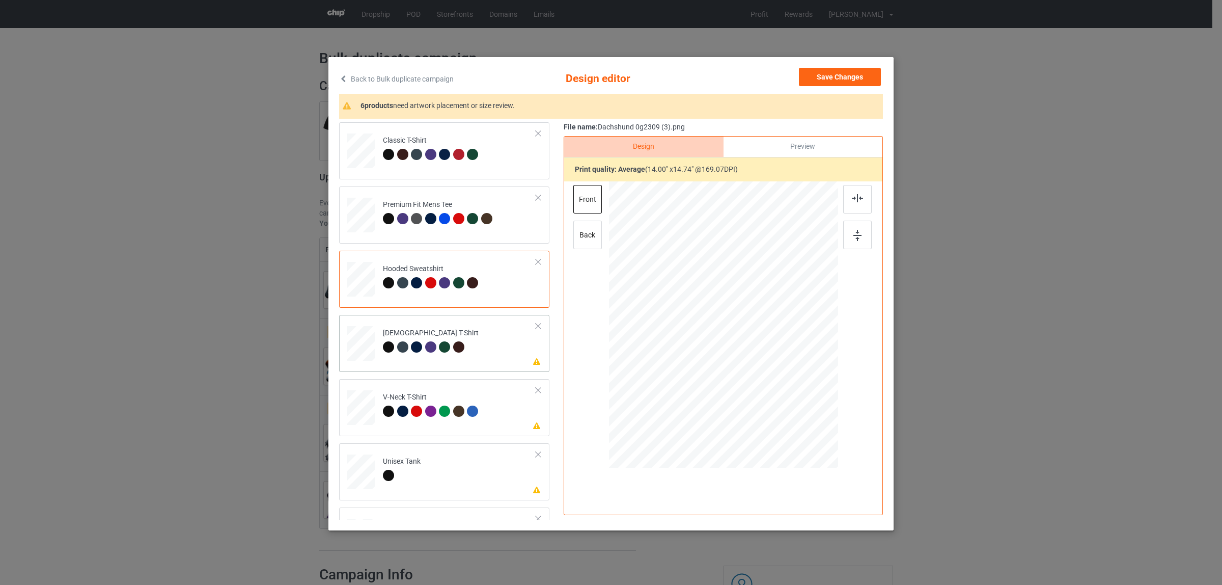
click at [405, 329] on div "[DEMOGRAPHIC_DATA] T-Shirt" at bounding box center [431, 340] width 96 height 24
click at [861, 204] on div at bounding box center [857, 199] width 29 height 29
click at [446, 403] on div "V-Neck T-Shirt" at bounding box center [432, 404] width 98 height 24
click at [852, 196] on img at bounding box center [857, 198] width 11 height 8
click at [442, 458] on td "Please review artwork placement Unisex Tank" at bounding box center [459, 469] width 164 height 44
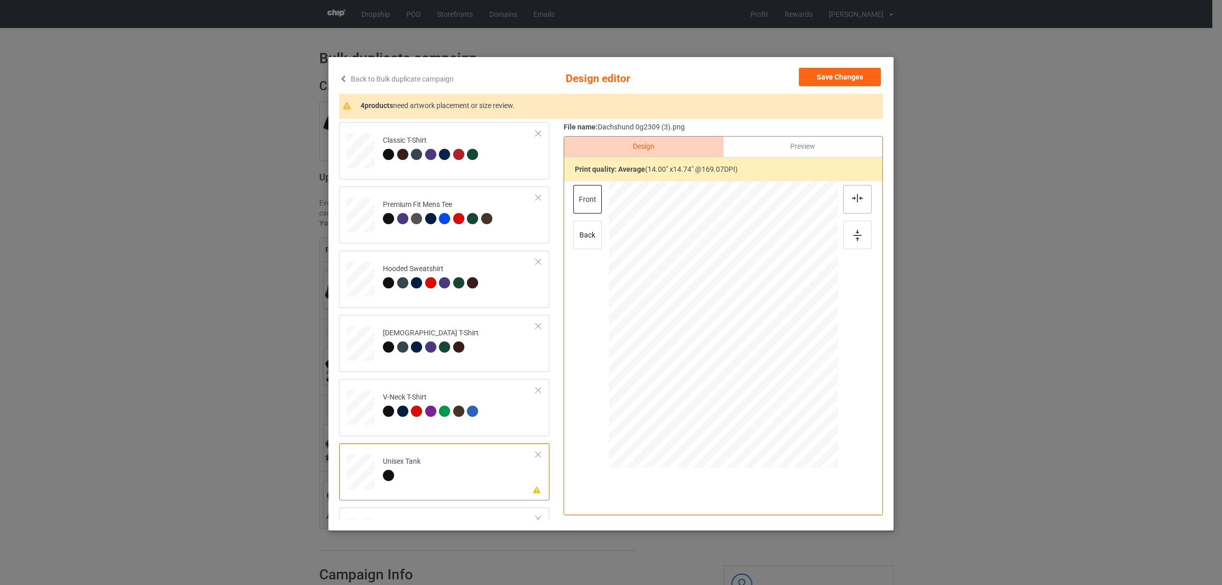
click at [859, 195] on div at bounding box center [857, 199] width 29 height 29
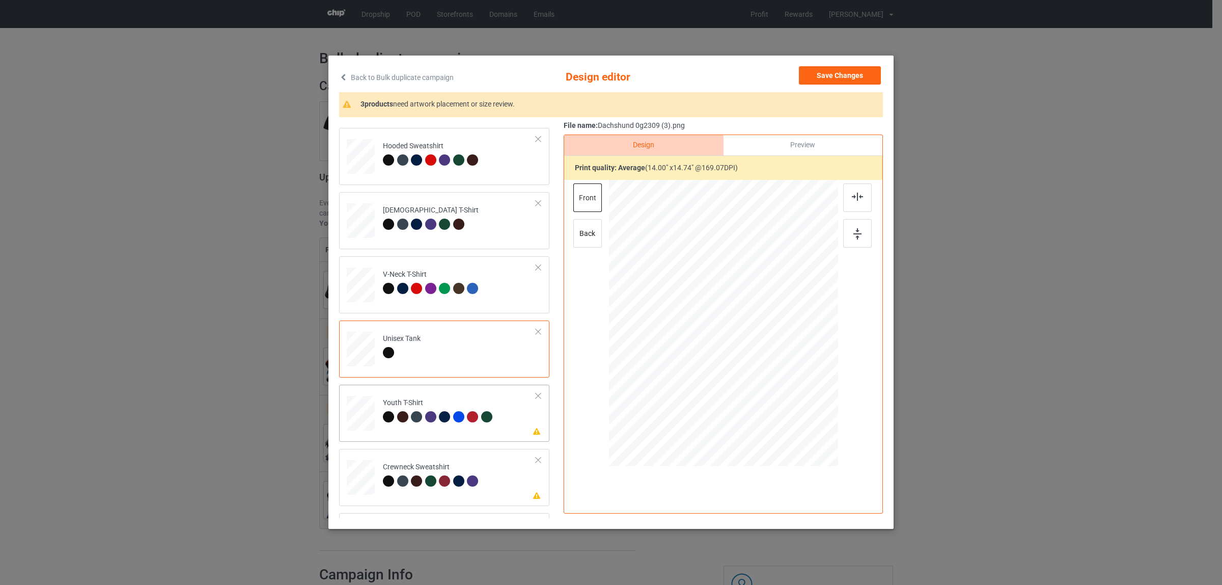
scroll to position [127, 0]
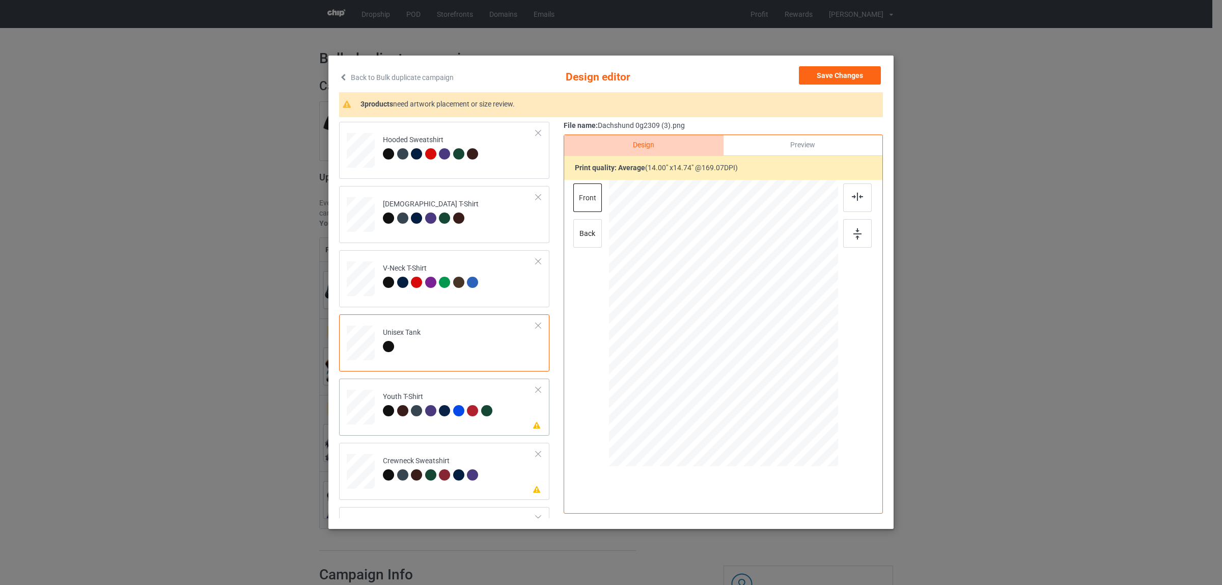
click at [433, 400] on div "Youth T-Shirt" at bounding box center [439, 404] width 112 height 24
click at [852, 197] on img at bounding box center [857, 196] width 11 height 8
click at [439, 474] on div at bounding box center [444, 474] width 11 height 11
click at [854, 200] on img at bounding box center [857, 196] width 11 height 8
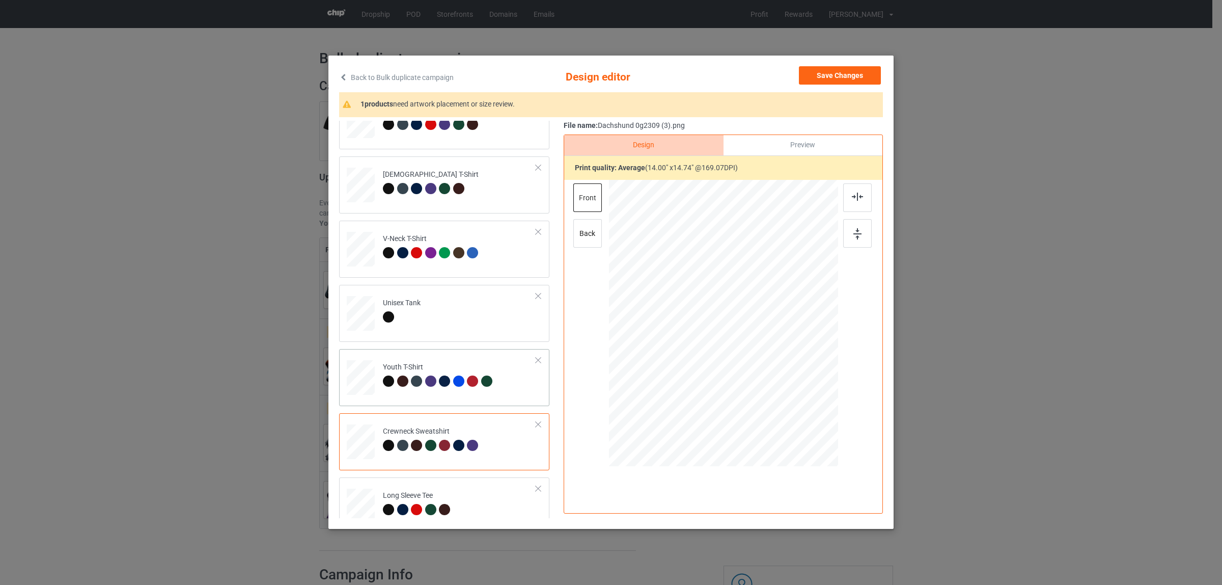
scroll to position [173, 0]
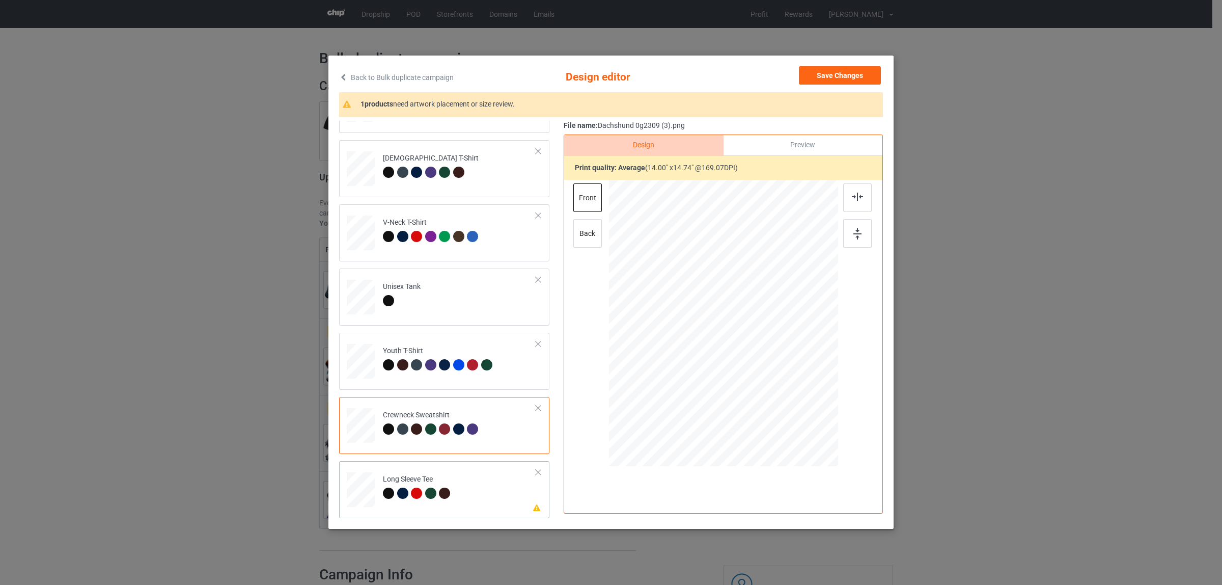
click at [399, 484] on div "Long Sleeve Tee" at bounding box center [418, 486] width 70 height 24
click at [857, 204] on div at bounding box center [857, 197] width 29 height 29
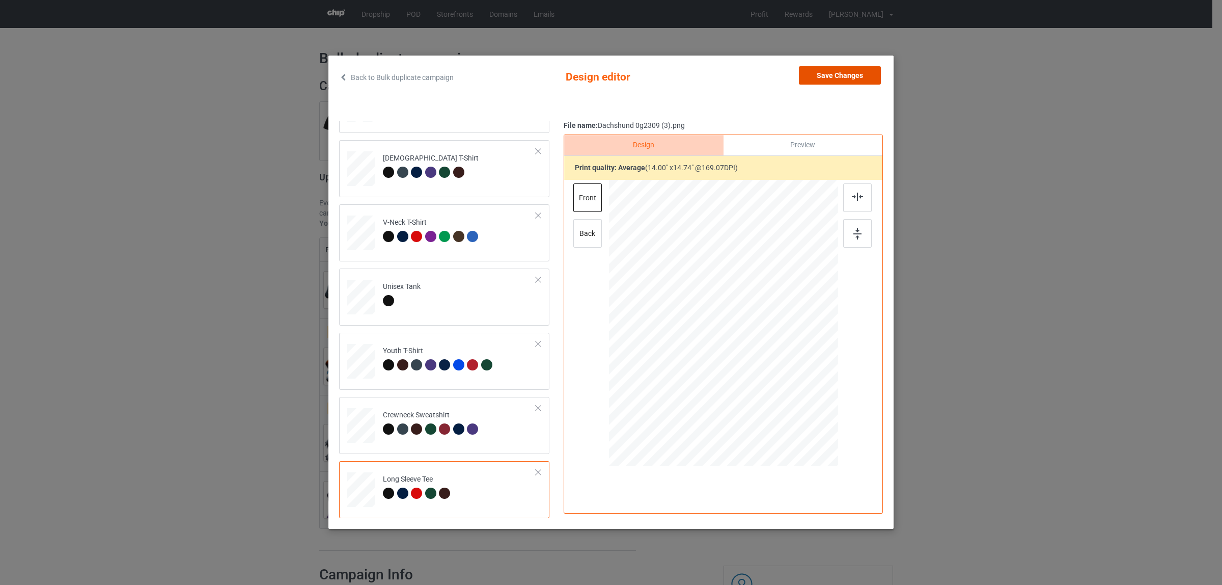
click at [816, 69] on button "Save Changes" at bounding box center [840, 75] width 82 height 18
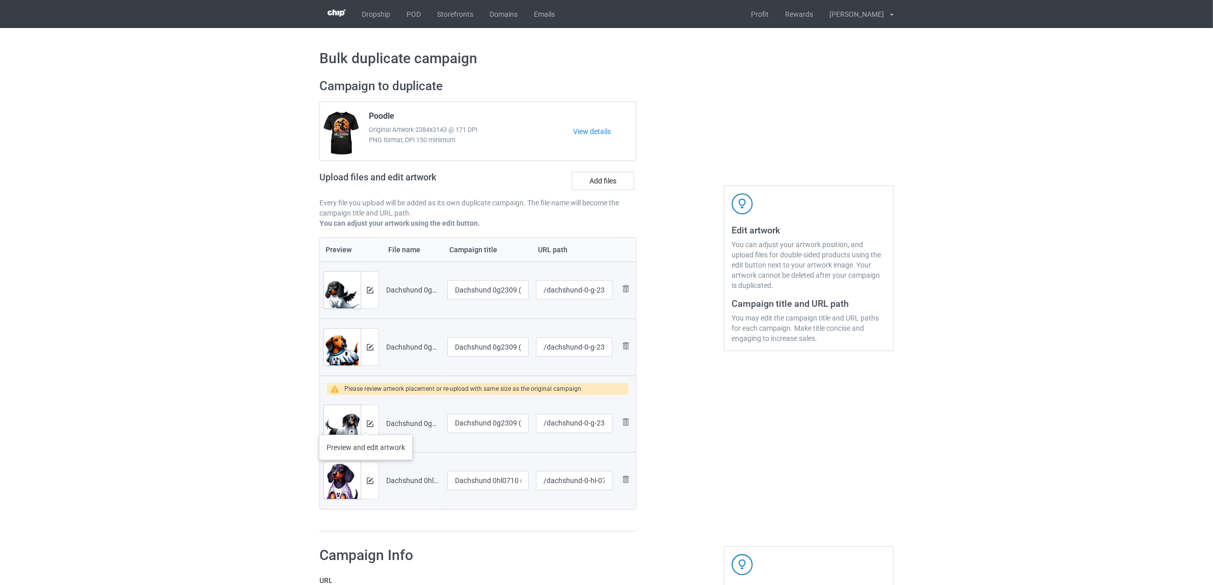
click at [366, 424] on div at bounding box center [370, 423] width 18 height 37
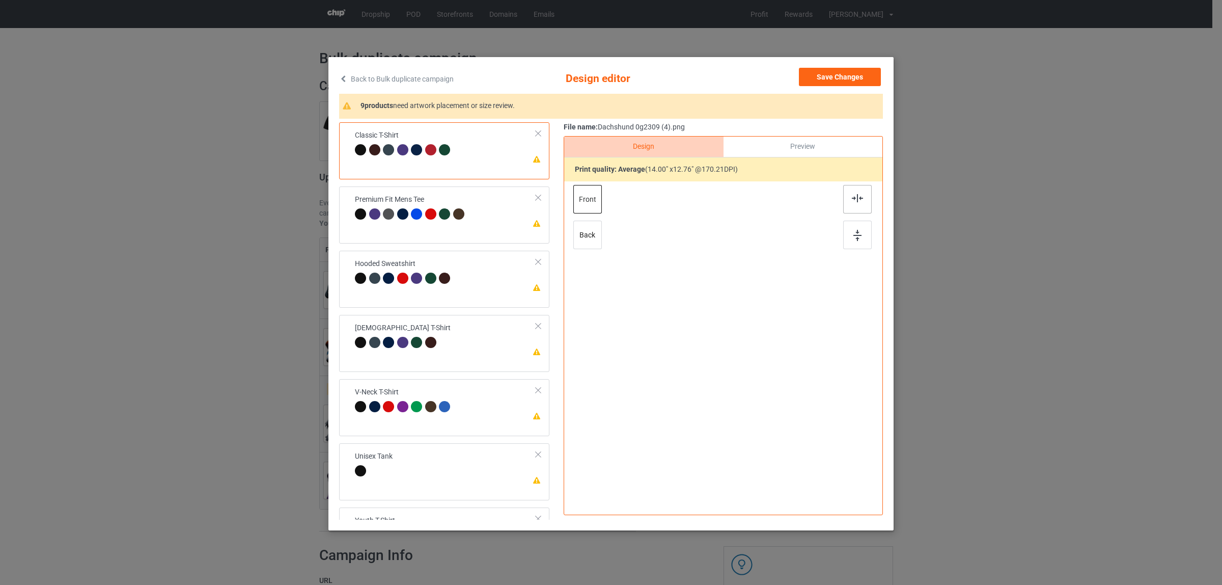
click at [852, 197] on img at bounding box center [857, 198] width 11 height 8
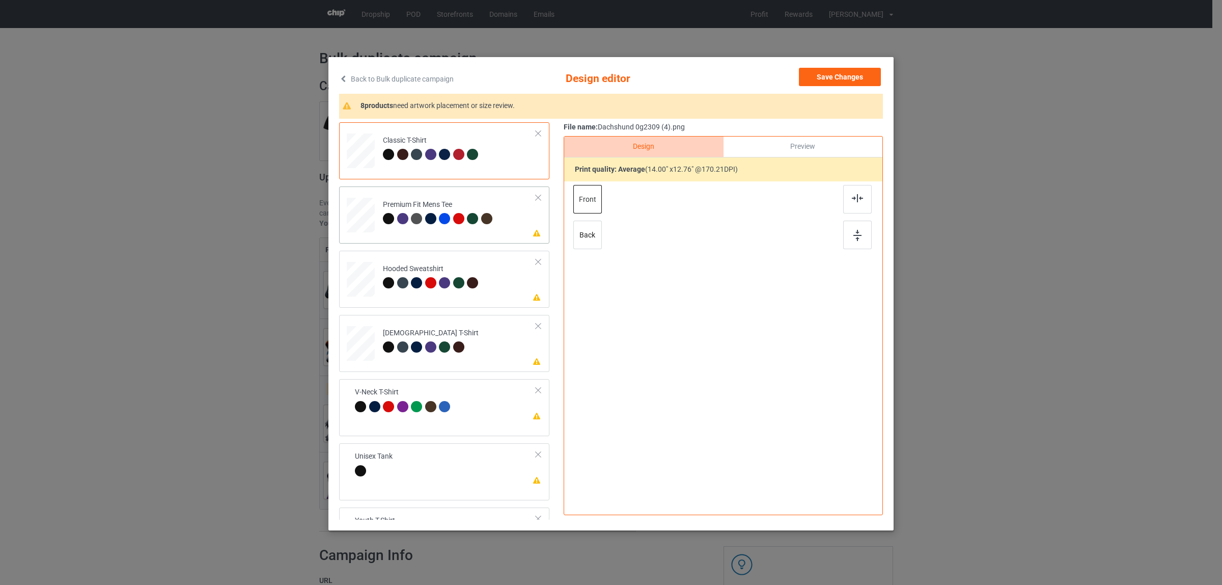
click at [385, 222] on div at bounding box center [388, 218] width 11 height 11
click at [852, 192] on div at bounding box center [857, 199] width 29 height 29
click at [446, 286] on div at bounding box center [446, 284] width 14 height 14
click at [852, 202] on img at bounding box center [857, 198] width 11 height 8
click at [411, 346] on div at bounding box center [416, 346] width 11 height 11
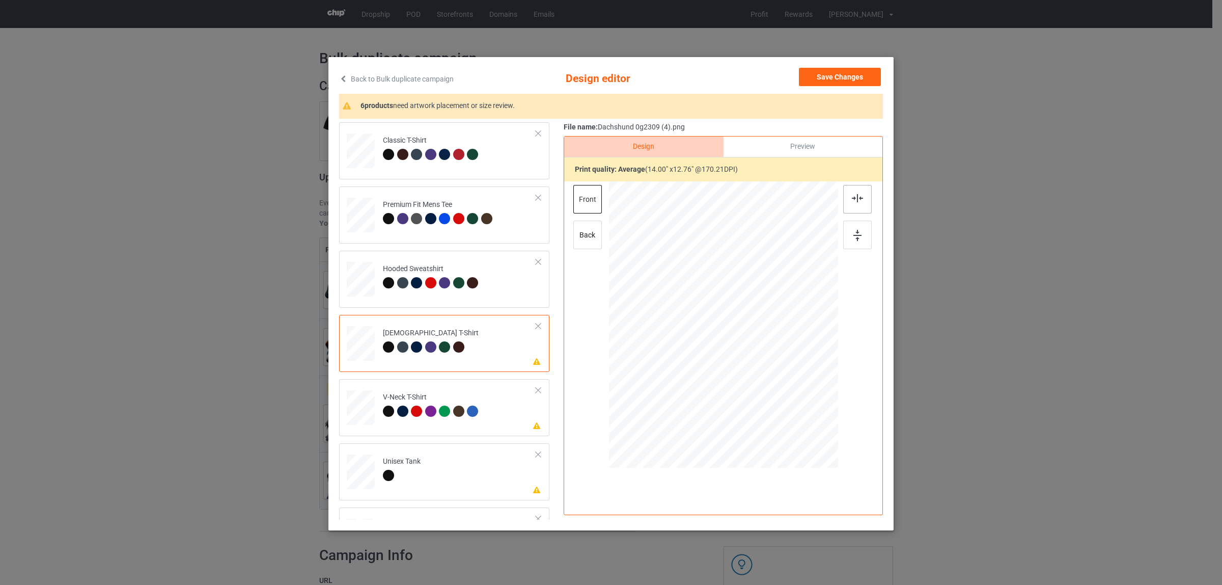
click at [852, 196] on img at bounding box center [857, 198] width 11 height 8
click at [396, 423] on td "Please review artwork placement V-Neck T-Shirt" at bounding box center [459, 405] width 164 height 44
click at [852, 199] on img at bounding box center [857, 198] width 11 height 8
click at [433, 476] on td "Please review artwork placement Unisex Tank" at bounding box center [459, 469] width 164 height 44
click at [844, 191] on div at bounding box center [857, 199] width 29 height 29
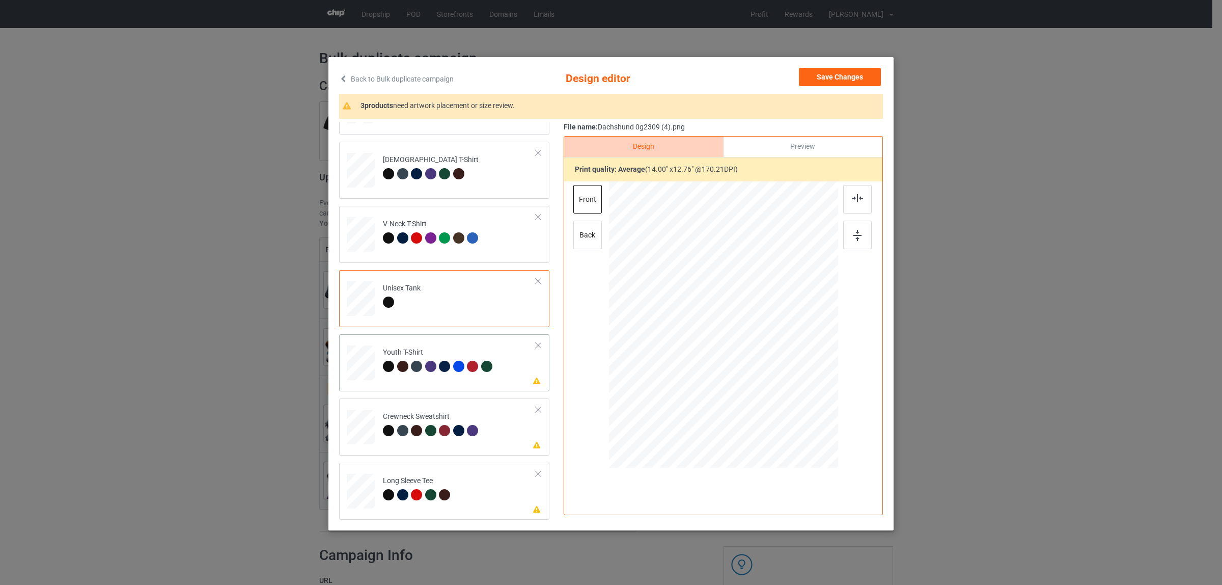
click at [439, 368] on div at bounding box center [444, 366] width 11 height 11
click at [852, 194] on img at bounding box center [857, 198] width 11 height 8
click at [400, 431] on div at bounding box center [402, 430] width 11 height 11
click at [845, 199] on div at bounding box center [857, 199] width 29 height 29
click at [423, 475] on td "Please review artwork placement Long Sleeve Tee" at bounding box center [459, 488] width 164 height 44
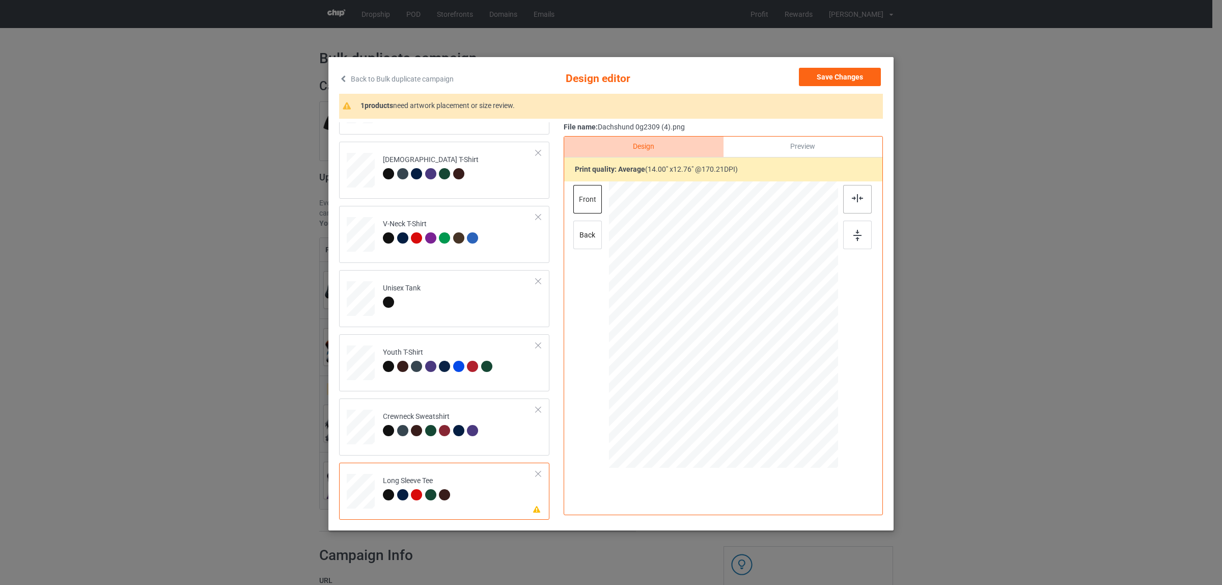
click at [853, 204] on div at bounding box center [857, 199] width 29 height 29
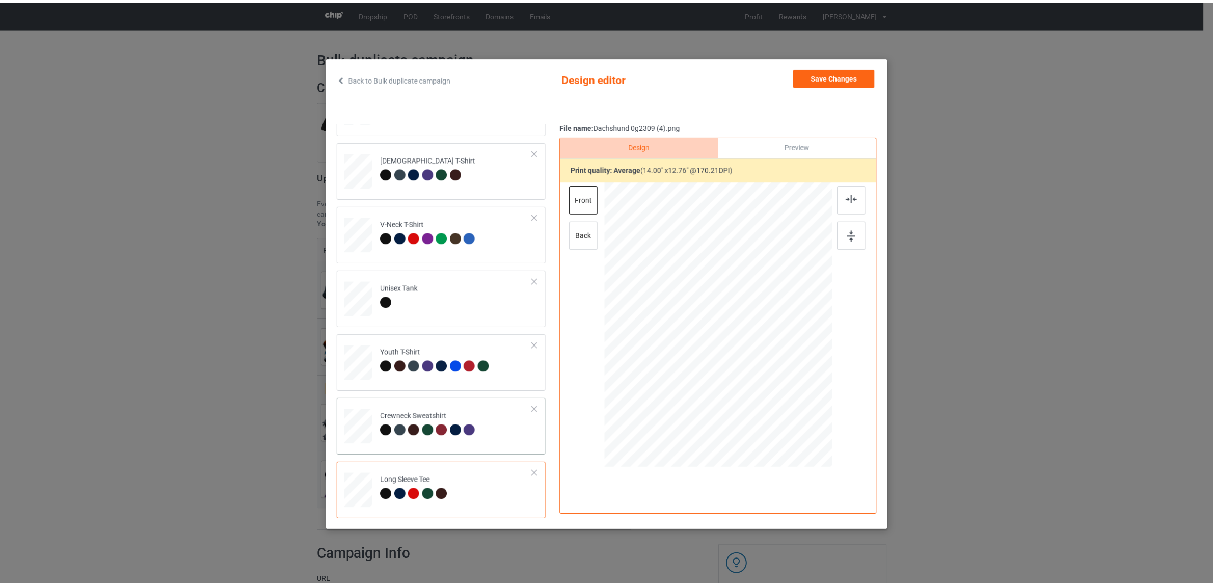
scroll to position [2, 0]
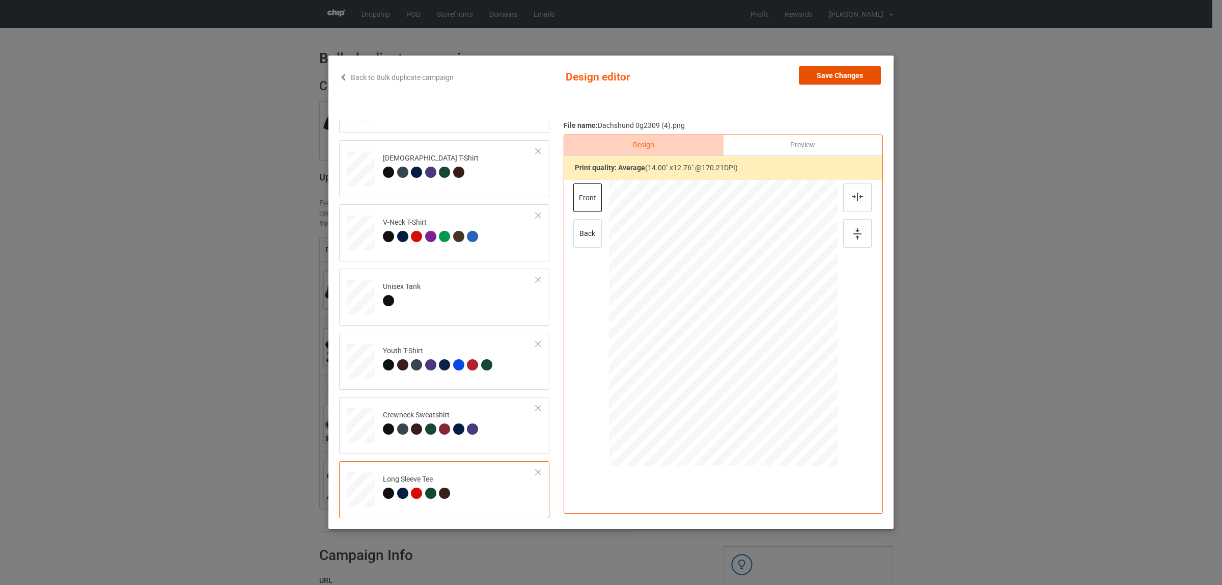
click at [825, 74] on button "Save Changes" at bounding box center [840, 75] width 82 height 18
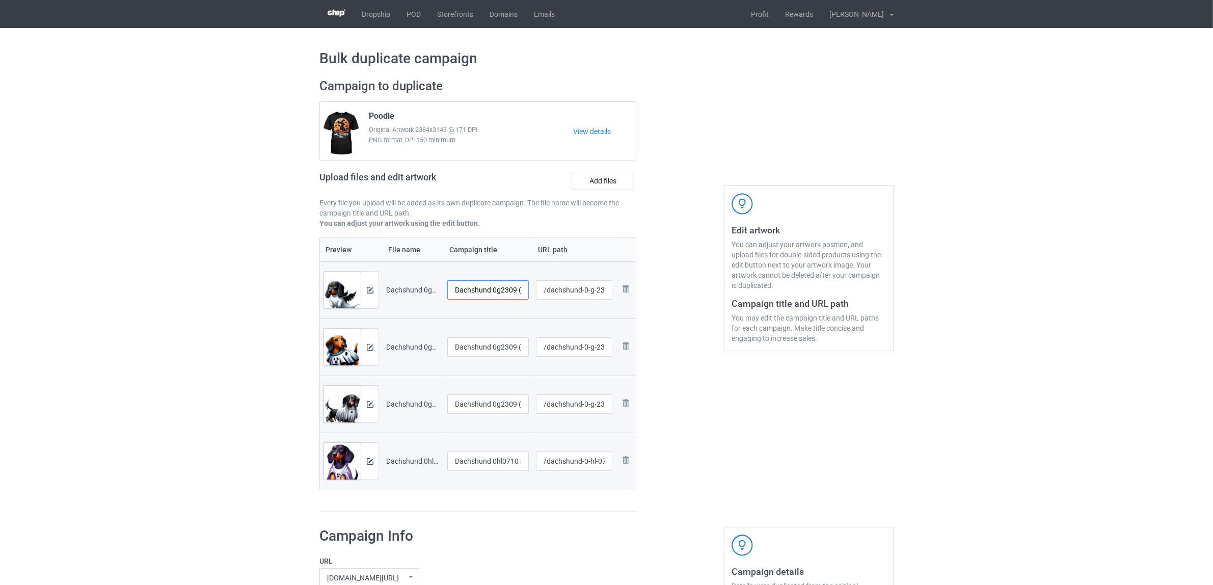
scroll to position [0, 6]
drag, startPoint x: 491, startPoint y: 291, endPoint x: 558, endPoint y: 288, distance: 66.3
click at [558, 288] on tr "Preview and edit artwork Dachshund 0g2309 (2).png Dachshund 0g2309 (2) /dachshu…" at bounding box center [478, 289] width 316 height 57
click at [455, 293] on input "Dachshund" at bounding box center [487, 289] width 81 height 19
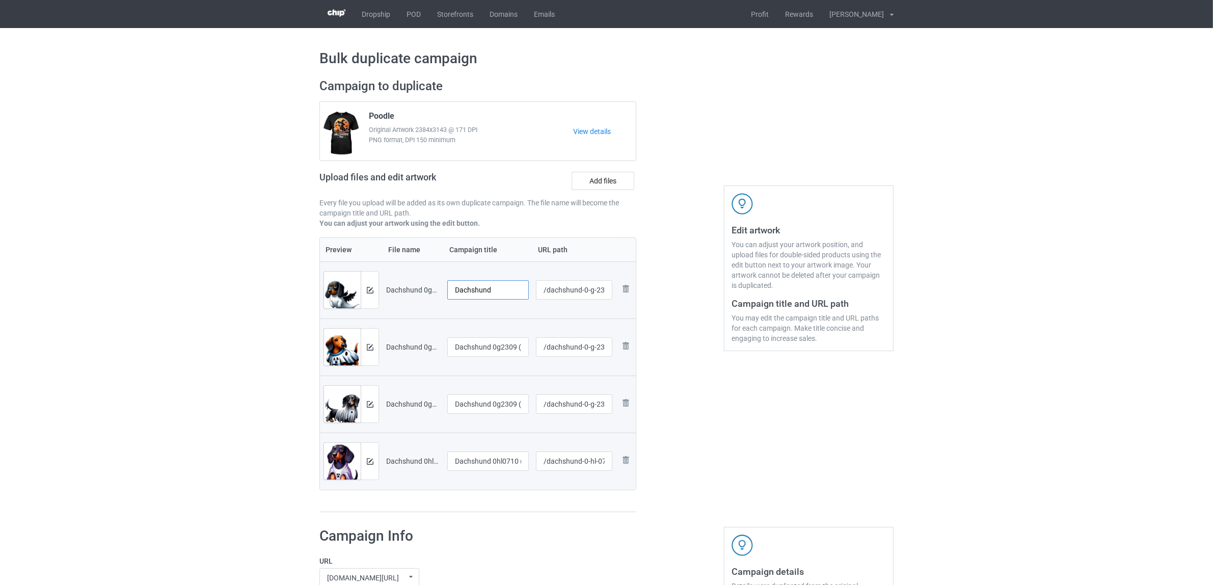
click at [455, 293] on input "Dachshund" at bounding box center [487, 289] width 81 height 19
type input "Dachshund"
click at [487, 345] on input "Dachshund 0g2309 (3)" at bounding box center [487, 346] width 81 height 19
paste input "text"
type input "Dachshund"
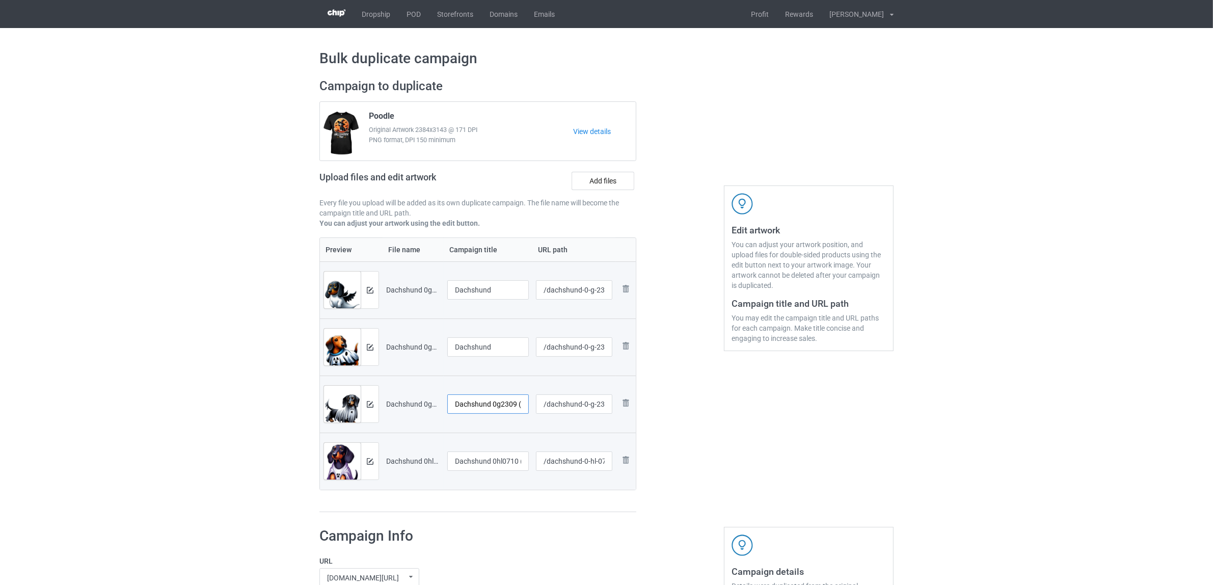
click at [475, 407] on input "Dachshund 0g2309 (4)" at bounding box center [487, 403] width 81 height 19
paste input "text"
type input "Dachshund"
click at [475, 464] on input "Dachshund 0hl0710 (2)" at bounding box center [487, 460] width 81 height 19
paste input "text"
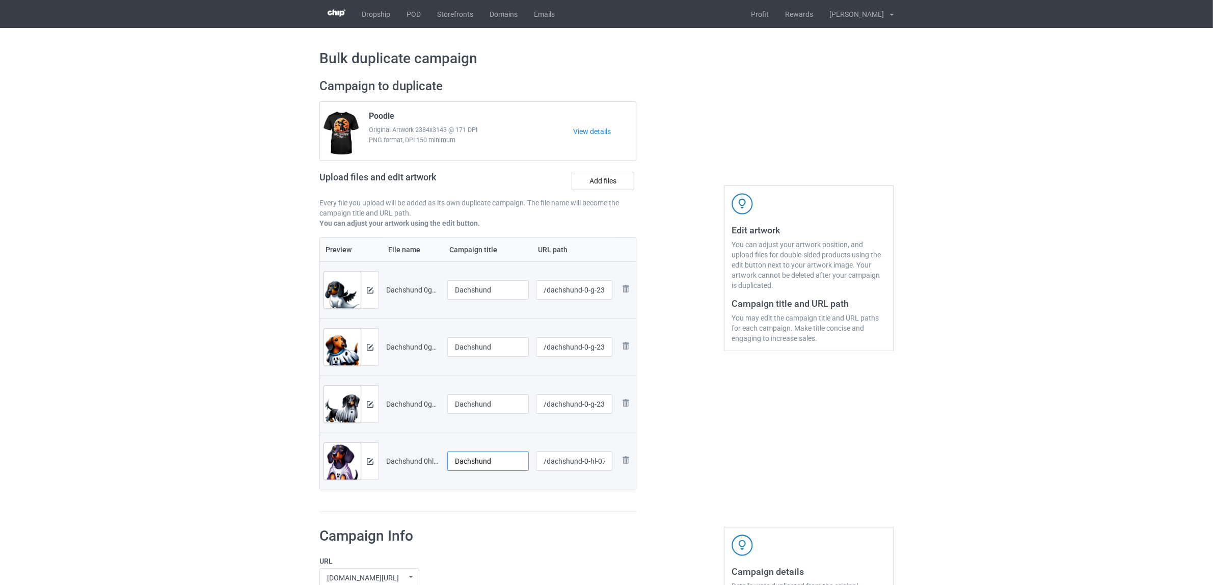
type input "Dachshund"
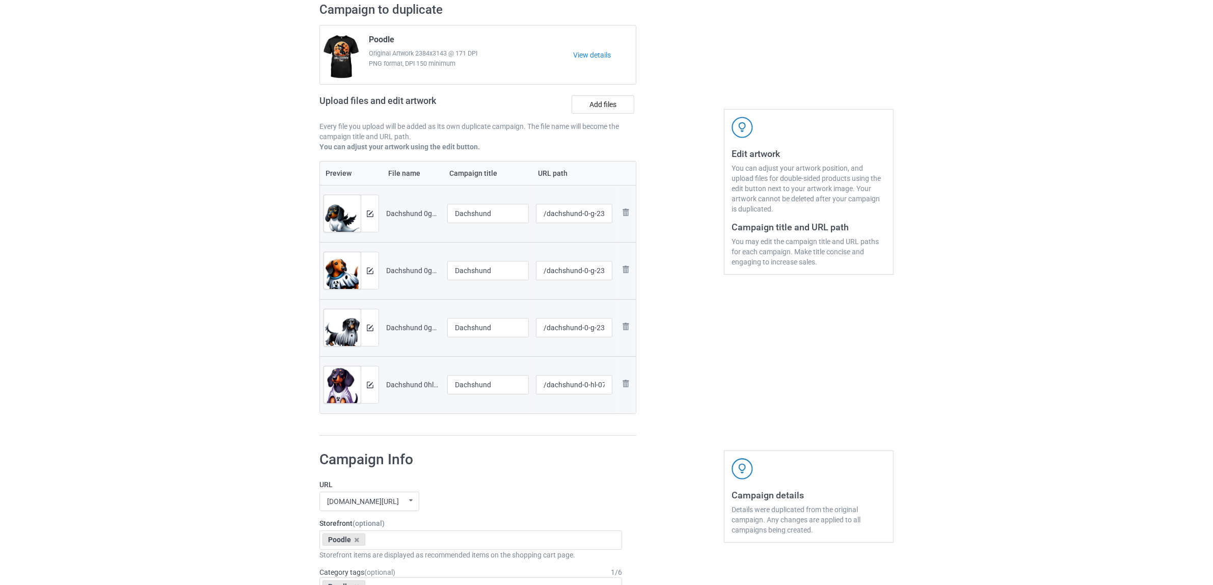
scroll to position [255, 0]
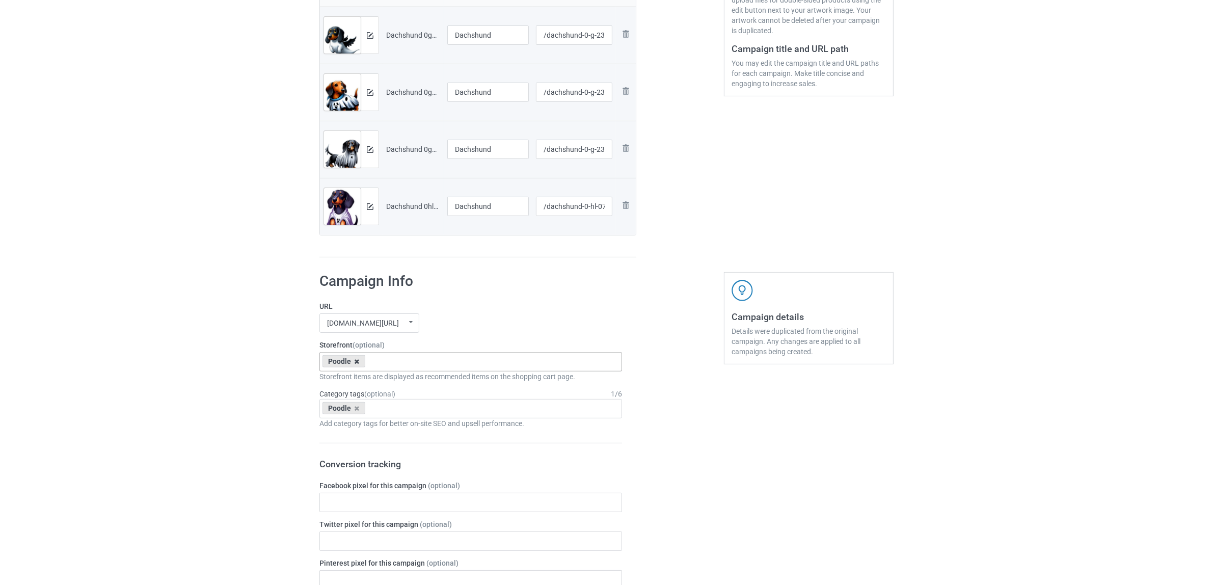
click at [356, 359] on icon at bounding box center [356, 361] width 5 height 7
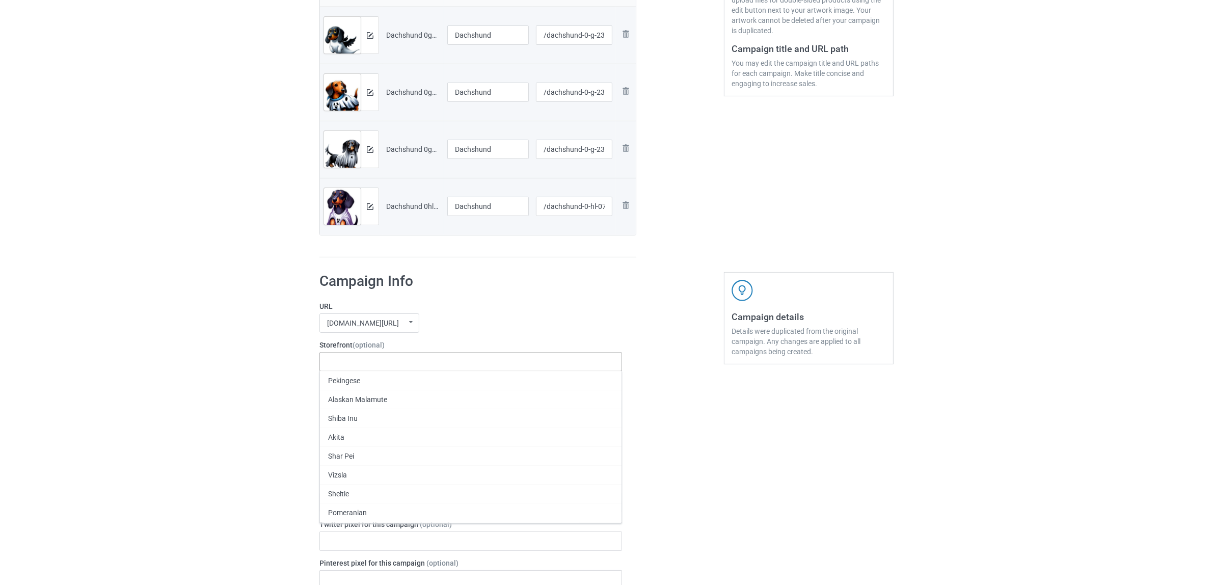
paste input "Dachshund"
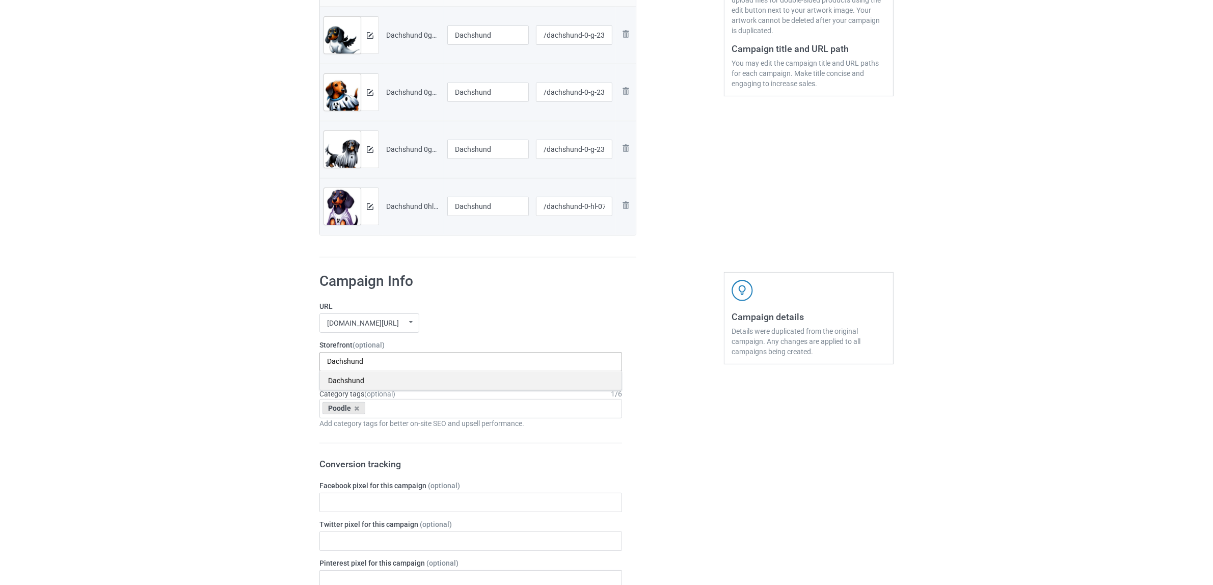
type input "Dachshund"
click at [350, 383] on div "Dachshund" at bounding box center [470, 380] width 301 height 19
click at [357, 410] on icon at bounding box center [356, 408] width 5 height 7
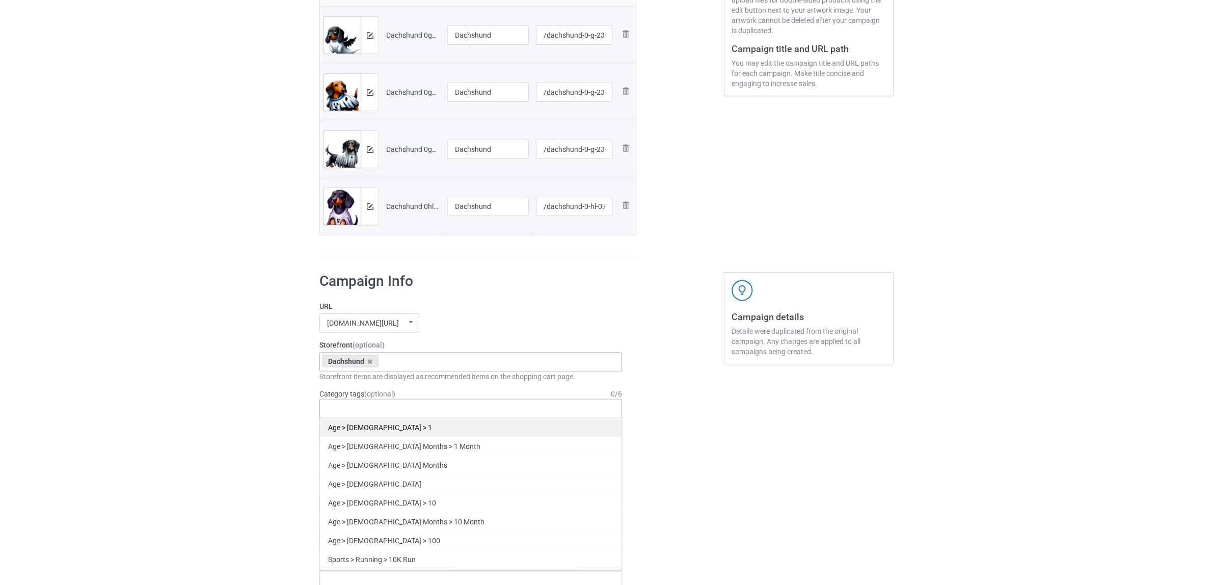
paste input "Dachshund"
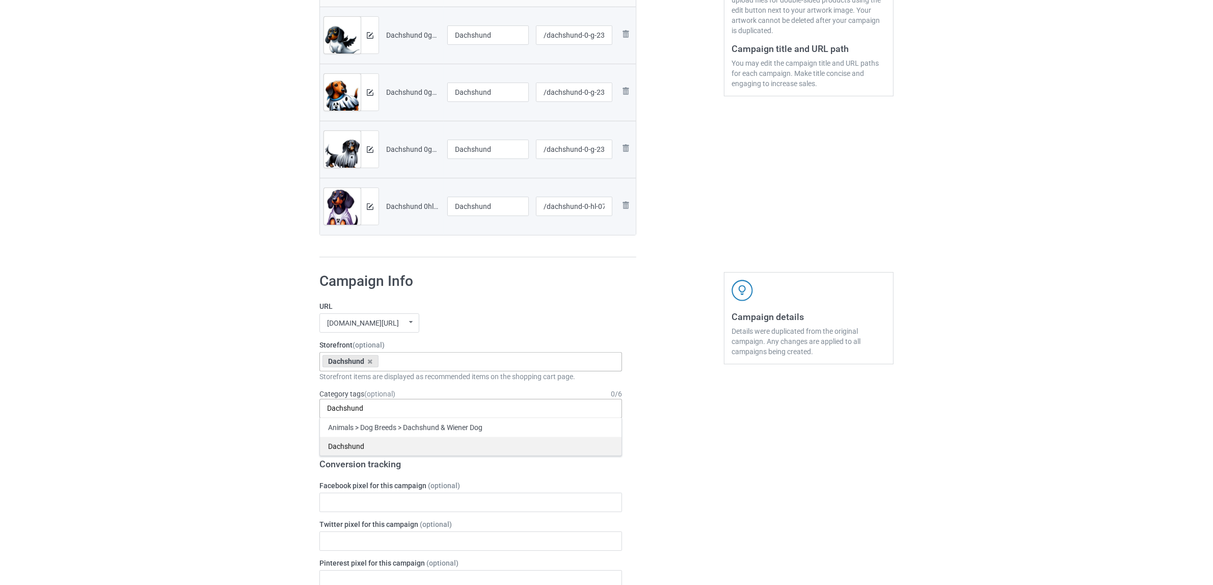
type input "Dachshund"
click at [361, 447] on div "Dachshund" at bounding box center [470, 445] width 301 height 19
click at [227, 416] on div "Bulk duplicate campaign Campaign to duplicate Poodle Original Artwork 2384x3143…" at bounding box center [606, 493] width 1213 height 1440
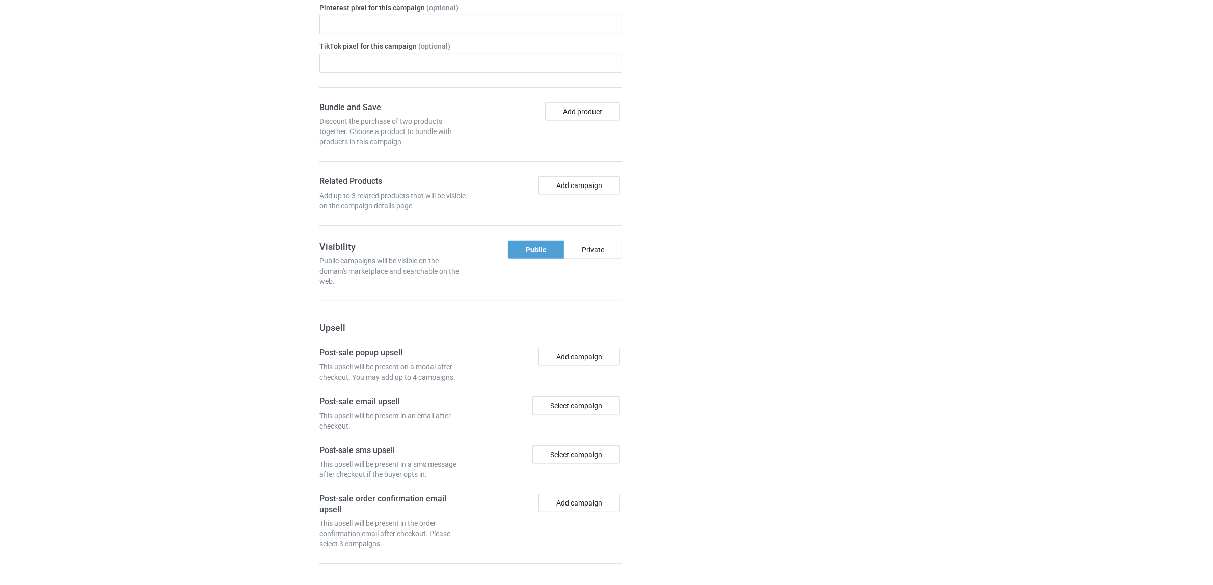
scroll to position [887, 0]
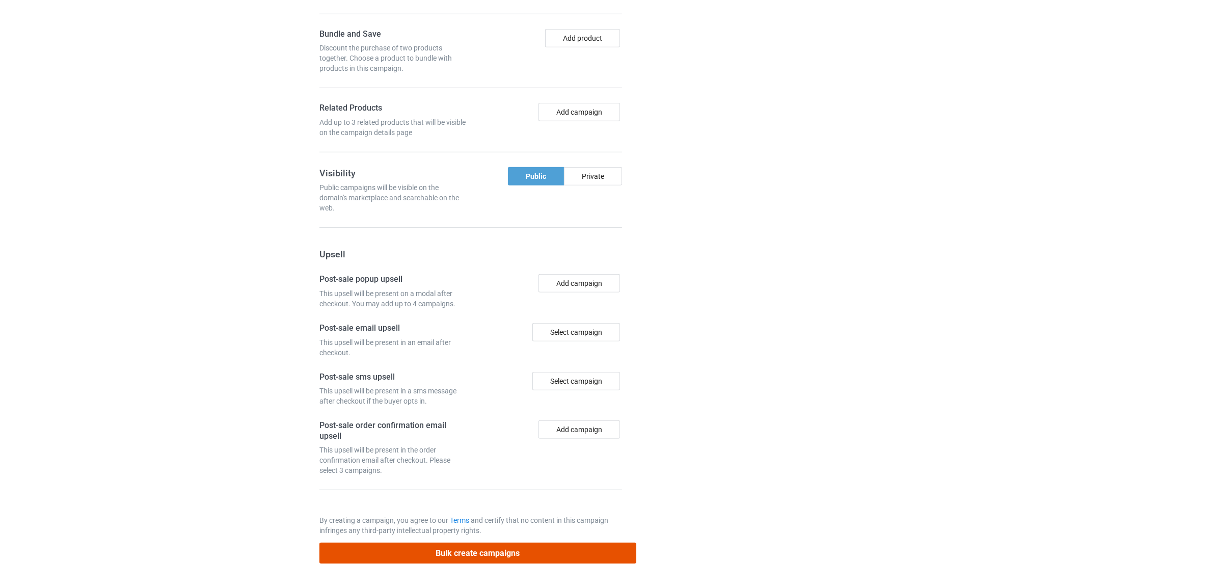
click at [486, 553] on button "Bulk create campaigns" at bounding box center [477, 552] width 317 height 21
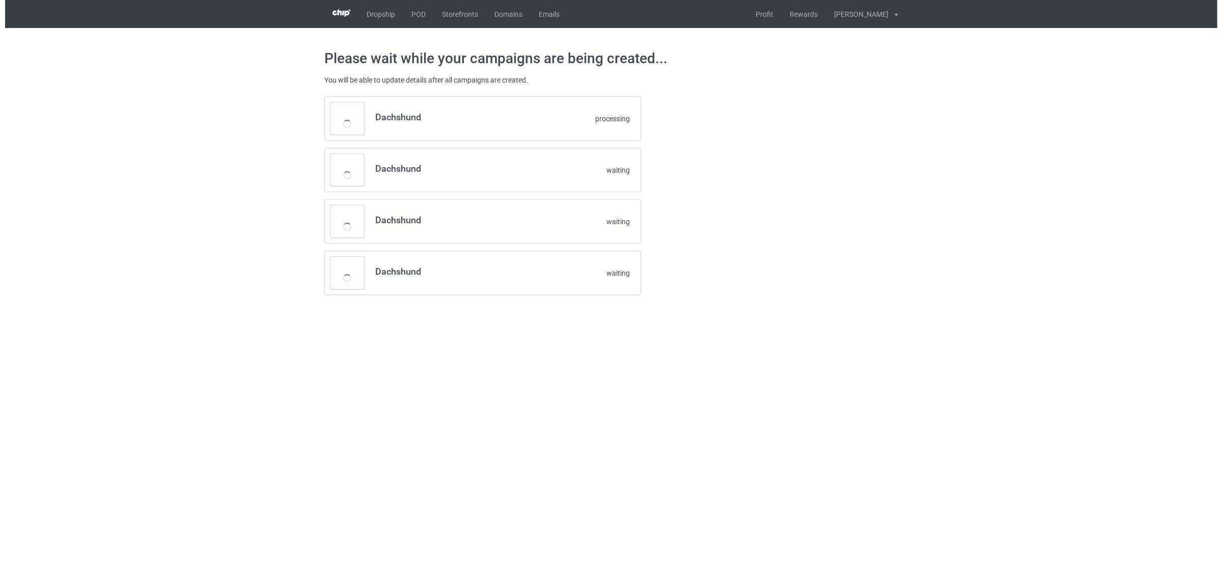
scroll to position [0, 0]
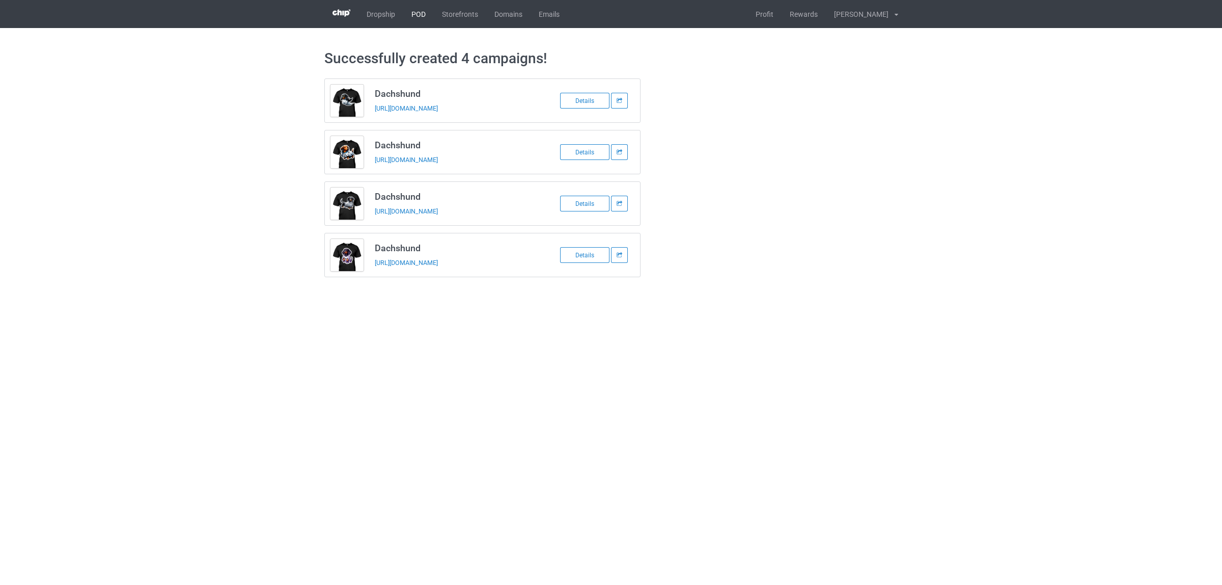
click at [422, 11] on link "POD" at bounding box center [418, 14] width 31 height 28
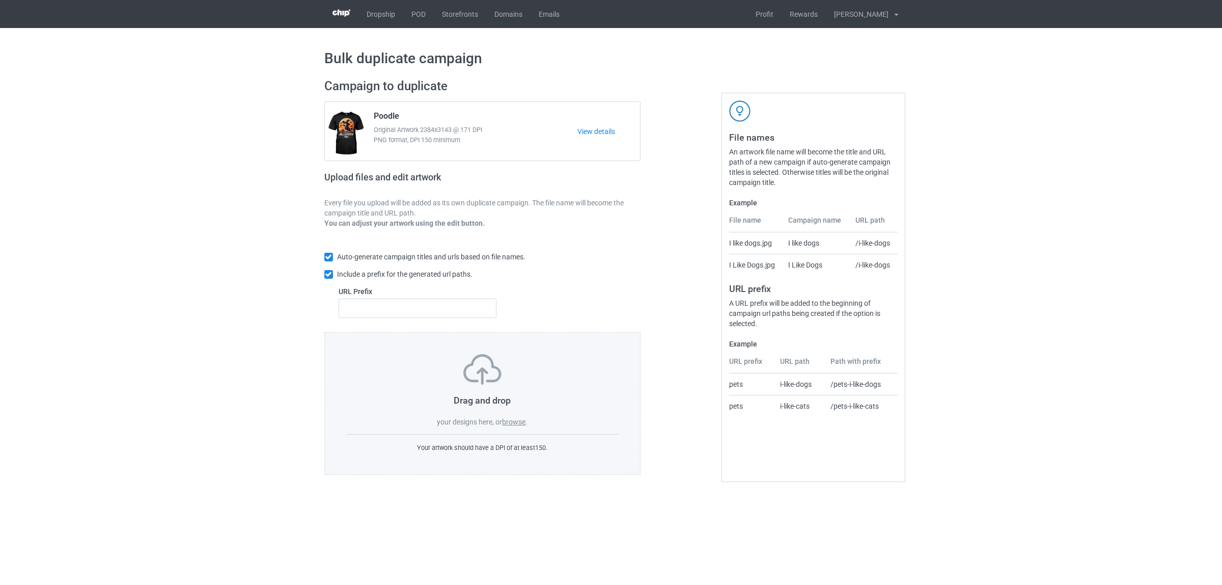
click at [507, 411] on div "Drag and drop your designs here, or browse ." at bounding box center [482, 390] width 273 height 73
click at [510, 419] on label "browse" at bounding box center [513, 422] width 23 height 8
click at [0, 0] on input "browse" at bounding box center [0, 0] width 0 height 0
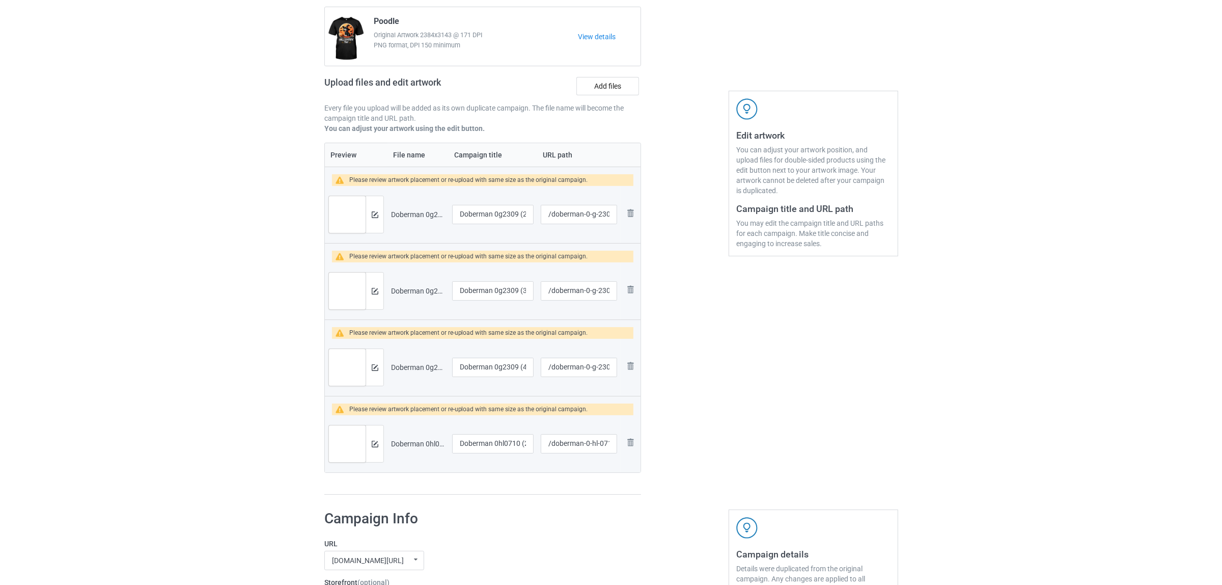
scroll to position [191, 0]
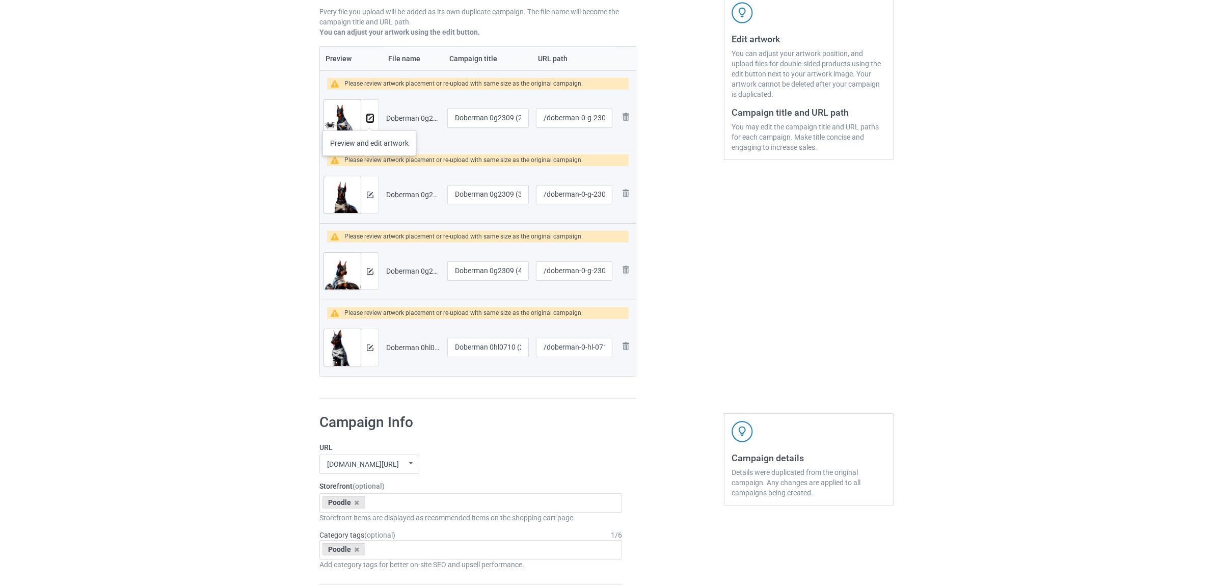
click at [369, 120] on img at bounding box center [370, 118] width 7 height 7
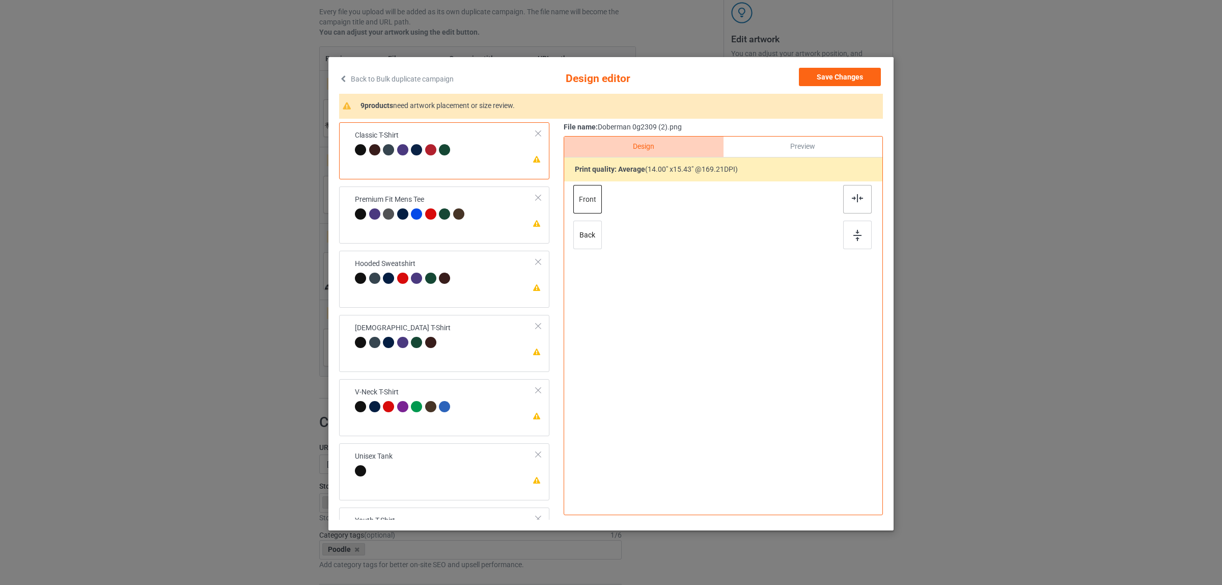
click at [852, 196] on img at bounding box center [857, 198] width 11 height 8
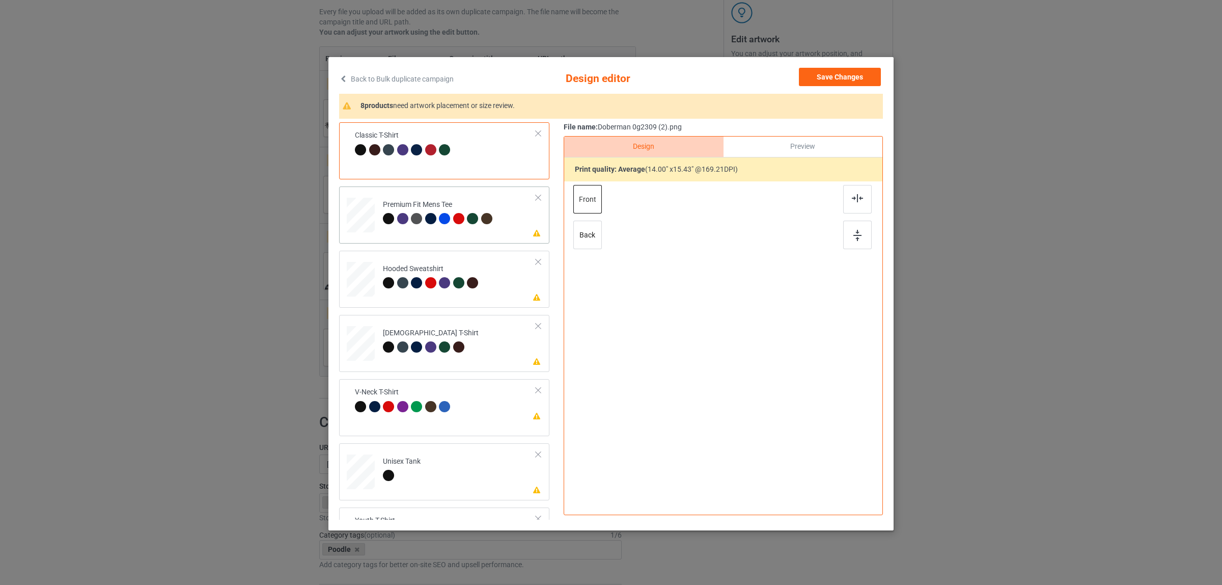
click at [471, 223] on div at bounding box center [472, 218] width 11 height 11
click at [853, 200] on img at bounding box center [857, 198] width 11 height 8
click at [427, 257] on td "Please review artwork placement Hooded Sweatshirt" at bounding box center [459, 277] width 164 height 44
click at [852, 195] on img at bounding box center [857, 198] width 11 height 8
click at [398, 351] on div at bounding box center [402, 346] width 11 height 11
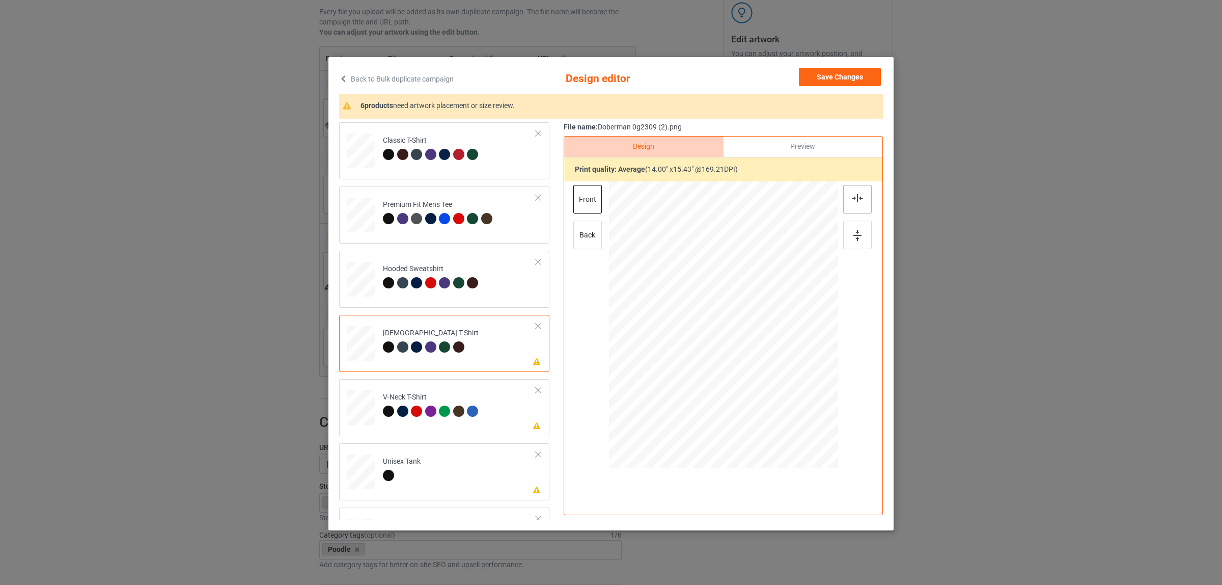
click at [847, 206] on div at bounding box center [857, 199] width 29 height 29
click at [431, 410] on div at bounding box center [430, 410] width 11 height 11
click at [850, 194] on div at bounding box center [857, 199] width 29 height 29
click at [466, 461] on td "Please review artwork placement Unisex Tank" at bounding box center [459, 469] width 164 height 44
click at [856, 186] on div at bounding box center [857, 199] width 29 height 29
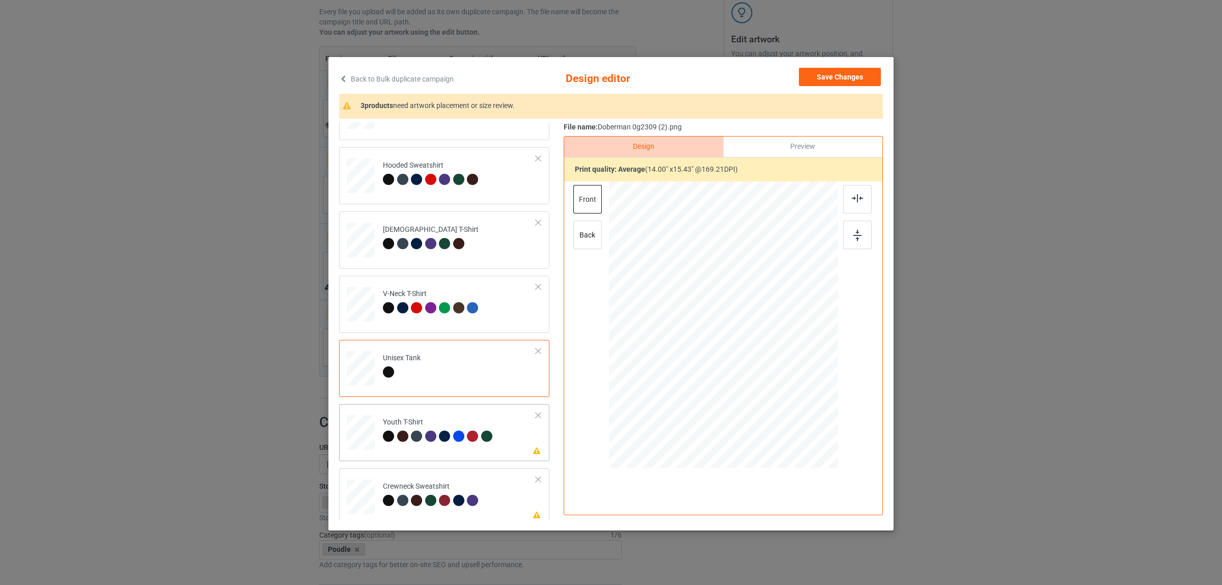
scroll to position [173, 0]
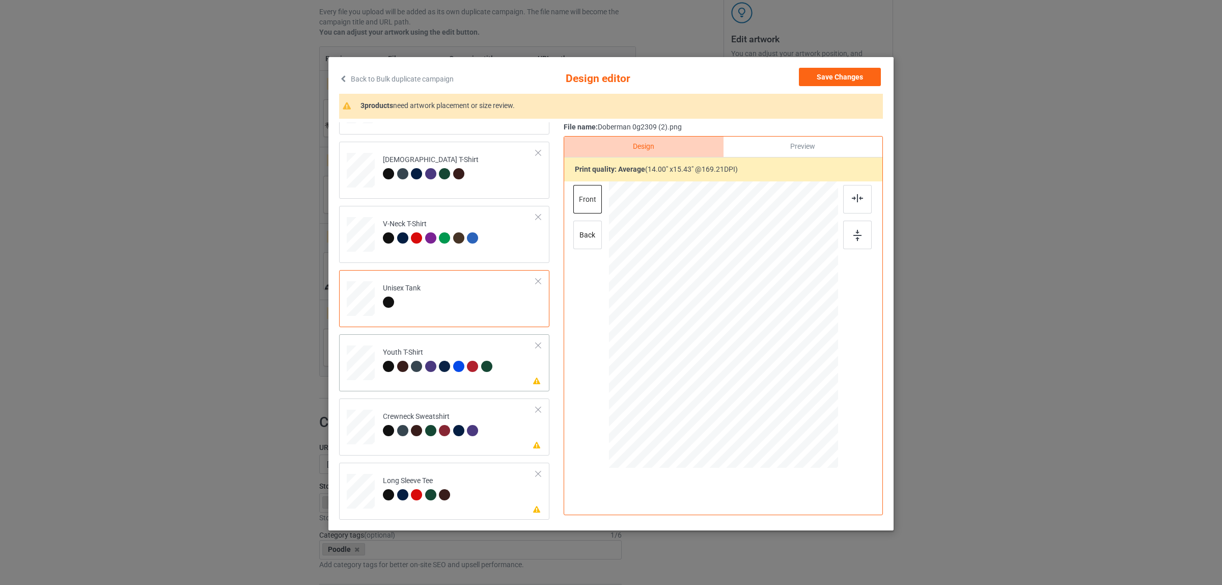
click at [383, 370] on div at bounding box center [388, 366] width 11 height 11
click at [852, 195] on img at bounding box center [857, 198] width 11 height 8
click at [433, 442] on td "Please review artwork placement Crewneck Sweatshirt" at bounding box center [459, 424] width 164 height 44
click at [852, 199] on img at bounding box center [857, 198] width 11 height 8
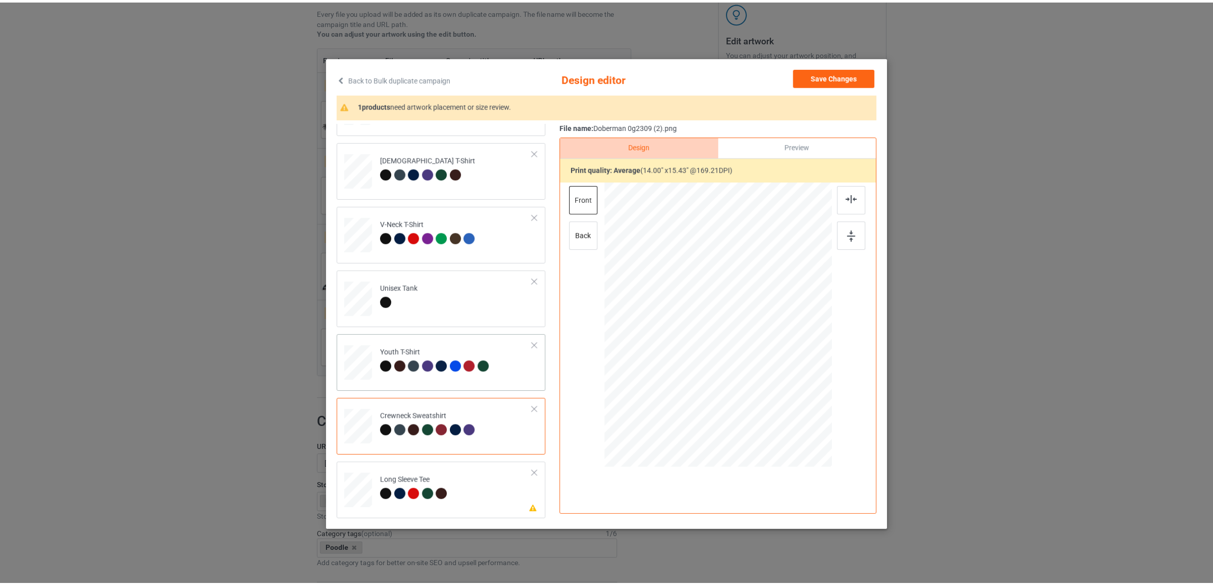
scroll to position [2, 0]
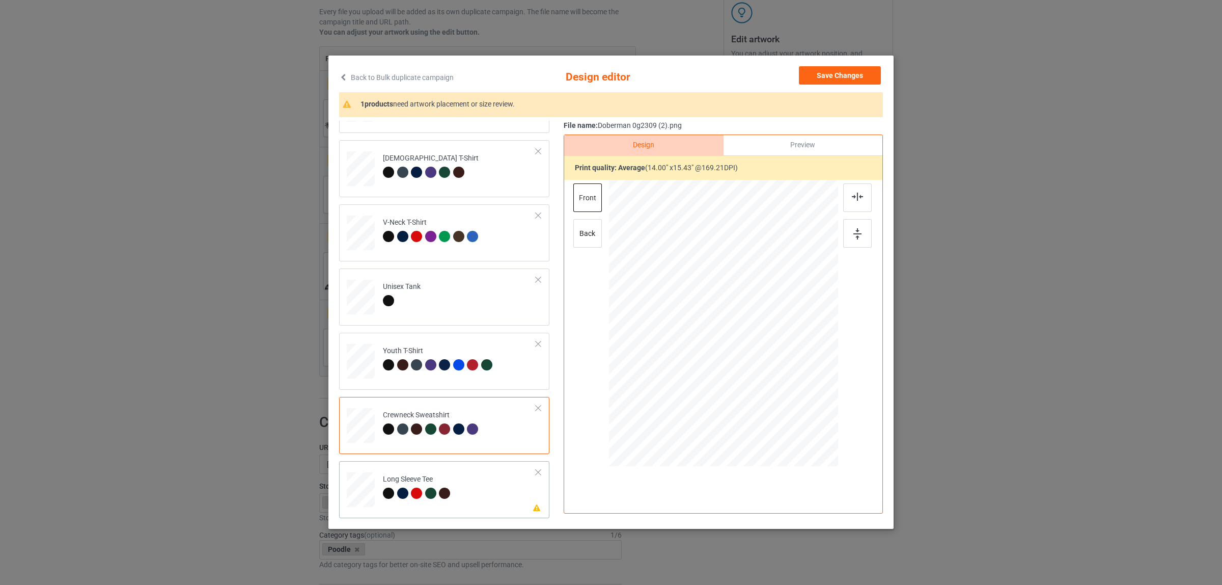
click at [429, 467] on td "Please review artwork placement Long Sleeve Tee" at bounding box center [459, 487] width 164 height 44
click at [855, 192] on img at bounding box center [857, 196] width 11 height 8
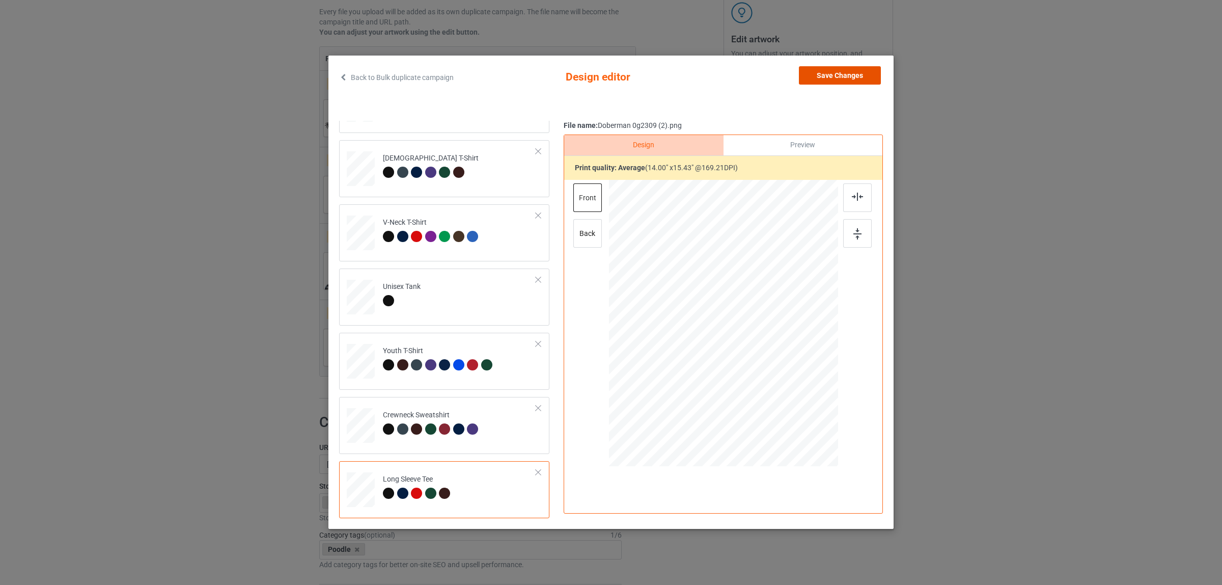
click at [822, 74] on button "Save Changes" at bounding box center [840, 75] width 82 height 18
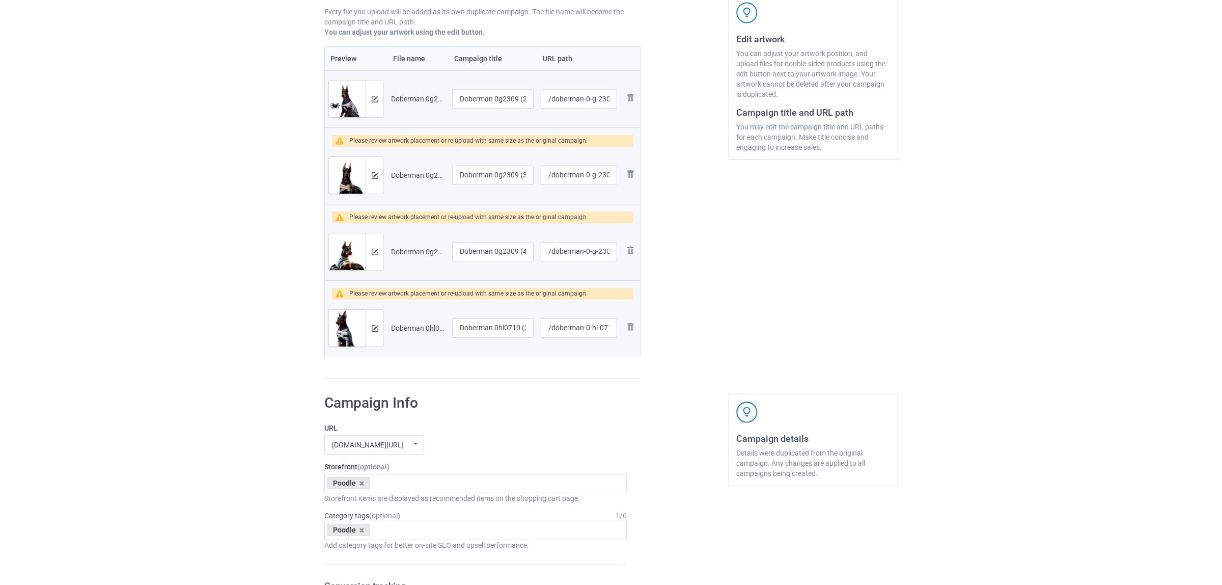
scroll to position [255, 0]
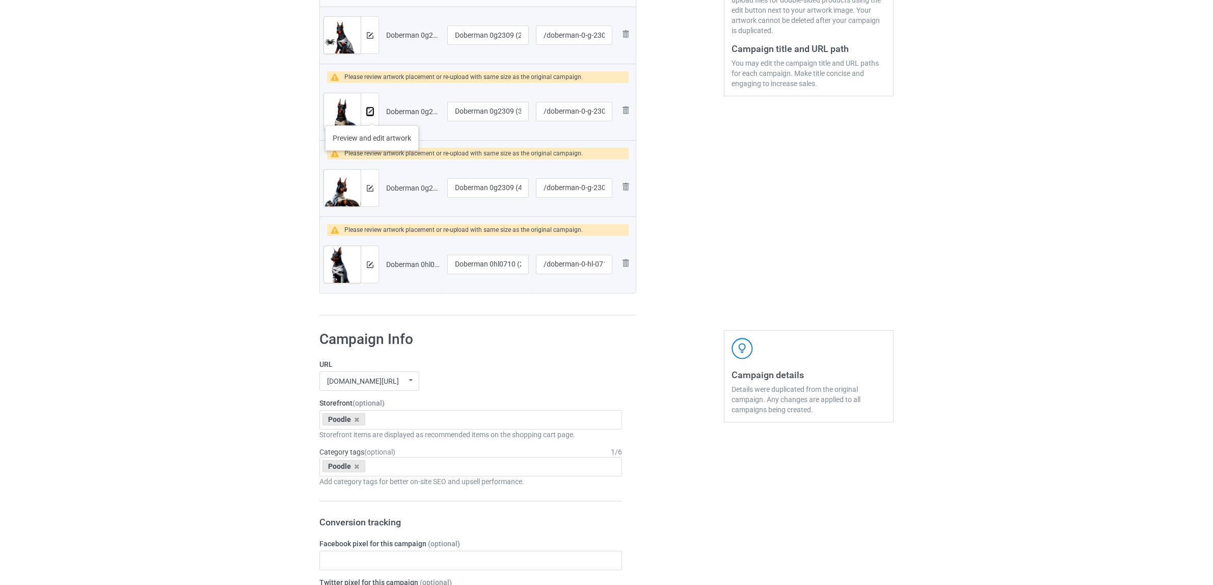
click at [371, 115] on img at bounding box center [370, 111] width 7 height 7
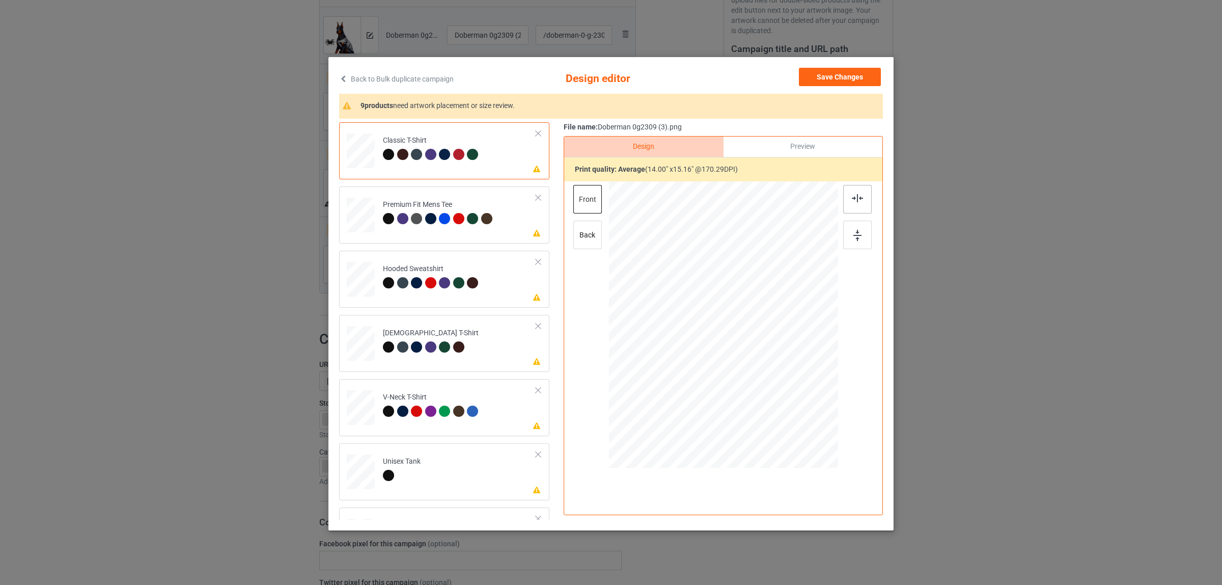
click at [844, 200] on div at bounding box center [857, 199] width 29 height 29
click at [383, 212] on div "Premium Fit Mens Tee" at bounding box center [439, 212] width 112 height 24
click at [852, 195] on img at bounding box center [857, 198] width 11 height 8
click at [398, 279] on div at bounding box center [402, 282] width 11 height 11
click at [853, 196] on img at bounding box center [857, 198] width 11 height 8
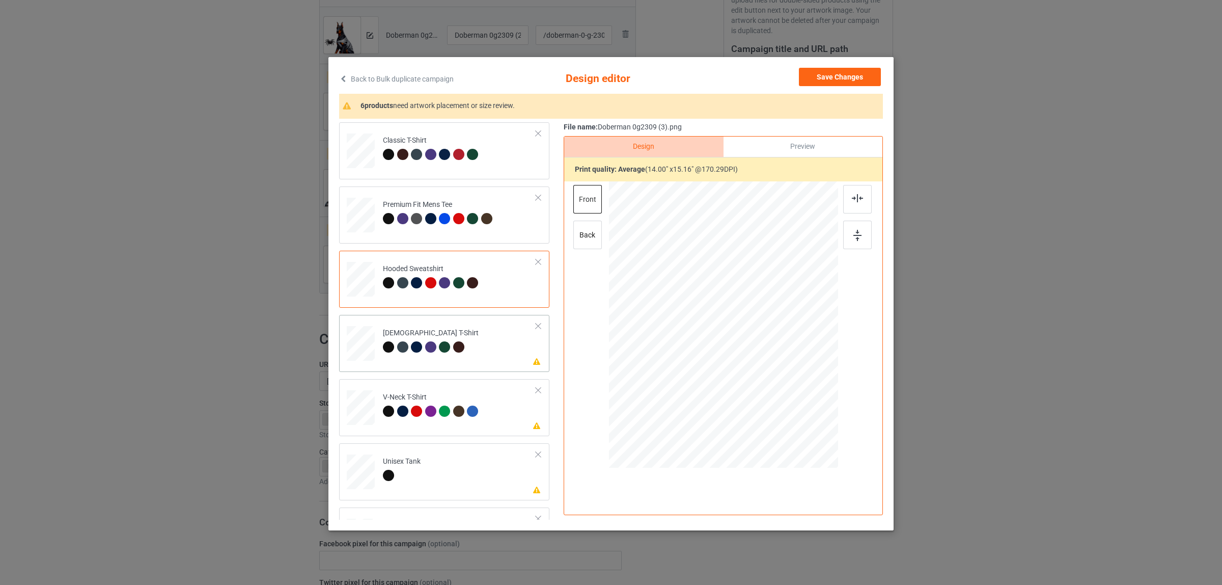
click at [413, 349] on div at bounding box center [416, 346] width 11 height 11
click at [852, 198] on img at bounding box center [857, 198] width 11 height 8
click at [398, 398] on div "V-Neck T-Shirt" at bounding box center [432, 404] width 98 height 24
click at [855, 192] on div at bounding box center [857, 199] width 29 height 29
click at [428, 457] on td "Please review artwork placement Unisex Tank" at bounding box center [459, 469] width 164 height 44
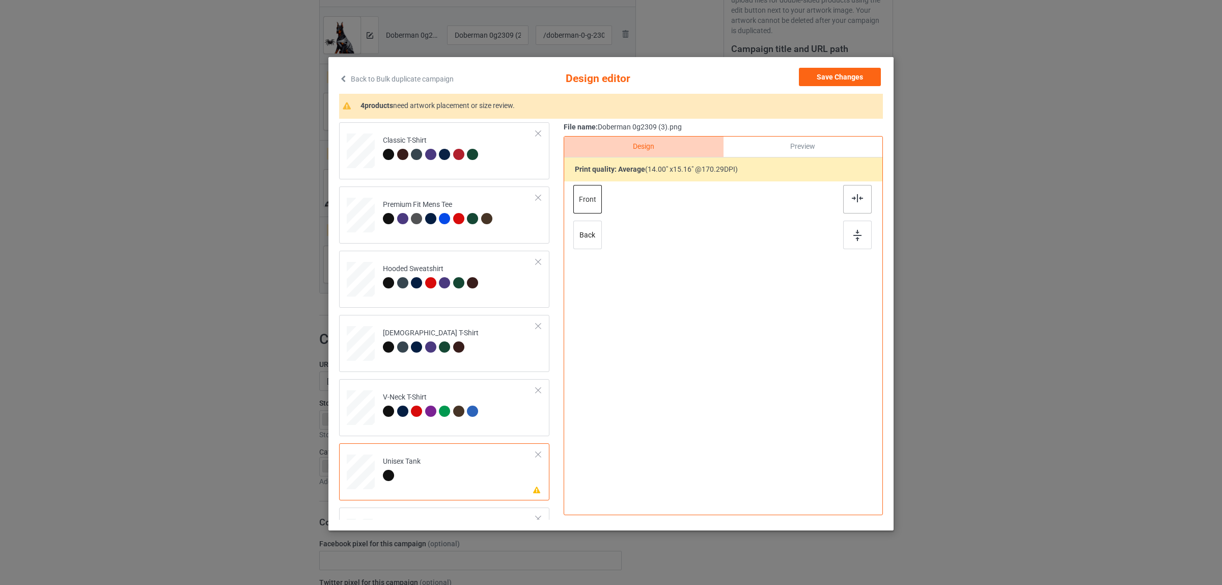
click at [853, 202] on img at bounding box center [857, 198] width 11 height 8
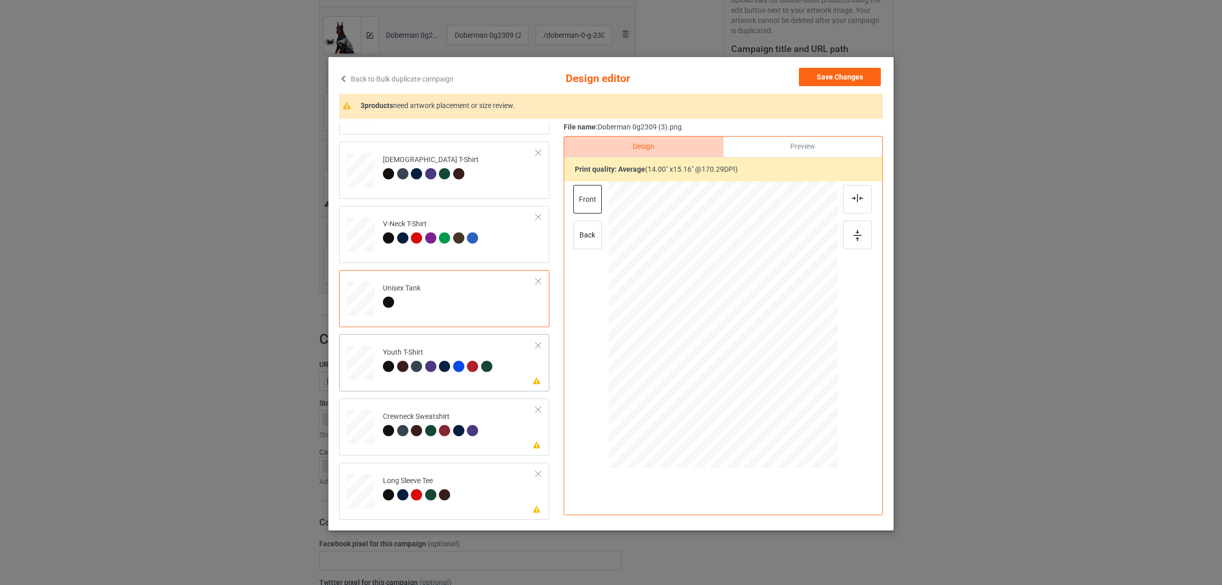
click at [397, 365] on div at bounding box center [402, 366] width 11 height 11
click at [852, 199] on img at bounding box center [857, 198] width 11 height 8
click at [439, 426] on div at bounding box center [446, 432] width 14 height 14
click at [861, 199] on div at bounding box center [857, 199] width 29 height 29
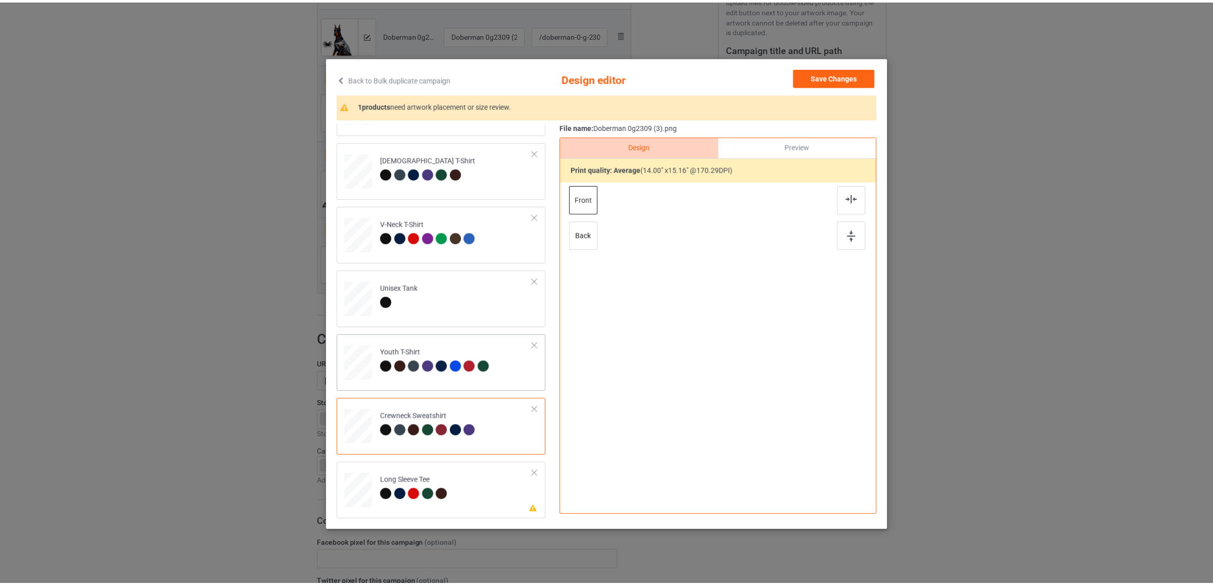
scroll to position [2, 0]
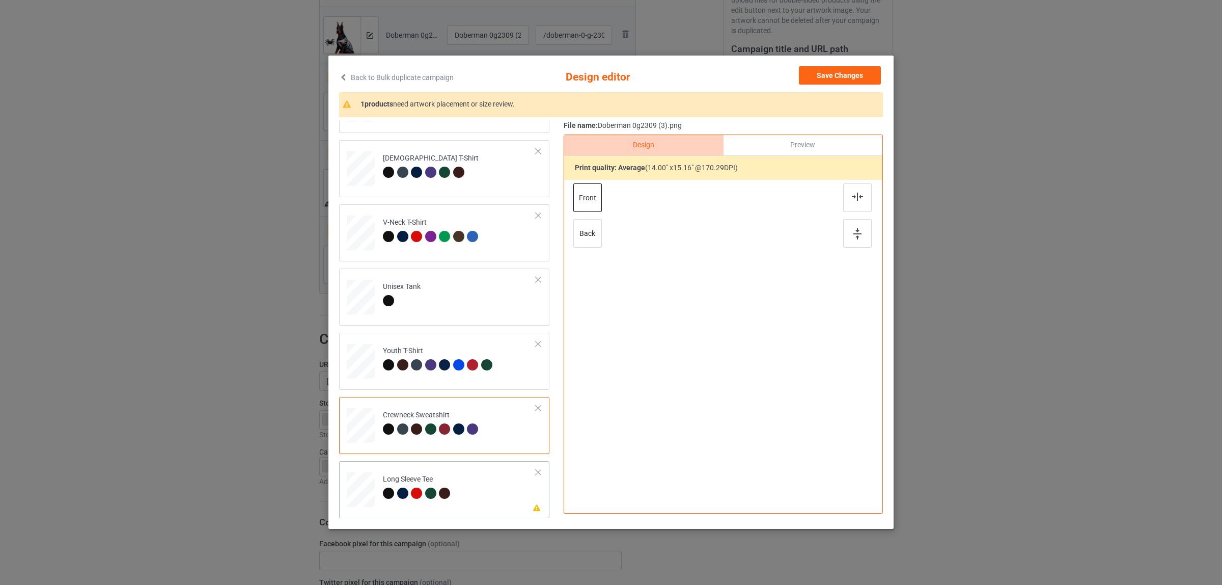
click at [441, 484] on div "Long Sleeve Tee" at bounding box center [418, 486] width 70 height 24
click at [855, 198] on img at bounding box center [857, 196] width 11 height 8
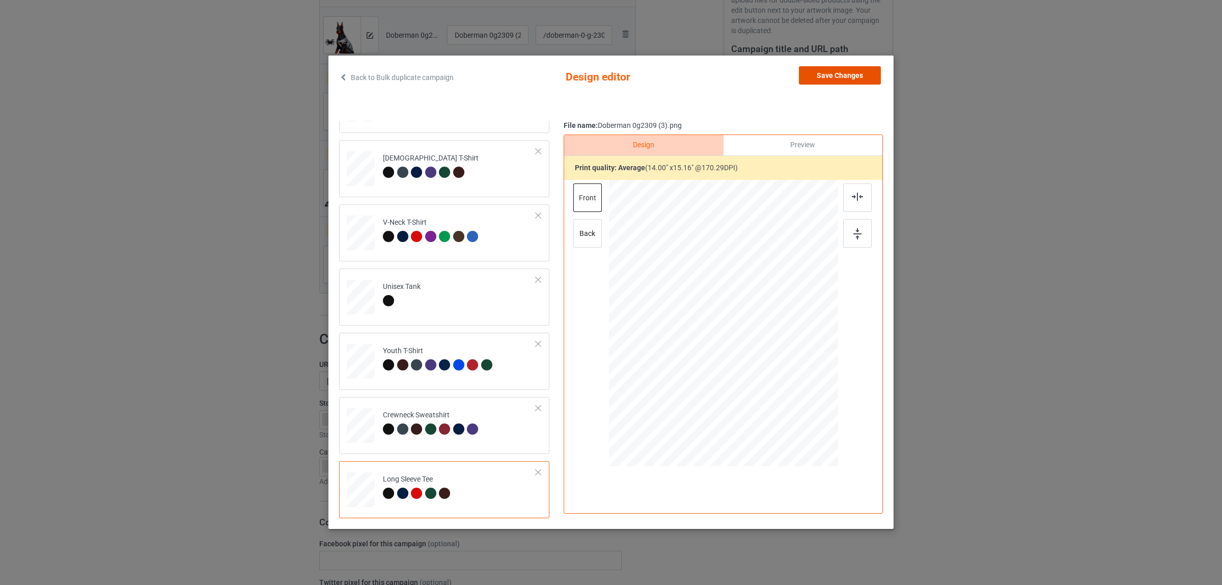
click at [813, 75] on button "Save Changes" at bounding box center [840, 75] width 82 height 18
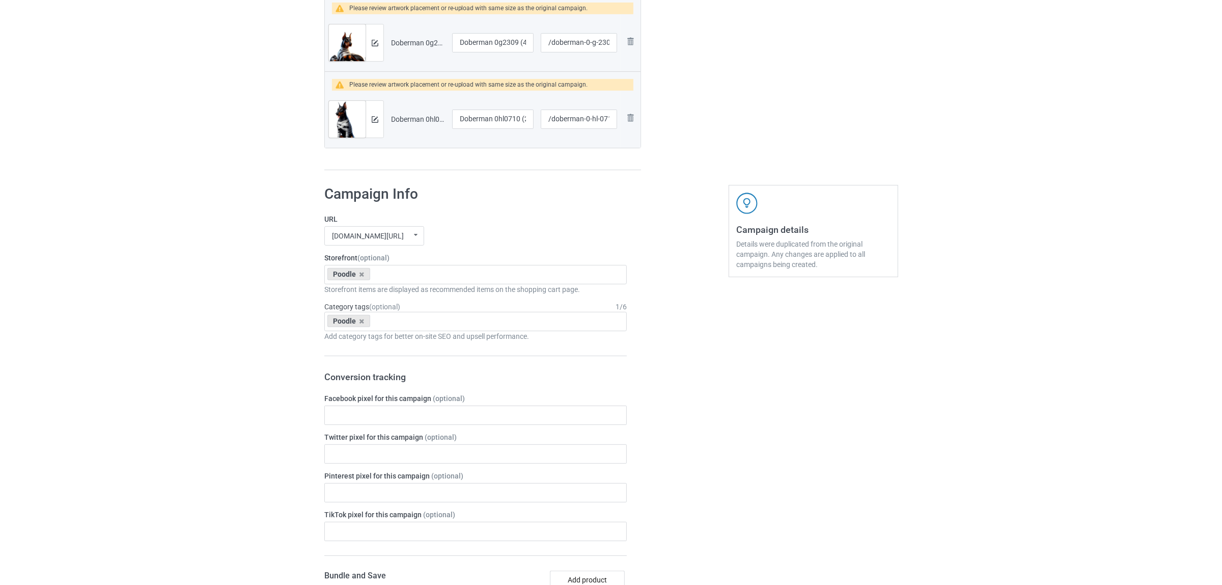
scroll to position [382, 0]
click at [372, 41] on img at bounding box center [370, 41] width 7 height 7
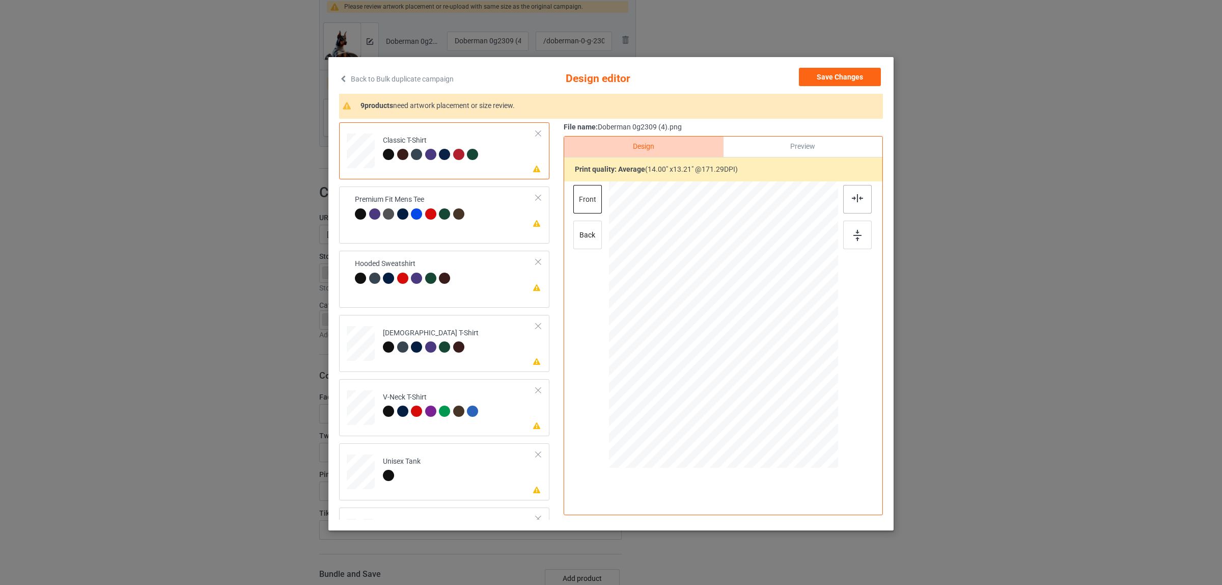
click at [856, 198] on img at bounding box center [857, 198] width 11 height 8
click at [437, 197] on div "Premium Fit Mens Tee" at bounding box center [411, 207] width 112 height 24
click at [854, 202] on img at bounding box center [857, 198] width 11 height 8
click at [434, 275] on div "Hooded Sweatshirt" at bounding box center [432, 276] width 98 height 24
click at [852, 197] on img at bounding box center [857, 198] width 11 height 8
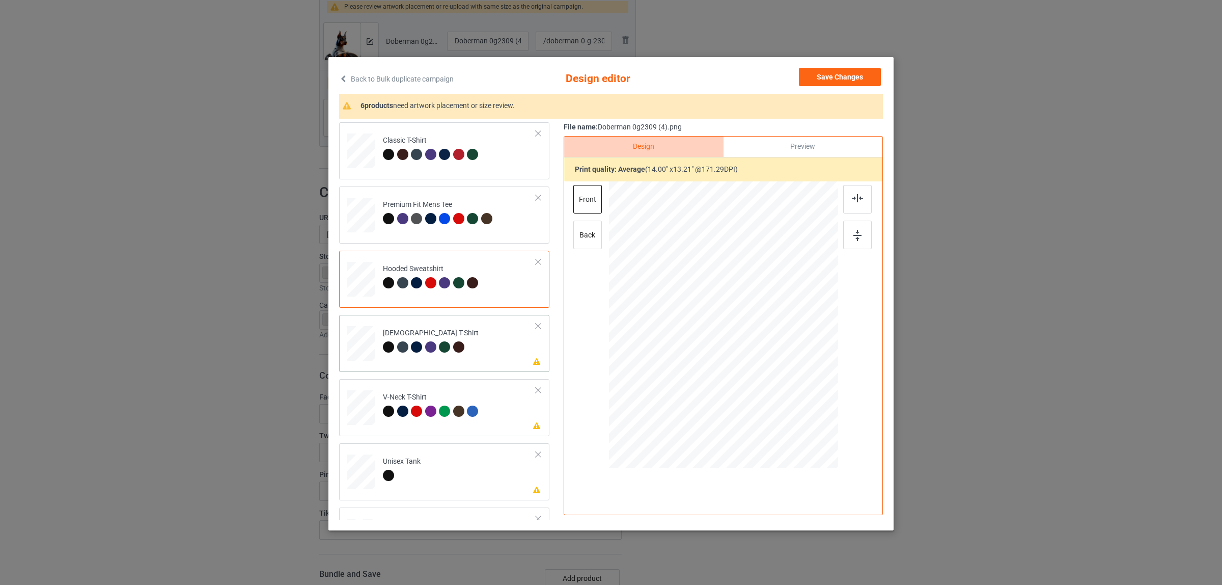
click at [417, 327] on td "Please review artwork placement Ladies T-Shirt" at bounding box center [459, 341] width 164 height 44
click at [852, 199] on img at bounding box center [857, 198] width 11 height 8
drag, startPoint x: 848, startPoint y: 197, endPoint x: 842, endPoint y: 199, distance: 6.3
click at [852, 197] on img at bounding box center [857, 198] width 11 height 8
click at [436, 465] on td "Please review artwork placement Unisex Tank" at bounding box center [459, 469] width 164 height 44
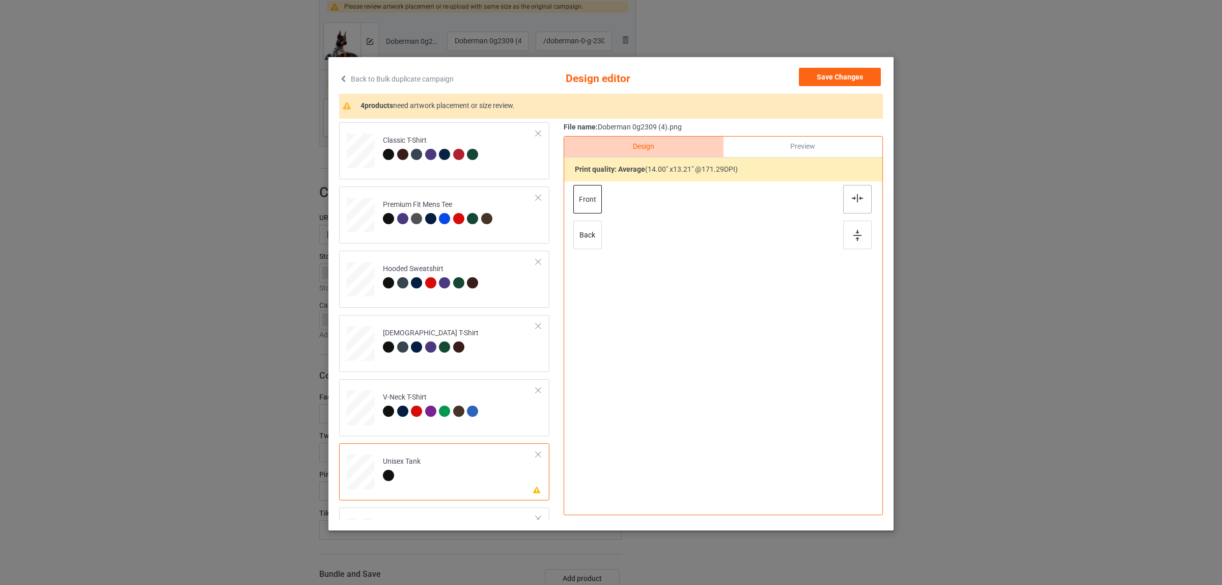
click at [852, 197] on img at bounding box center [857, 198] width 11 height 8
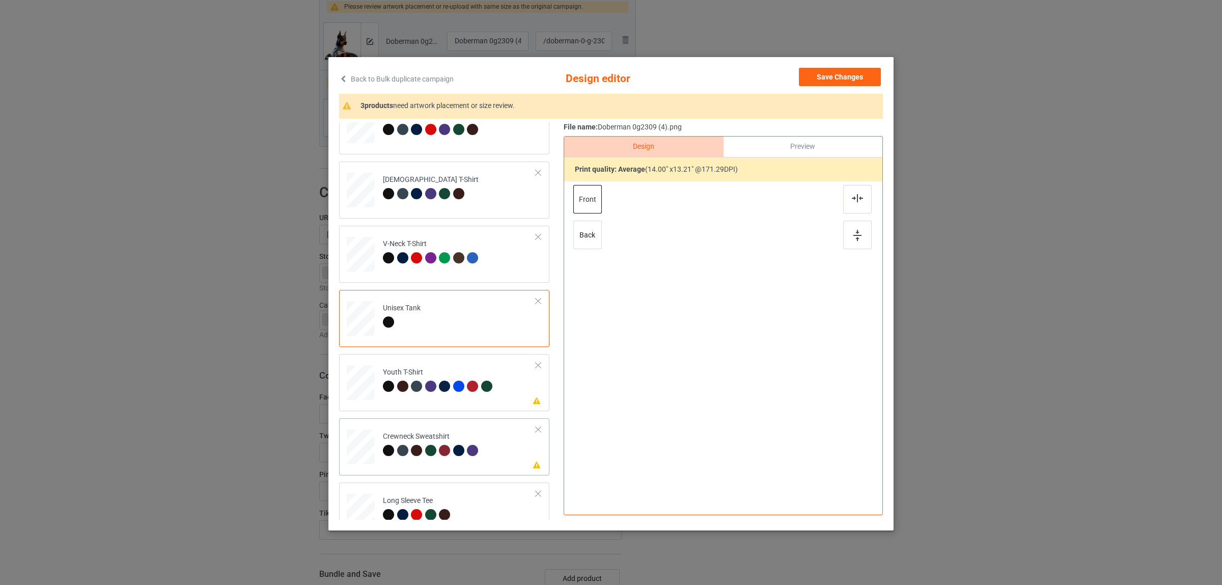
scroll to position [173, 0]
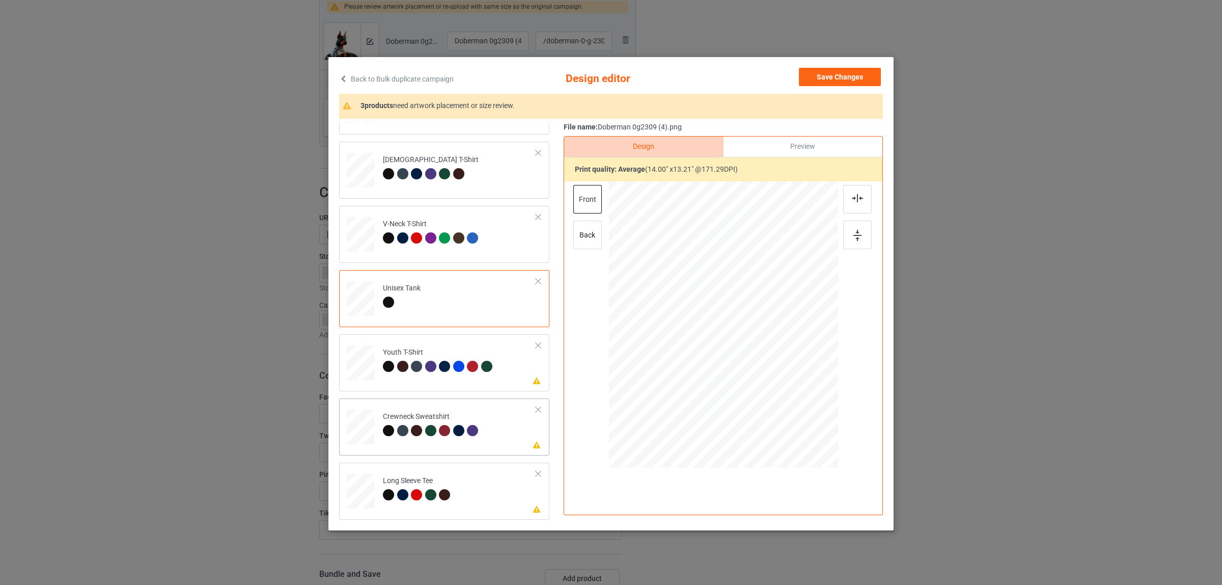
click at [420, 421] on div "Crewneck Sweatshirt" at bounding box center [432, 423] width 98 height 24
click at [844, 210] on div at bounding box center [857, 199] width 29 height 29
click at [409, 356] on div "Youth T-Shirt" at bounding box center [439, 359] width 112 height 24
click at [852, 198] on img at bounding box center [857, 198] width 11 height 8
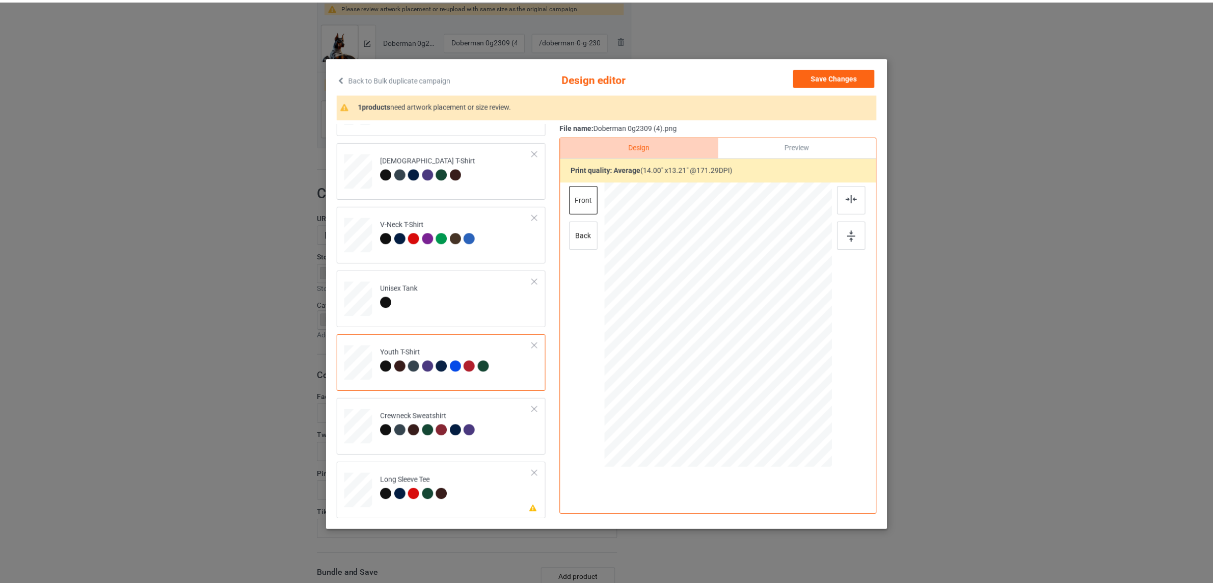
scroll to position [2, 0]
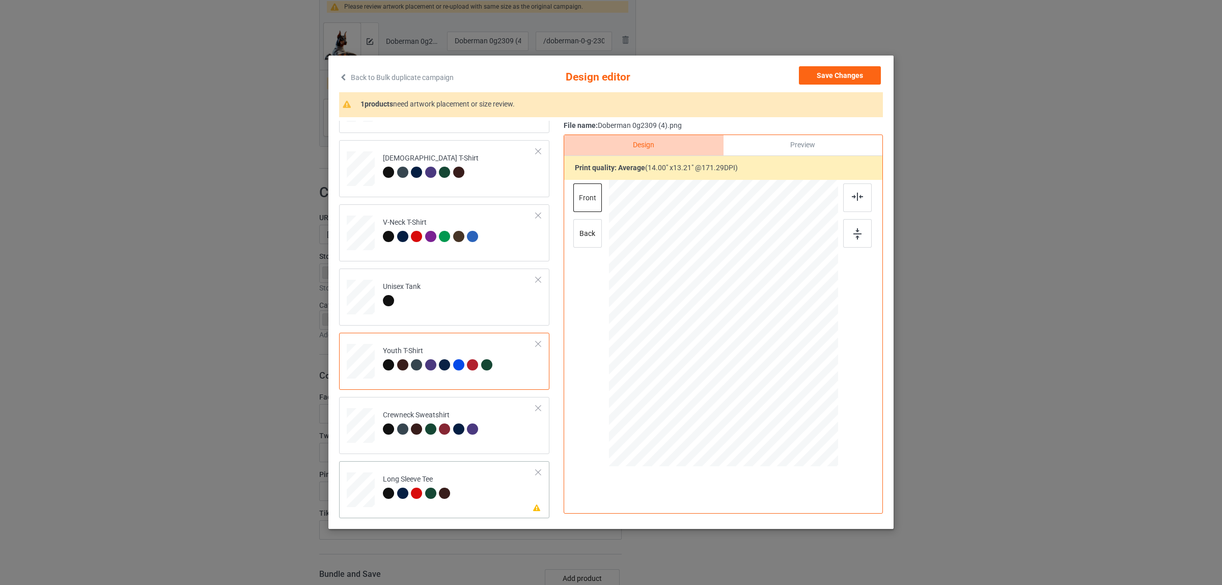
click at [439, 482] on div "Long Sleeve Tee" at bounding box center [418, 486] width 70 height 24
click at [853, 200] on img at bounding box center [857, 196] width 11 height 8
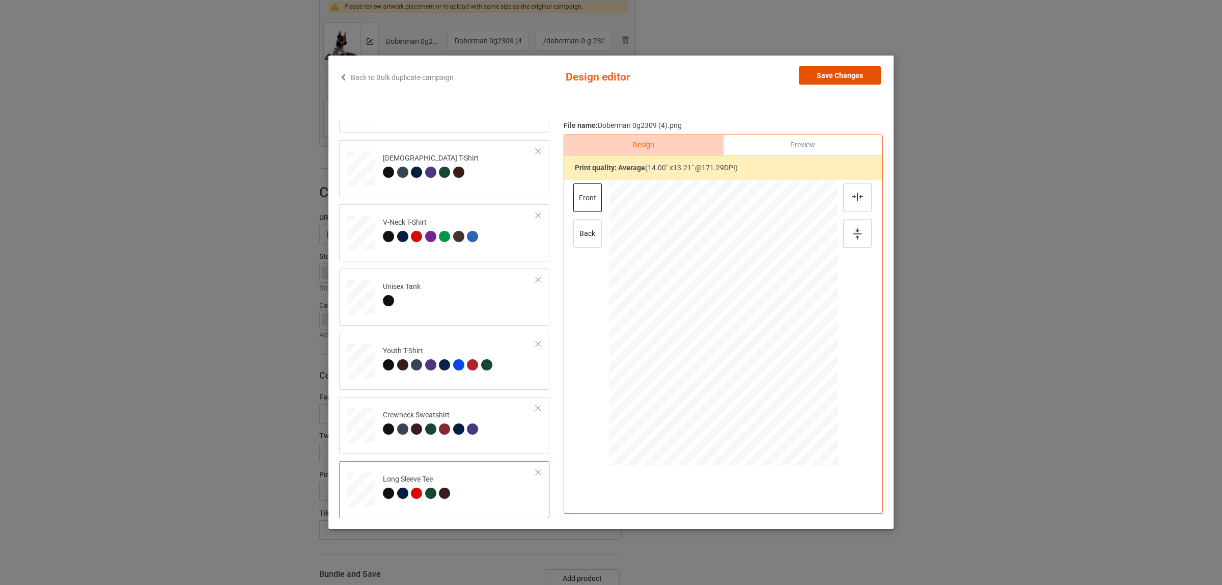
click at [811, 79] on button "Save Changes" at bounding box center [840, 75] width 82 height 18
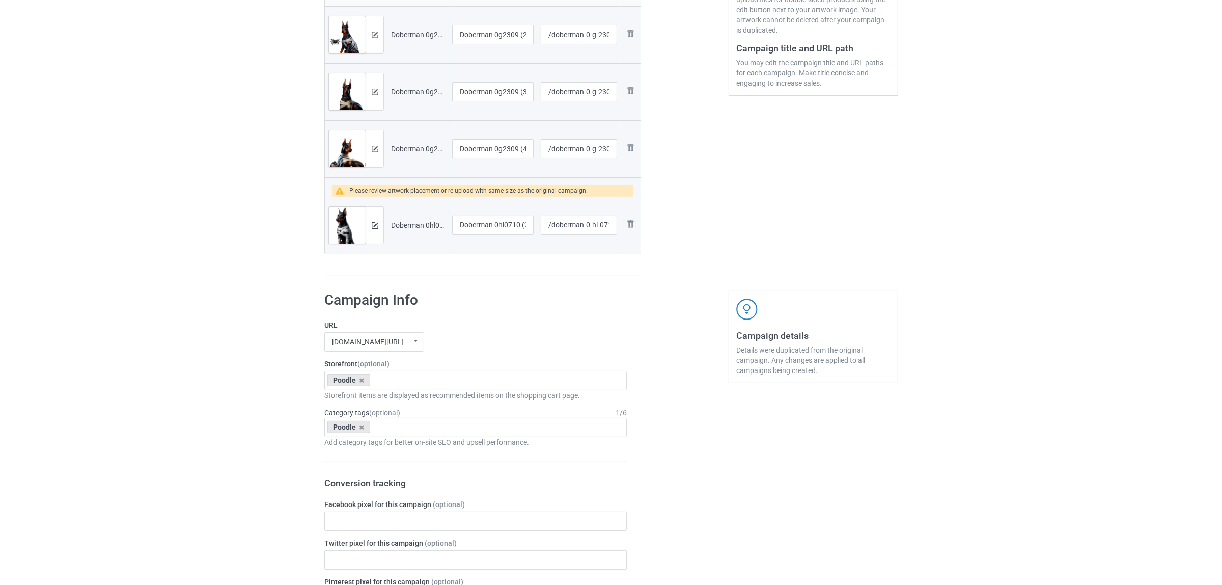
scroll to position [255, 0]
click at [368, 228] on img at bounding box center [370, 226] width 7 height 7
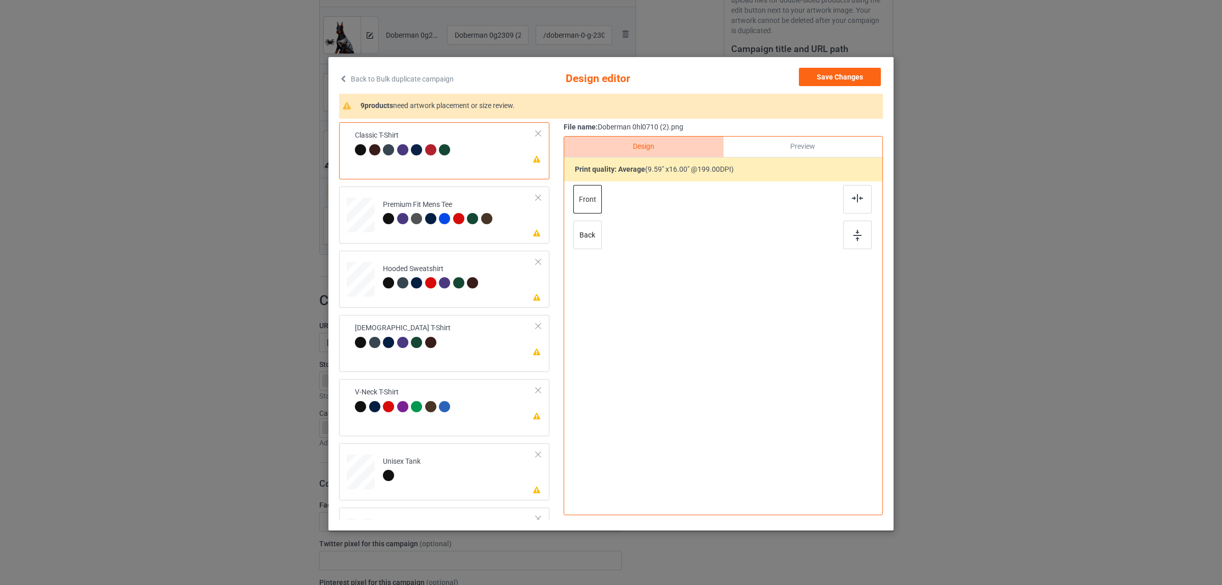
drag, startPoint x: 852, startPoint y: 200, endPoint x: 838, endPoint y: 200, distance: 14.3
click at [852, 200] on img at bounding box center [857, 198] width 11 height 8
click at [447, 212] on div "Premium Fit Mens Tee" at bounding box center [439, 212] width 112 height 24
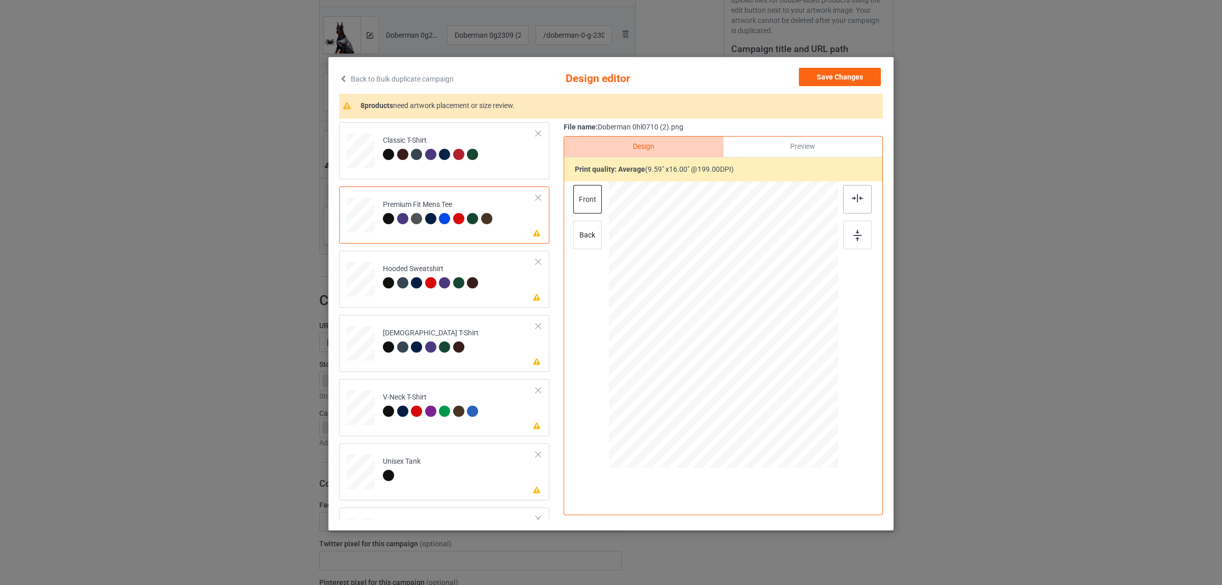
click at [866, 196] on div at bounding box center [857, 199] width 29 height 29
click at [415, 273] on div "Hooded Sweatshirt" at bounding box center [432, 276] width 98 height 24
click at [851, 206] on div at bounding box center [857, 199] width 29 height 29
click at [421, 330] on div "Ladies T-Shirt" at bounding box center [431, 340] width 96 height 24
click at [852, 202] on img at bounding box center [857, 198] width 11 height 8
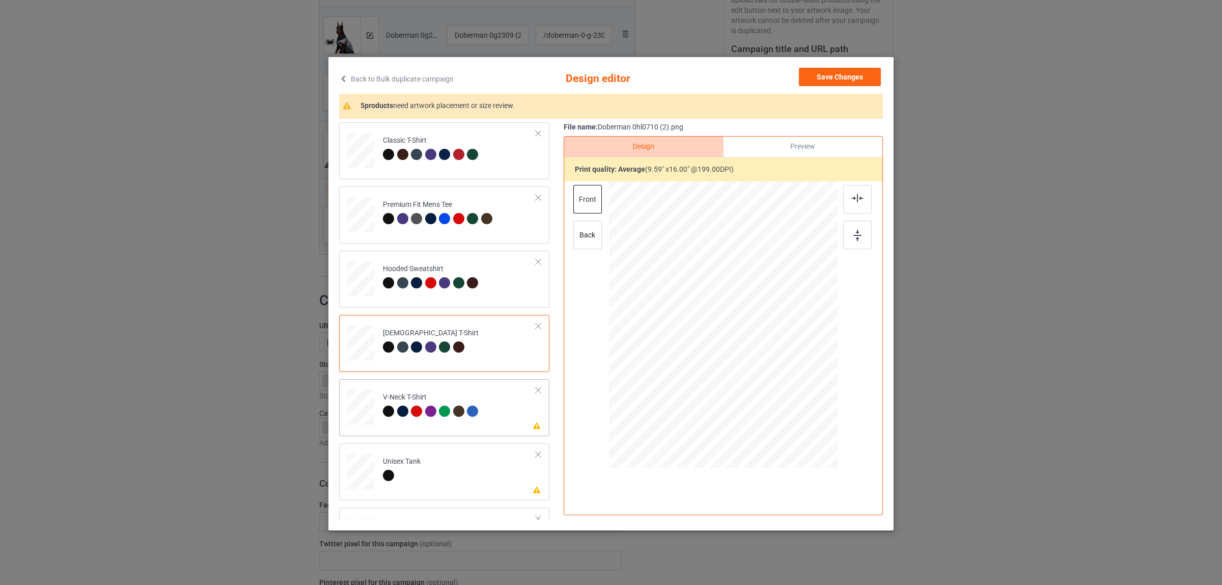
click at [487, 386] on td "Please review artwork placement V-Neck T-Shirt" at bounding box center [459, 405] width 164 height 44
click at [852, 194] on img at bounding box center [857, 198] width 11 height 8
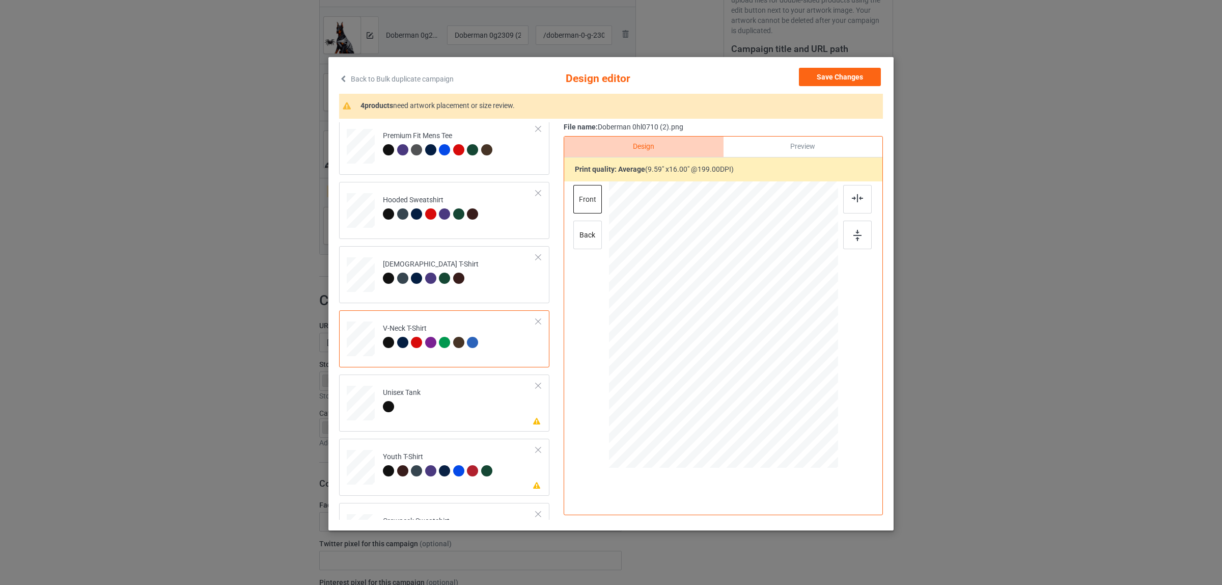
scroll to position [173, 0]
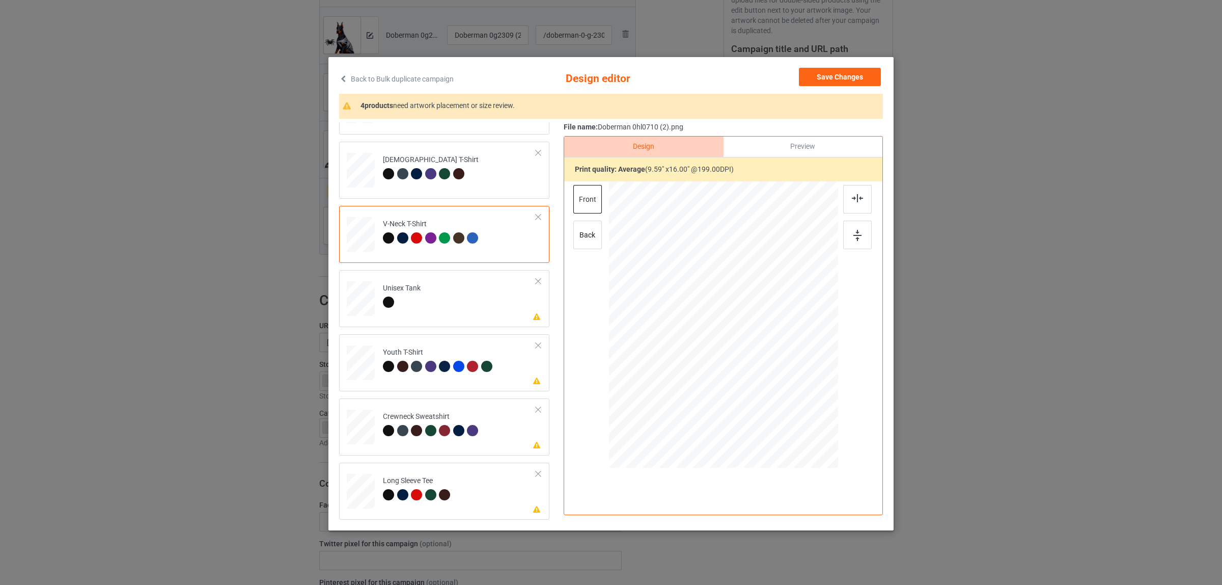
click at [395, 329] on div "Classic T-Shirt Premium Fit Mens Tee Hooded Sweatshirt Ladies T-Shirt V-Neck T-…" at bounding box center [447, 234] width 217 height 570
click at [407, 314] on td "Please review artwork placement Unisex Tank" at bounding box center [459, 296] width 164 height 44
click at [848, 203] on div at bounding box center [857, 199] width 29 height 29
click at [433, 370] on div at bounding box center [439, 368] width 112 height 14
click at [853, 194] on div at bounding box center [857, 199] width 29 height 29
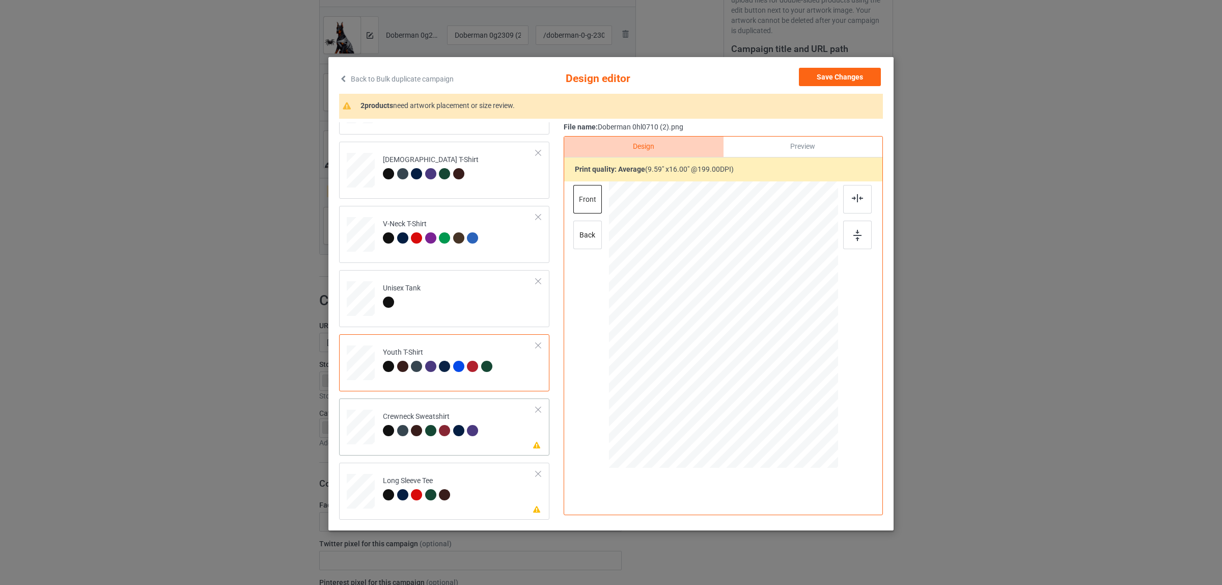
click at [403, 438] on div at bounding box center [404, 432] width 14 height 14
click at [852, 197] on img at bounding box center [857, 198] width 11 height 8
click at [386, 464] on div "Please review artwork placement Long Sleeve Tee" at bounding box center [444, 490] width 210 height 57
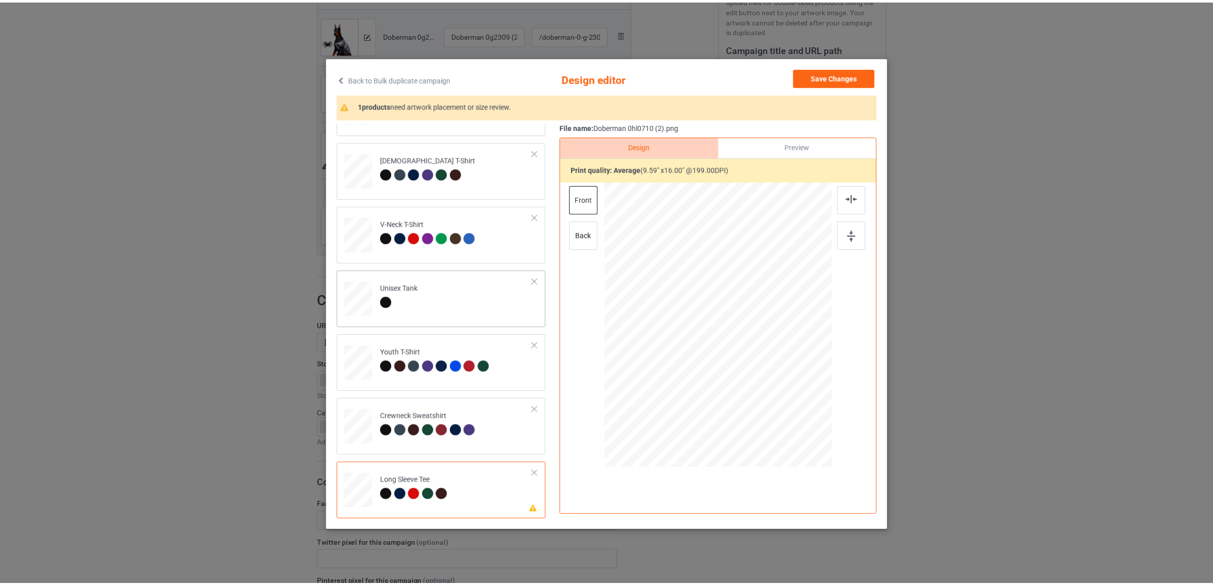
scroll to position [2, 0]
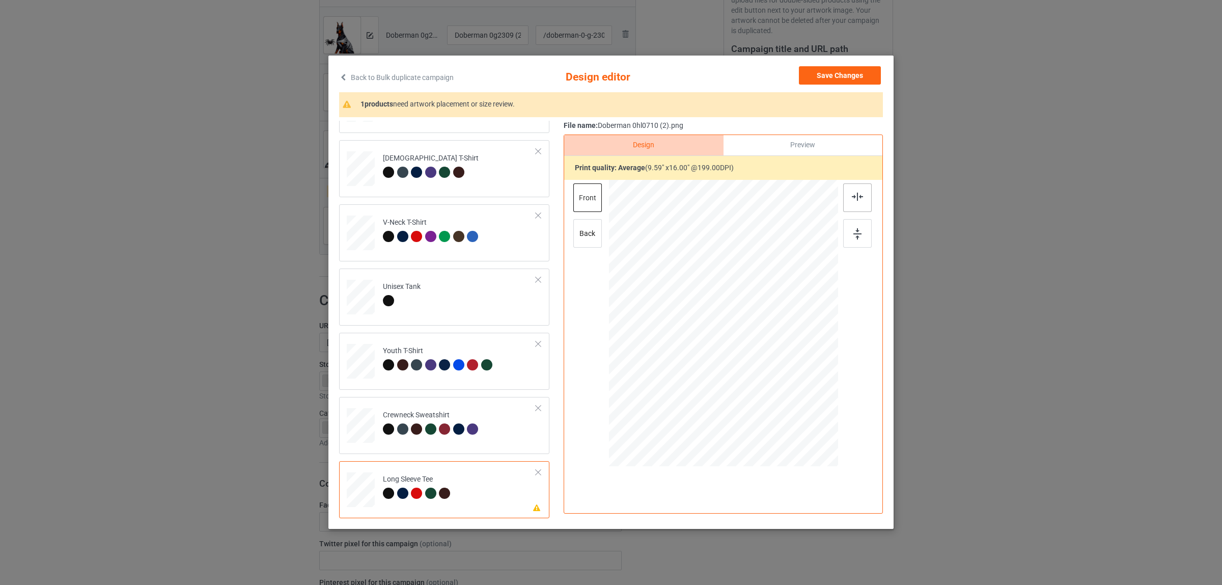
click at [852, 195] on img at bounding box center [857, 196] width 11 height 8
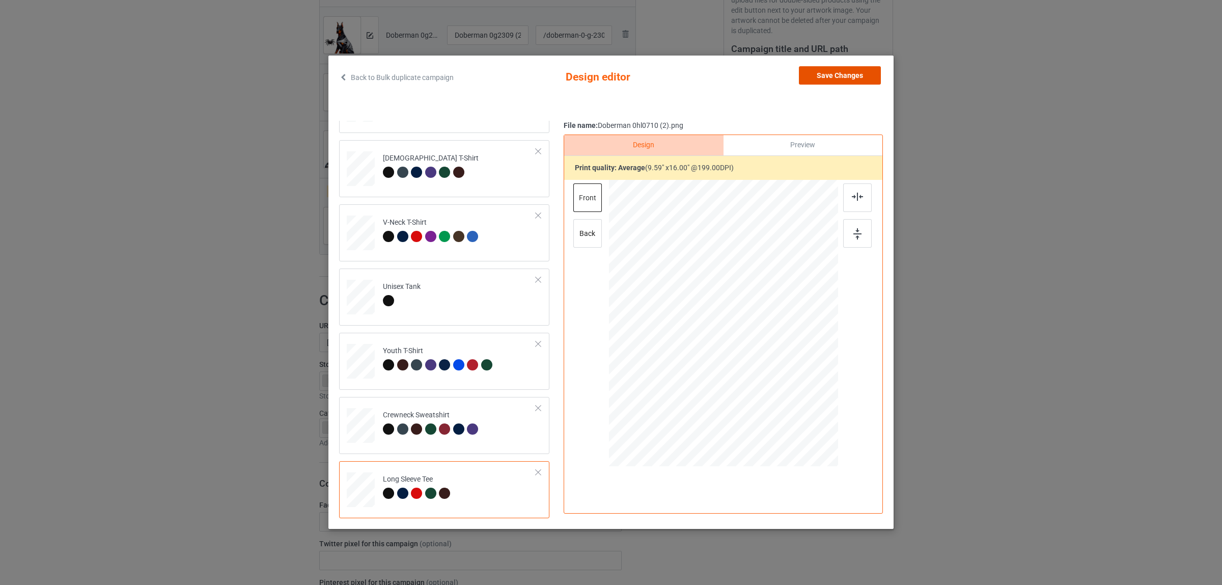
click at [823, 72] on button "Save Changes" at bounding box center [840, 75] width 82 height 18
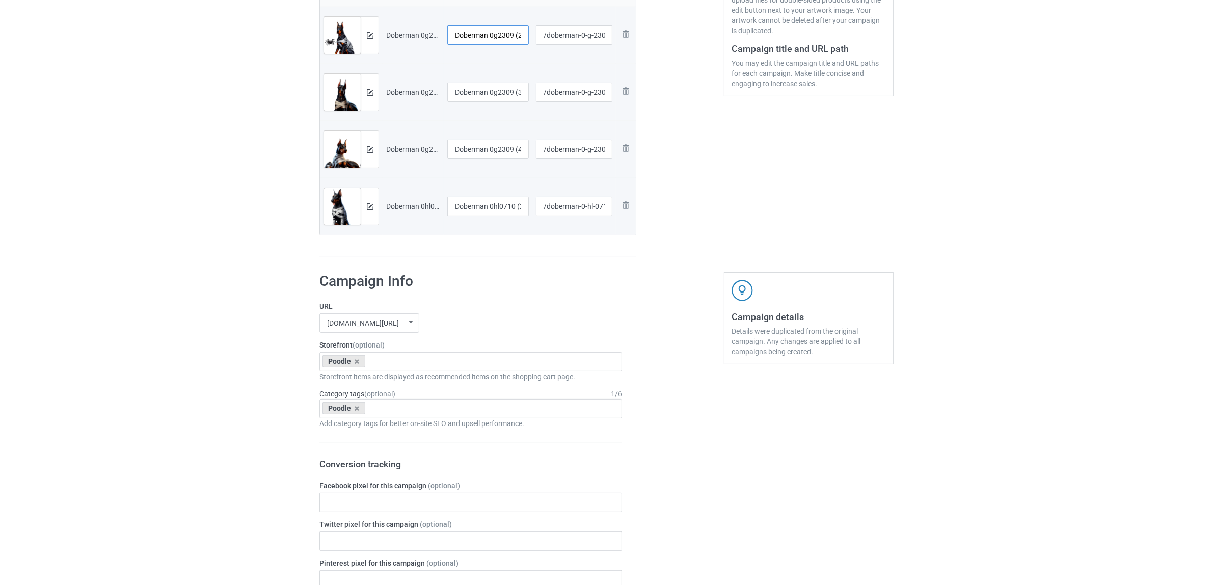
scroll to position [0, 4]
drag, startPoint x: 490, startPoint y: 35, endPoint x: 543, endPoint y: 42, distance: 53.5
click at [543, 42] on tr "Preview and edit artwork Doberman 0g2309 (2).png Doberman 0g2309 (2) /doberman-…" at bounding box center [478, 35] width 316 height 57
click at [476, 36] on input "Doberman" at bounding box center [487, 34] width 81 height 19
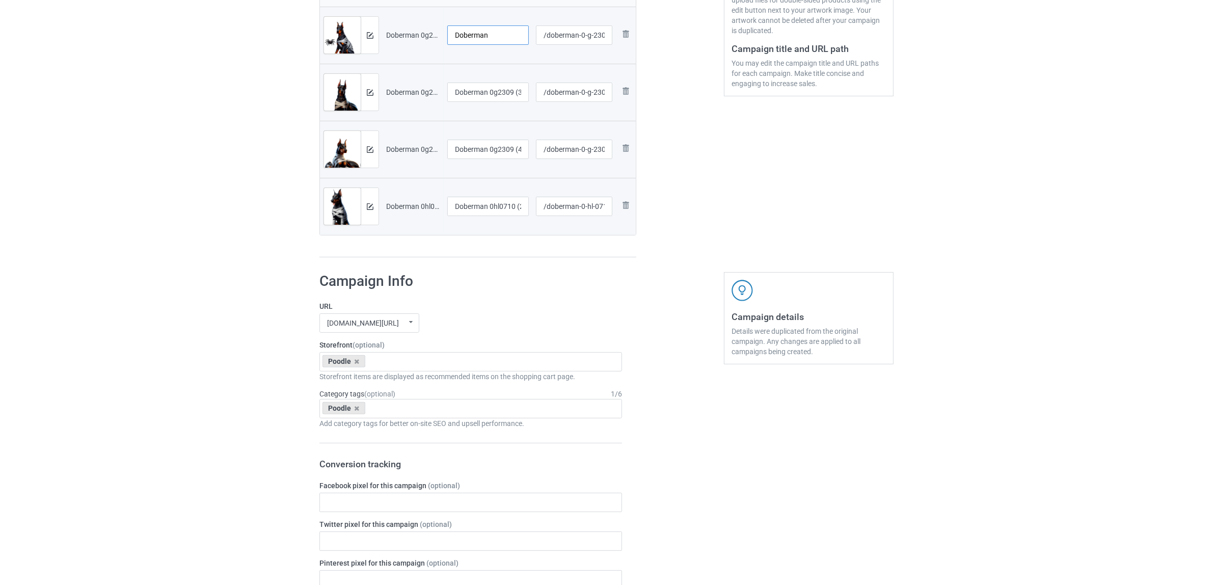
click at [476, 36] on input "Doberman" at bounding box center [487, 34] width 81 height 19
type input "Doberman"
click at [464, 93] on input "Doberman 0g2309 (3)" at bounding box center [487, 91] width 81 height 19
paste input "text"
type input "Doberman"
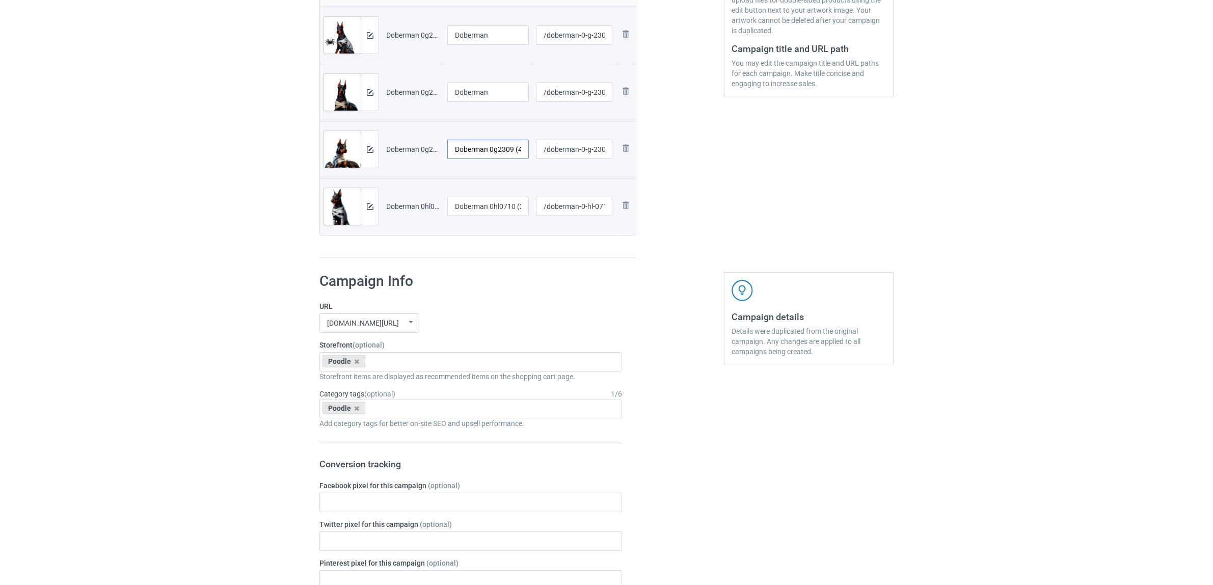
click at [490, 153] on input "Doberman 0g2309 (4)" at bounding box center [487, 149] width 81 height 19
paste input "text"
type input "Doberman"
click at [482, 213] on input "Doberman 0hl0710 (2)" at bounding box center [487, 206] width 81 height 19
paste input "text"
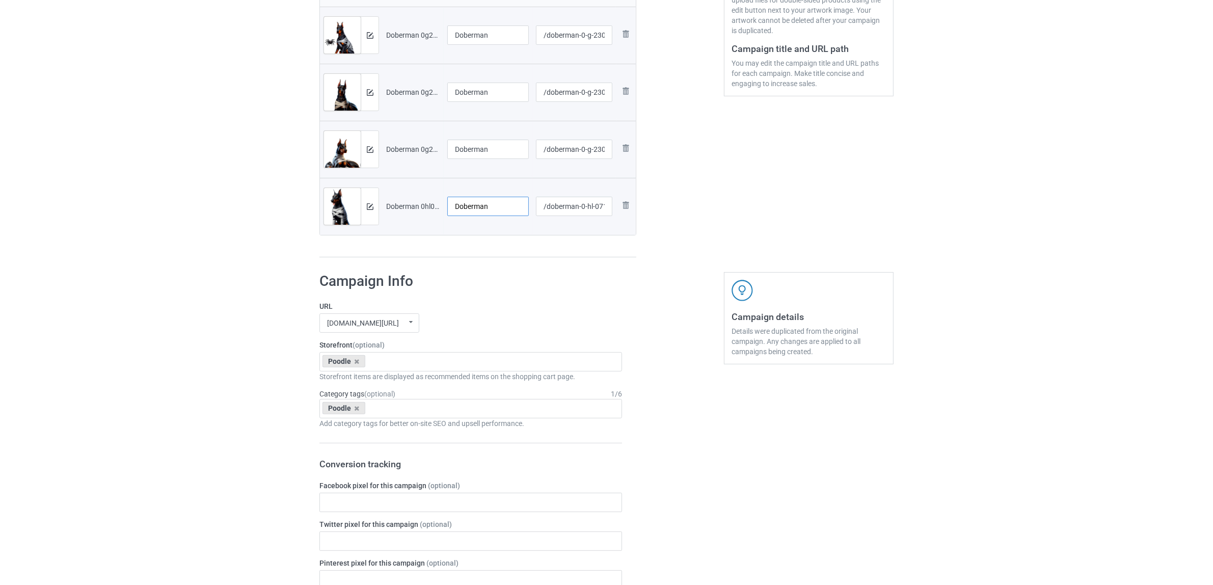
type input "Doberman"
click at [480, 257] on div at bounding box center [477, 257] width 317 height 1
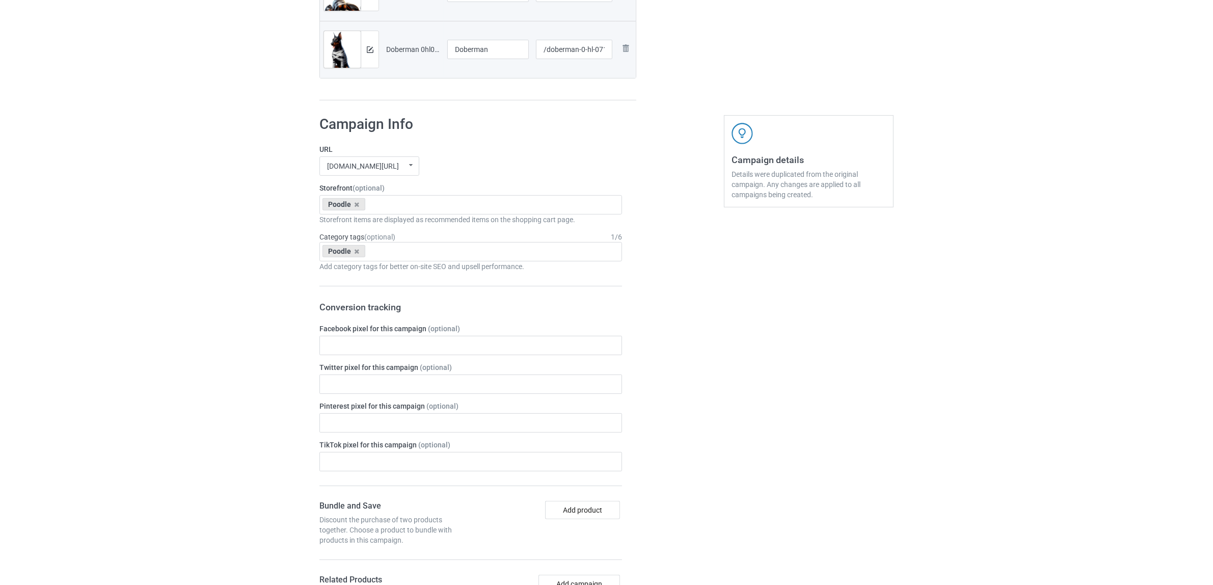
scroll to position [446, 0]
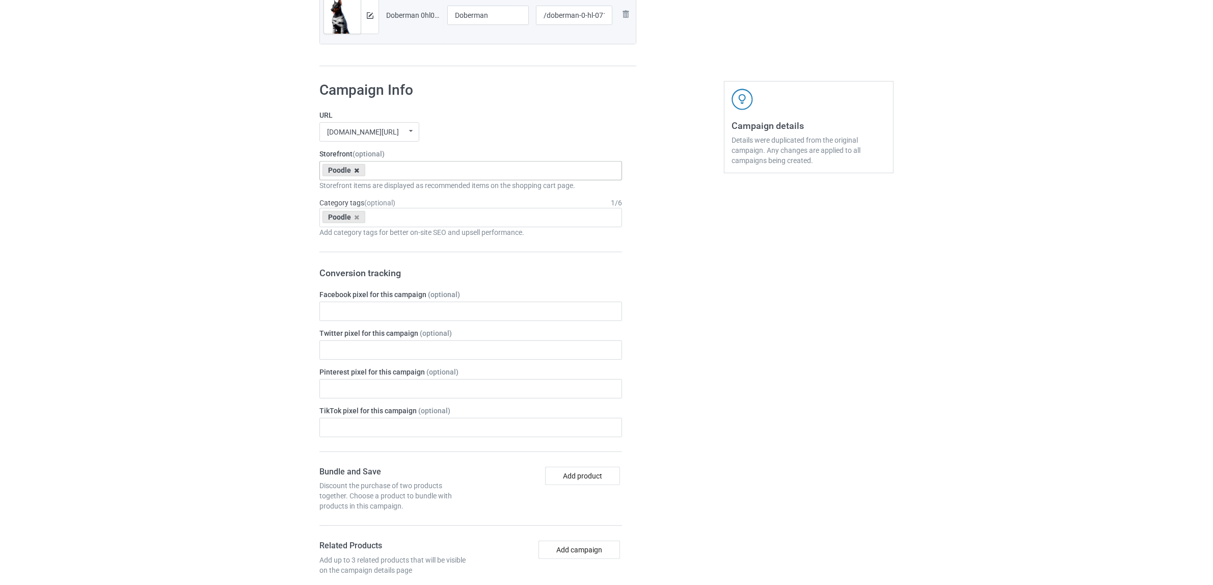
click at [355, 172] on icon at bounding box center [356, 170] width 5 height 7
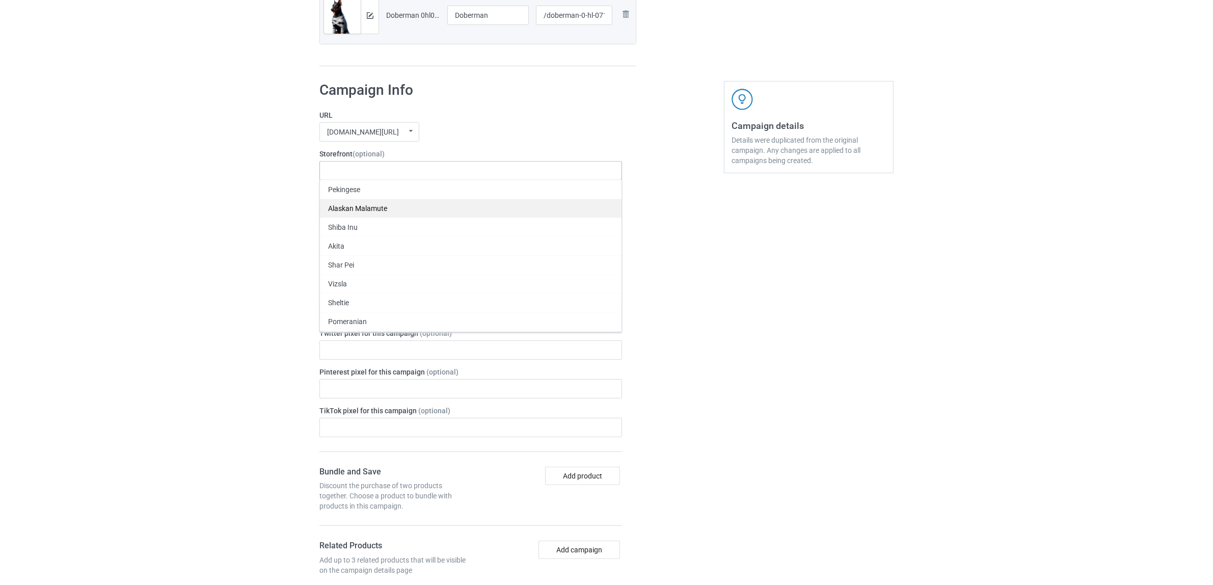
paste input "Doberman"
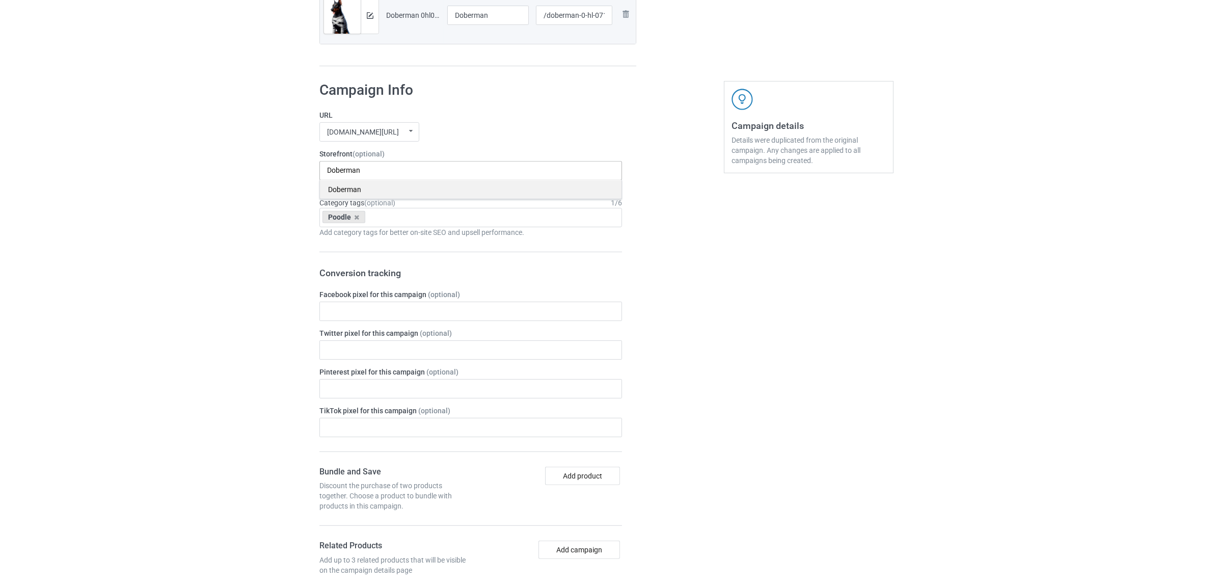
type input "Doberman"
click at [349, 191] on div "Doberman" at bounding box center [470, 189] width 301 height 19
click at [354, 220] on icon at bounding box center [356, 217] width 5 height 7
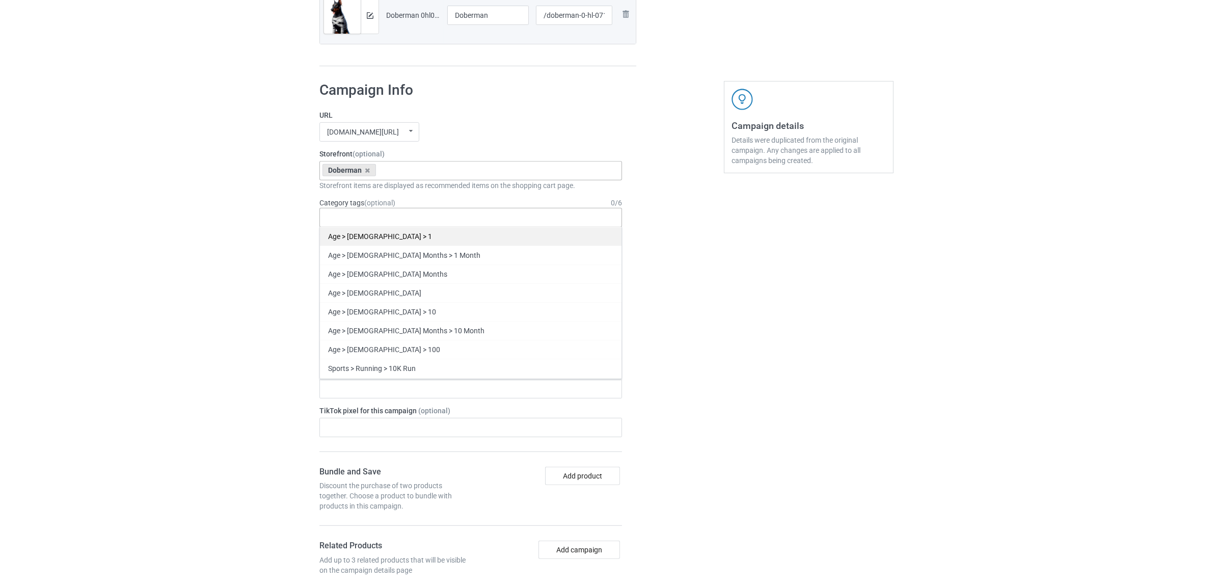
paste input "Doberman"
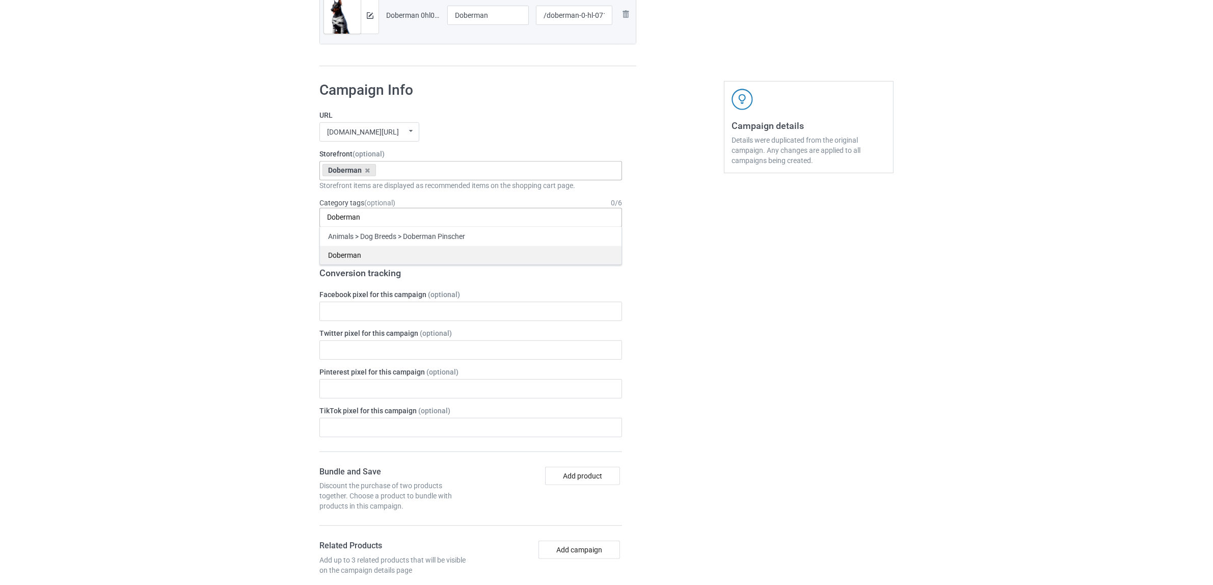
type input "Doberman"
click at [335, 250] on div "Doberman" at bounding box center [470, 254] width 301 height 19
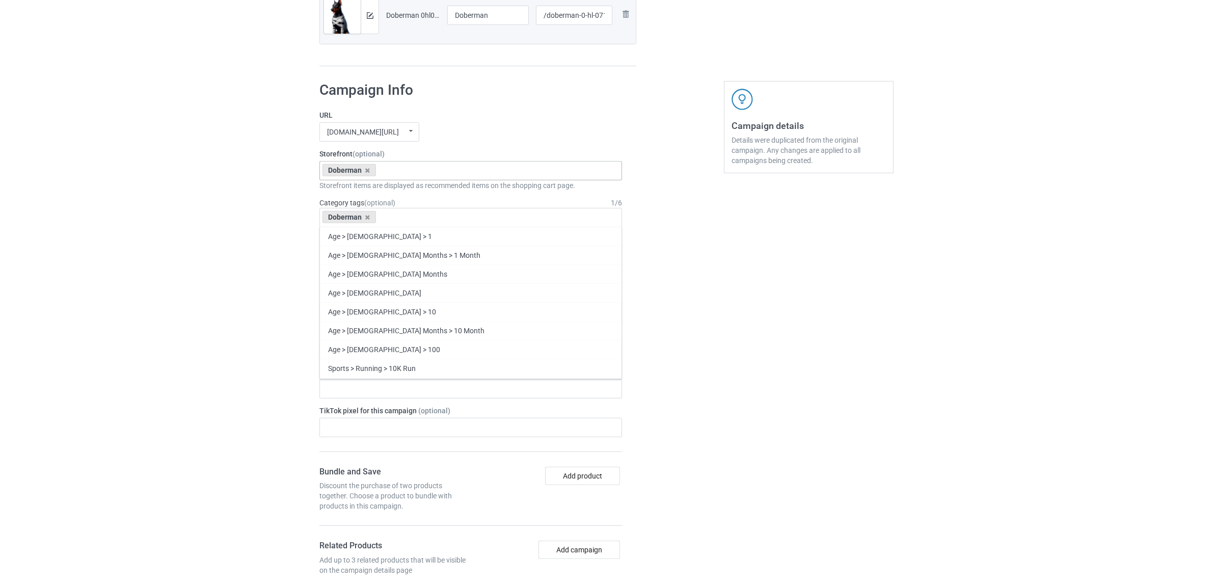
click at [171, 215] on div "Bulk duplicate campaign Campaign to duplicate Poodle Original Artwork 2384x3143…" at bounding box center [606, 302] width 1213 height 1440
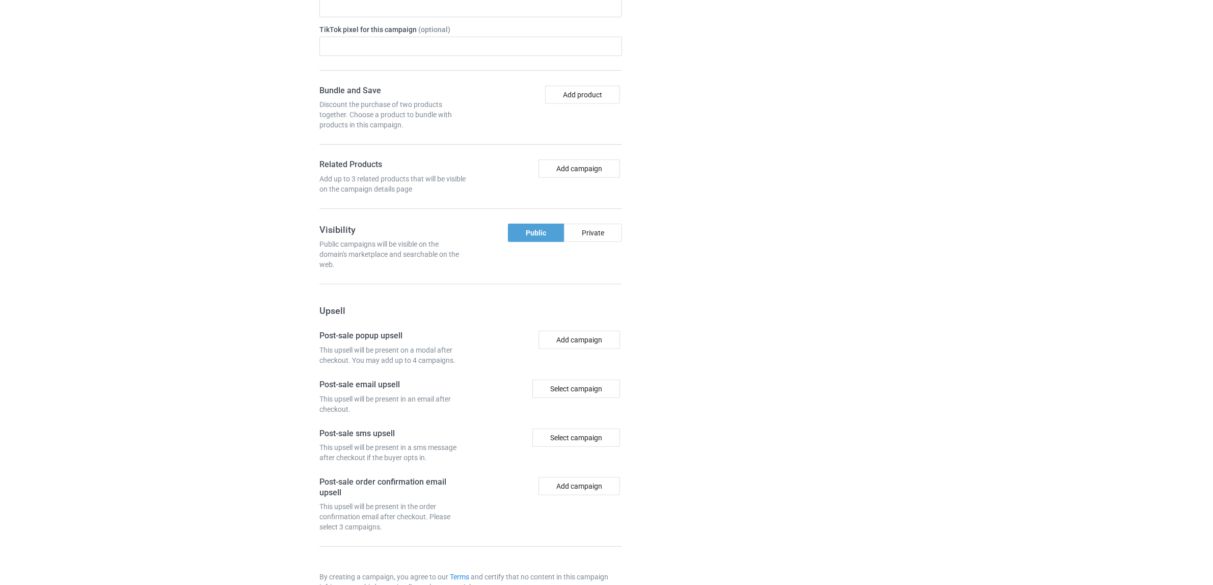
scroll to position [887, 0]
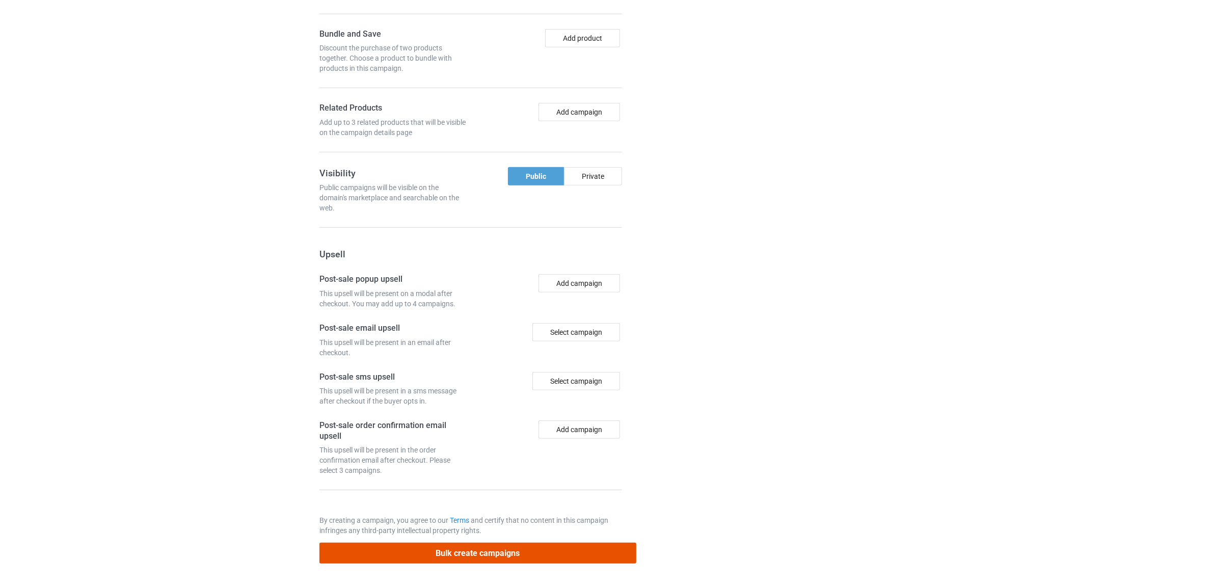
click at [452, 554] on button "Bulk create campaigns" at bounding box center [477, 552] width 317 height 21
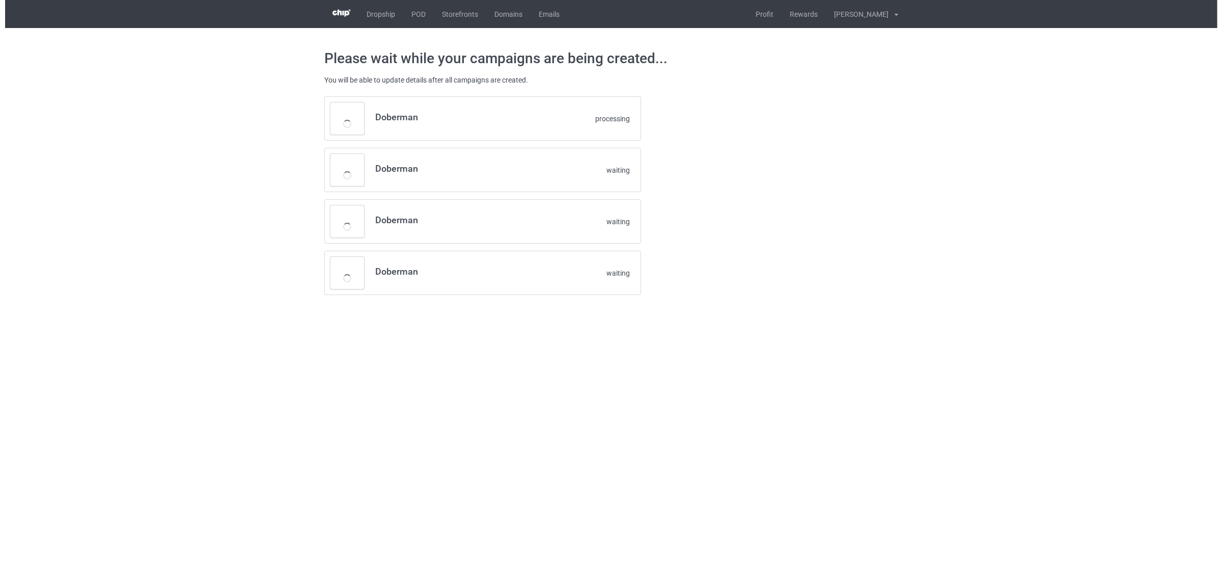
scroll to position [0, 0]
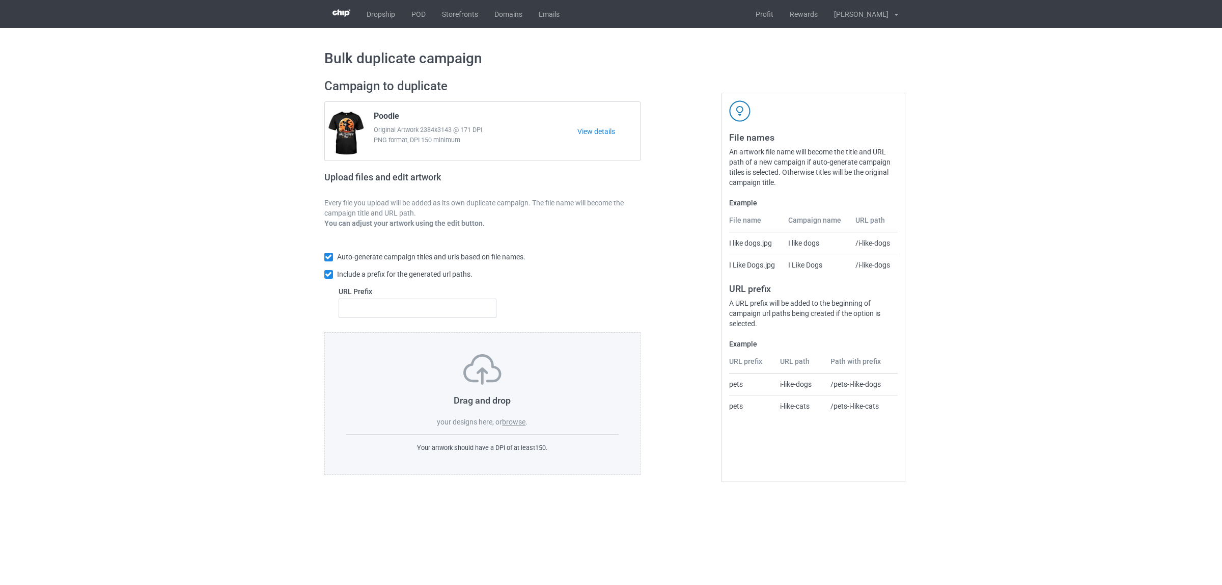
click at [512, 423] on label "browse" at bounding box center [513, 422] width 23 height 8
click at [0, 0] on input "browse" at bounding box center [0, 0] width 0 height 0
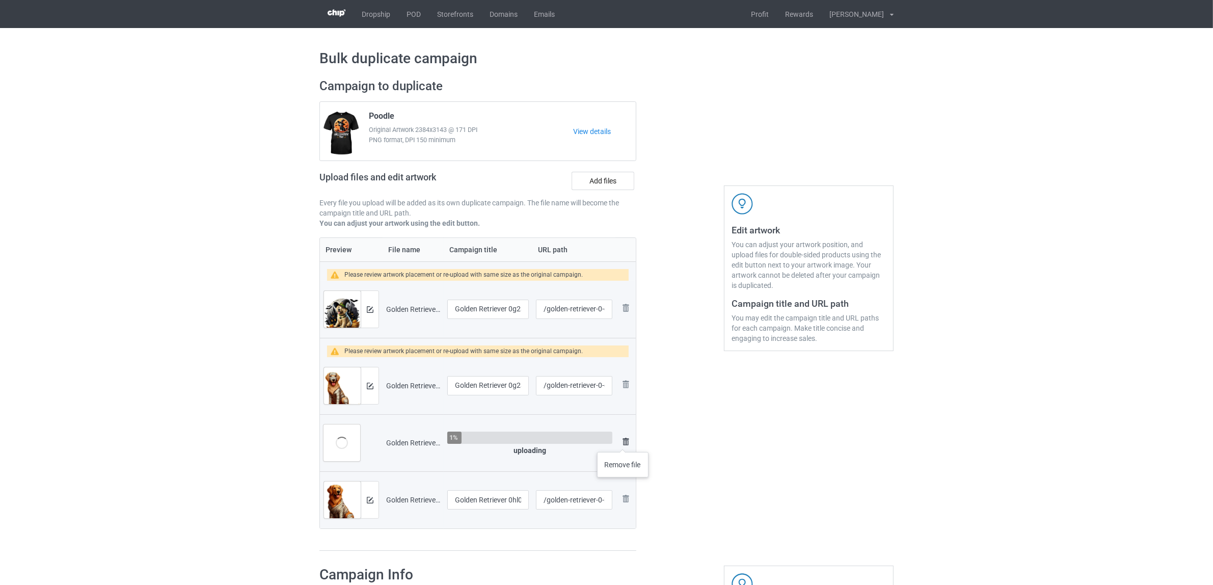
click at [623, 442] on img at bounding box center [625, 441] width 12 height 12
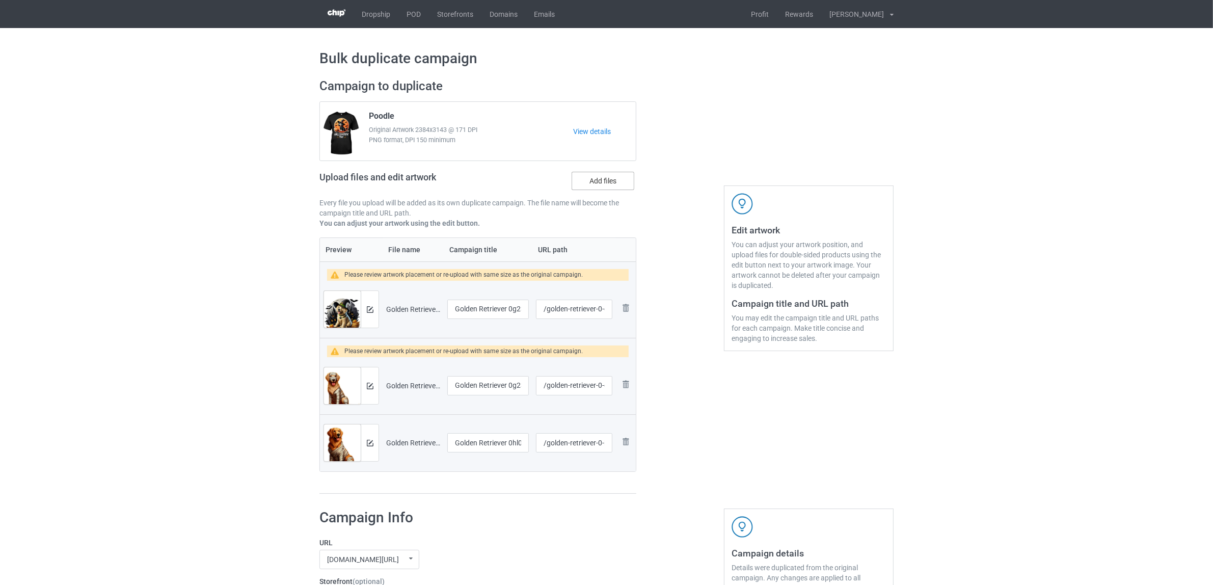
click at [587, 179] on label "Add files" at bounding box center [602, 181] width 63 height 18
click at [0, 0] on input "Add files" at bounding box center [0, 0] width 0 height 0
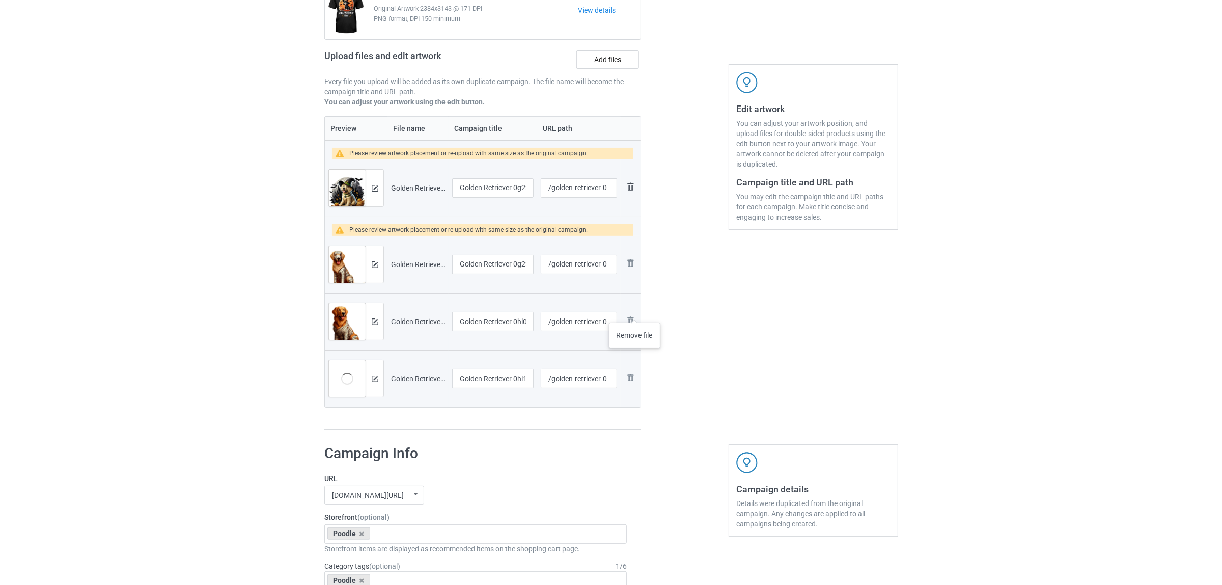
scroll to position [127, 0]
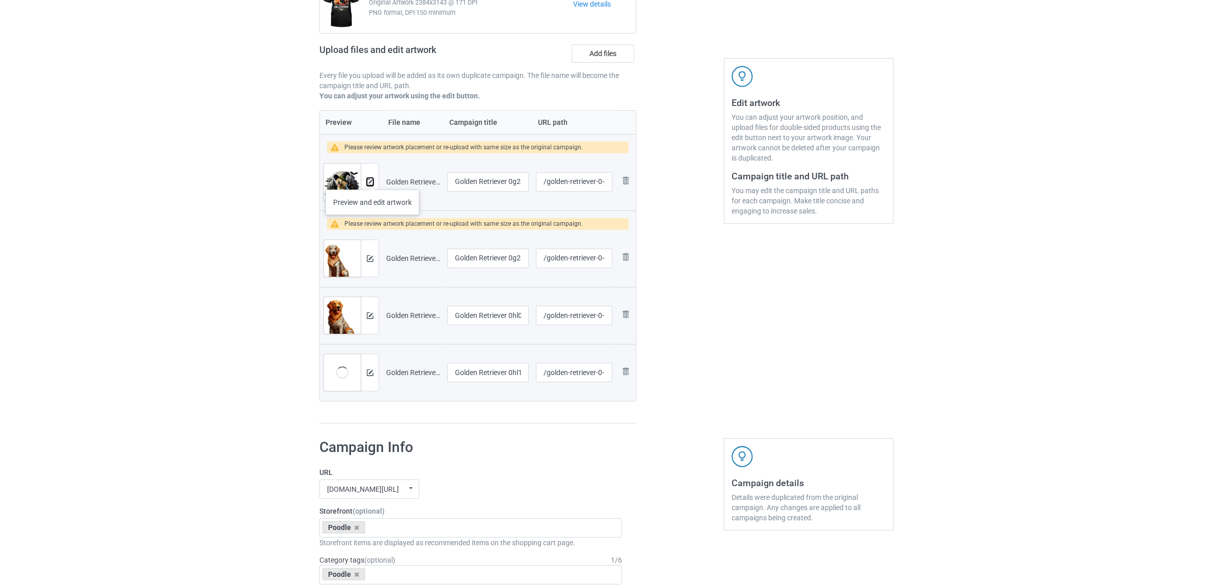
click at [372, 179] on img at bounding box center [370, 182] width 7 height 7
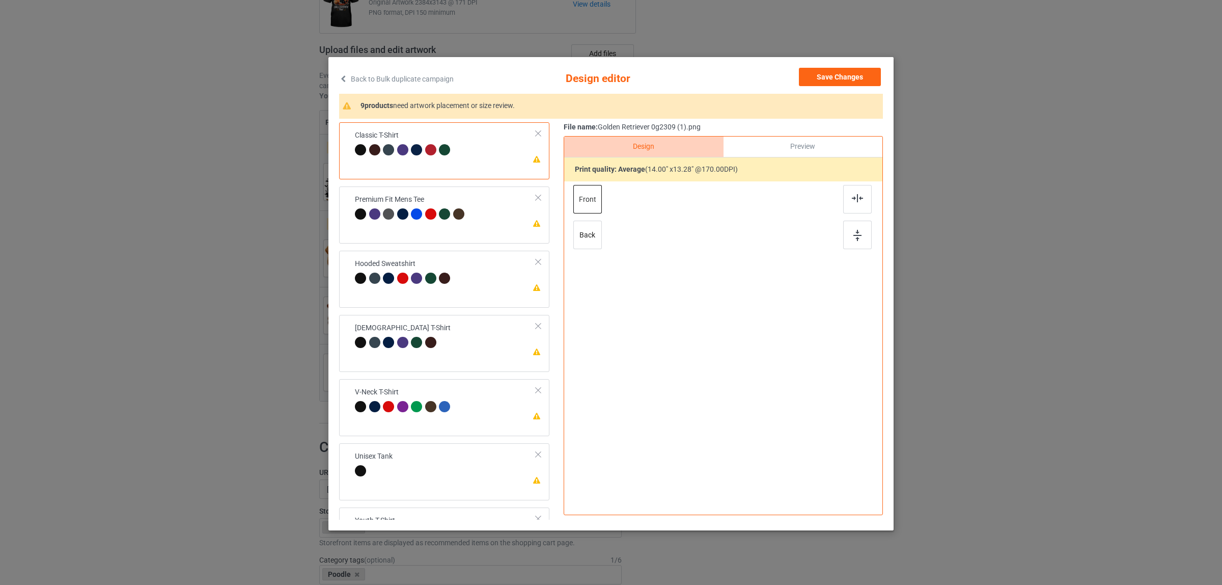
click at [858, 196] on img at bounding box center [857, 198] width 11 height 8
click at [427, 202] on div "Premium Fit Mens Tee" at bounding box center [411, 207] width 112 height 24
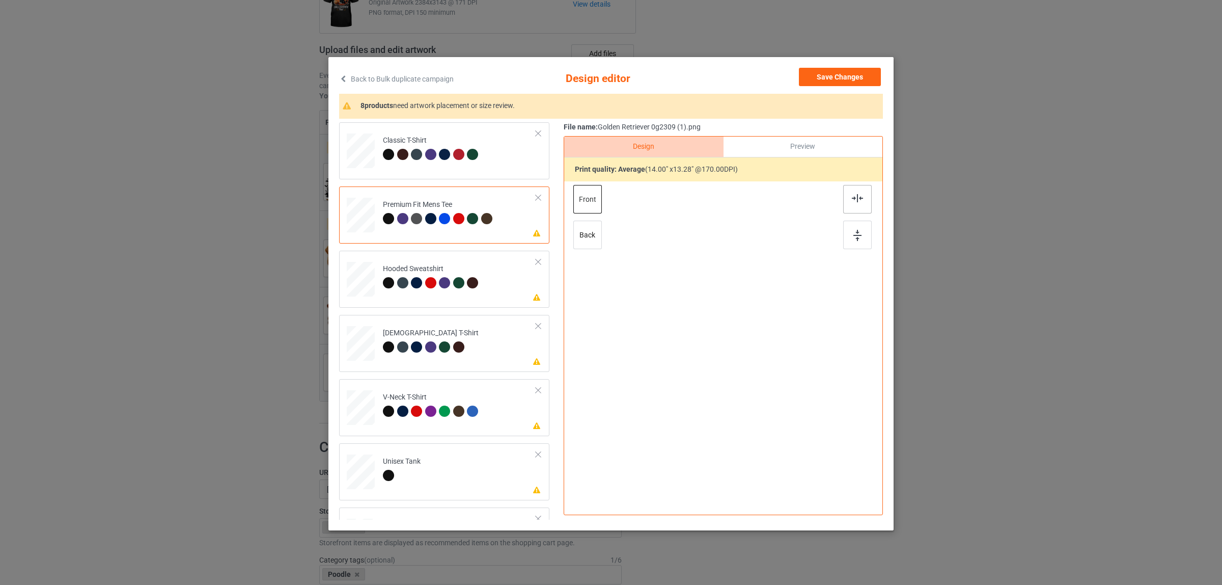
click at [848, 191] on div at bounding box center [857, 199] width 29 height 29
click at [448, 259] on td "Please review artwork placement Hooded Sweatshirt" at bounding box center [459, 277] width 164 height 44
click at [856, 194] on img at bounding box center [857, 198] width 11 height 8
click at [417, 359] on td "Please review artwork placement Ladies T-Shirt" at bounding box center [459, 341] width 164 height 44
click at [834, 198] on div at bounding box center [723, 325] width 265 height 289
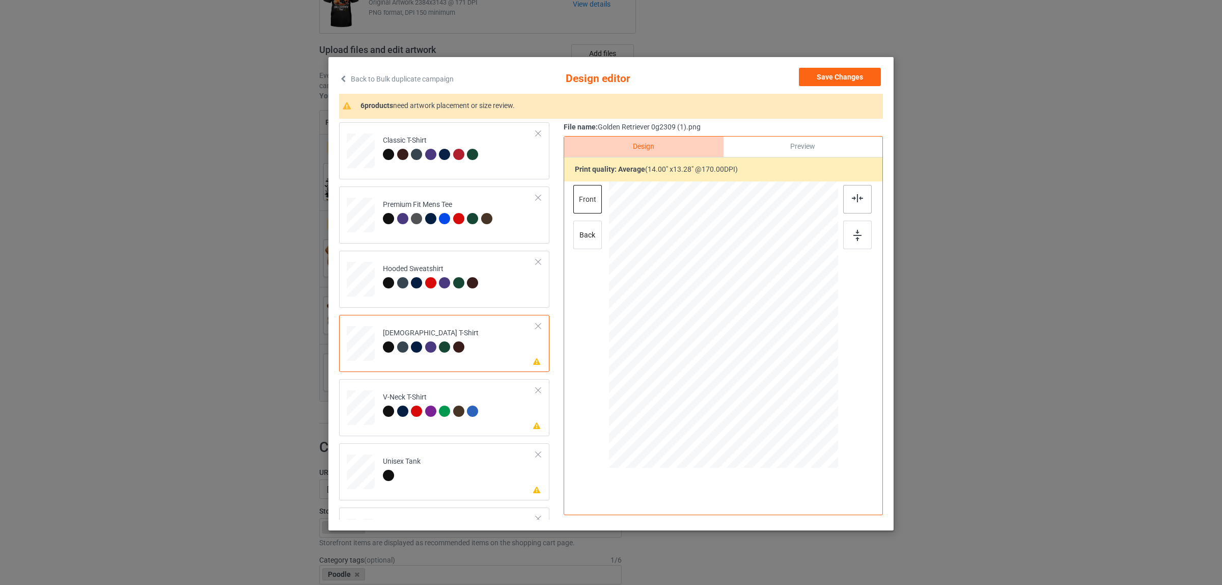
click at [852, 199] on img at bounding box center [857, 198] width 11 height 8
click at [490, 406] on td "Please review artwork placement V-Neck T-Shirt" at bounding box center [459, 405] width 164 height 44
click at [852, 195] on img at bounding box center [857, 198] width 11 height 8
click at [433, 453] on td "Please review artwork placement Unisex Tank" at bounding box center [459, 469] width 164 height 44
click at [851, 194] on div at bounding box center [857, 199] width 29 height 29
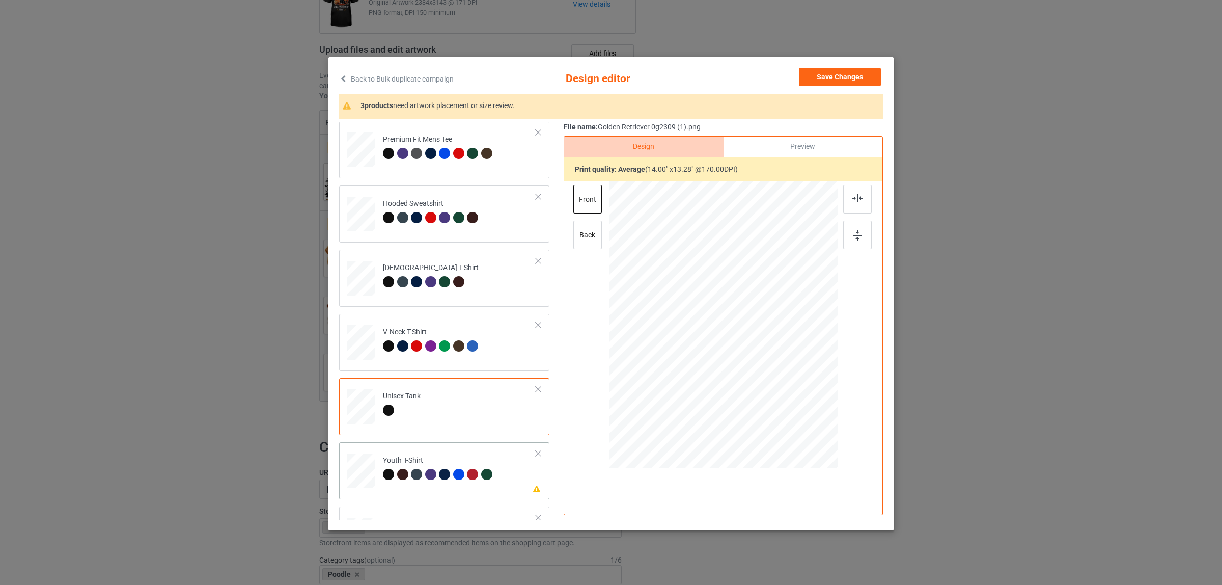
scroll to position [173, 0]
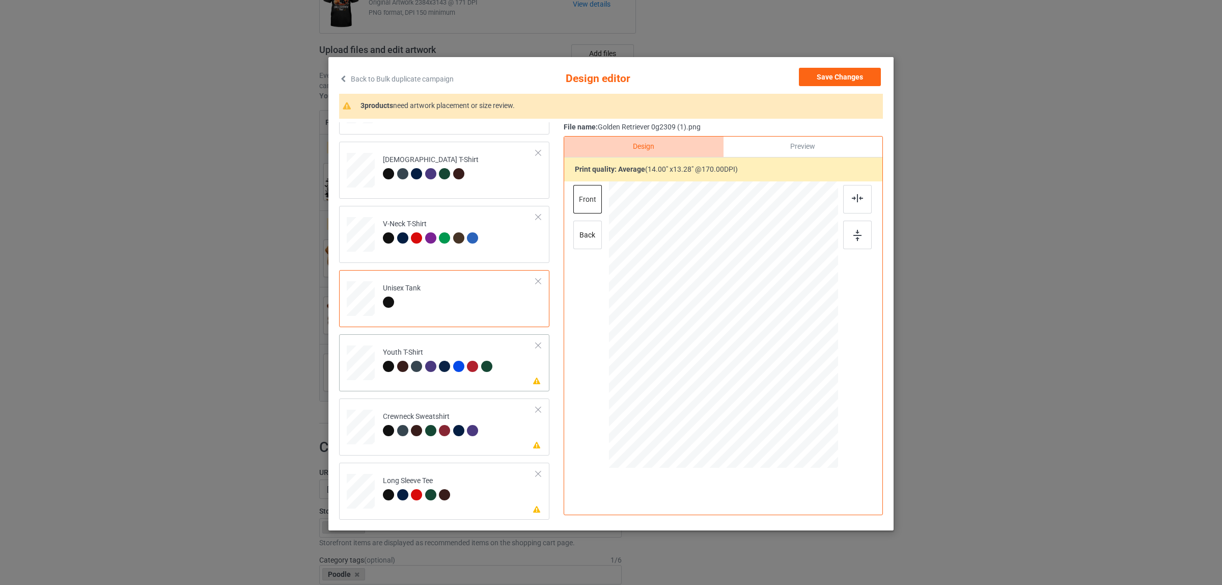
click at [411, 353] on div "Youth T-Shirt" at bounding box center [439, 359] width 112 height 24
click at [843, 200] on div at bounding box center [857, 199] width 29 height 29
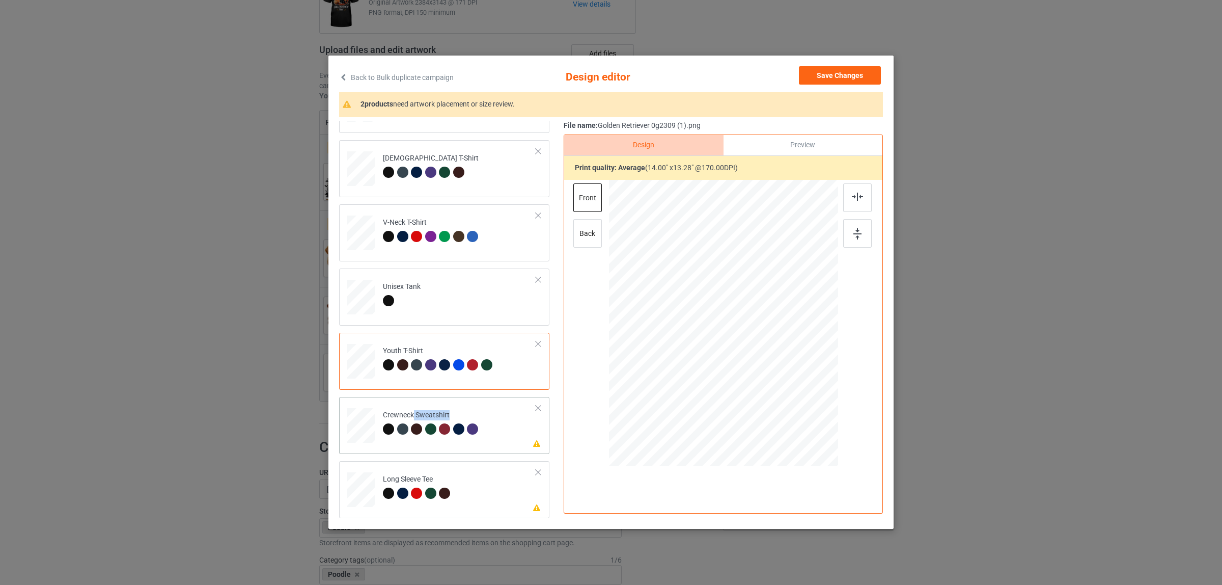
click at [409, 420] on div "Crewneck Sweatshirt" at bounding box center [432, 422] width 98 height 24
click at [843, 187] on div at bounding box center [857, 197] width 29 height 29
click at [433, 484] on div "Long Sleeve Tee" at bounding box center [418, 486] width 70 height 24
click at [852, 199] on img at bounding box center [857, 196] width 11 height 8
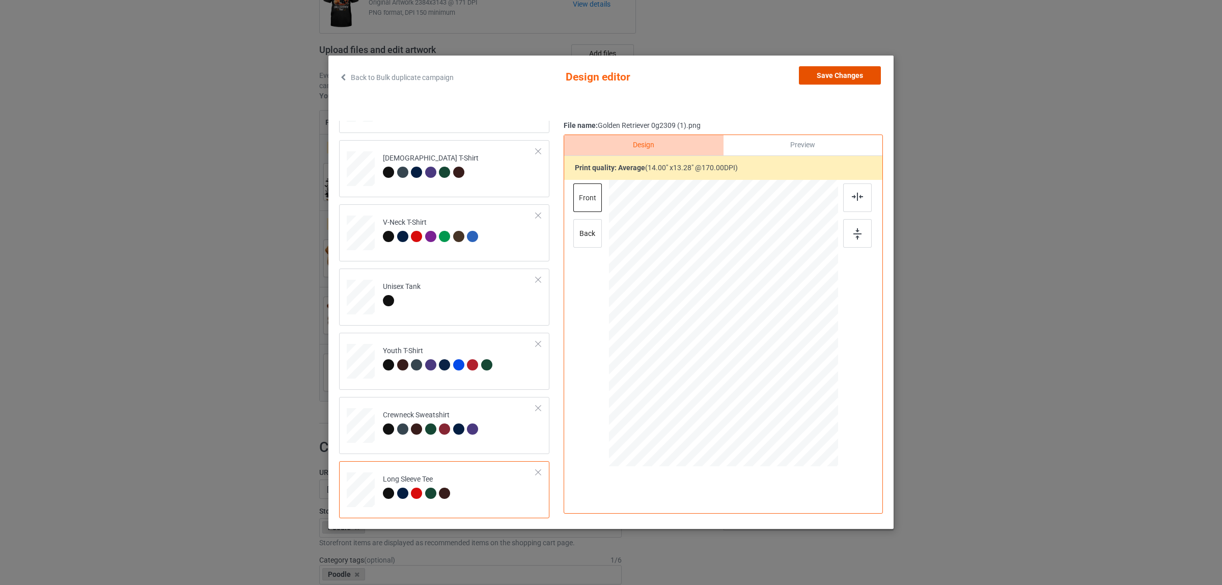
click at [828, 68] on button "Save Changes" at bounding box center [840, 75] width 82 height 18
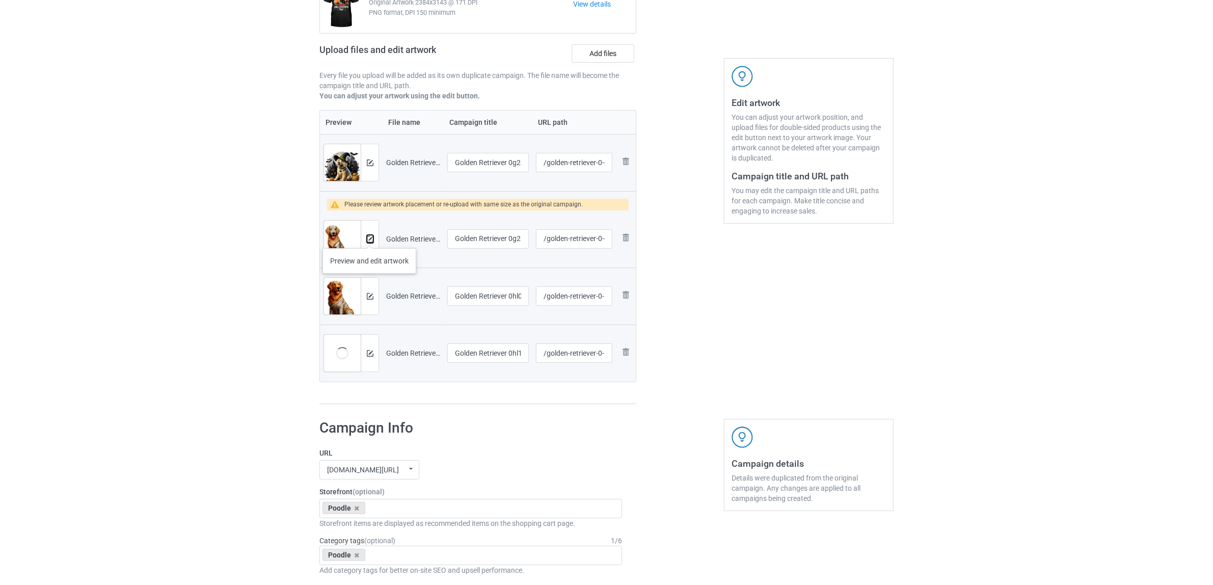
click at [369, 238] on img at bounding box center [370, 239] width 7 height 7
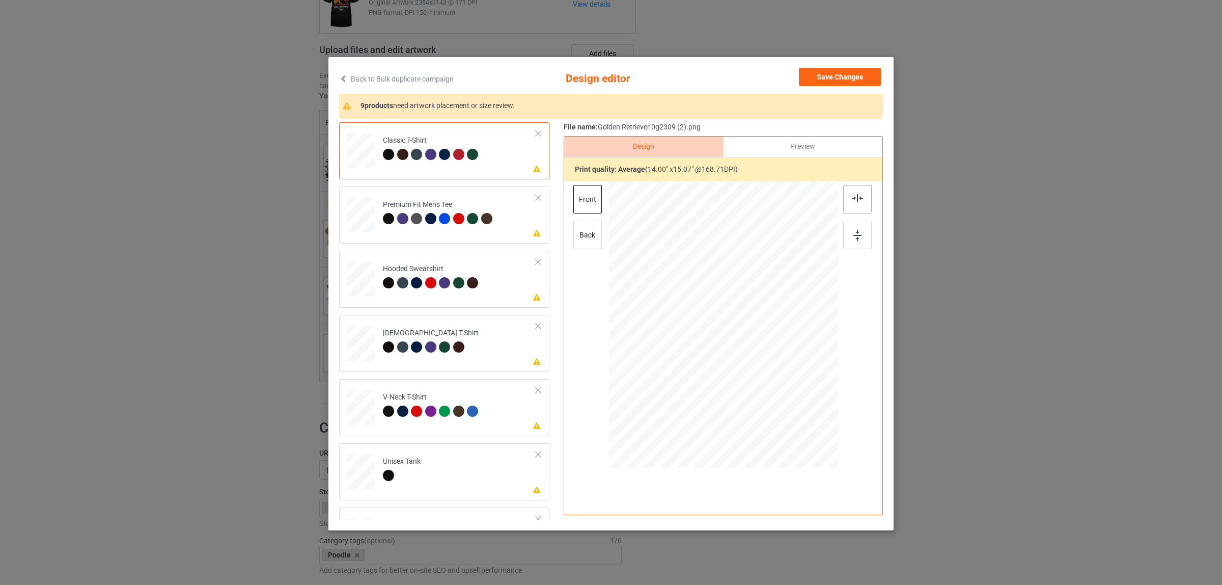
click at [852, 195] on img at bounding box center [857, 198] width 11 height 8
click at [425, 280] on div at bounding box center [430, 282] width 11 height 11
click at [852, 194] on div at bounding box center [857, 199] width 29 height 29
click at [377, 353] on td "Please review artwork placement Ladies T-Shirt" at bounding box center [459, 341] width 164 height 44
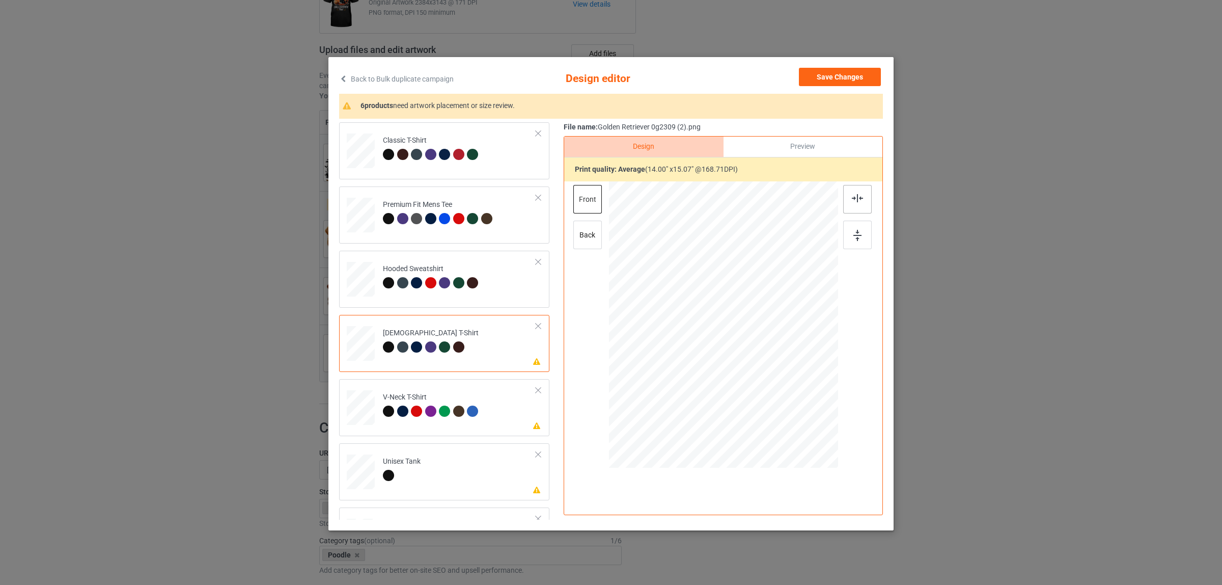
click at [852, 201] on img at bounding box center [857, 198] width 11 height 8
click at [439, 409] on div at bounding box center [444, 410] width 11 height 11
click at [855, 199] on img at bounding box center [857, 198] width 11 height 8
click at [426, 469] on td "Please review artwork placement Unisex Tank" at bounding box center [459, 469] width 164 height 44
click at [854, 198] on img at bounding box center [857, 198] width 11 height 8
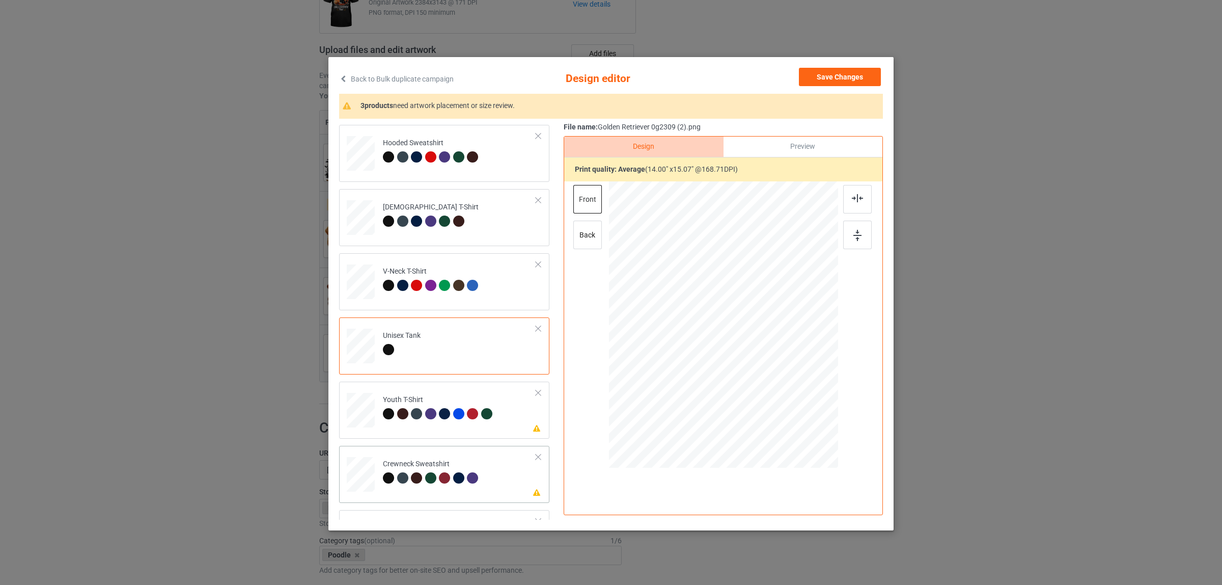
scroll to position [127, 0]
click at [410, 423] on td "Please review artwork placement Youth T-Shirt" at bounding box center [459, 406] width 164 height 44
click at [857, 197] on img at bounding box center [857, 198] width 11 height 8
click at [402, 488] on td "Please review artwork placement Crewneck Sweatshirt" at bounding box center [459, 470] width 164 height 44
click at [856, 198] on img at bounding box center [857, 198] width 11 height 8
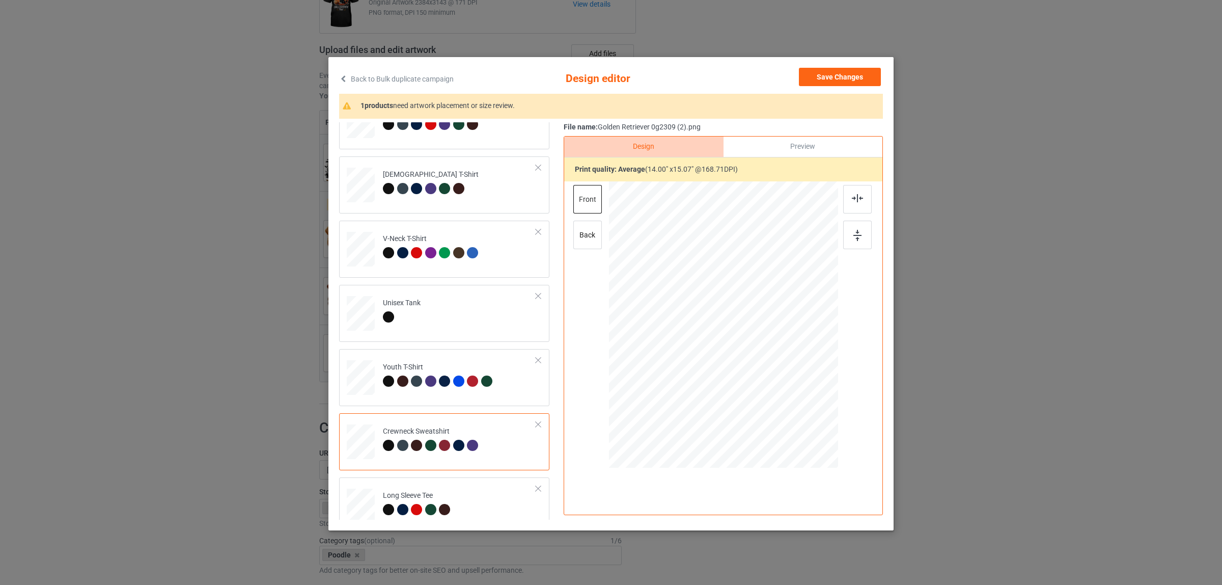
scroll to position [173, 0]
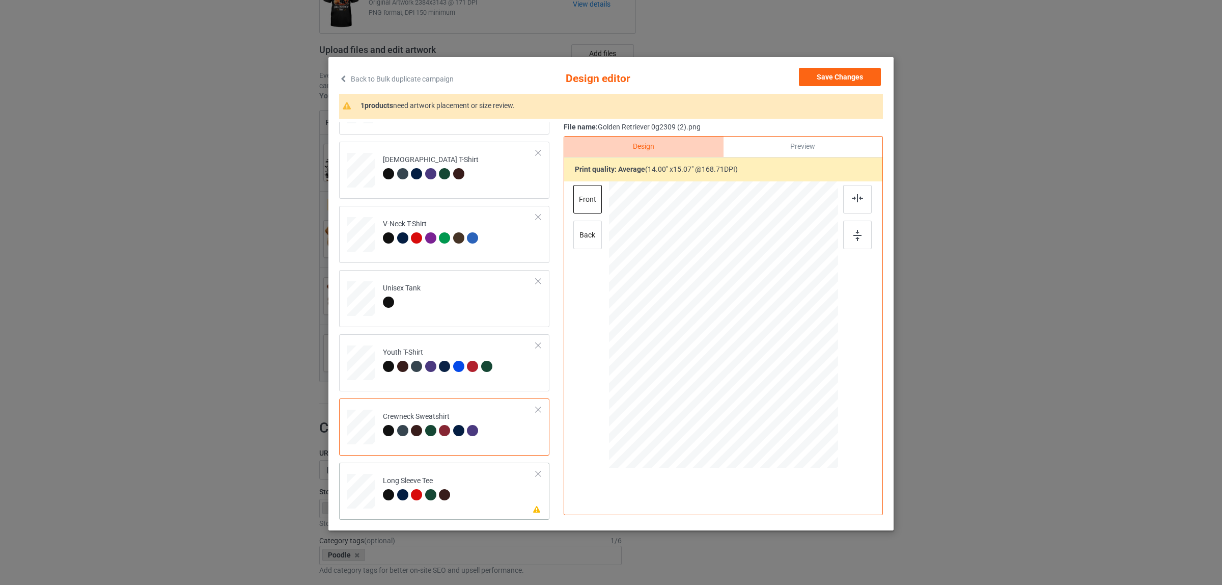
click at [411, 492] on div at bounding box center [416, 494] width 11 height 11
click at [844, 198] on div at bounding box center [857, 199] width 29 height 29
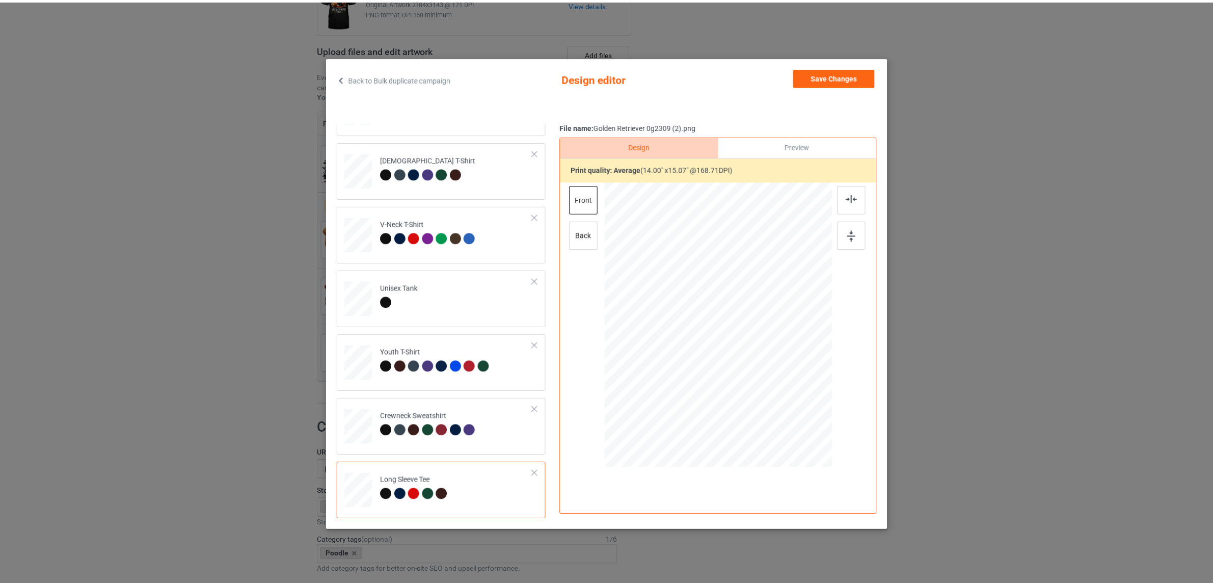
scroll to position [2, 0]
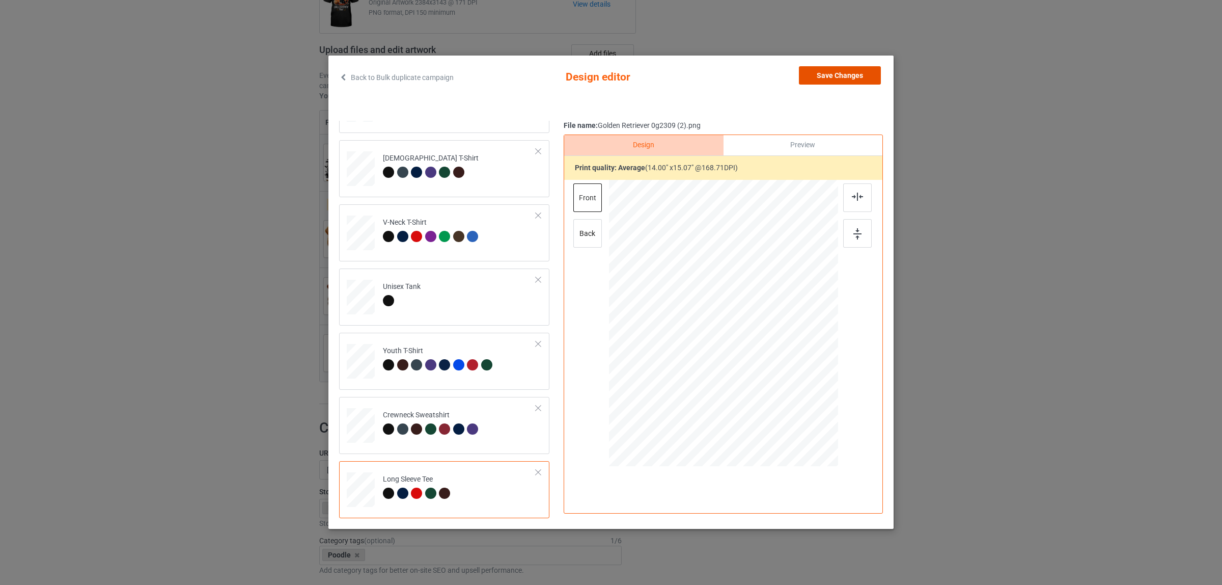
click at [820, 72] on button "Save Changes" at bounding box center [840, 75] width 82 height 18
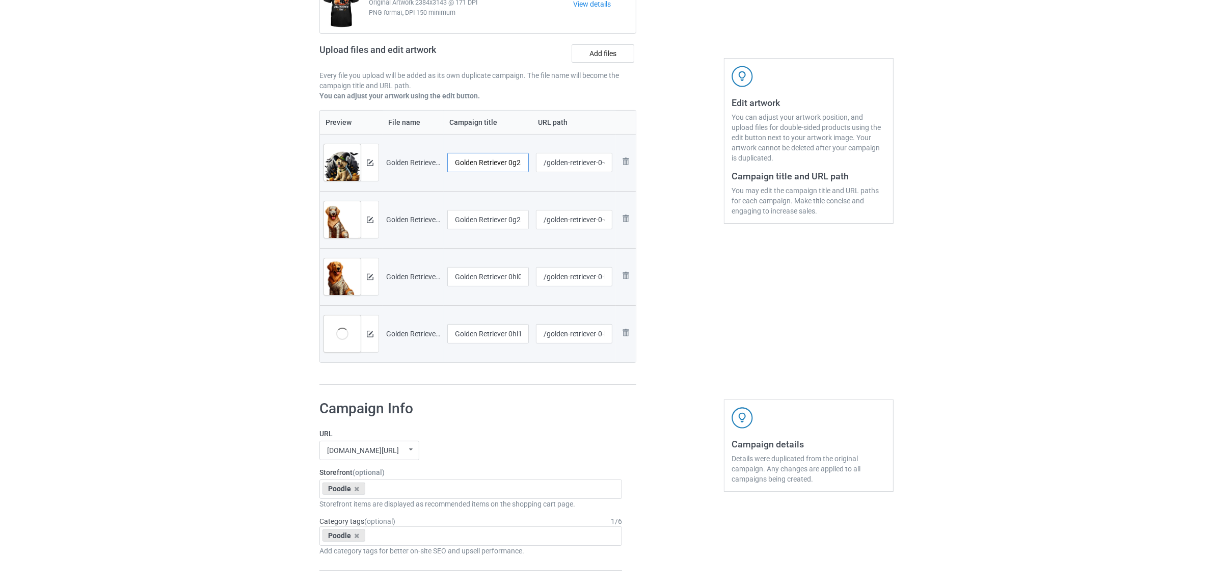
scroll to position [0, 23]
drag, startPoint x: 508, startPoint y: 161, endPoint x: 536, endPoint y: 159, distance: 27.6
click at [536, 159] on tr "Preview and edit artwork Golden Retriever 0g2309 (1).png Golden Retriever 0g230…" at bounding box center [478, 162] width 316 height 57
drag, startPoint x: 516, startPoint y: 158, endPoint x: 414, endPoint y: 151, distance: 102.1
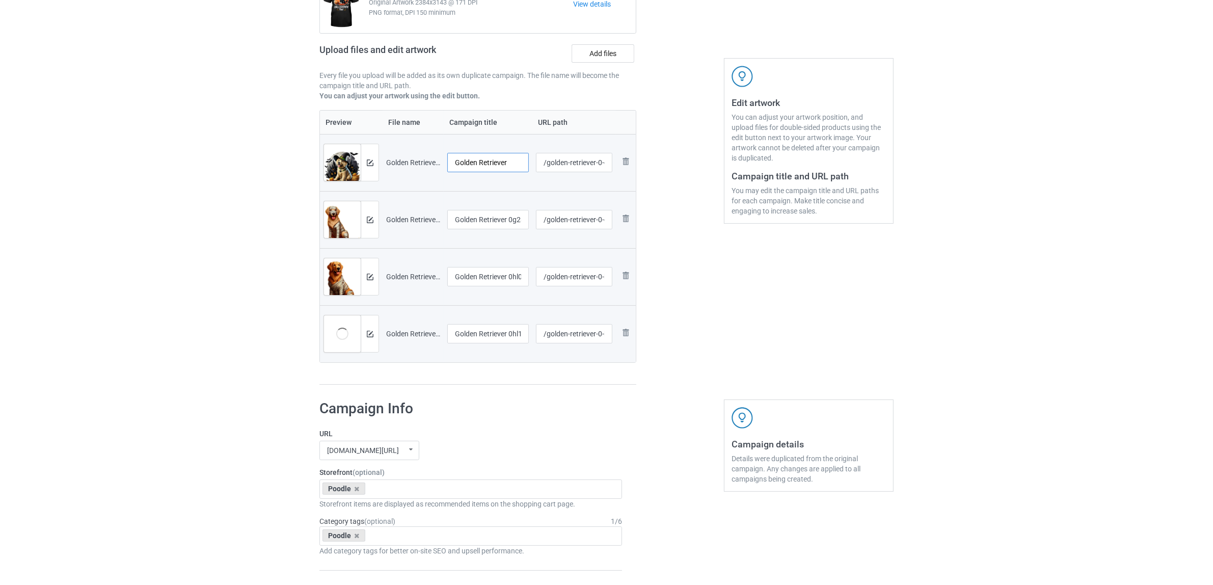
click at [415, 151] on tr "Preview and edit artwork Golden Retriever 0g2309 (1).png Golden Retriever /gold…" at bounding box center [478, 162] width 316 height 57
type input "Golden Retriever"
click at [491, 226] on input "Golden Retriever 0g2309 (2)" at bounding box center [487, 219] width 81 height 19
paste input "text"
type input "Golden Retriever"
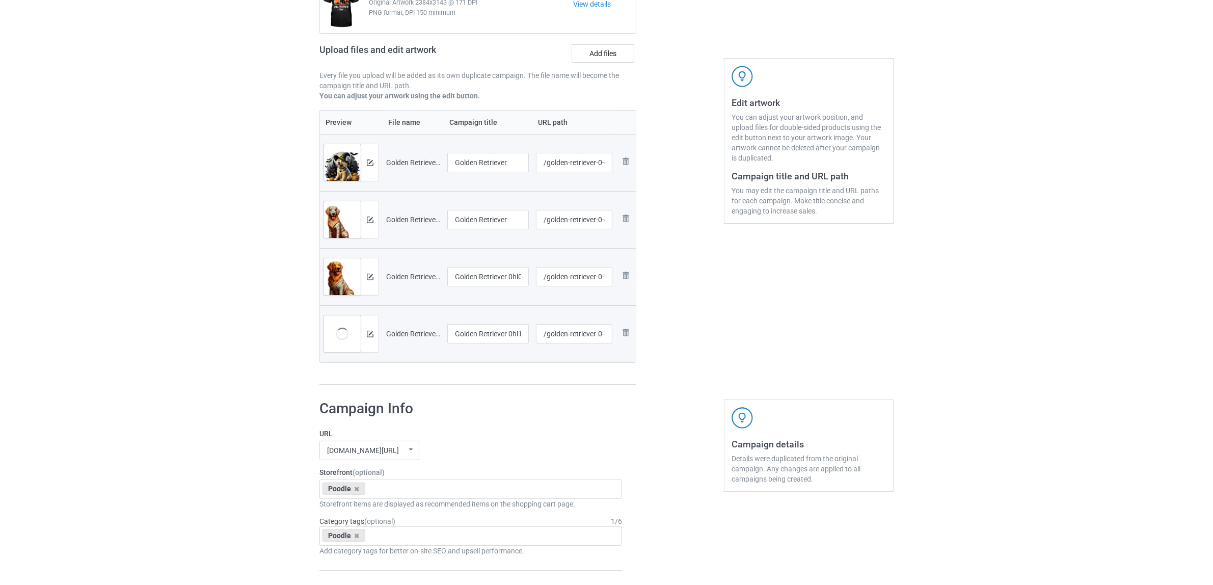
click at [489, 289] on div at bounding box center [487, 289] width 81 height 6
click at [495, 280] on input "Golden Retriever 0hl0710 (3)" at bounding box center [487, 276] width 81 height 19
paste input "text"
type input "Golden Retriever"
click at [492, 332] on input "Golden Retriever 0hl1" at bounding box center [487, 333] width 81 height 19
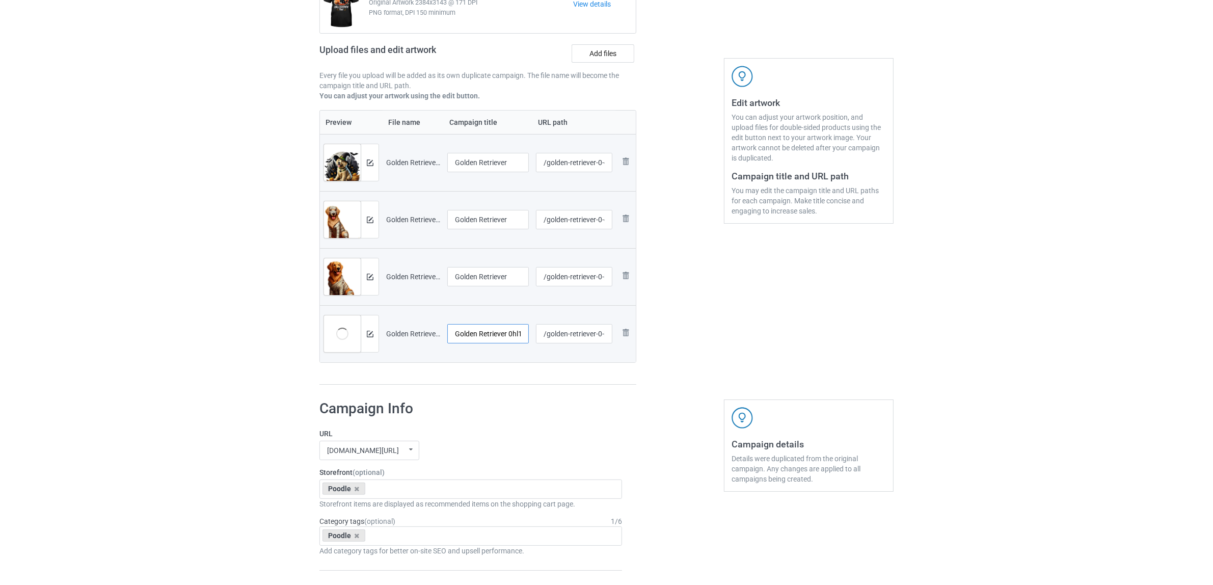
paste input "text"
type input "Golden Retriever"
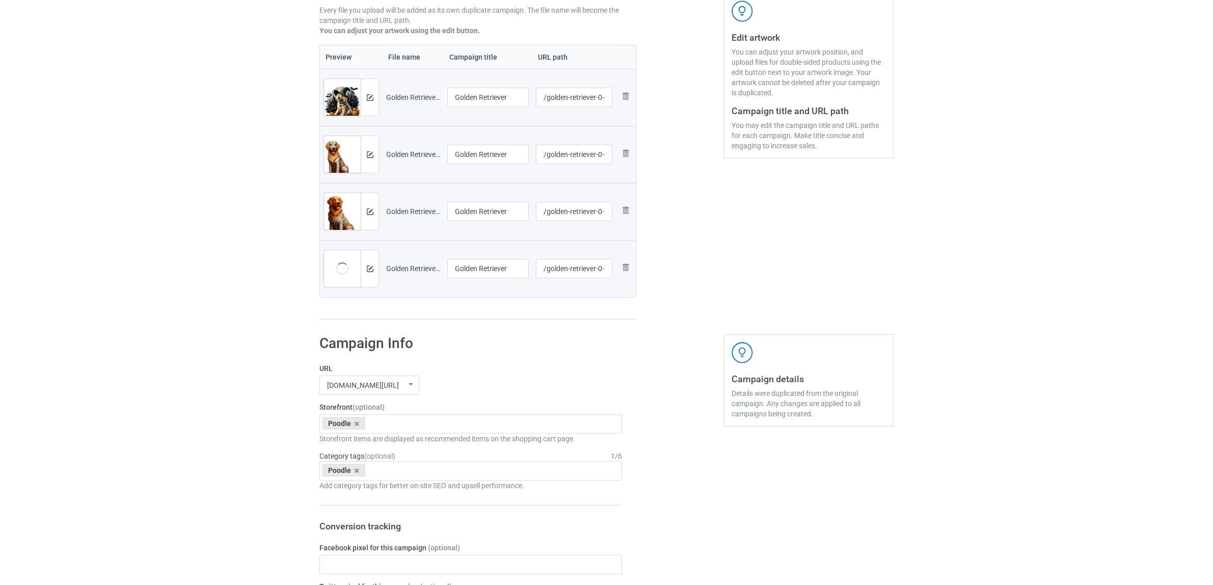
scroll to position [255, 0]
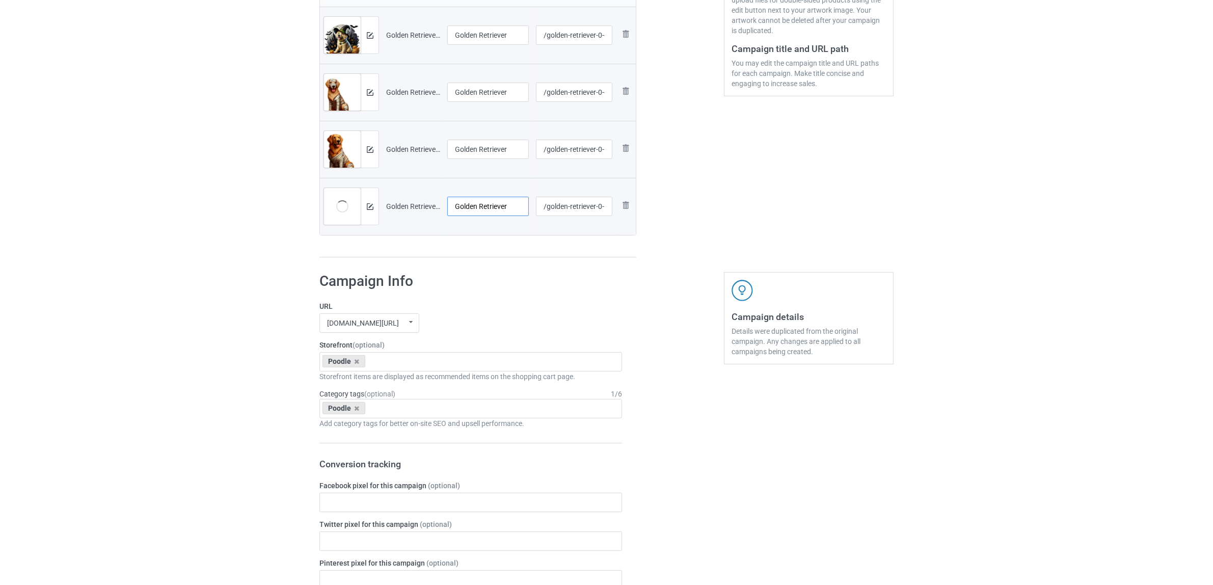
drag, startPoint x: 476, startPoint y: 202, endPoint x: 414, endPoint y: 204, distance: 62.7
click at [414, 204] on tr "Preview and edit artwork Golden Retriever 0hl1.png Golden Retriever /golden-ret…" at bounding box center [478, 206] width 316 height 57
click at [359, 365] on div "Poodle" at bounding box center [343, 361] width 43 height 12
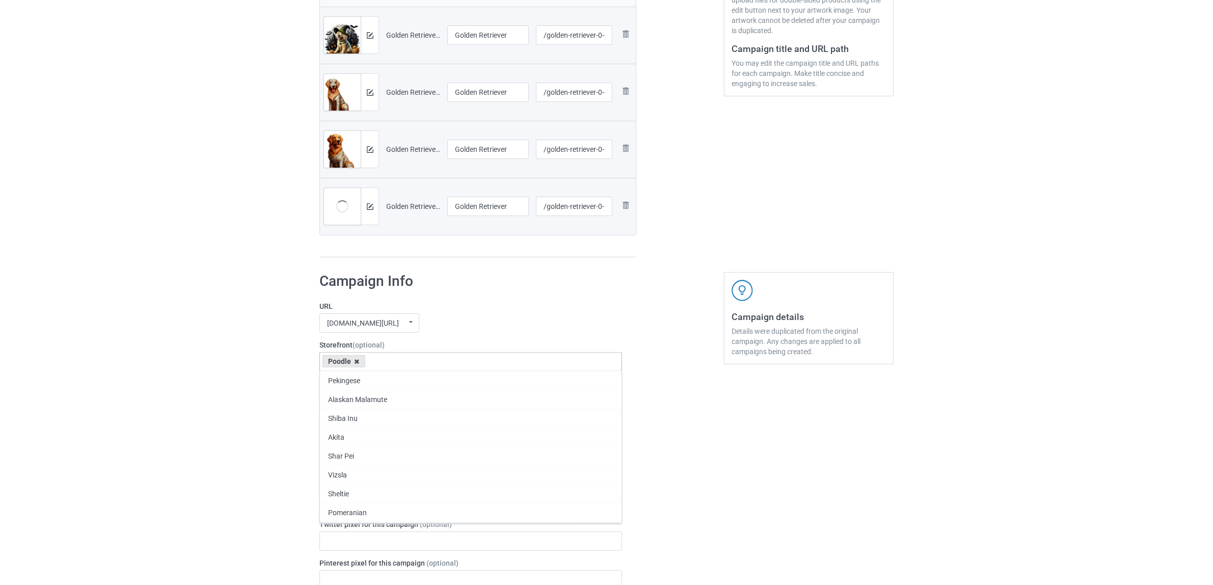
click at [355, 364] on icon at bounding box center [356, 361] width 5 height 7
paste input "Golden"
type input "Golden"
click at [346, 379] on div "Golden Retriever" at bounding box center [470, 380] width 301 height 19
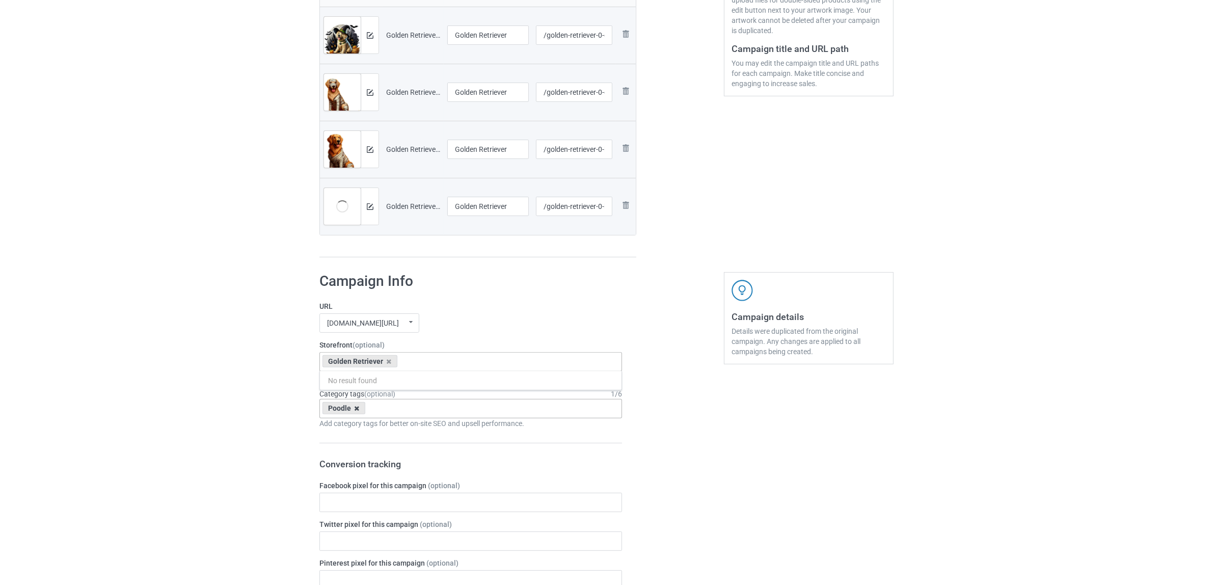
click at [357, 407] on icon at bounding box center [356, 408] width 5 height 7
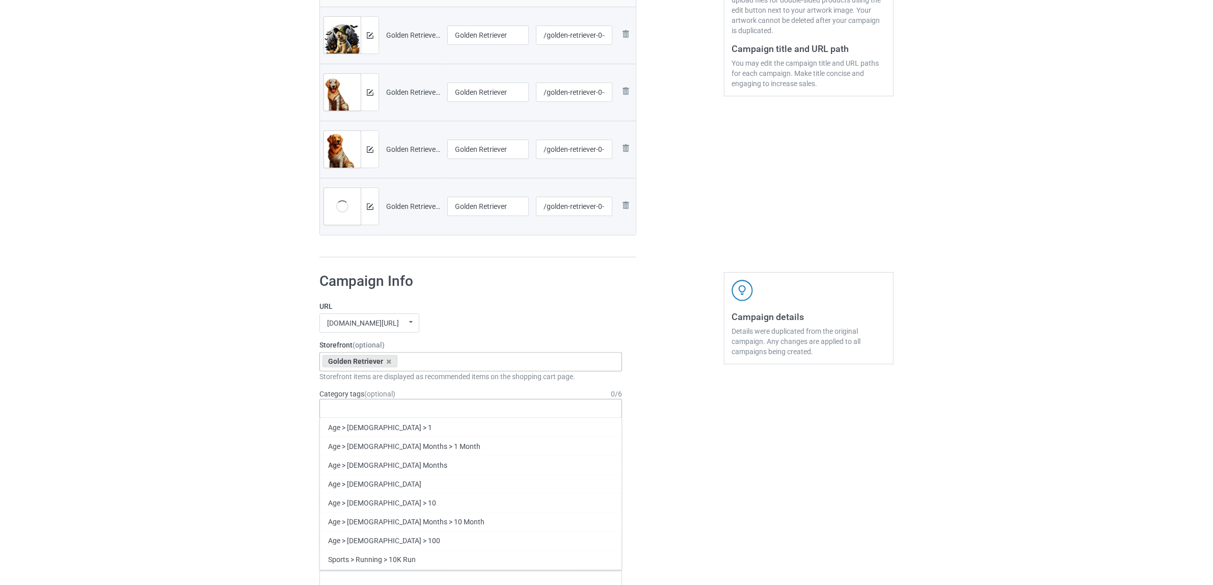
paste input "Golden"
type input "Golden"
click at [343, 452] on div "Golden" at bounding box center [470, 445] width 301 height 19
paste input "Golden"
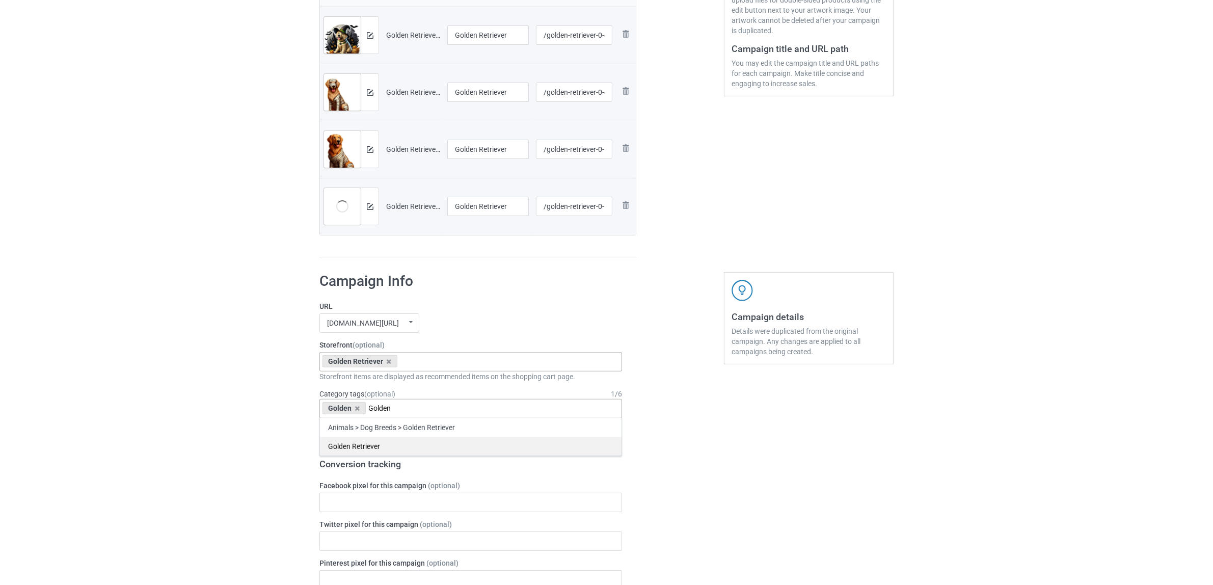
type input "Golden"
click at [361, 454] on div "Golden Retriever" at bounding box center [470, 445] width 301 height 19
click at [181, 402] on div "Bulk duplicate campaign Campaign to duplicate Poodle Original Artwork 2384x3143…" at bounding box center [606, 493] width 1213 height 1440
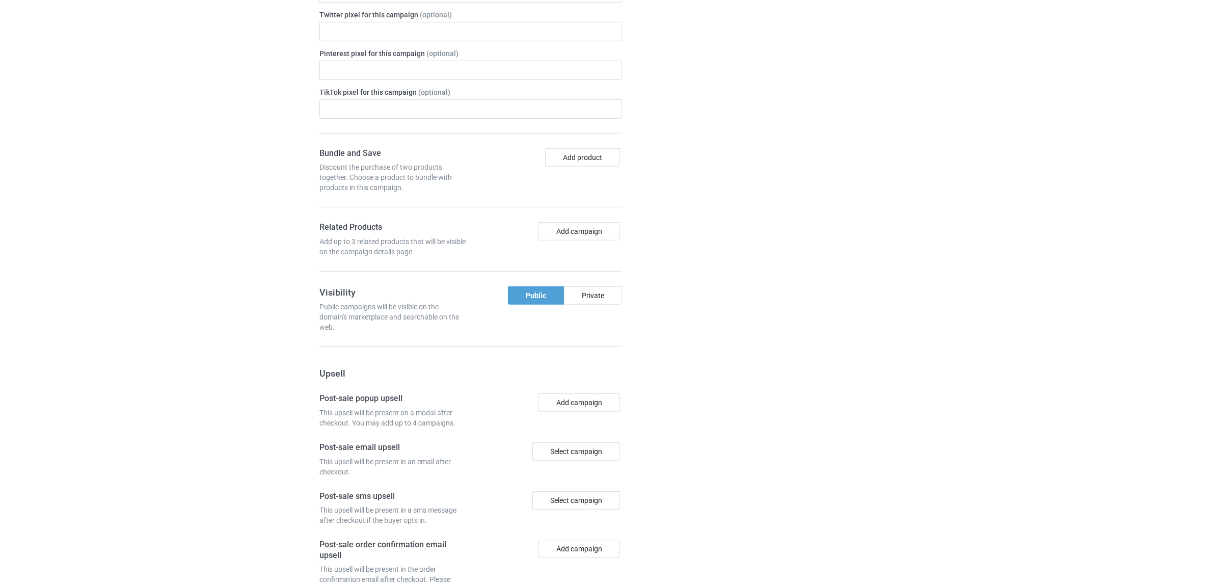
scroll to position [887, 0]
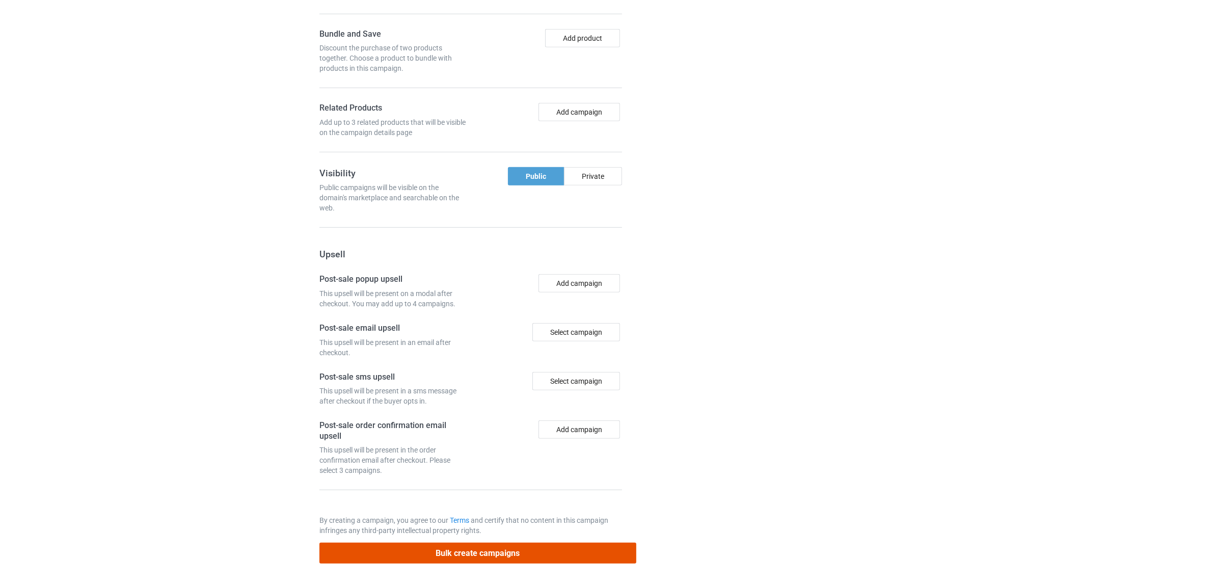
click at [541, 556] on button "Bulk create campaigns" at bounding box center [477, 552] width 317 height 21
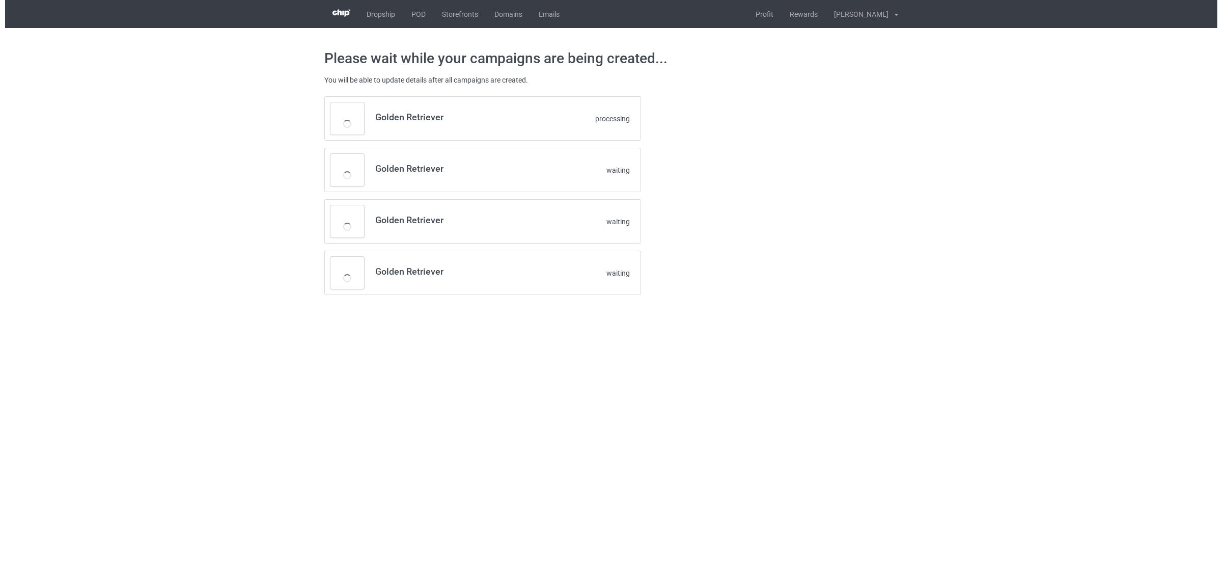
scroll to position [0, 0]
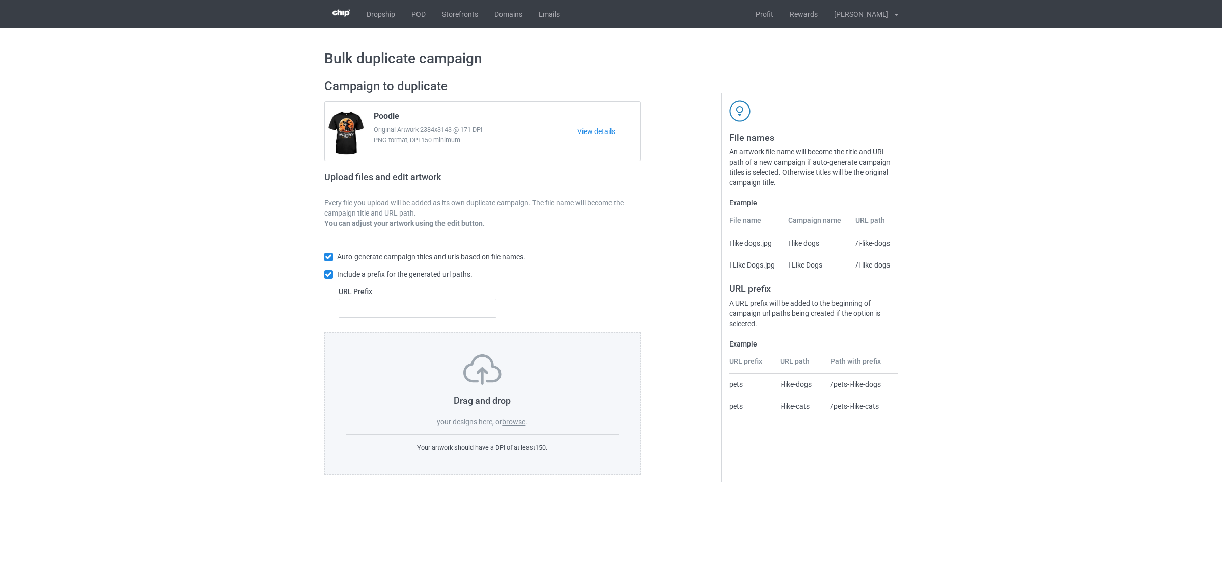
click at [511, 419] on label "browse" at bounding box center [513, 422] width 23 height 8
click at [0, 0] on input "browse" at bounding box center [0, 0] width 0 height 0
